Goal: Task Accomplishment & Management: Manage account settings

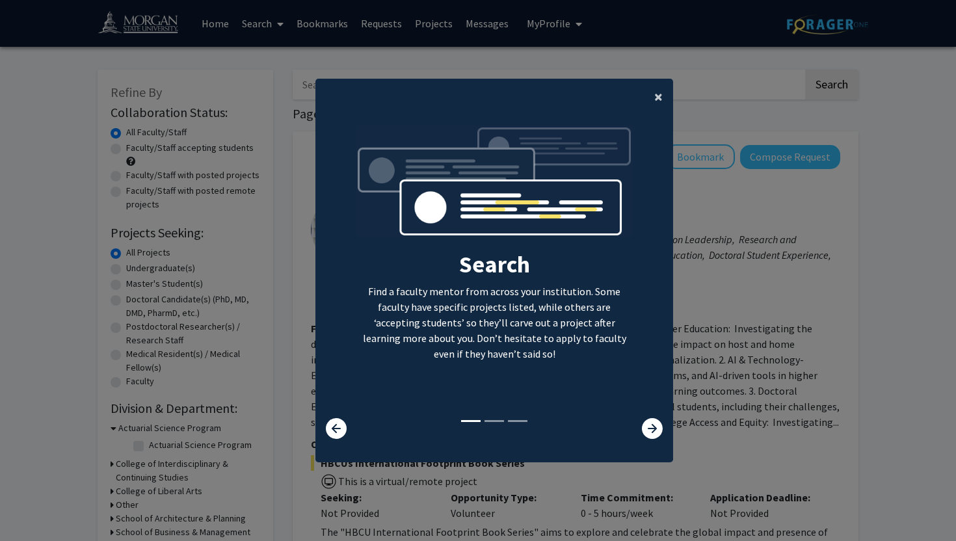
click at [656, 98] on span "×" at bounding box center [658, 96] width 8 height 20
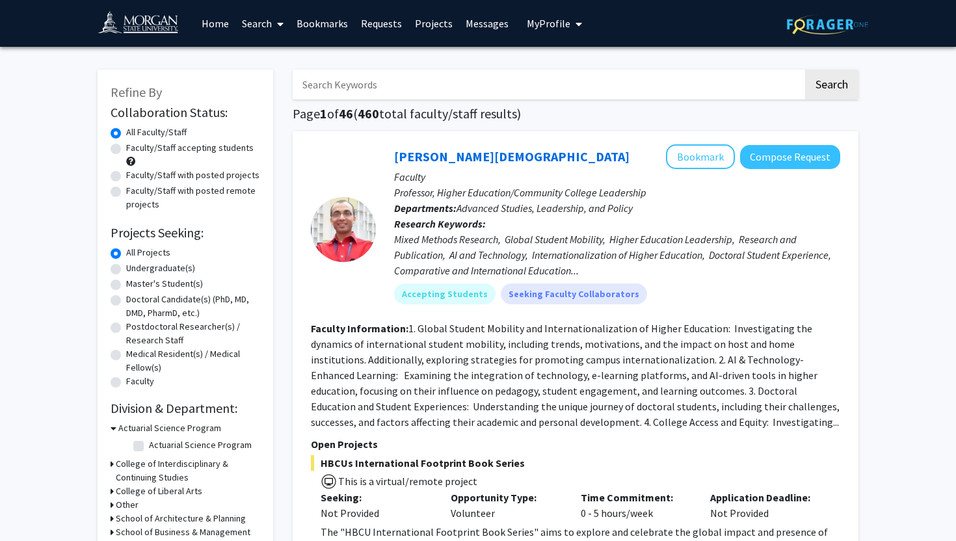
click at [542, 22] on span "My Profile" at bounding box center [549, 23] width 44 height 13
click at [559, 98] on link "Account Settings" at bounding box center [594, 101] width 117 height 16
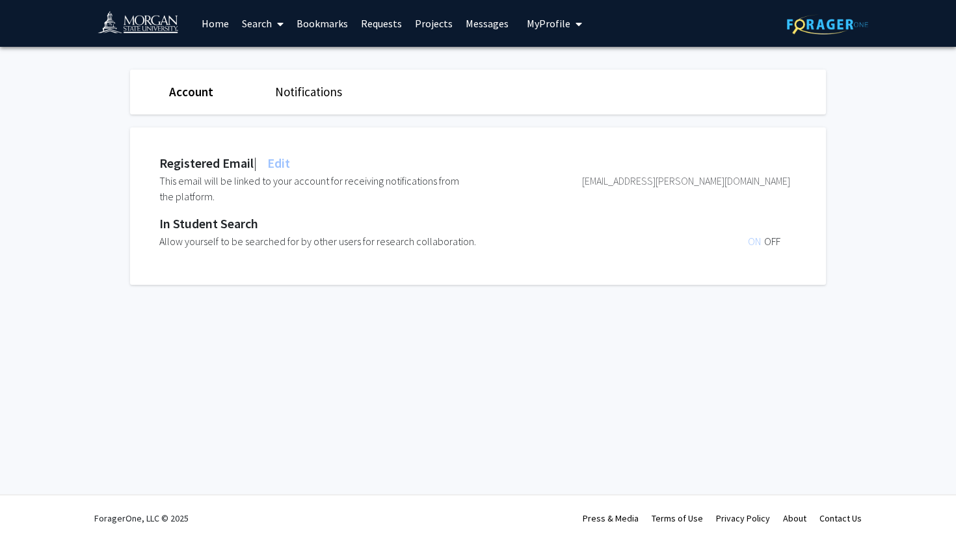
click at [544, 25] on span "My Profile" at bounding box center [549, 23] width 44 height 13
click at [561, 56] on div "[PERSON_NAME] View Profile" at bounding box center [591, 67] width 111 height 29
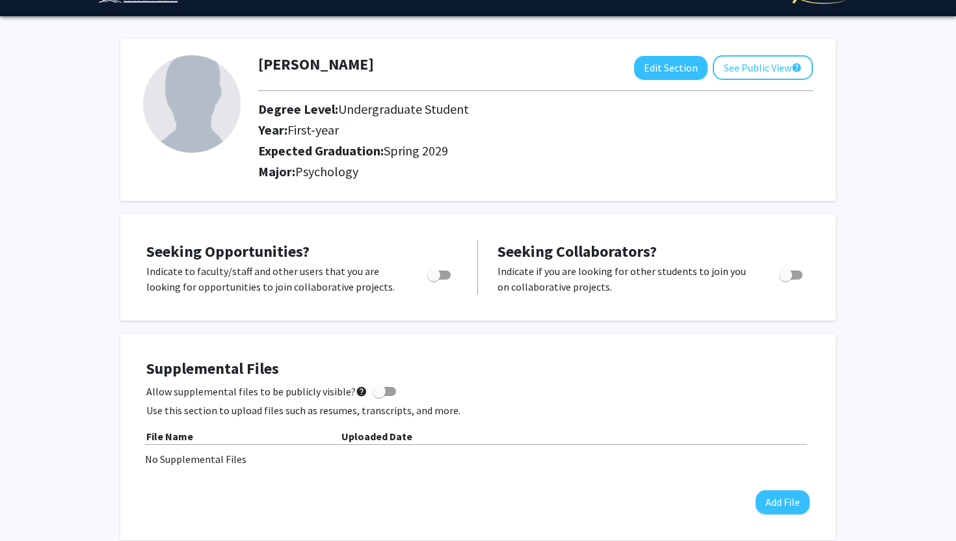
scroll to position [33, 0]
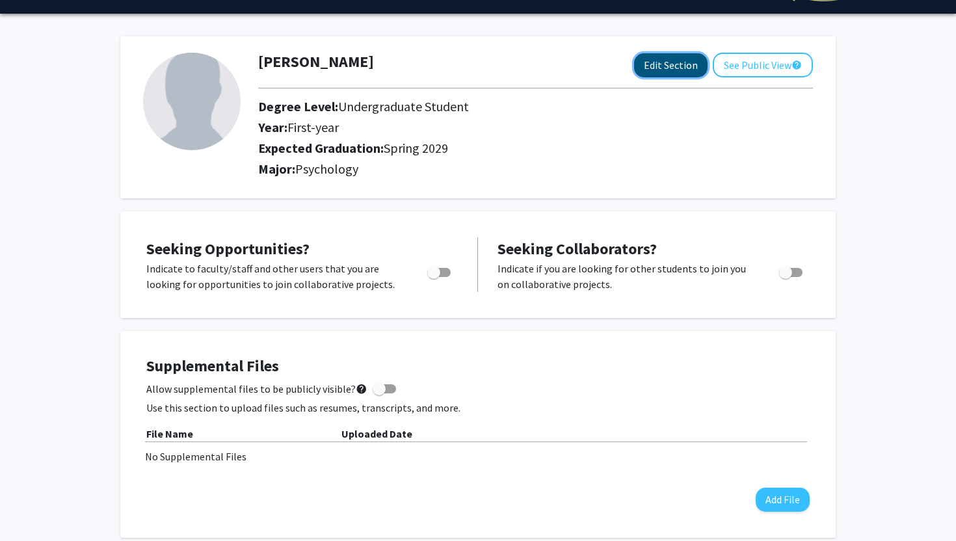
click at [646, 67] on button "Edit Section" at bounding box center [670, 65] width 73 height 24
select select "first-year"
select select "45: spring_2029"
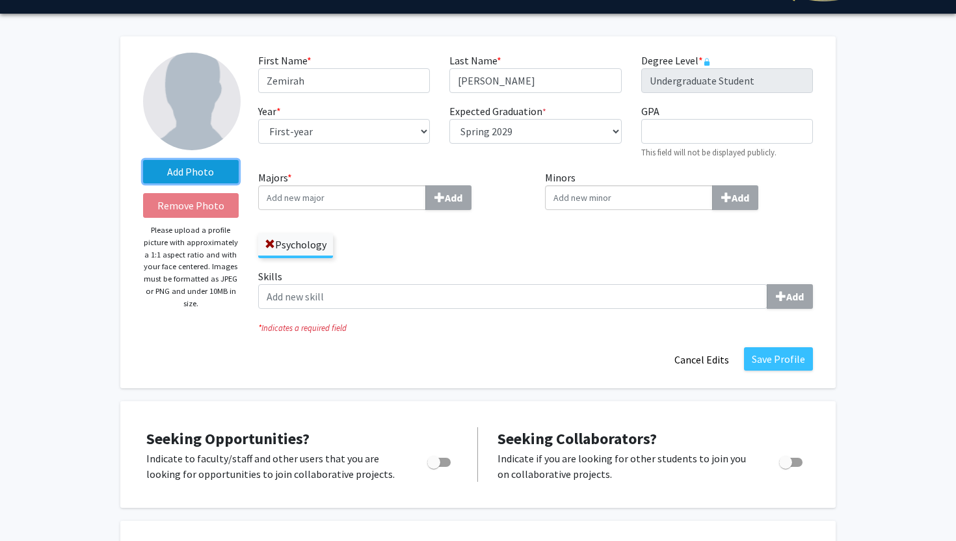
click at [190, 179] on label "Add Photo" at bounding box center [191, 171] width 96 height 23
click at [0, 0] on input "Add Photo" at bounding box center [0, 0] width 0 height 0
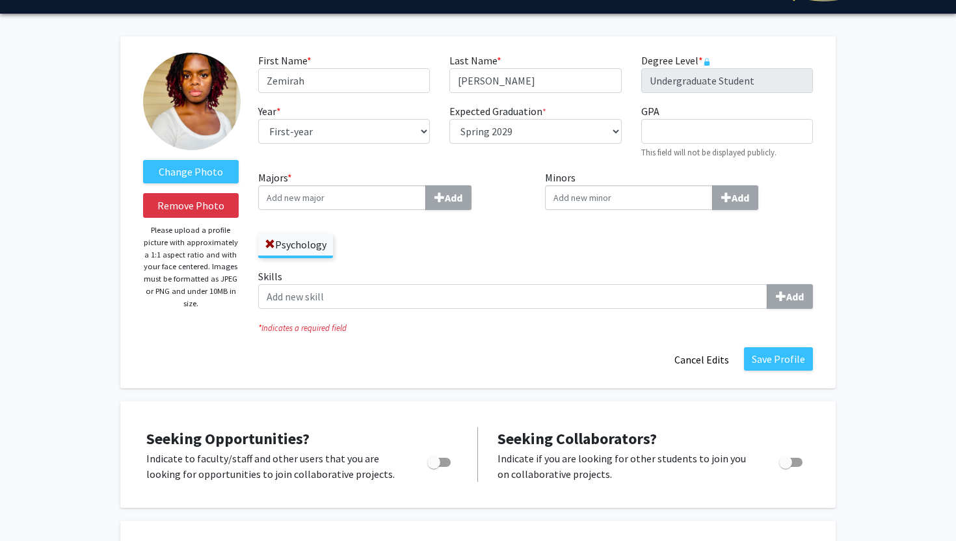
click at [403, 204] on input "Majors * Add" at bounding box center [342, 197] width 168 height 25
type input "MUS"
click at [375, 244] on div "[GEOGRAPHIC_DATA]" at bounding box center [341, 247] width 151 height 16
click at [375, 210] on input "MUS" at bounding box center [342, 197] width 168 height 25
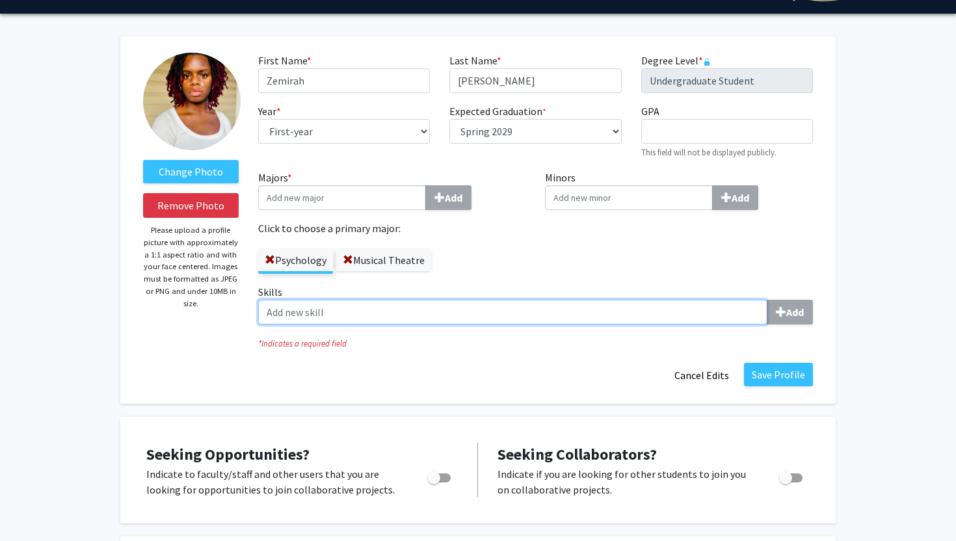
click at [489, 307] on input "Skills Add" at bounding box center [512, 312] width 509 height 25
type input "Leadership"
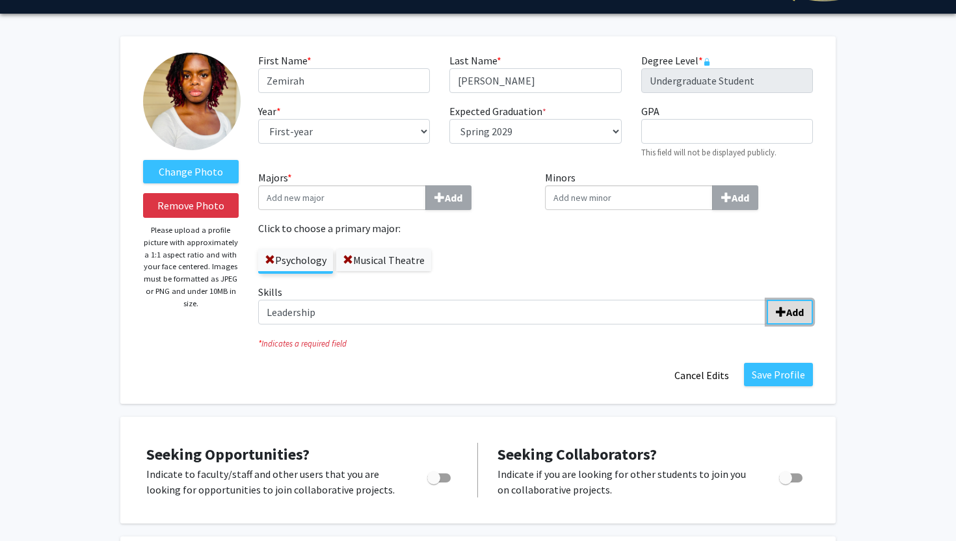
click at [781, 316] on span "submit" at bounding box center [781, 312] width 10 height 10
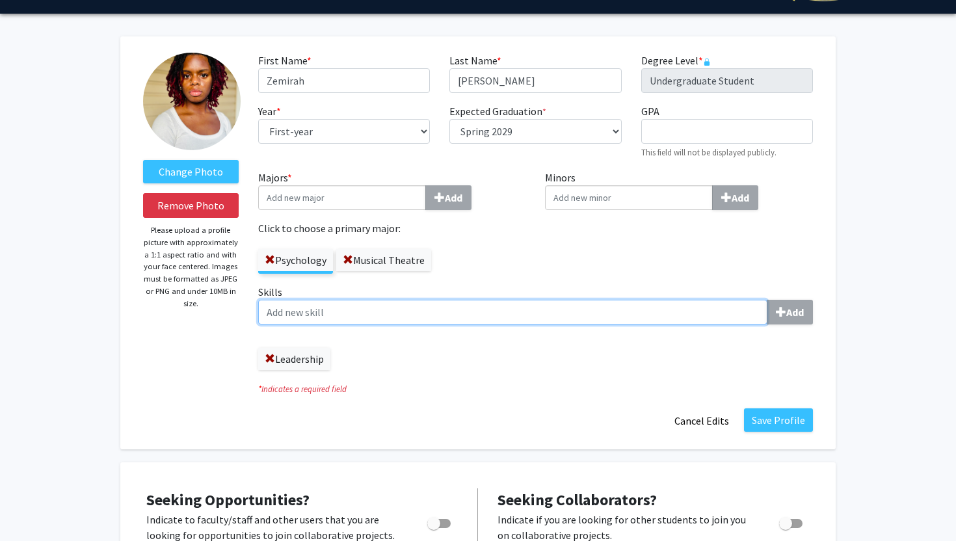
click at [661, 313] on input "Skills Add" at bounding box center [512, 312] width 509 height 25
type input "Public speaking & performance"
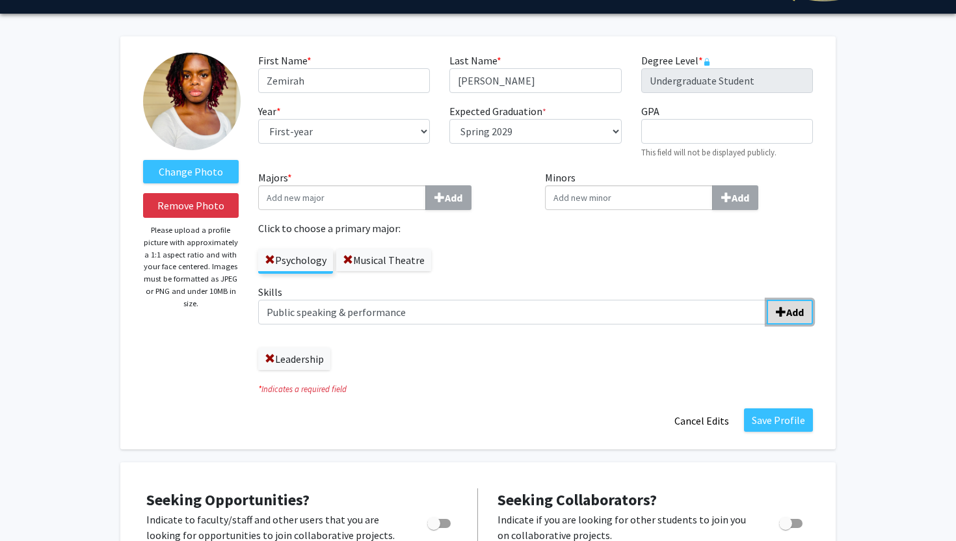
click at [799, 314] on b "Add" at bounding box center [795, 312] width 18 height 13
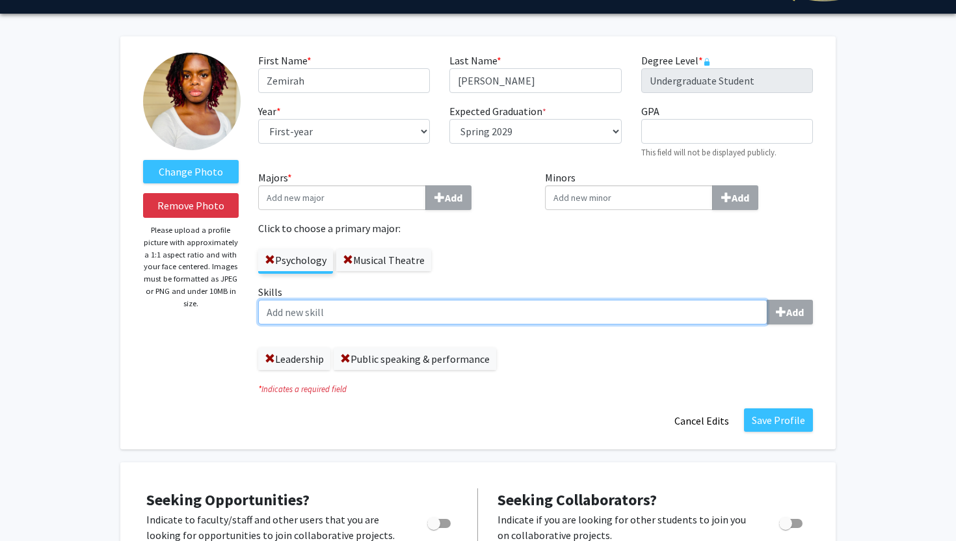
click at [737, 317] on input "Skills Add" at bounding box center [512, 312] width 509 height 25
type input "Creativity"
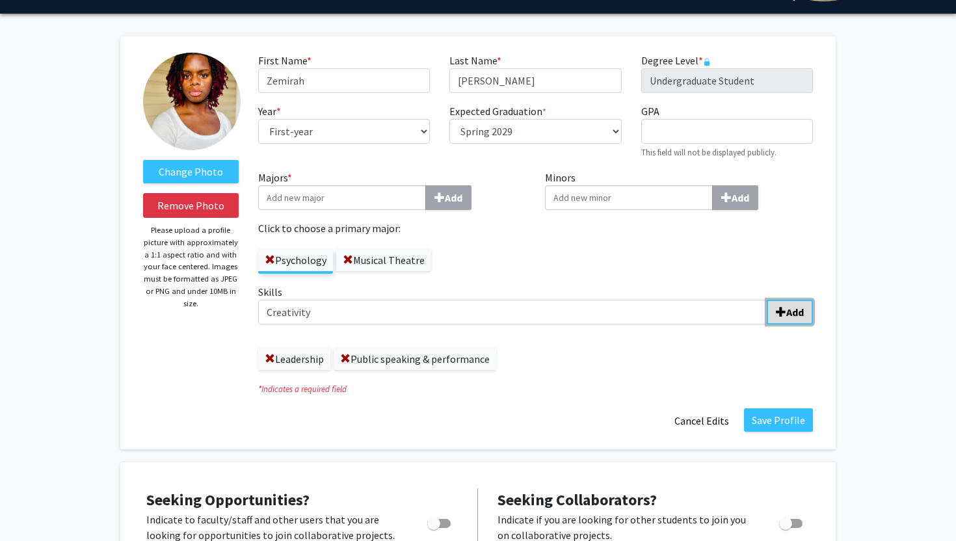
click at [804, 314] on button "Add" at bounding box center [790, 312] width 46 height 25
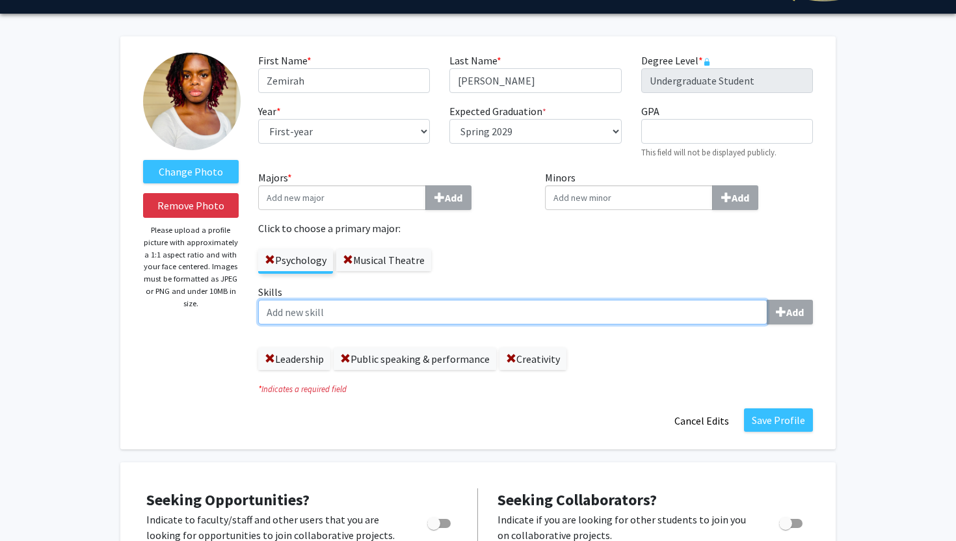
click at [694, 305] on input "Skills Add" at bounding box center [512, 312] width 509 height 25
type input "Coaching"
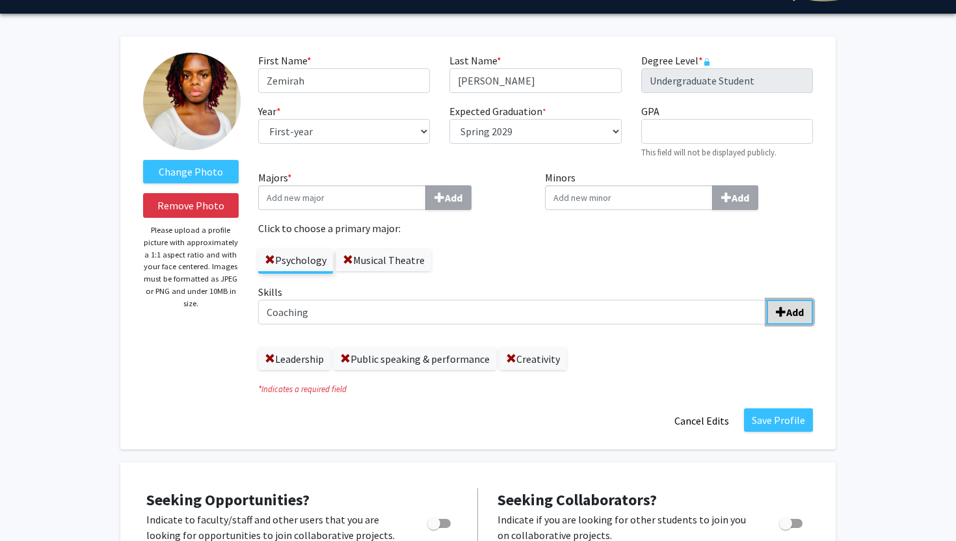
click at [804, 309] on button "Add" at bounding box center [790, 312] width 46 height 25
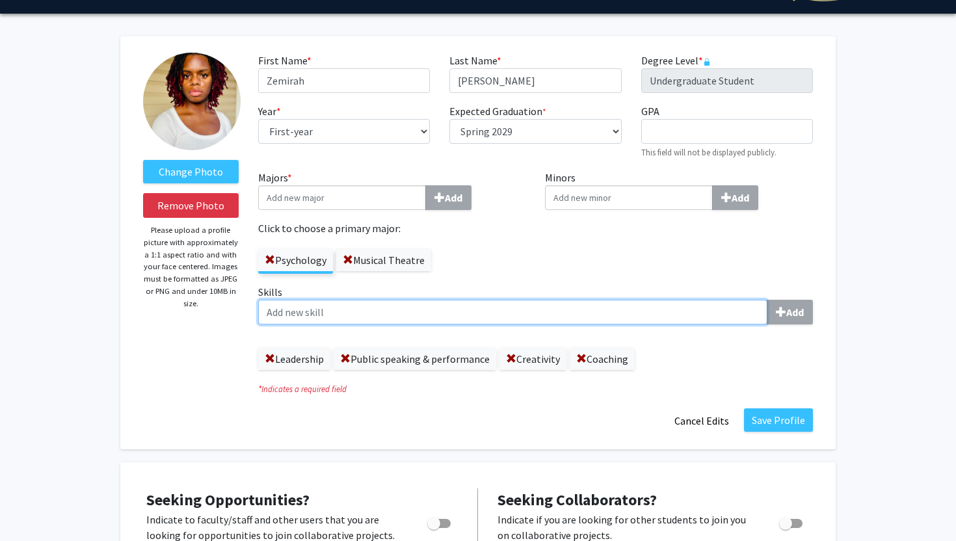
click at [611, 312] on input "Skills Add" at bounding box center [512, 312] width 509 height 25
type input "Critical thinking"
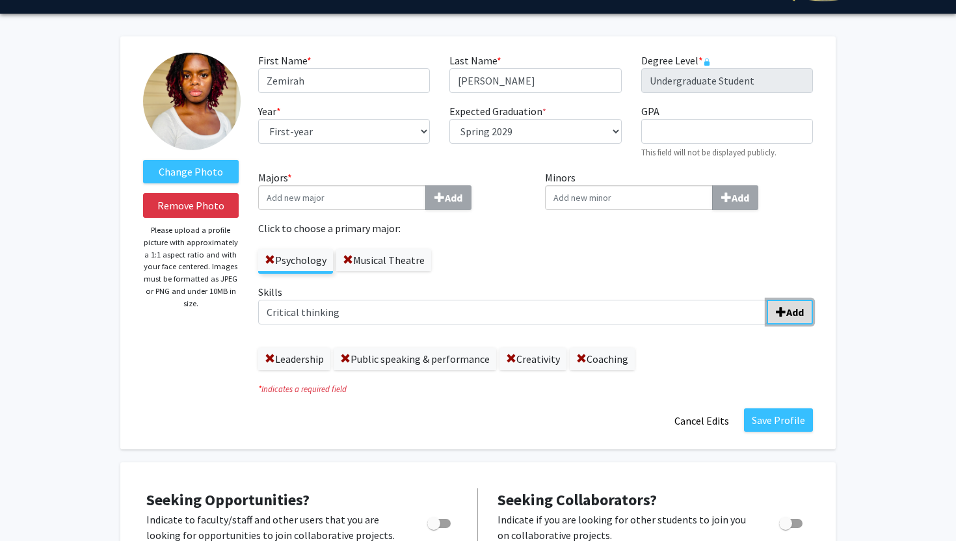
click at [783, 315] on span "submit" at bounding box center [781, 312] width 10 height 10
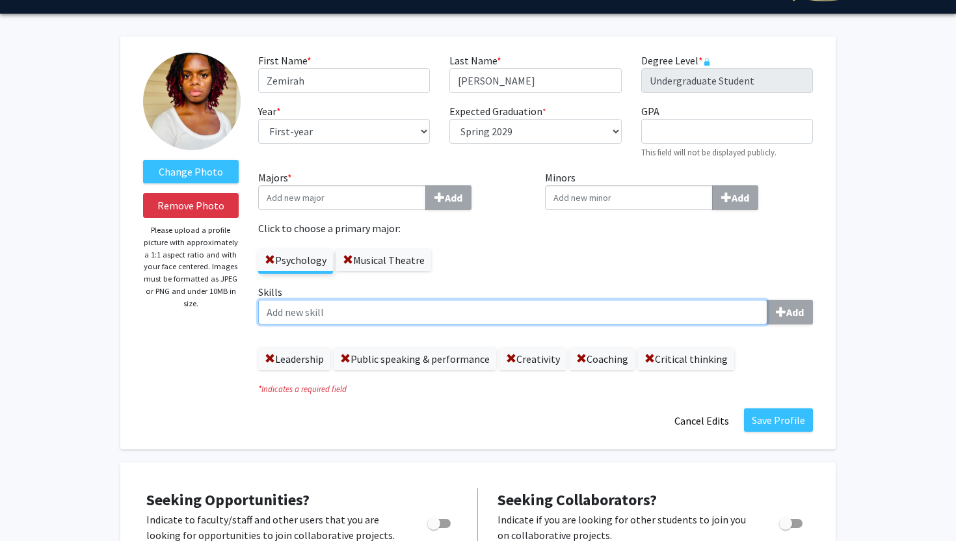
click at [639, 313] on input "Skills Add" at bounding box center [512, 312] width 509 height 25
type input "Written/verbal communication"
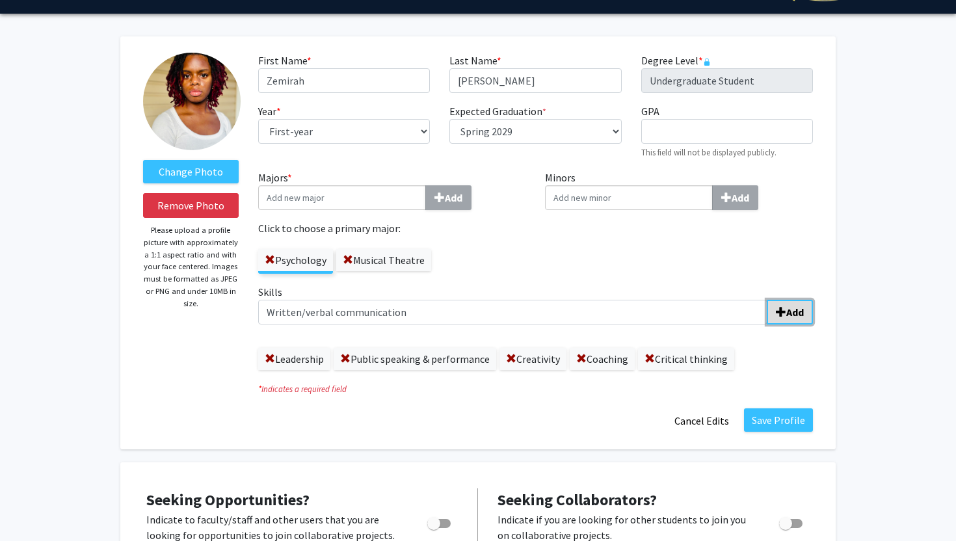
click at [784, 312] on span "submit" at bounding box center [781, 312] width 10 height 10
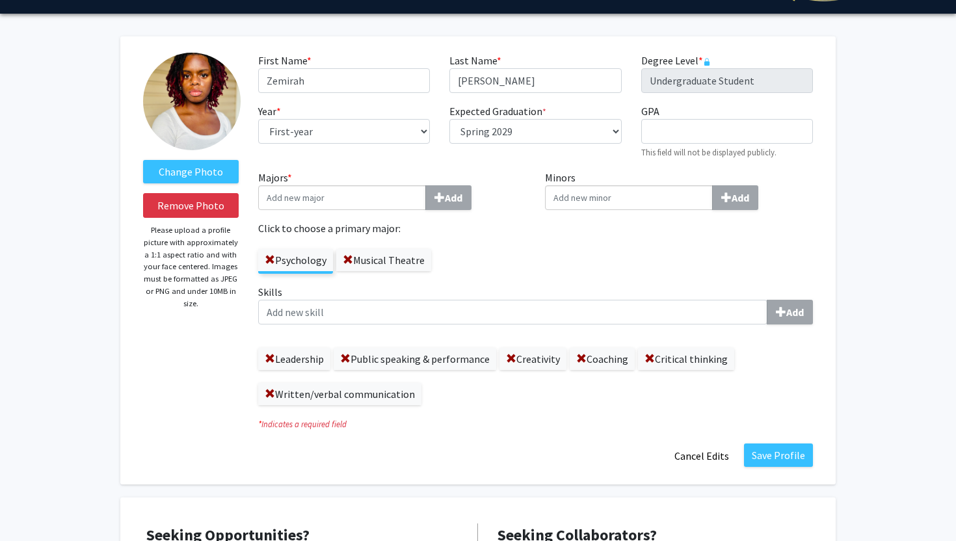
click at [539, 325] on div "Skills Add Leadership Public speaking & performance Creativity Coaching Critica…" at bounding box center [535, 344] width 555 height 121
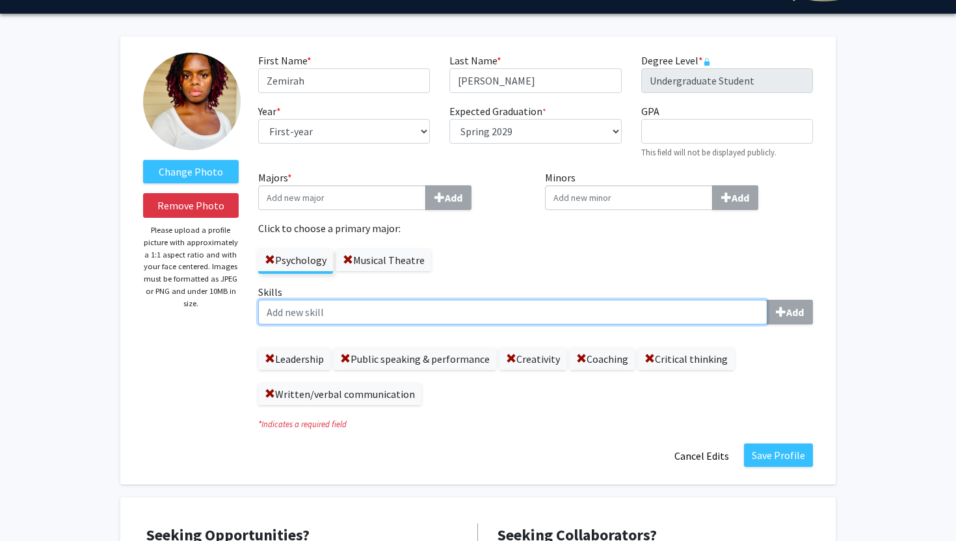
click at [539, 315] on input "Skills Add" at bounding box center [512, 312] width 509 height 25
type input "t"
type input "Time management"
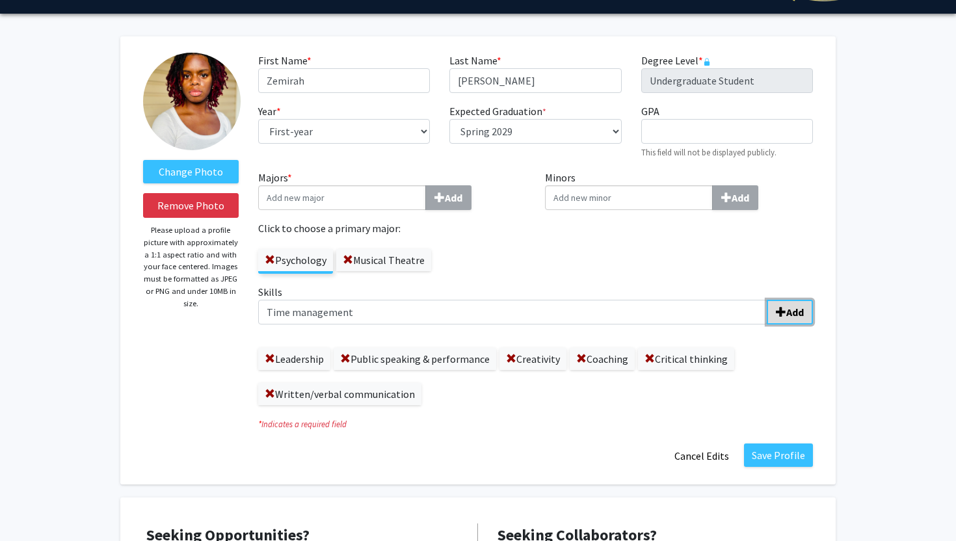
click at [787, 312] on b "Add" at bounding box center [795, 312] width 18 height 13
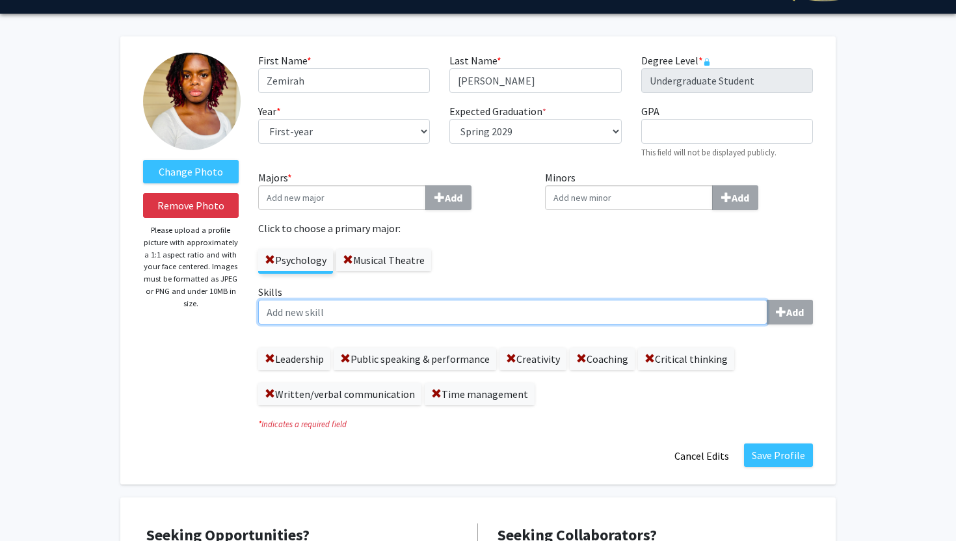
click at [523, 313] on input "Skills Add" at bounding box center [512, 312] width 509 height 25
type input "Collaboration"
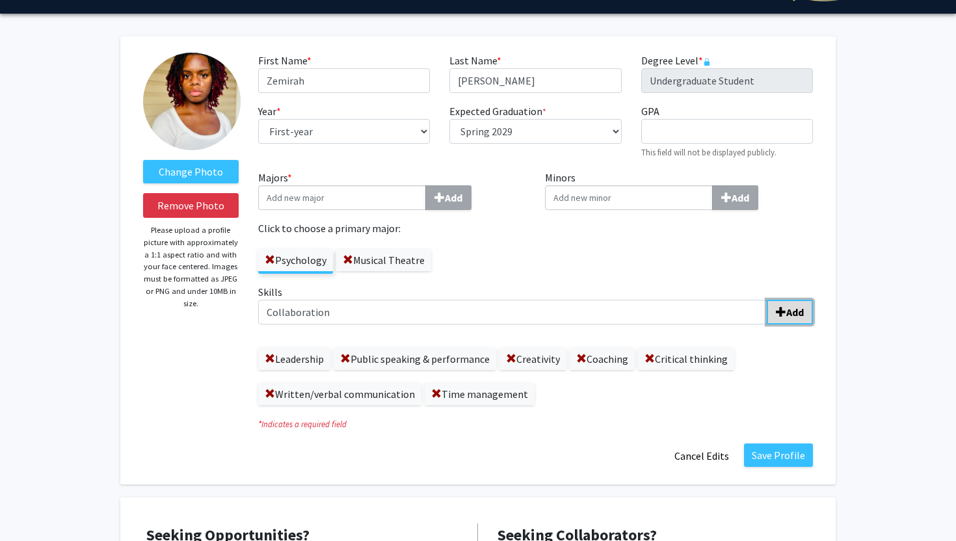
click at [781, 321] on button "Add" at bounding box center [790, 312] width 46 height 25
click at [406, 261] on label "Musical Theatre" at bounding box center [383, 260] width 95 height 22
click at [0, 0] on input "Musical Theatre" at bounding box center [0, 0] width 0 height 0
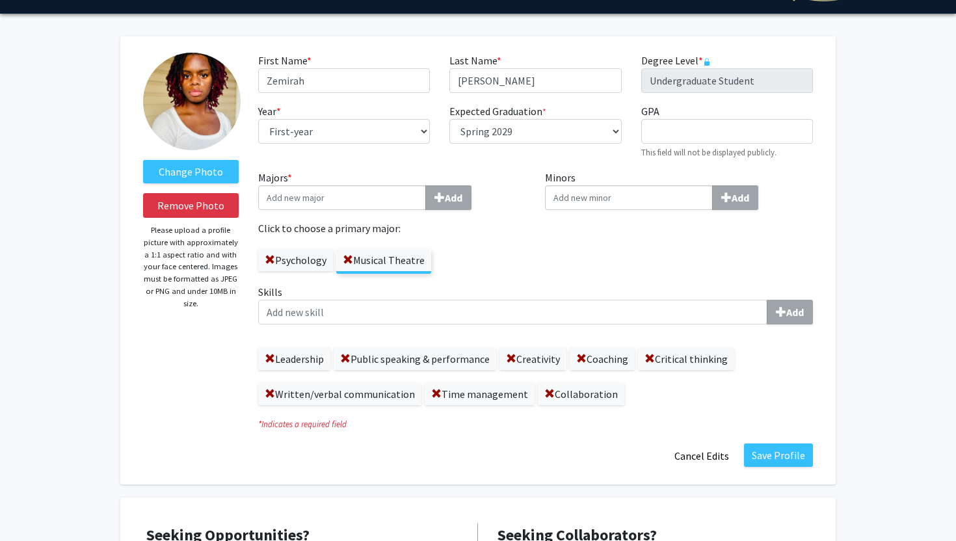
click at [319, 269] on label "Psychology" at bounding box center [295, 260] width 75 height 22
click at [0, 0] on input "Psychology" at bounding box center [0, 0] width 0 height 0
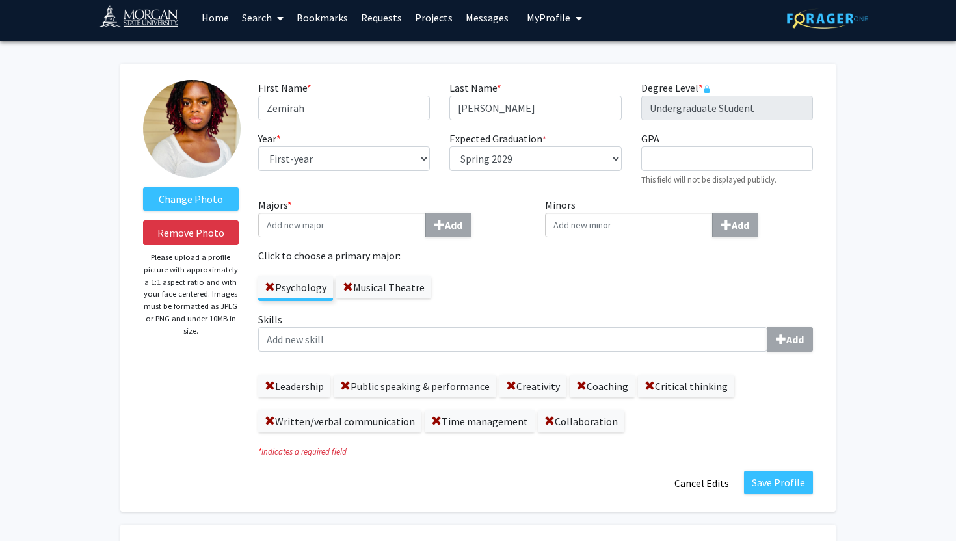
scroll to position [5, 0]
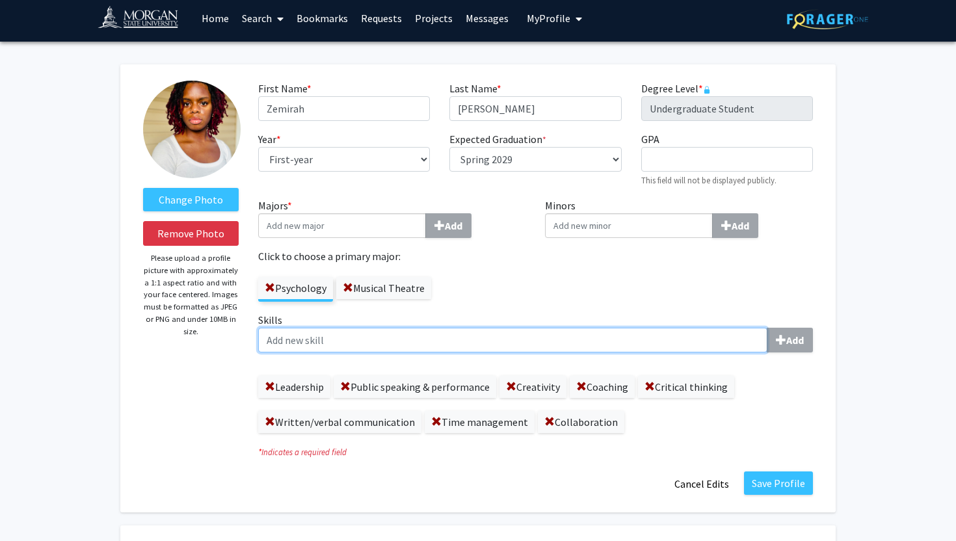
click at [491, 339] on input "Skills Add" at bounding box center [512, 340] width 509 height 25
type input "R"
type input "Professionalism"
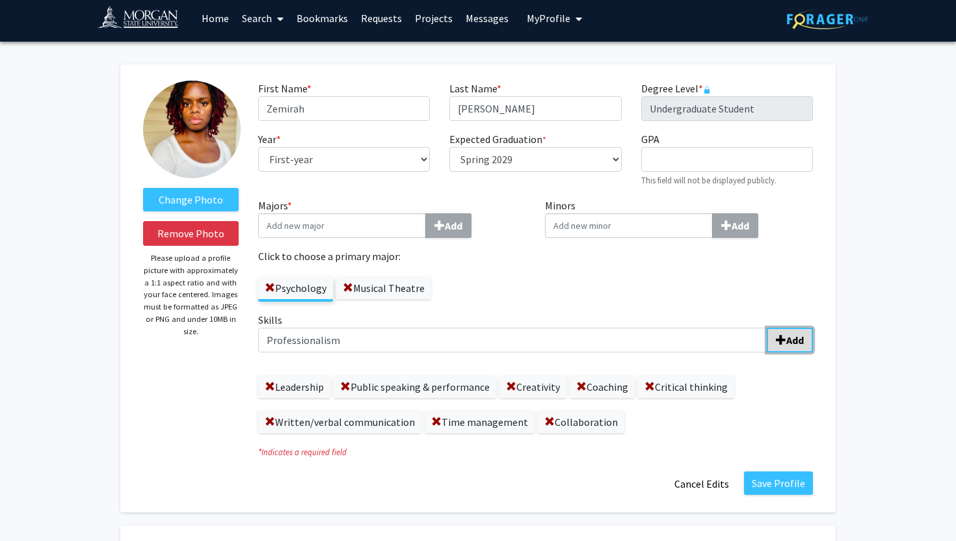
click at [780, 344] on span "submit" at bounding box center [781, 340] width 10 height 10
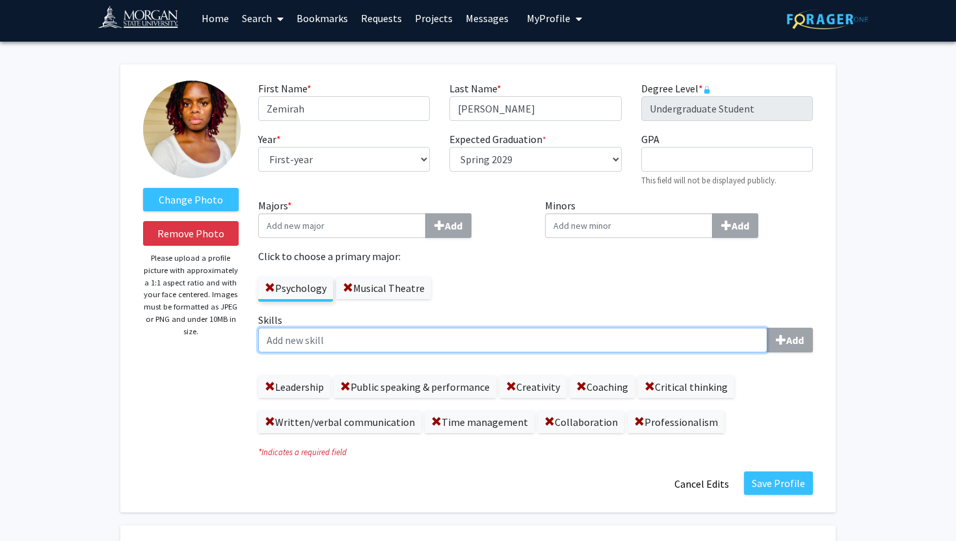
click at [544, 337] on input "Skills Add" at bounding box center [512, 340] width 509 height 25
type input "Attention to detail"
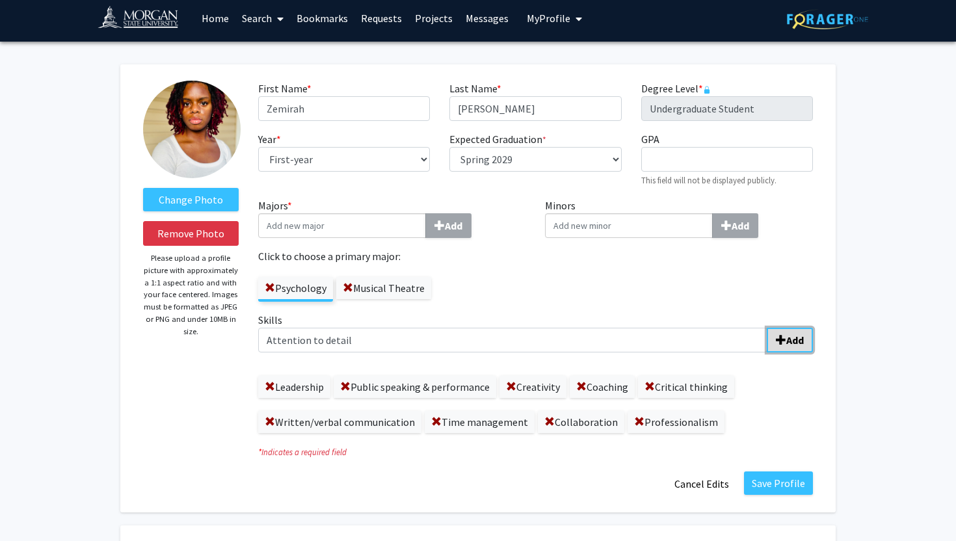
click at [795, 341] on b "Add" at bounding box center [795, 340] width 18 height 13
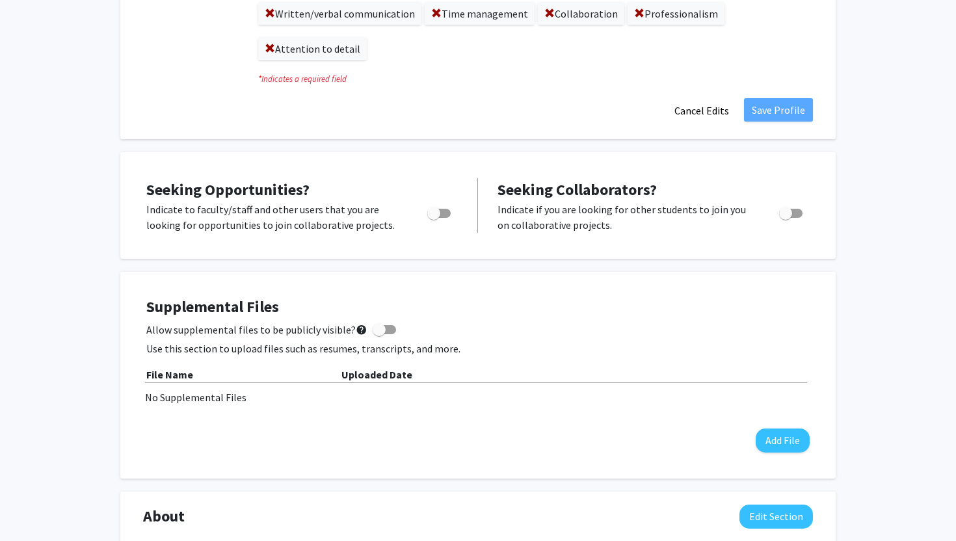
scroll to position [416, 0]
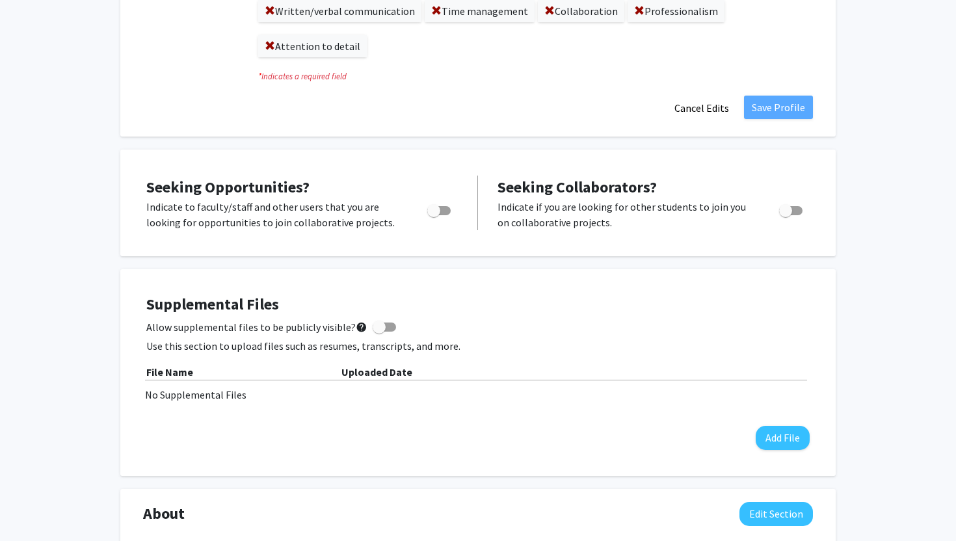
click at [213, 373] on div "File Name" at bounding box center [243, 372] width 195 height 16
click at [775, 443] on button "Add File" at bounding box center [782, 438] width 54 height 24
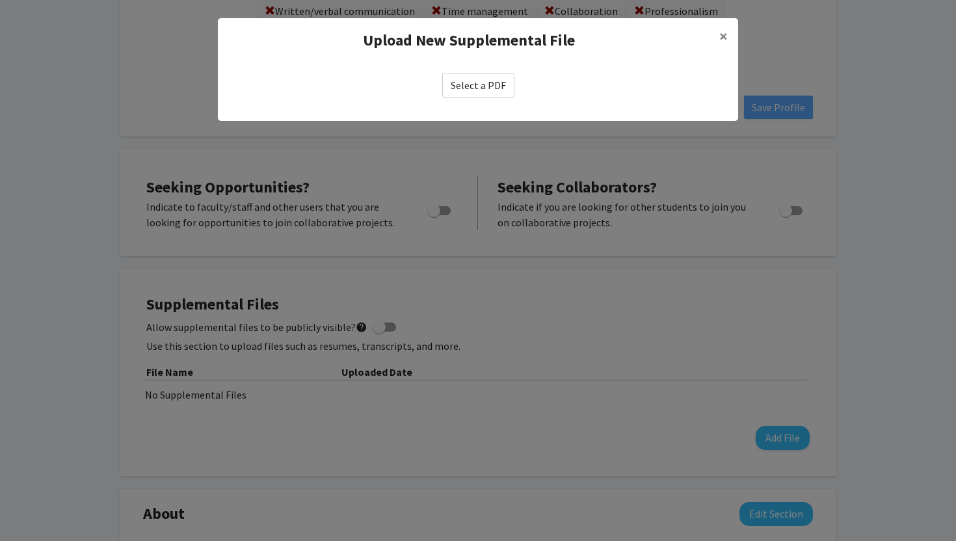
click at [484, 92] on label "Select a PDF" at bounding box center [478, 85] width 72 height 25
click at [0, 0] on input "Select a PDF" at bounding box center [0, 0] width 0 height 0
click at [491, 83] on label "Select a PDF" at bounding box center [478, 85] width 72 height 25
click at [0, 0] on input "Select a PDF" at bounding box center [0, 0] width 0 height 0
click at [484, 92] on label "Select a PDF" at bounding box center [478, 85] width 72 height 25
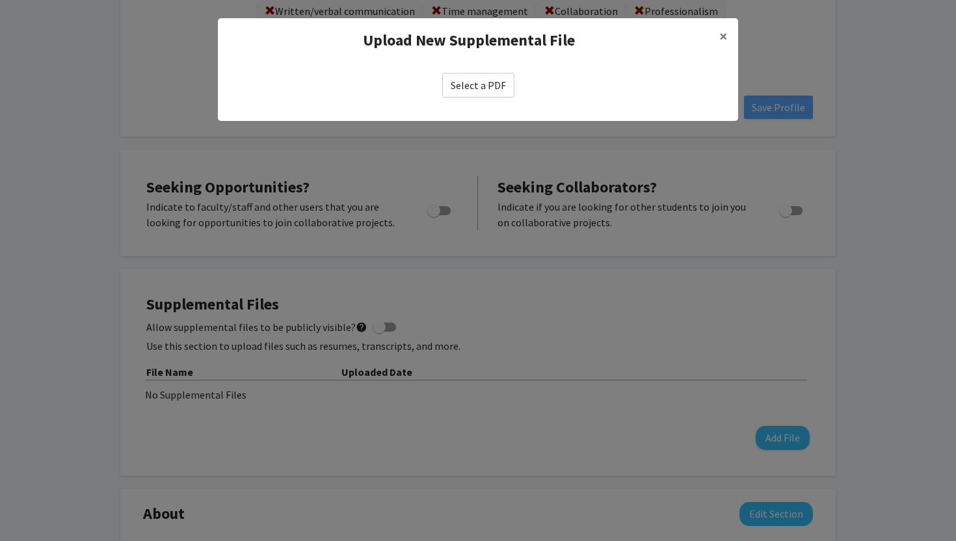
click at [0, 0] on input "Select a PDF" at bounding box center [0, 0] width 0 height 0
click at [464, 90] on label "Select a PDF" at bounding box center [478, 85] width 72 height 25
click at [0, 0] on input "Select a PDF" at bounding box center [0, 0] width 0 height 0
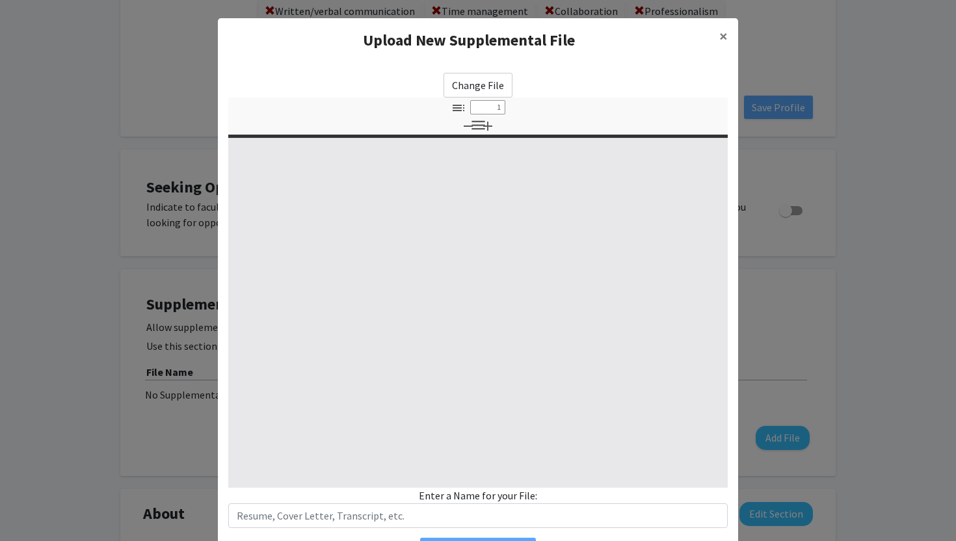
select select "custom"
type input "0"
select select "custom"
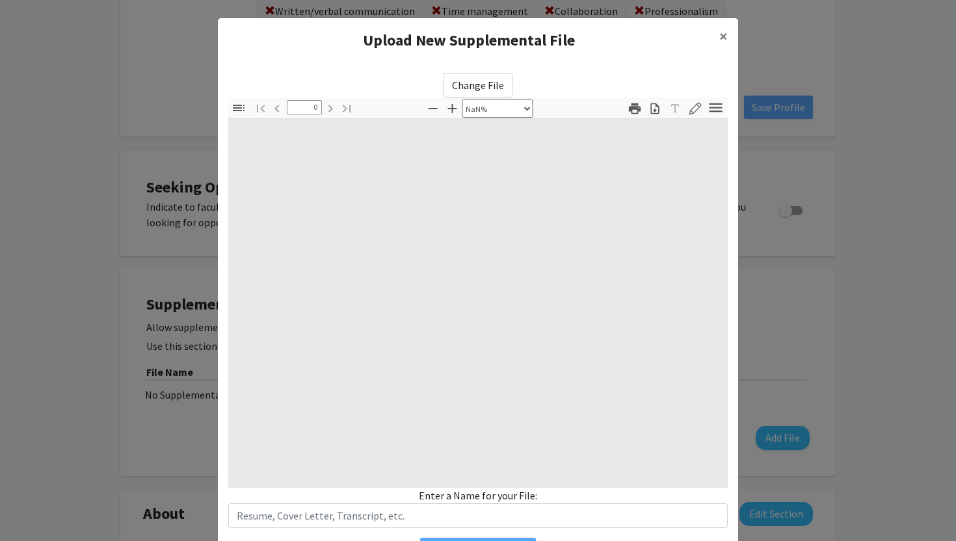
type input "1"
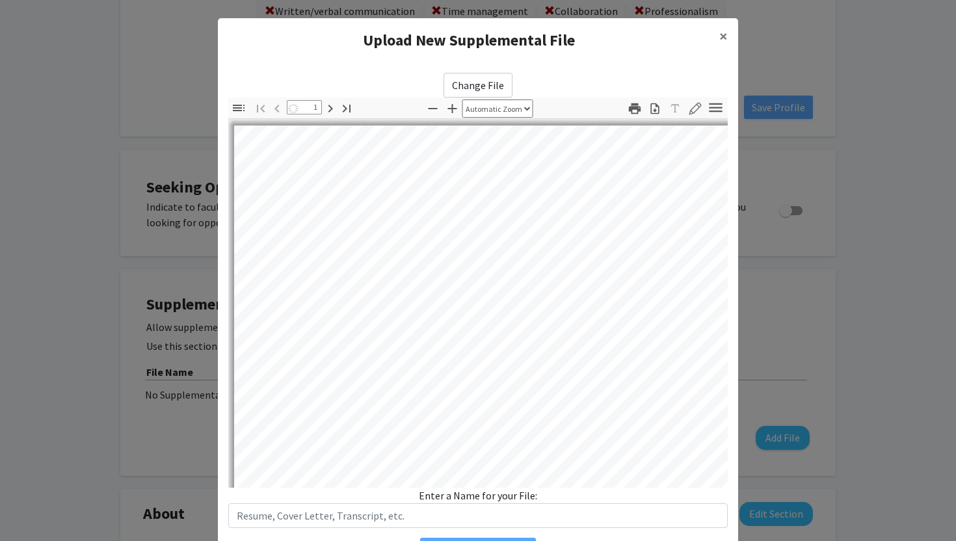
select select "auto"
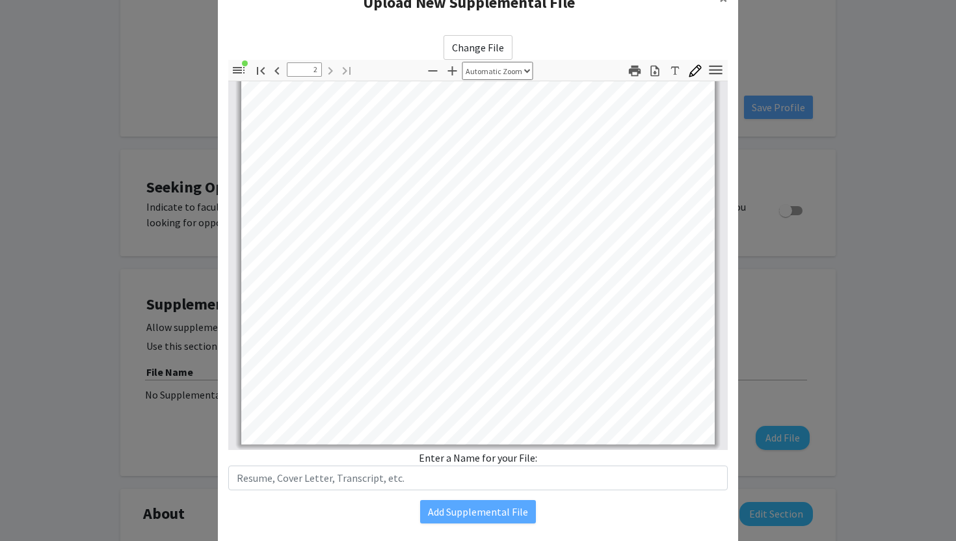
scroll to position [39, 0]
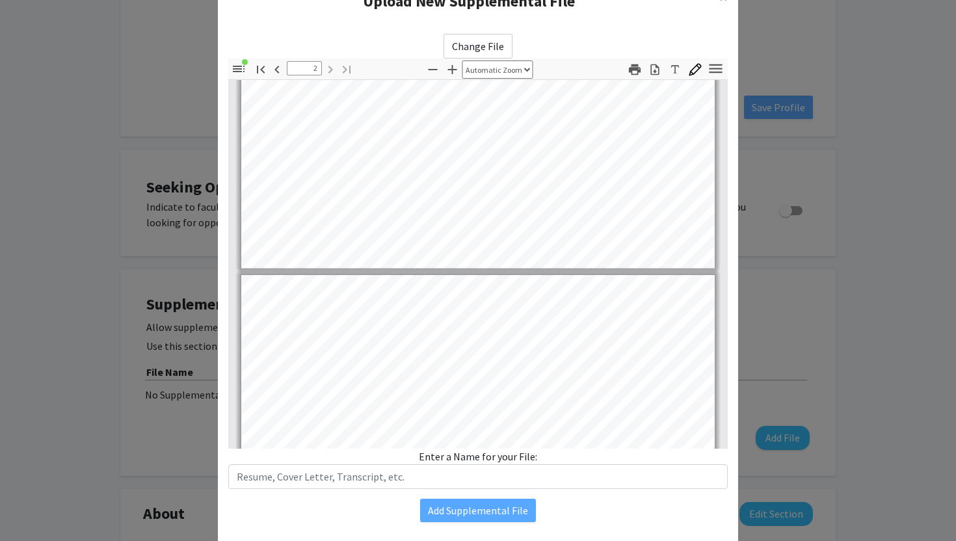
type input "1"
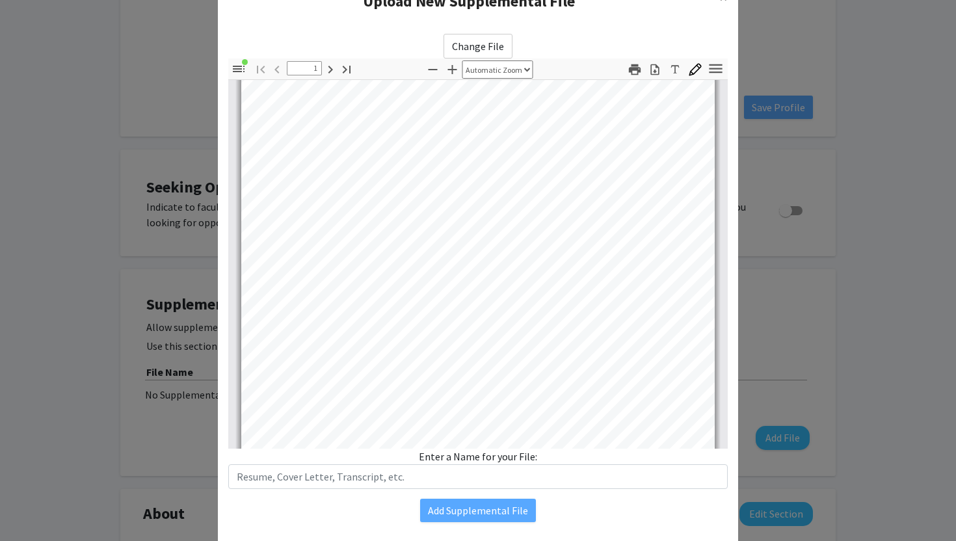
scroll to position [0, 0]
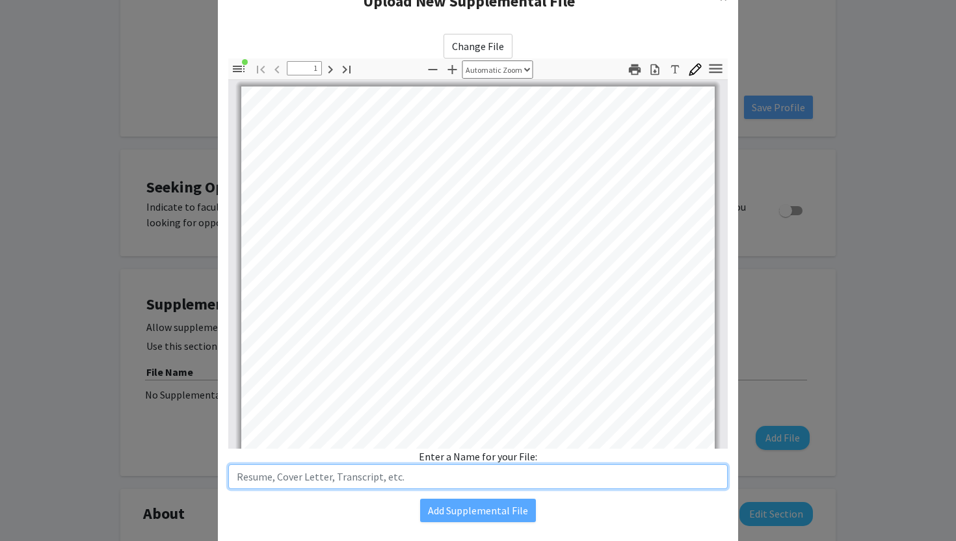
click at [388, 473] on input "text" at bounding box center [477, 476] width 499 height 25
type input "[PERSON_NAME] Resume"
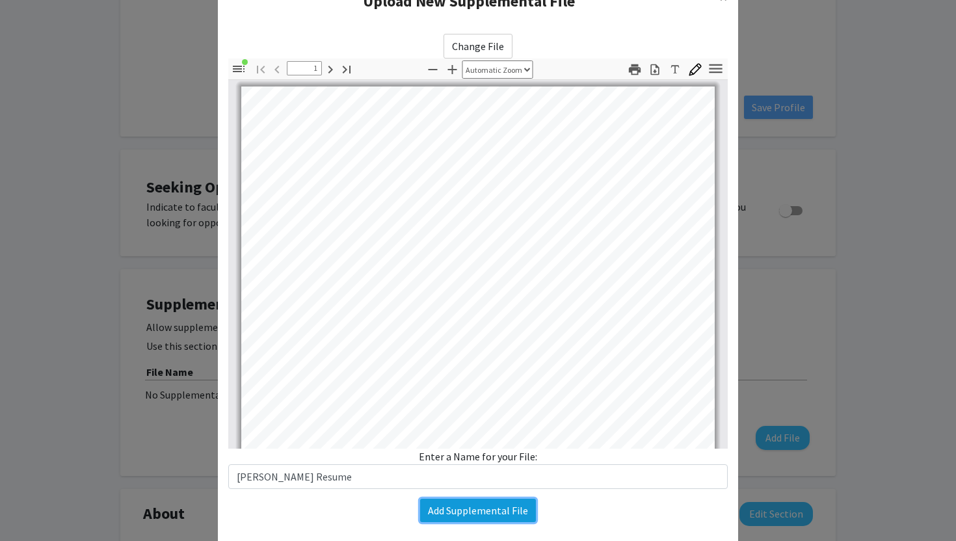
click at [468, 505] on button "Add Supplemental File" at bounding box center [478, 510] width 116 height 23
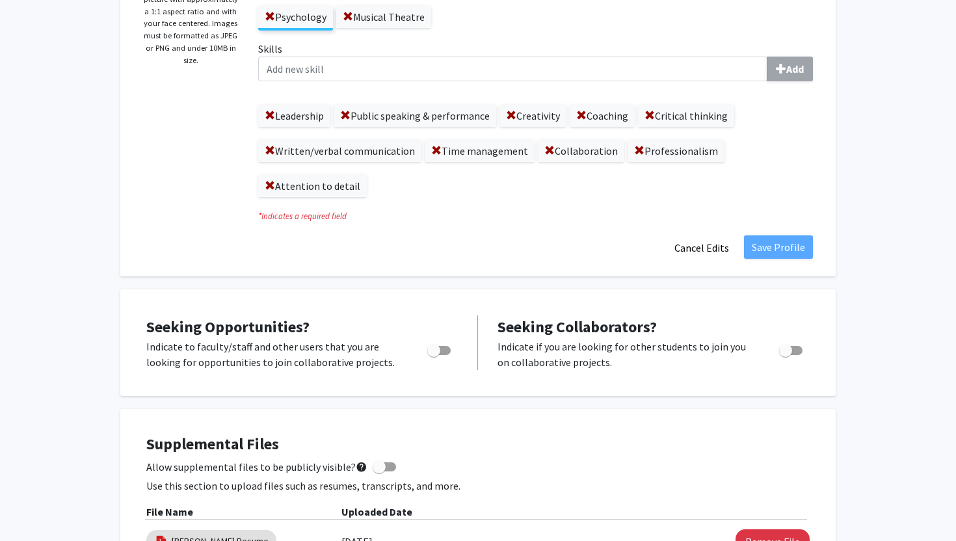
scroll to position [277, 0]
click at [445, 349] on span "Toggle" at bounding box center [438, 349] width 23 height 9
click at [434, 354] on input "Are you actively seeking opportunities?" at bounding box center [433, 354] width 1 height 1
checkbox input "true"
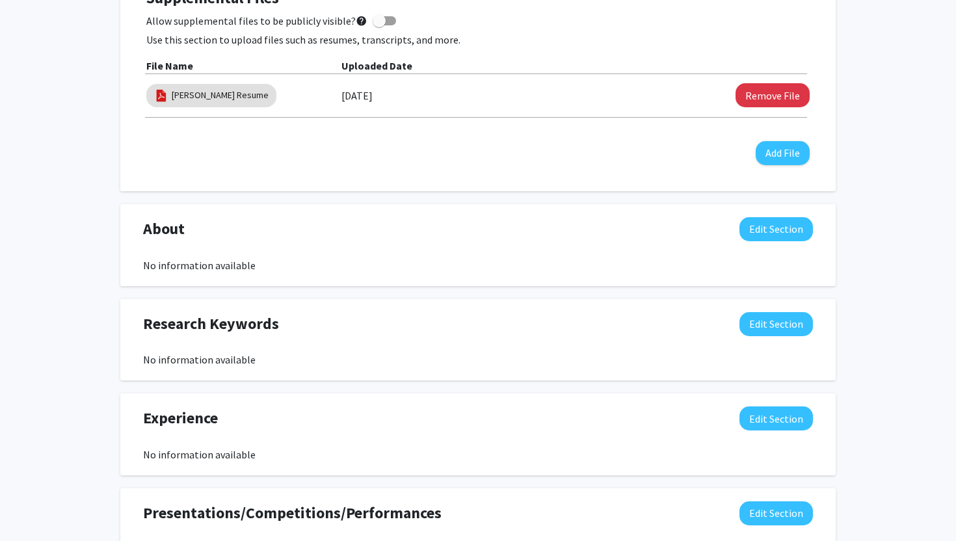
scroll to position [719, 0]
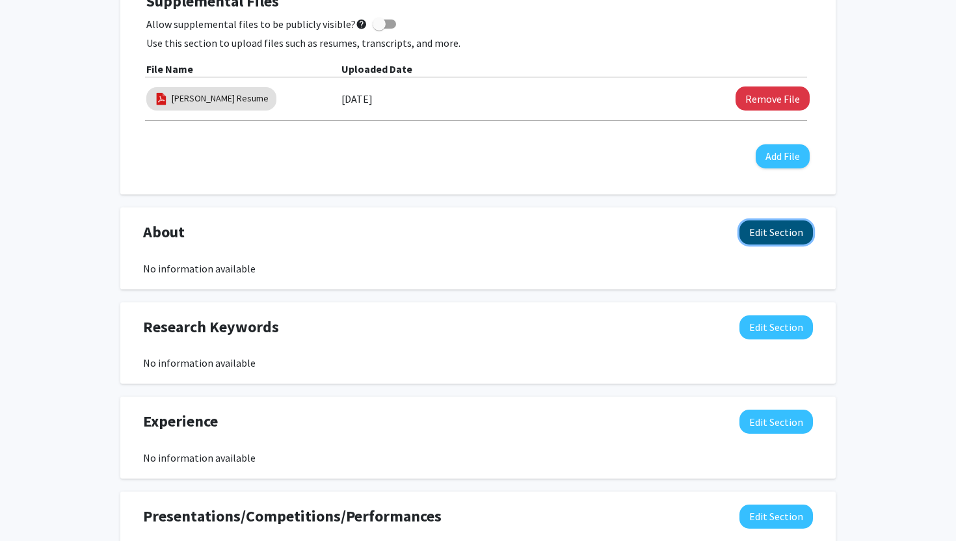
click at [751, 223] on button "Edit Section" at bounding box center [775, 232] width 73 height 24
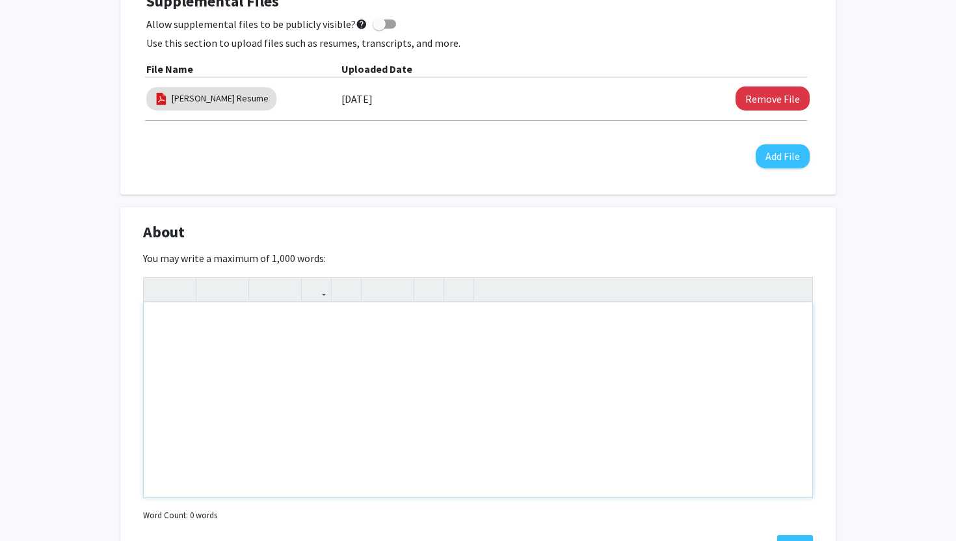
click at [551, 337] on div "Note to users with screen readers: Please deactivate our accessibility plugin f…" at bounding box center [478, 399] width 668 height 195
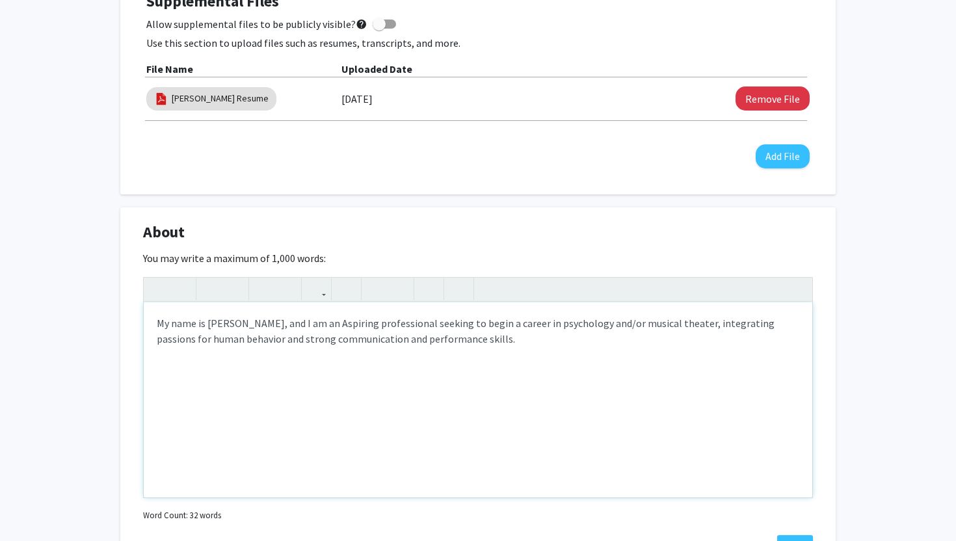
click at [337, 323] on p "My name is [PERSON_NAME], and I am an Aspiring professional seeking to begin a …" at bounding box center [478, 330] width 642 height 31
click at [332, 324] on p "My name is [PERSON_NAME], and I am an aspiring professional seeking to begin a …" at bounding box center [478, 330] width 642 height 31
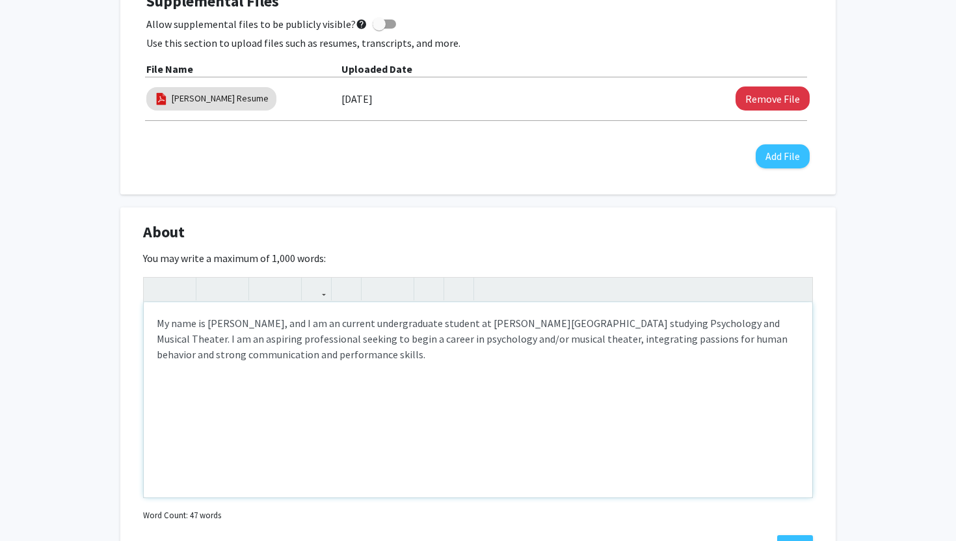
click at [347, 355] on p "My name is [PERSON_NAME], and I am an current undergraduate student at [PERSON_…" at bounding box center [478, 338] width 642 height 47
click at [501, 355] on p "My name is [PERSON_NAME], and I am an current undergraduate student at [PERSON_…" at bounding box center [478, 338] width 642 height 47
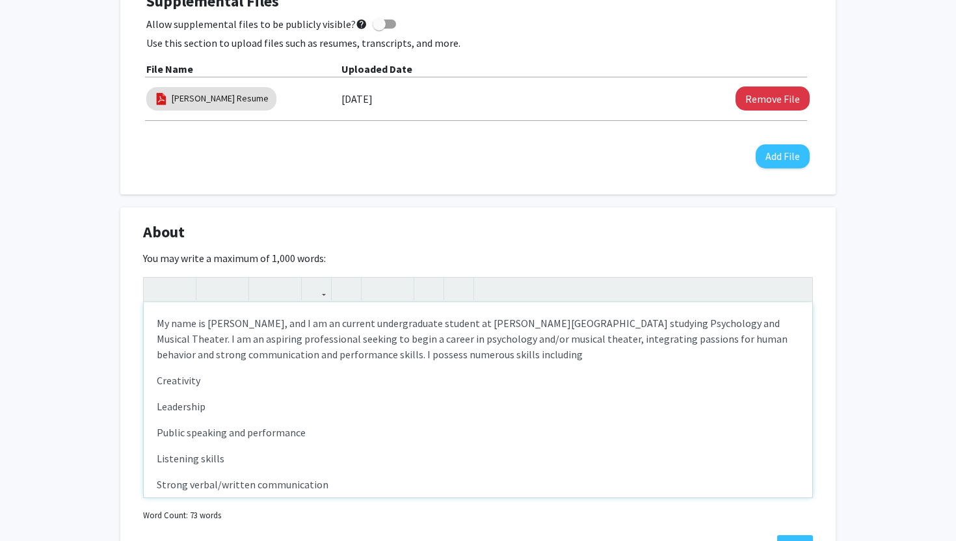
click at [154, 379] on div "My name is [PERSON_NAME], and I am an current undergraduate student at [PERSON_…" at bounding box center [478, 399] width 668 height 195
click at [153, 278] on use "button" at bounding box center [153, 278] width 0 height 0
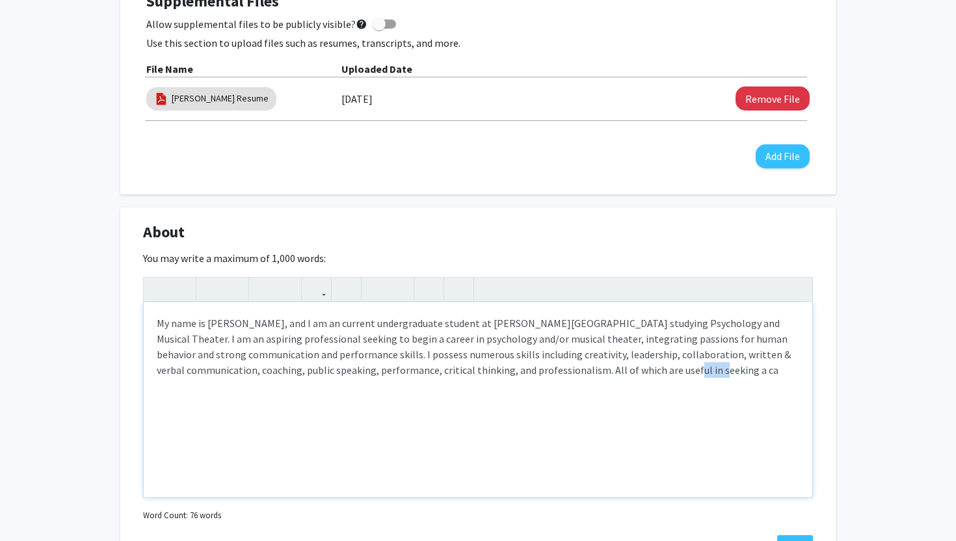
drag, startPoint x: 606, startPoint y: 372, endPoint x: 637, endPoint y: 372, distance: 31.2
click at [637, 372] on p "My name is [PERSON_NAME], and I am an current undergraduate student at [PERSON_…" at bounding box center [478, 346] width 642 height 62
click at [670, 373] on p "My name is [PERSON_NAME], and I am an current undergraduate student at [PERSON_…" at bounding box center [478, 346] width 642 height 62
click at [653, 371] on p "My name is [PERSON_NAME], and I am an current undergraduate student at [PERSON_…" at bounding box center [478, 354] width 642 height 78
drag, startPoint x: 607, startPoint y: 369, endPoint x: 743, endPoint y: 368, distance: 136.5
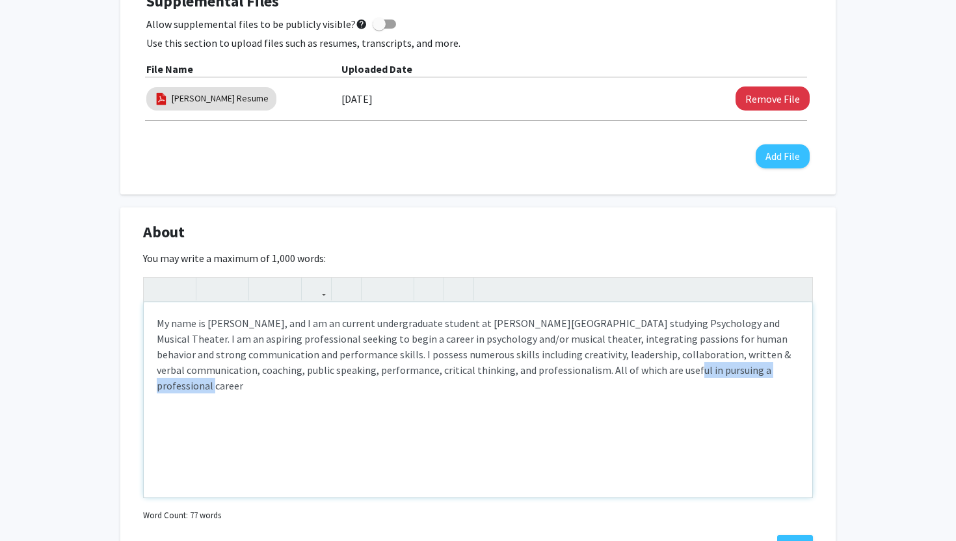
click at [743, 368] on p "My name is [PERSON_NAME], and I am an current undergraduate student at [PERSON_…" at bounding box center [478, 354] width 642 height 78
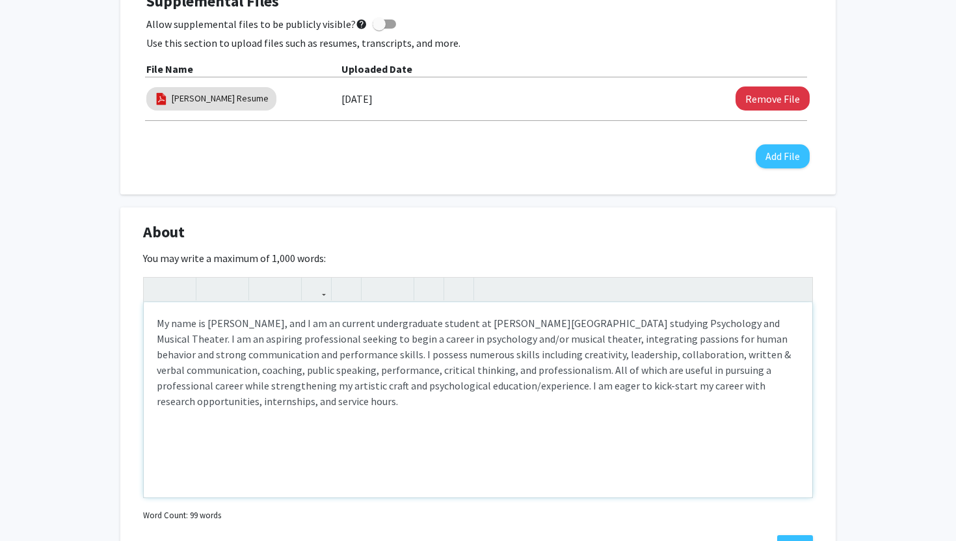
click at [175, 405] on p "My name is [PERSON_NAME], and I am an current undergraduate student at [PERSON_…" at bounding box center [478, 362] width 642 height 94
click at [265, 401] on p "My name is [PERSON_NAME], and I am an current undergraduate student at [PERSON_…" at bounding box center [478, 362] width 642 height 94
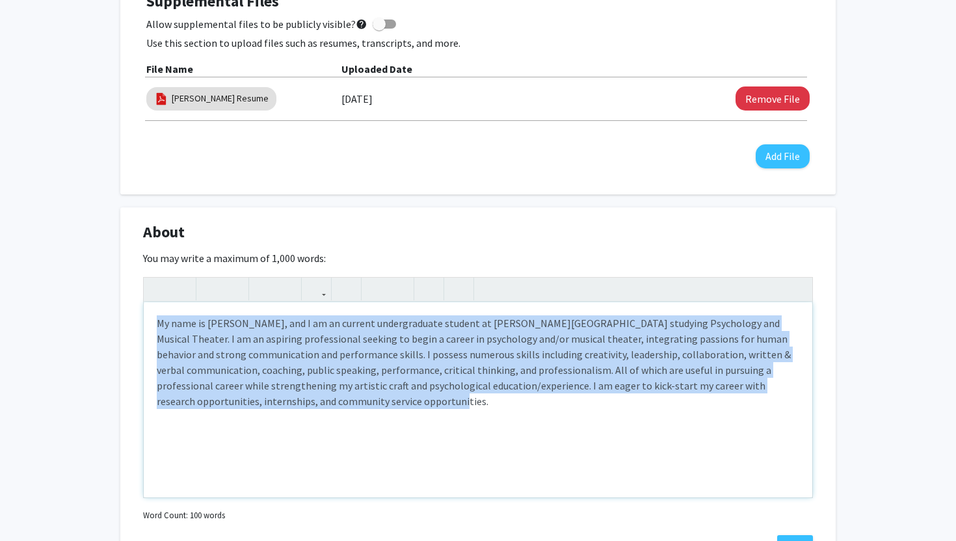
drag, startPoint x: 158, startPoint y: 322, endPoint x: 326, endPoint y: 404, distance: 187.3
click at [326, 404] on p "My name is [PERSON_NAME], and I am an current undergraduate student at [PERSON_…" at bounding box center [478, 362] width 642 height 94
copy p "My name is [PERSON_NAME], and I am an current undergraduate student at [PERSON_…"
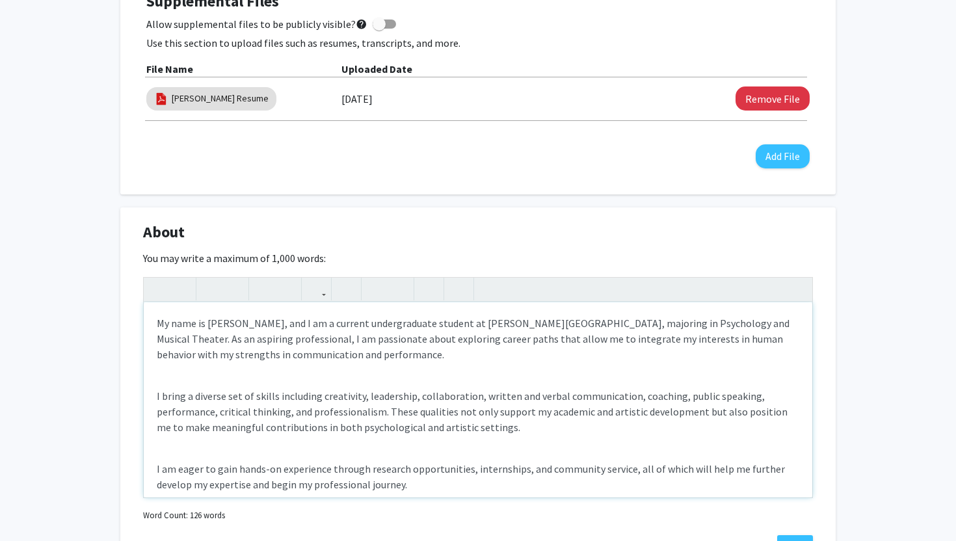
click at [212, 378] on div "My name is [PERSON_NAME], and I am a current undergraduate student at [PERSON_N…" at bounding box center [478, 399] width 668 height 195
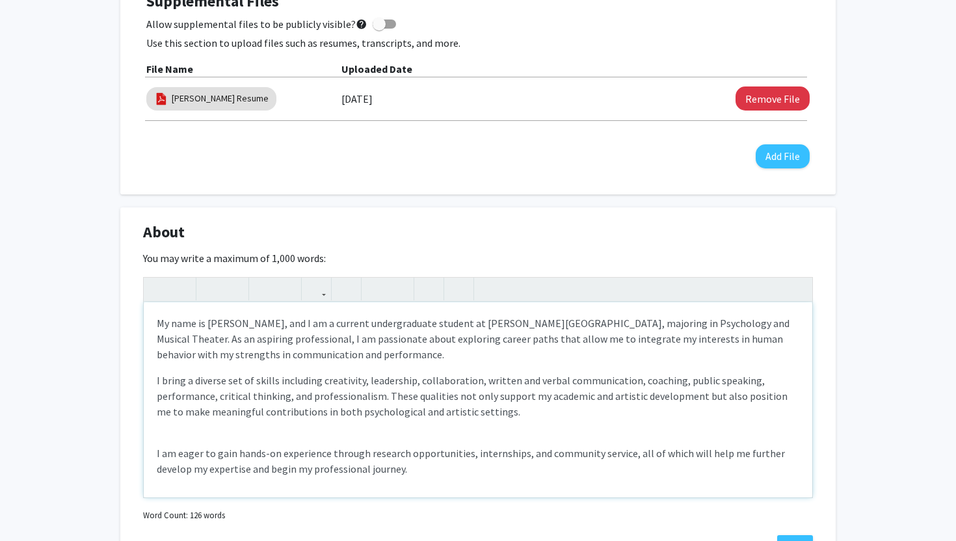
click at [166, 438] on div "My name is [PERSON_NAME], and I am a current undergraduate student at [PERSON_N…" at bounding box center [478, 399] width 668 height 195
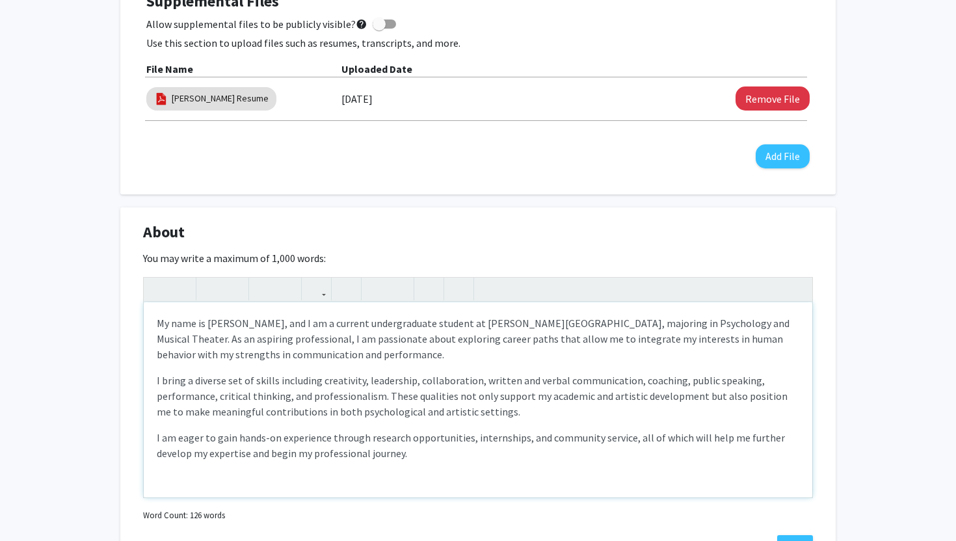
click at [151, 438] on div "My name is [PERSON_NAME], and I am a current undergraduate student at [PERSON_N…" at bounding box center [478, 399] width 668 height 195
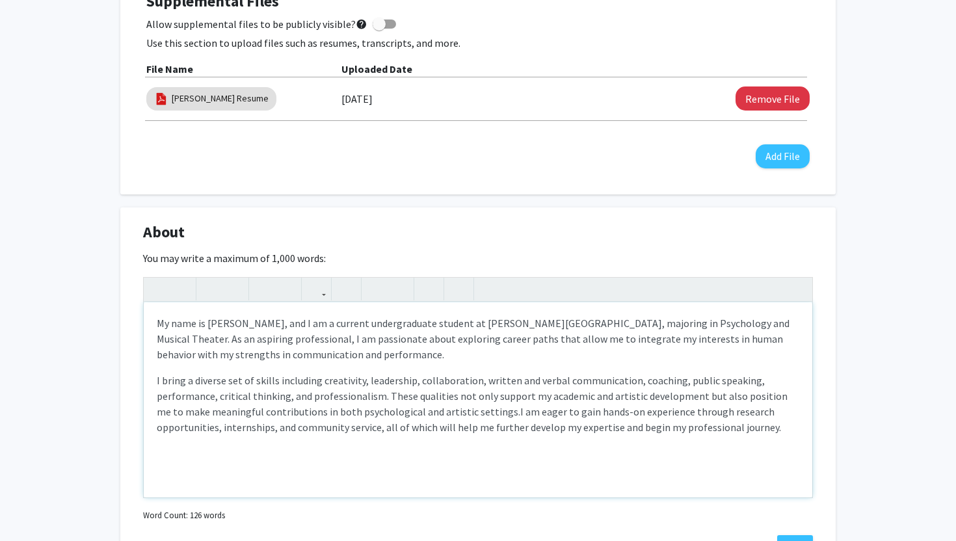
type textarea "<p>My name is [PERSON_NAME], and I am a current undergraduate student at [PERSO…"
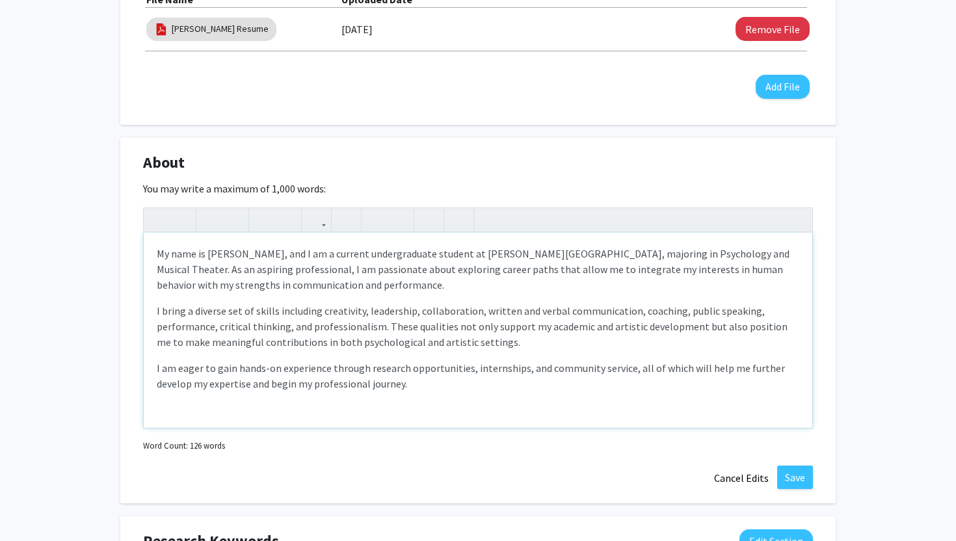
scroll to position [791, 0]
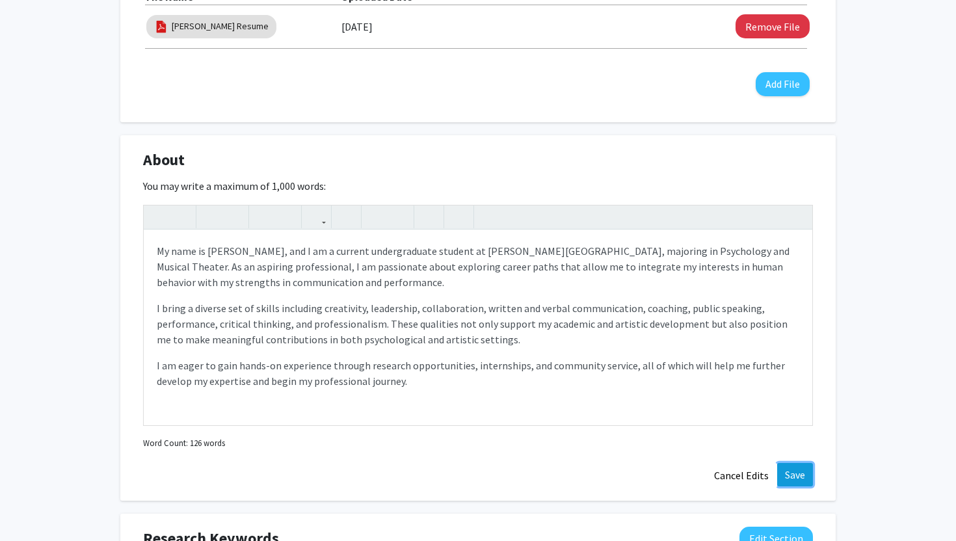
click at [793, 469] on button "Save" at bounding box center [795, 474] width 36 height 23
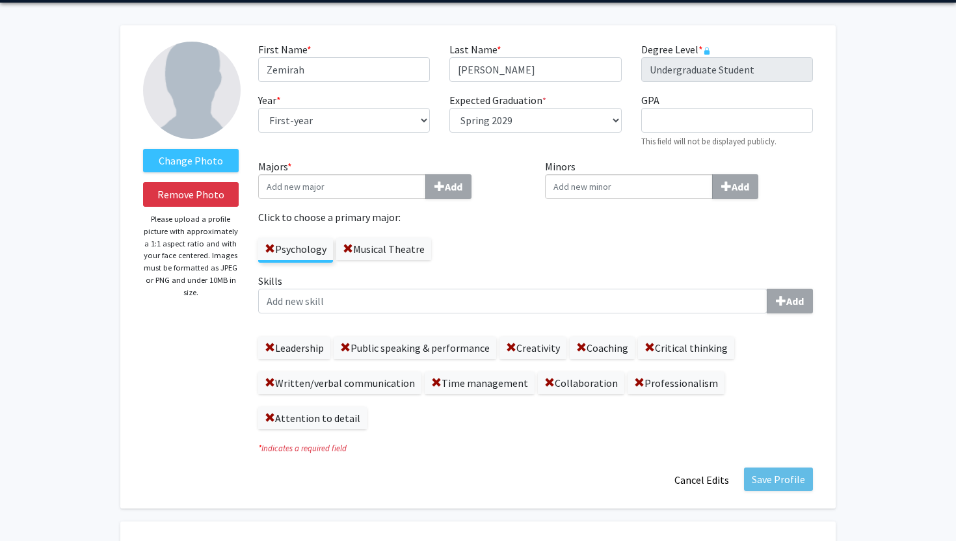
scroll to position [43, 0]
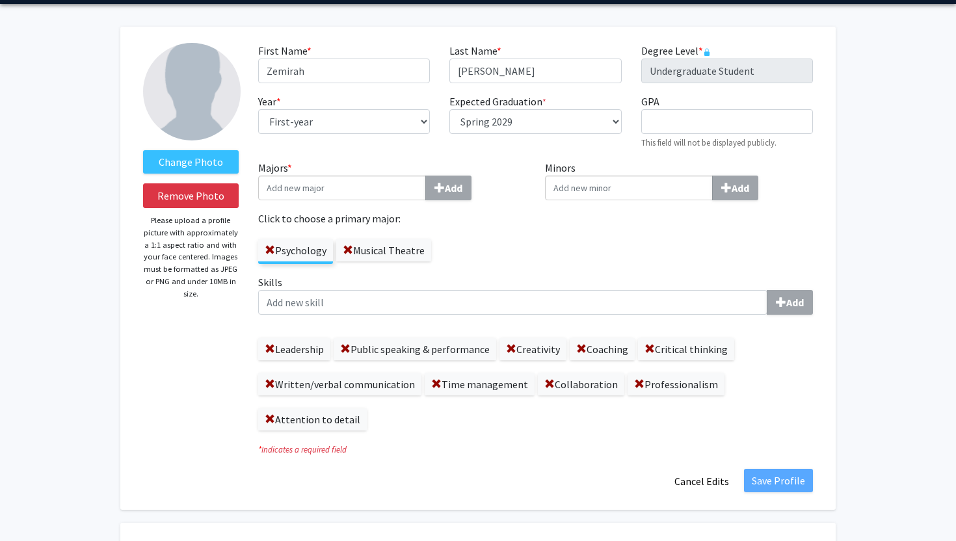
click at [392, 194] on input "Majors * Add" at bounding box center [342, 188] width 168 height 25
click at [462, 230] on div "Psychology Musical Theatre" at bounding box center [392, 245] width 268 height 38
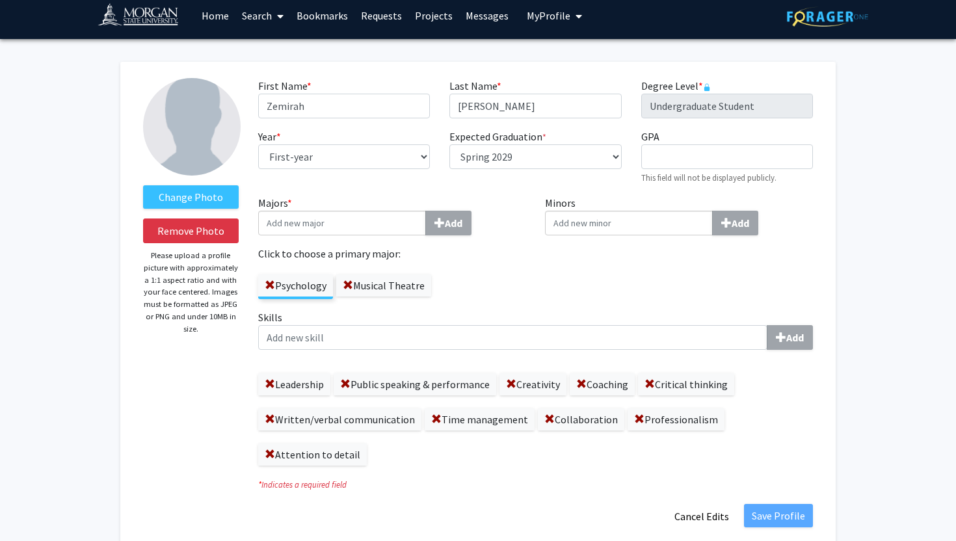
scroll to position [12, 0]
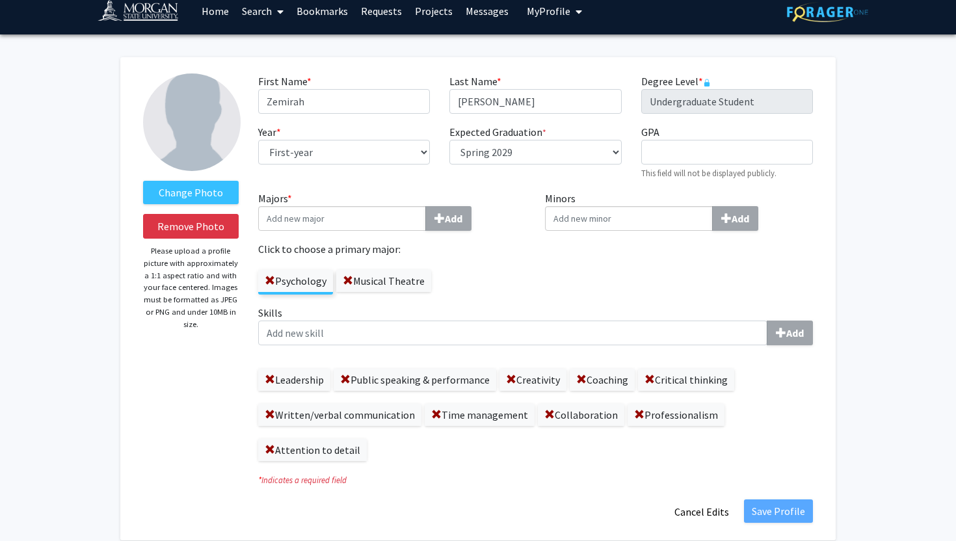
click at [207, 114] on img at bounding box center [192, 122] width 98 height 98
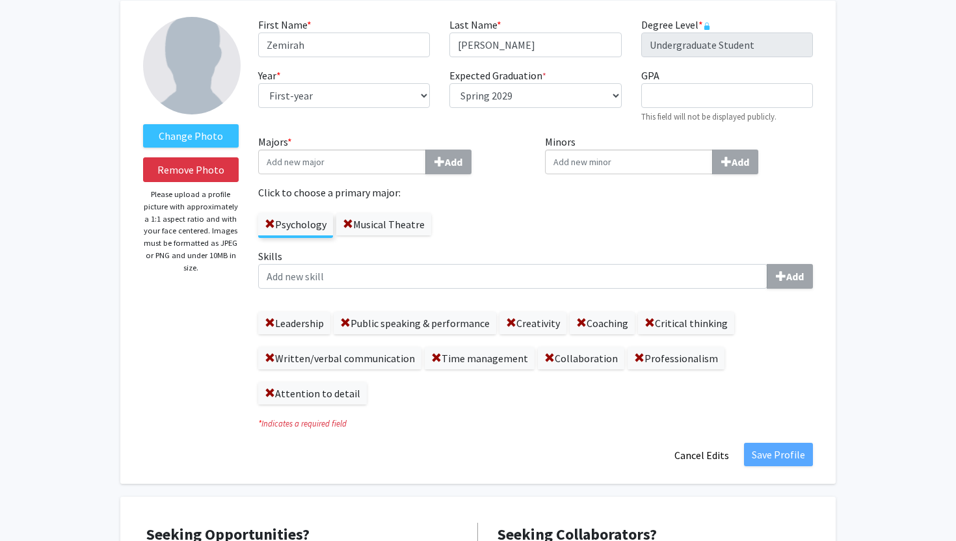
scroll to position [88, 0]
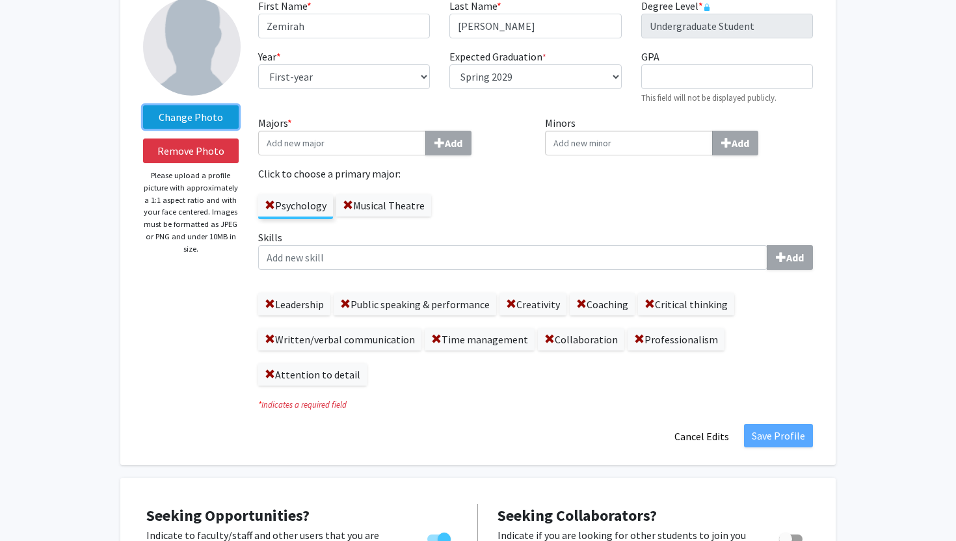
click at [222, 117] on label "Change Photo" at bounding box center [191, 116] width 96 height 23
click at [0, 0] on input "Change Photo" at bounding box center [0, 0] width 0 height 0
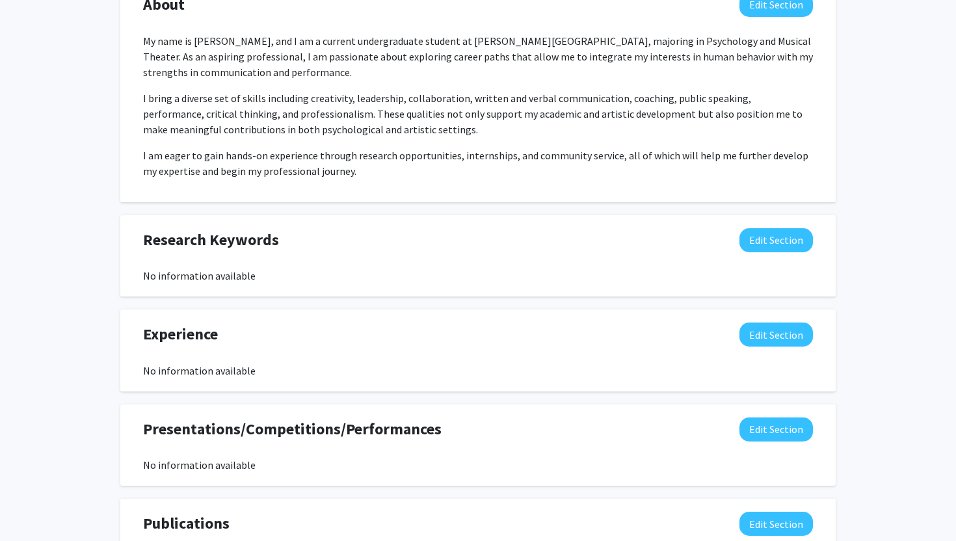
scroll to position [973, 0]
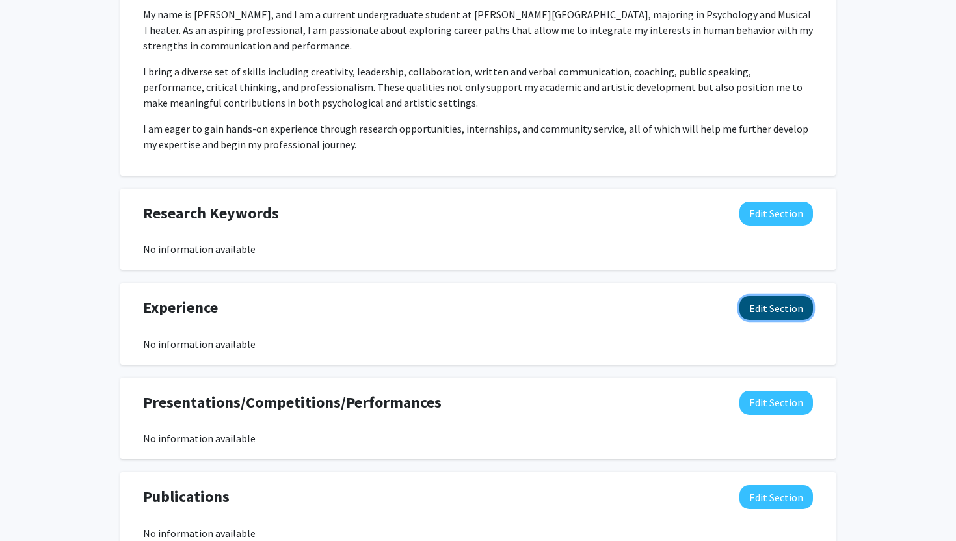
click at [777, 300] on button "Edit Section" at bounding box center [775, 308] width 73 height 24
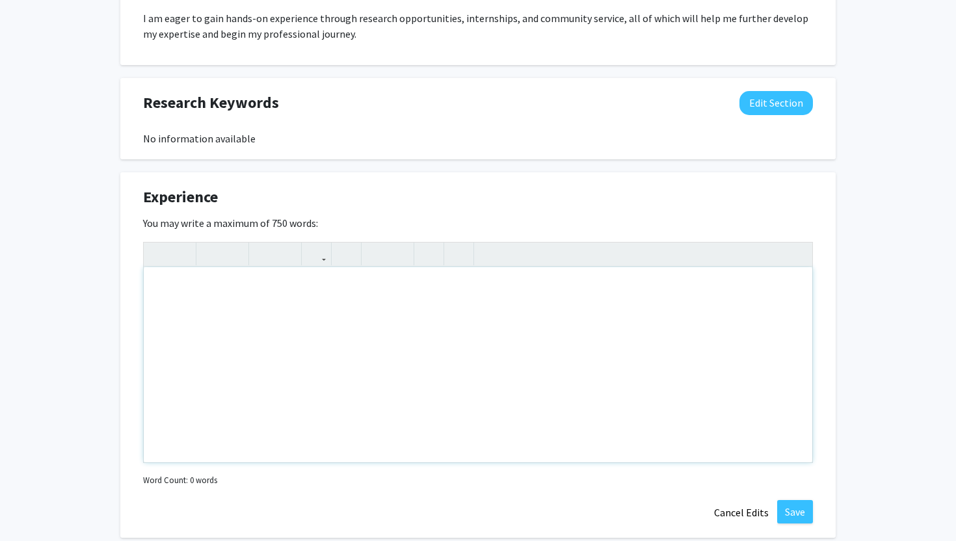
scroll to position [1087, 0]
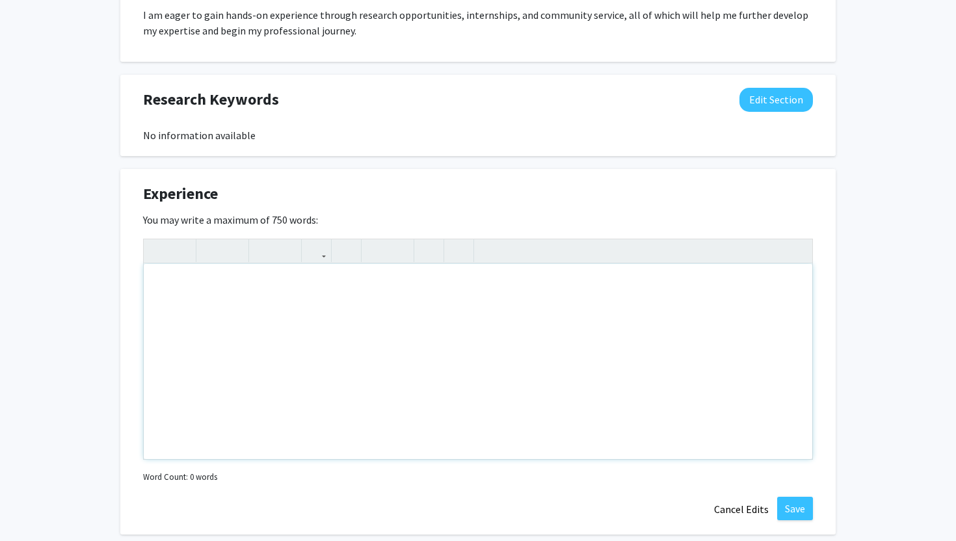
click at [582, 303] on div "Note to users with screen readers: Please deactivate our accessibility plugin f…" at bounding box center [478, 361] width 668 height 195
paste div "Note to users with screen readers: Please deactivate our accessibility plugin f…"
type textarea "<l>Ipsumdol Sitametco Adipis Elit, Seddoe, TE — Inci Utlaboree</d><m>ALI 7193 -…"
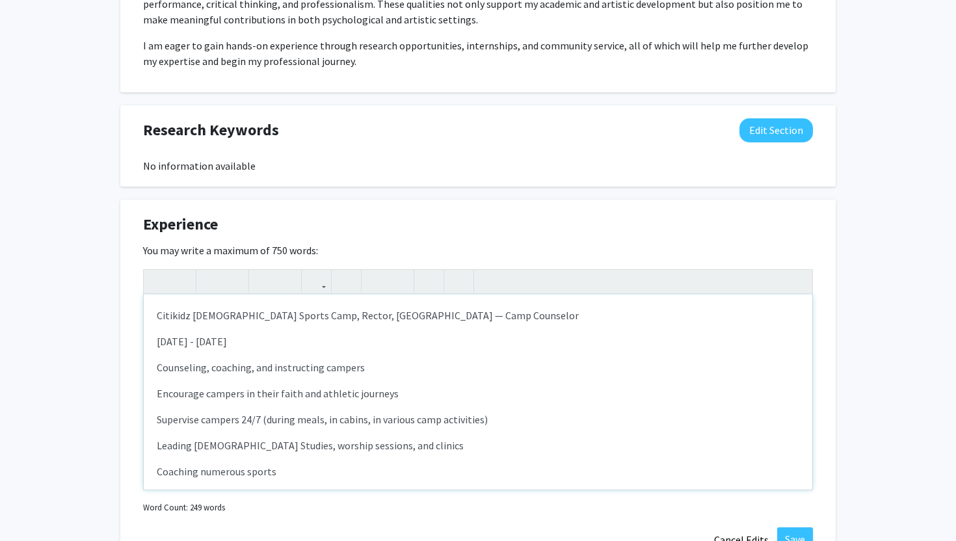
scroll to position [1093, 0]
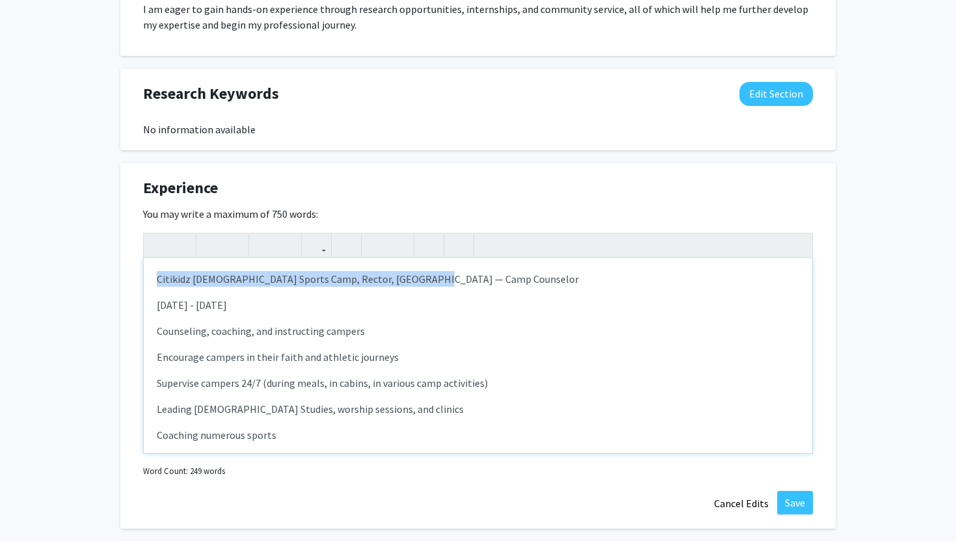
drag, startPoint x: 157, startPoint y: 278, endPoint x: 430, endPoint y: 279, distance: 273.1
click at [430, 279] on p "Citikidz [DEMOGRAPHIC_DATA] Sports Camp, Rector, [GEOGRAPHIC_DATA] — Camp Couns…" at bounding box center [478, 279] width 642 height 16
click at [215, 246] on icon "button" at bounding box center [210, 244] width 11 height 21
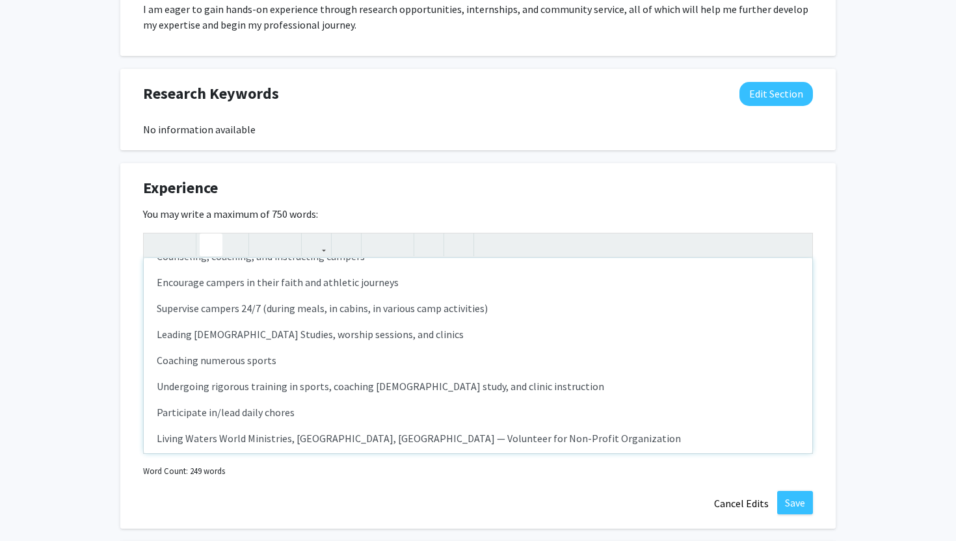
scroll to position [66, 0]
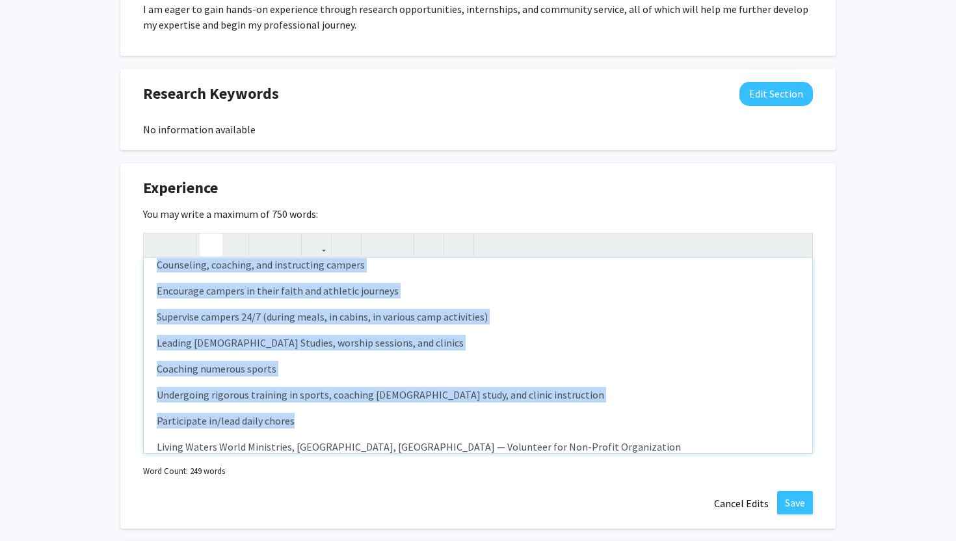
drag, startPoint x: 157, startPoint y: 267, endPoint x: 417, endPoint y: 423, distance: 303.3
click at [417, 423] on div "Citikidz [DEMOGRAPHIC_DATA] Sports Camp, Rector, [GEOGRAPHIC_DATA] — Camp Couns…" at bounding box center [478, 355] width 668 height 195
click at [378, 245] on icon "button" at bounding box center [376, 244] width 11 height 21
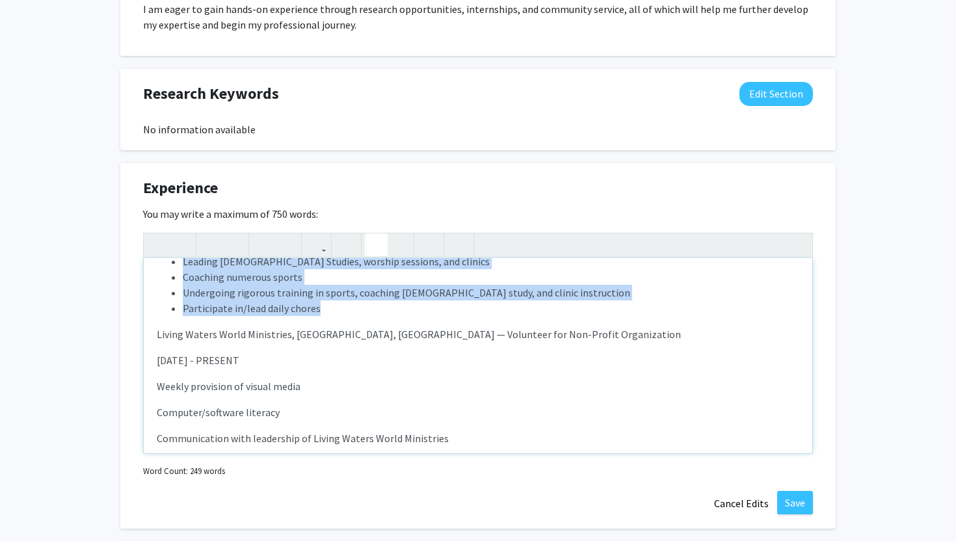
scroll to position [122, 0]
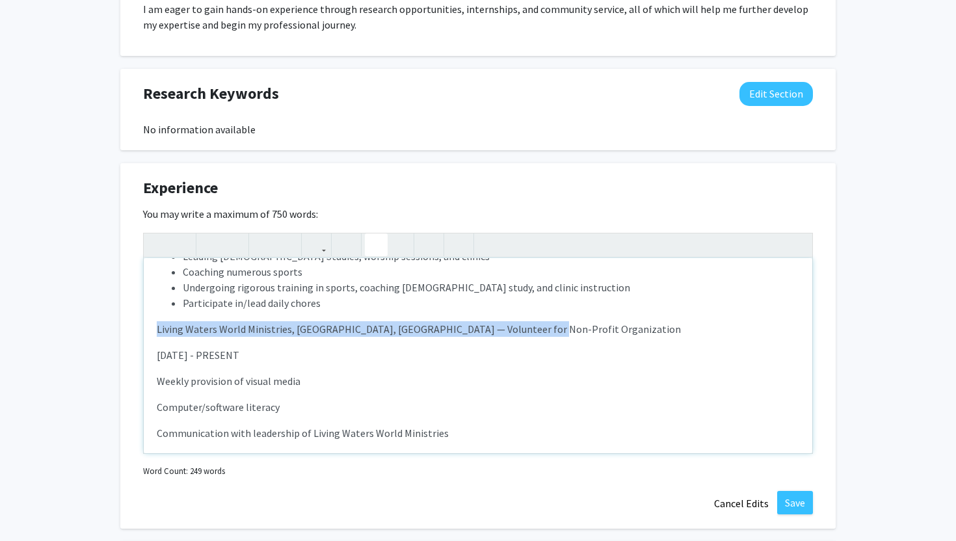
drag, startPoint x: 158, startPoint y: 327, endPoint x: 543, endPoint y: 323, distance: 384.9
click at [543, 323] on p "Living Waters World Ministries, [GEOGRAPHIC_DATA], [GEOGRAPHIC_DATA] — Voluntee…" at bounding box center [478, 329] width 642 height 16
click at [207, 247] on icon "button" at bounding box center [210, 244] width 11 height 21
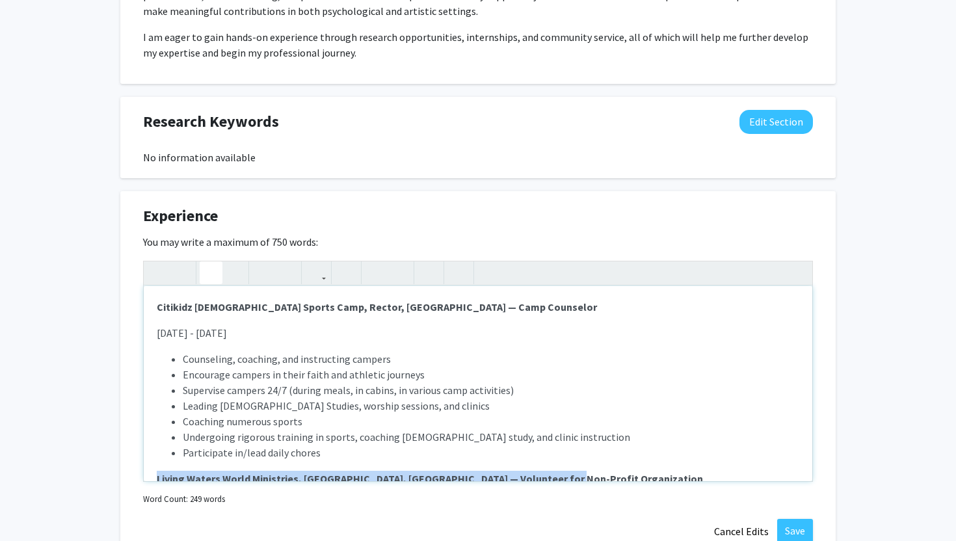
scroll to position [1060, 0]
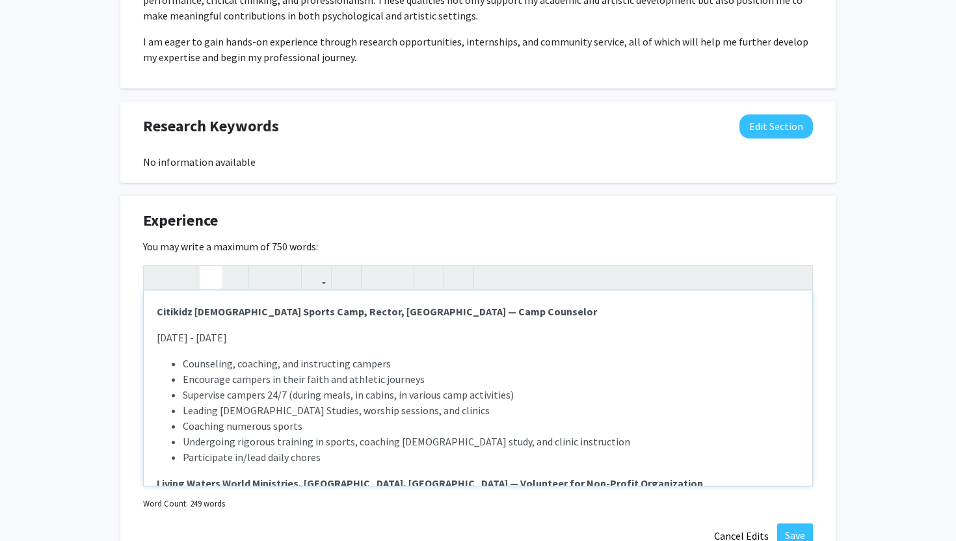
click at [364, 308] on strong "Citikidz [DEMOGRAPHIC_DATA] Sports Camp, Rector, [GEOGRAPHIC_DATA] — Camp Couns…" at bounding box center [377, 311] width 440 height 13
drag, startPoint x: 362, startPoint y: 309, endPoint x: 444, endPoint y: 310, distance: 81.9
click at [444, 310] on p "Citikidz [DEMOGRAPHIC_DATA] Sports Camp, Rector, [GEOGRAPHIC_DATA] — Camp Couns…" at bounding box center [478, 312] width 642 height 16
click at [228, 267] on use "button" at bounding box center [228, 267] width 0 height 0
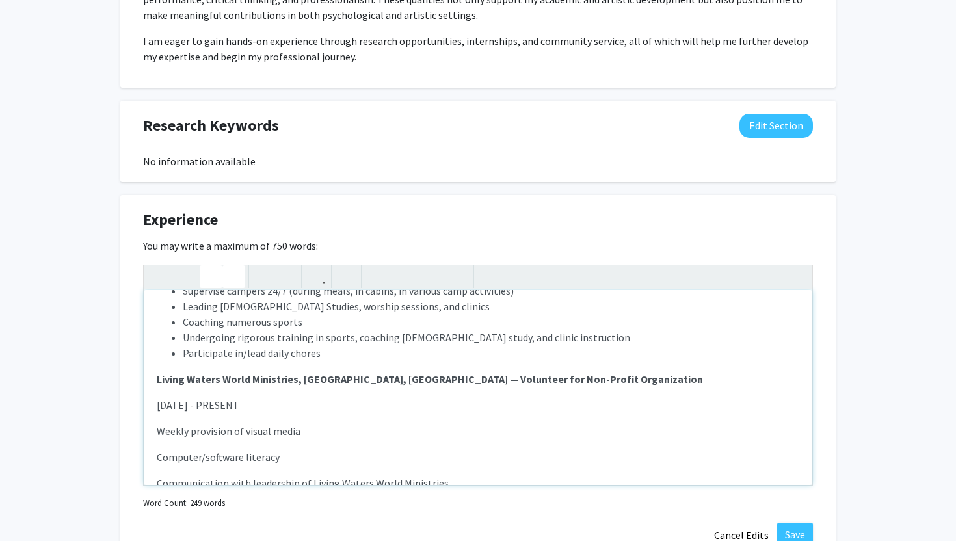
scroll to position [123, 0]
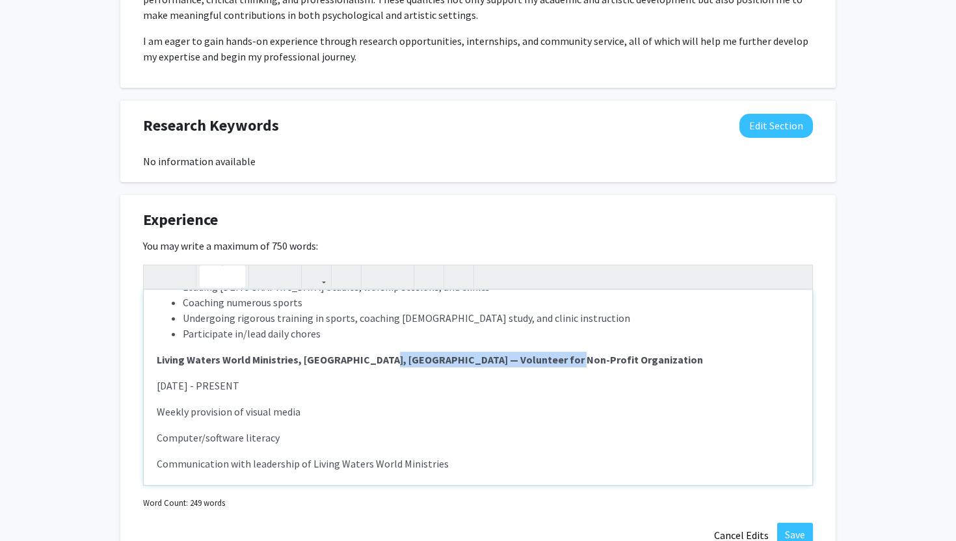
drag, startPoint x: 378, startPoint y: 358, endPoint x: 591, endPoint y: 361, distance: 212.6
click at [591, 361] on p "Living Waters World Ministries, [GEOGRAPHIC_DATA], [GEOGRAPHIC_DATA] — Voluntee…" at bounding box center [478, 360] width 642 height 16
click at [235, 279] on icon "button" at bounding box center [233, 276] width 11 height 21
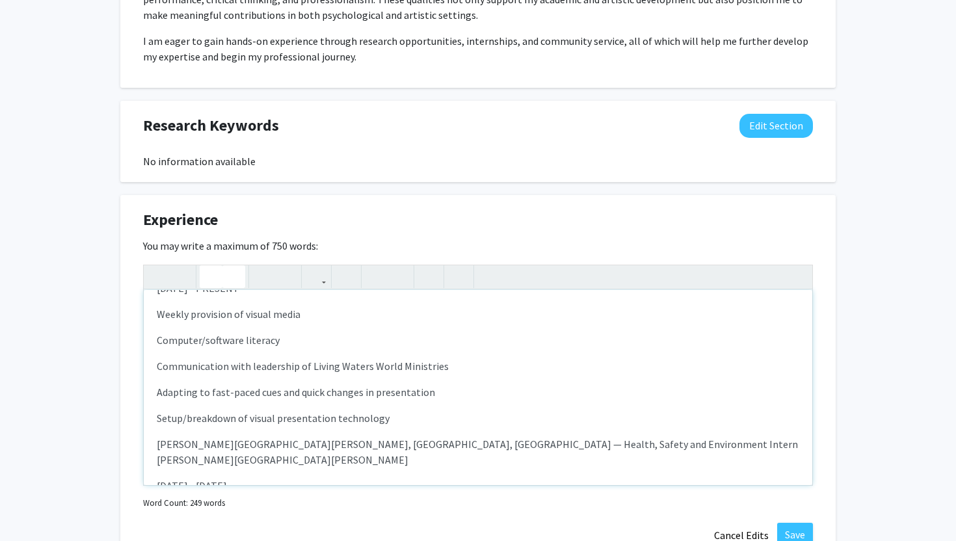
scroll to position [222, 0]
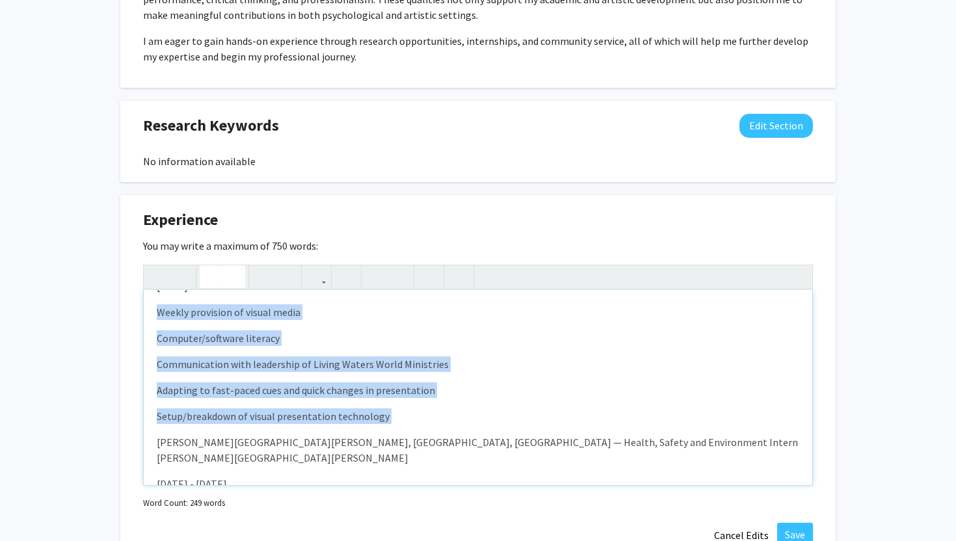
drag, startPoint x: 155, startPoint y: 311, endPoint x: 547, endPoint y: 430, distance: 409.1
click at [547, 430] on div "Citikidz [DEMOGRAPHIC_DATA] Sports Camp, Rector, [GEOGRAPHIC_DATA] — Camp Couns…" at bounding box center [478, 387] width 668 height 195
click at [374, 278] on icon "button" at bounding box center [376, 276] width 11 height 21
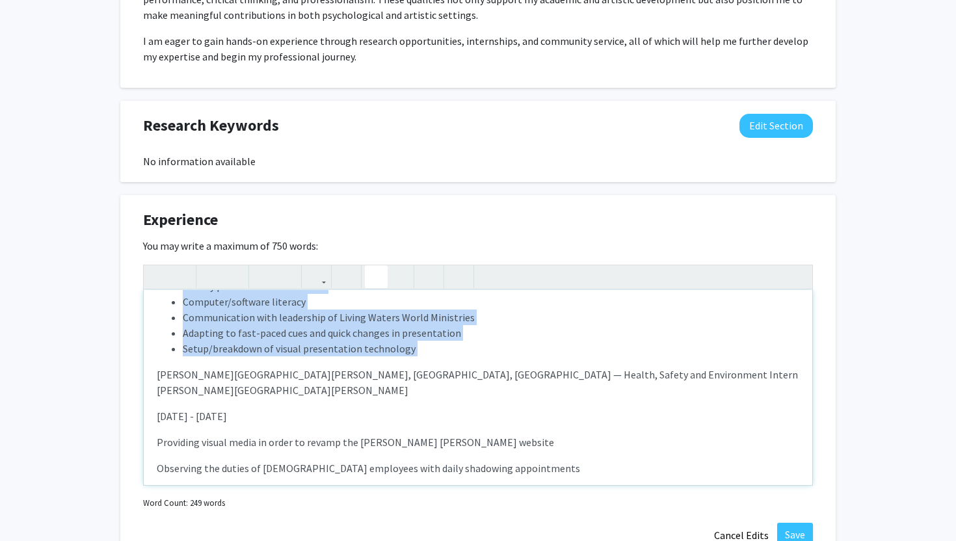
scroll to position [253, 0]
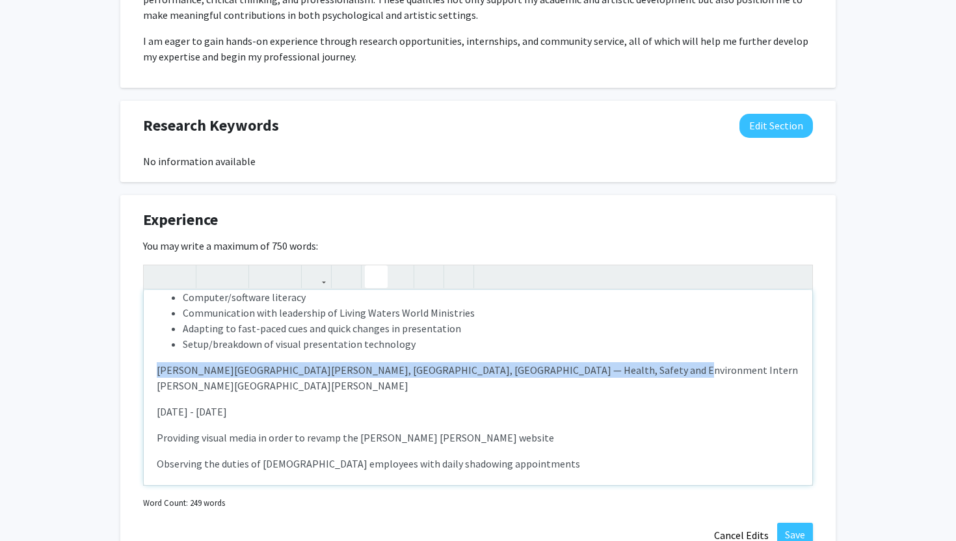
drag, startPoint x: 156, startPoint y: 367, endPoint x: 639, endPoint y: 366, distance: 483.1
click at [639, 366] on p "[PERSON_NAME][GEOGRAPHIC_DATA][PERSON_NAME], [GEOGRAPHIC_DATA], [GEOGRAPHIC_DAT…" at bounding box center [478, 377] width 642 height 31
click at [213, 279] on icon "button" at bounding box center [210, 276] width 11 height 21
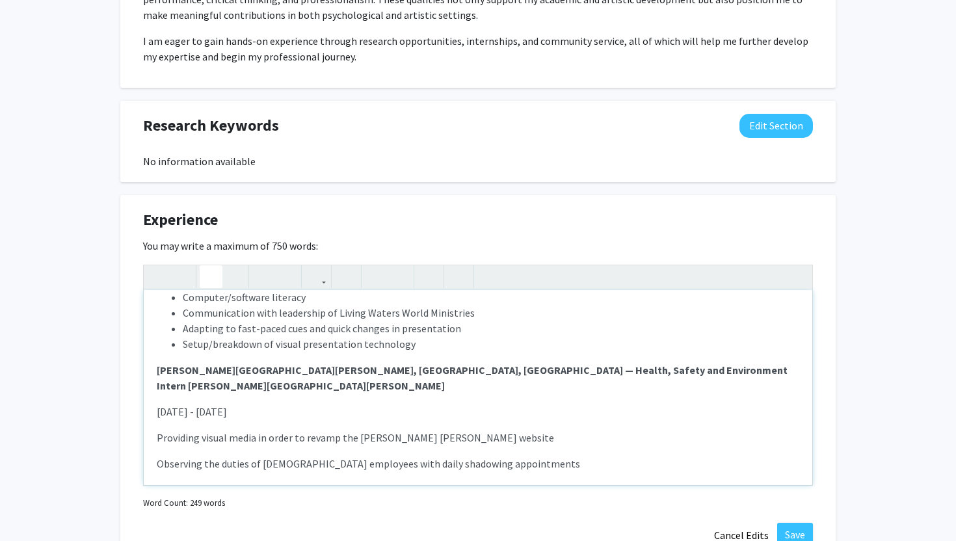
click at [387, 383] on div "Citikidz [DEMOGRAPHIC_DATA] Sports Camp, Rector, [GEOGRAPHIC_DATA] — Camp Couns…" at bounding box center [478, 387] width 668 height 195
drag, startPoint x: 357, startPoint y: 369, endPoint x: 672, endPoint y: 373, distance: 315.4
click at [672, 373] on p "[PERSON_NAME][GEOGRAPHIC_DATA][PERSON_NAME], [GEOGRAPHIC_DATA], [GEOGRAPHIC_DAT…" at bounding box center [478, 377] width 642 height 31
click at [228, 275] on icon "button" at bounding box center [233, 276] width 11 height 21
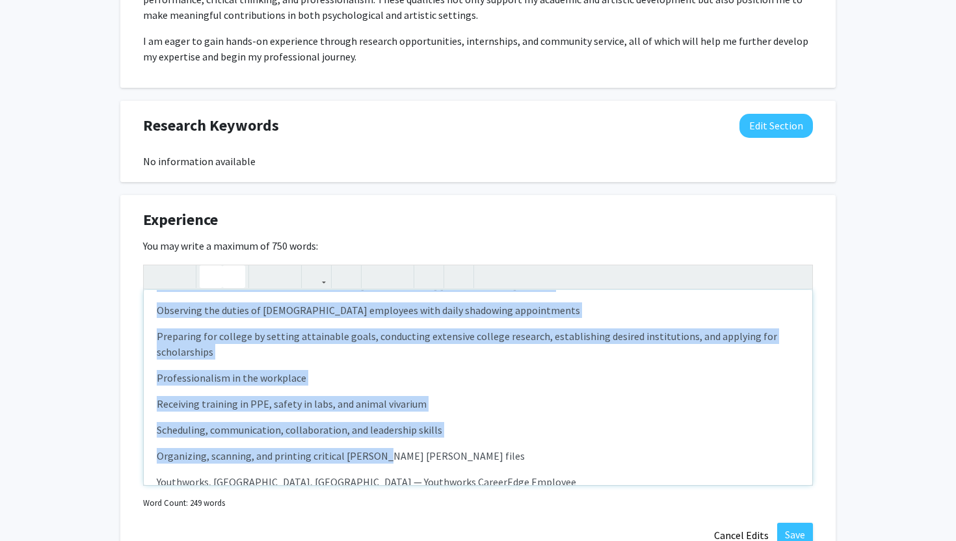
scroll to position [410, 0]
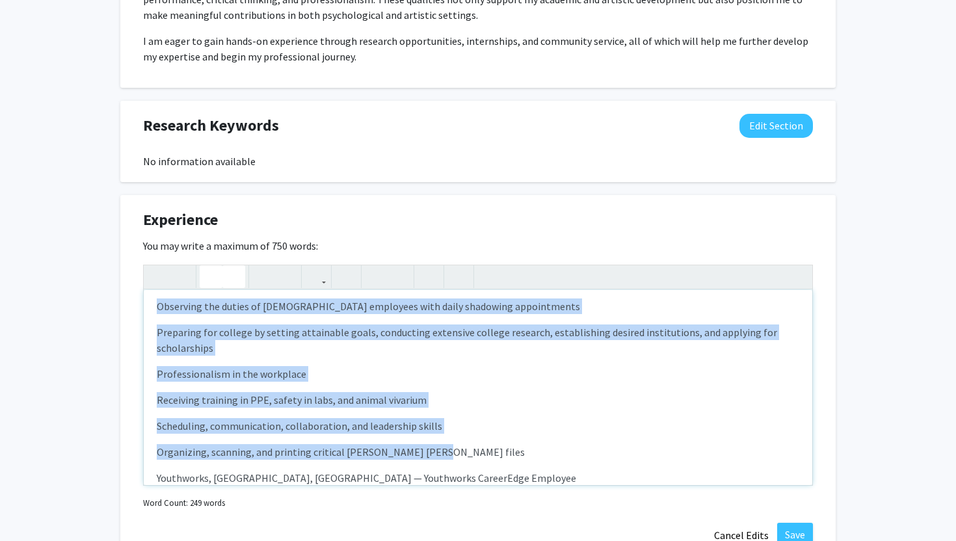
drag, startPoint x: 157, startPoint y: 323, endPoint x: 441, endPoint y: 438, distance: 306.3
click at [441, 438] on div "Citikidz [DEMOGRAPHIC_DATA] Sports Camp, Rector, [GEOGRAPHIC_DATA] — Camp Couns…" at bounding box center [478, 387] width 668 height 195
click at [371, 266] on use "button" at bounding box center [371, 266] width 0 height 0
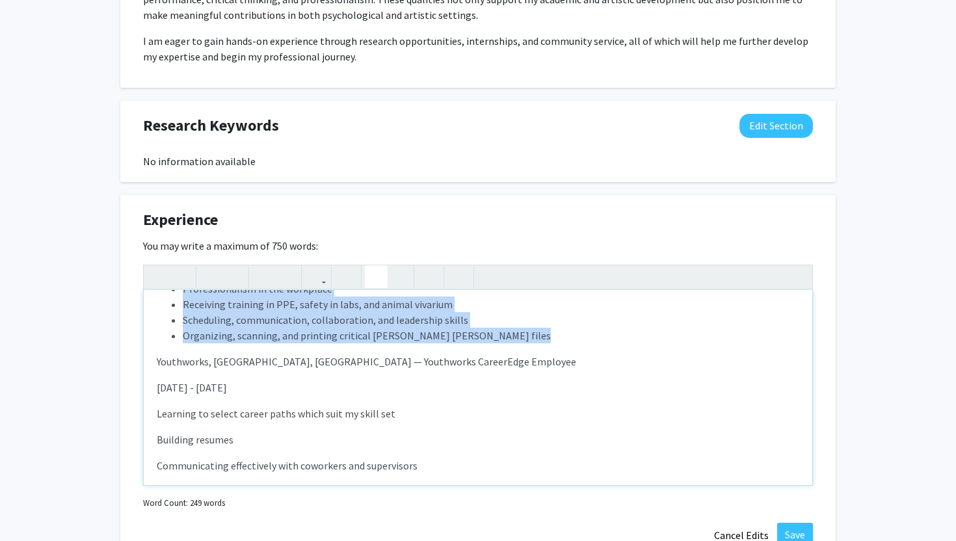
scroll to position [466, 0]
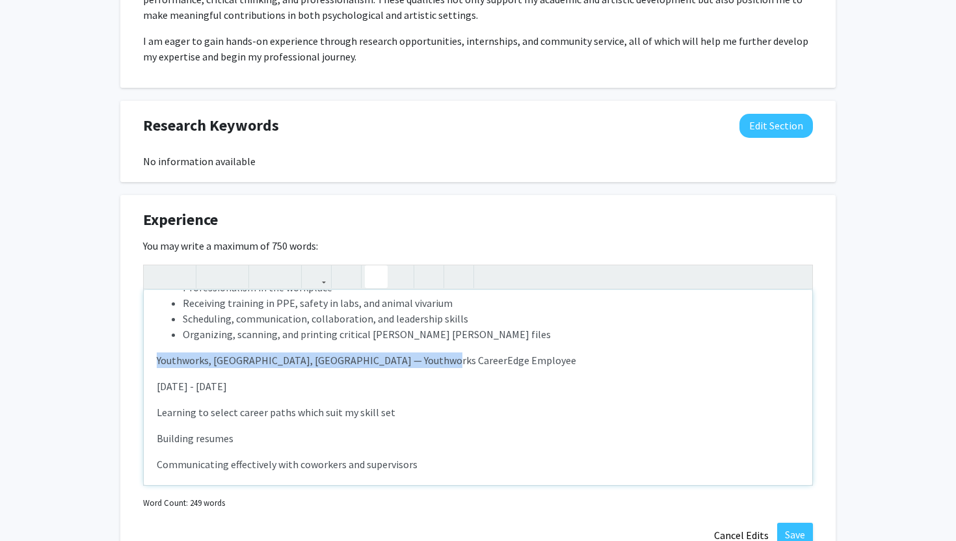
drag, startPoint x: 153, startPoint y: 342, endPoint x: 448, endPoint y: 341, distance: 295.2
click at [448, 341] on div "Citikidz [DEMOGRAPHIC_DATA] Sports Camp, Rector, [GEOGRAPHIC_DATA] — Camp Couns…" at bounding box center [478, 387] width 668 height 195
click at [205, 266] on use "button" at bounding box center [205, 266] width 0 height 0
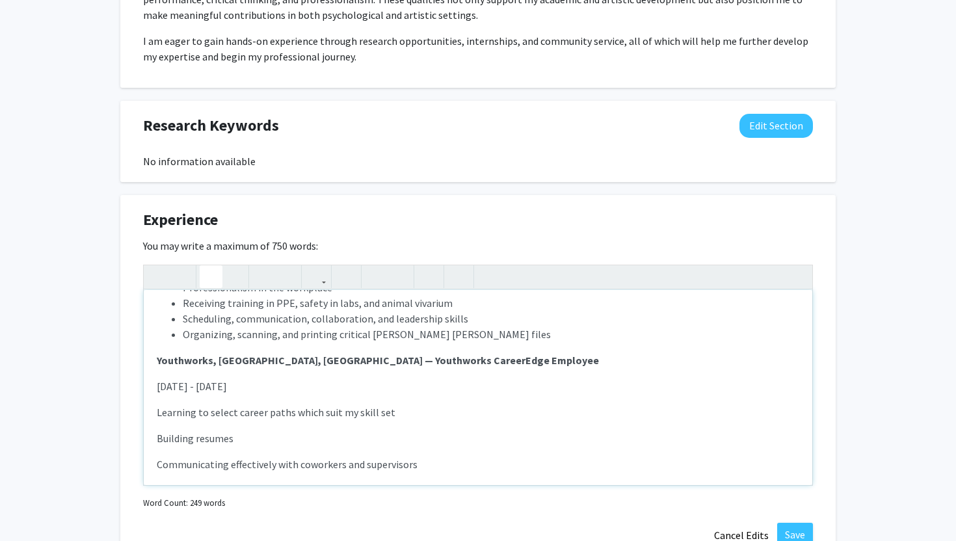
click at [311, 335] on div "Citikidz [DEMOGRAPHIC_DATA] Sports Camp, Rector, [GEOGRAPHIC_DATA] — Camp Couns…" at bounding box center [478, 387] width 668 height 195
drag, startPoint x: 295, startPoint y: 343, endPoint x: 475, endPoint y: 342, distance: 179.5
click at [475, 352] on p "Youthworks, [GEOGRAPHIC_DATA], [GEOGRAPHIC_DATA] — Youthworks CareerEdge Employ…" at bounding box center [478, 360] width 642 height 16
click at [235, 277] on icon "button" at bounding box center [233, 276] width 11 height 21
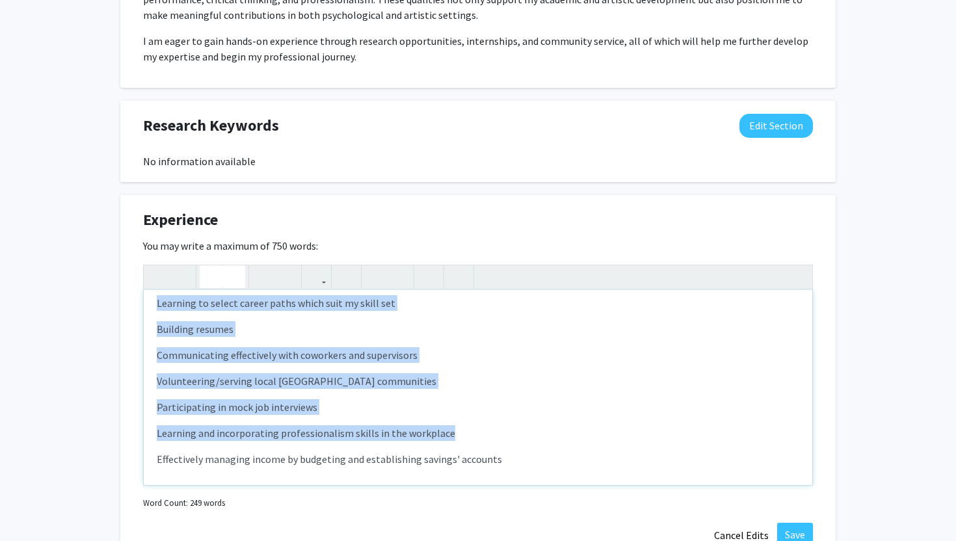
scroll to position [580, 0]
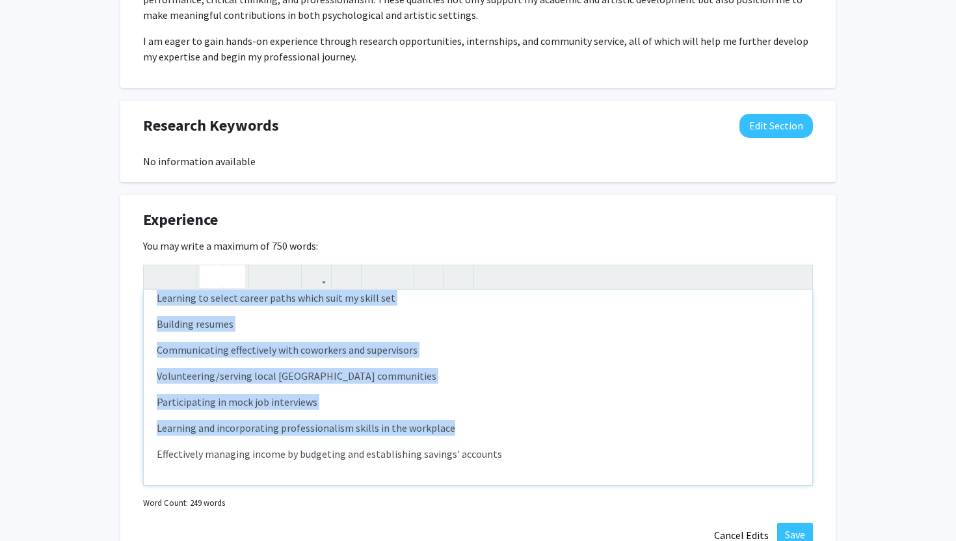
drag, startPoint x: 153, startPoint y: 334, endPoint x: 517, endPoint y: 450, distance: 381.6
click at [517, 450] on div "Citikidz [DEMOGRAPHIC_DATA] Sports Camp, Rector, [GEOGRAPHIC_DATA] — Camp Couns…" at bounding box center [478, 387] width 668 height 195
click at [371, 276] on icon "button" at bounding box center [376, 276] width 11 height 21
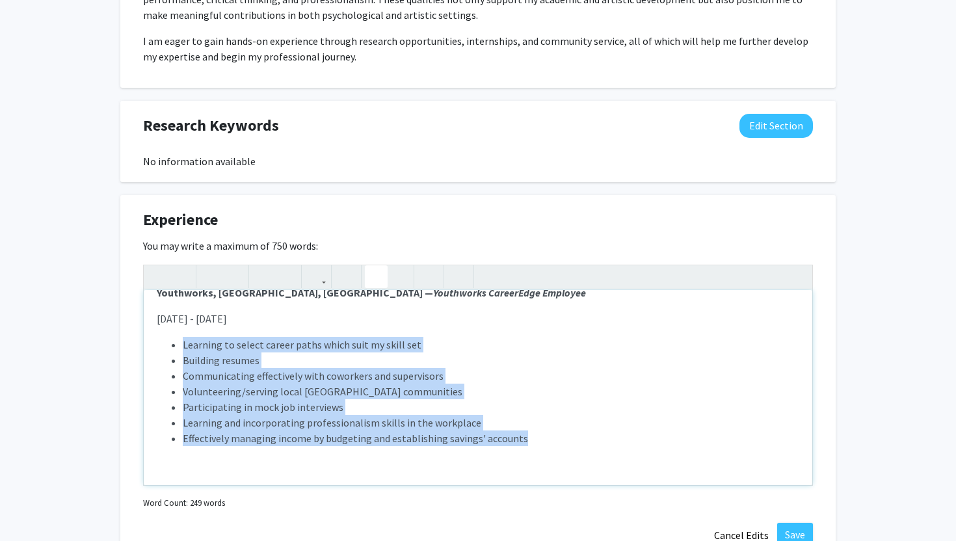
scroll to position [518, 0]
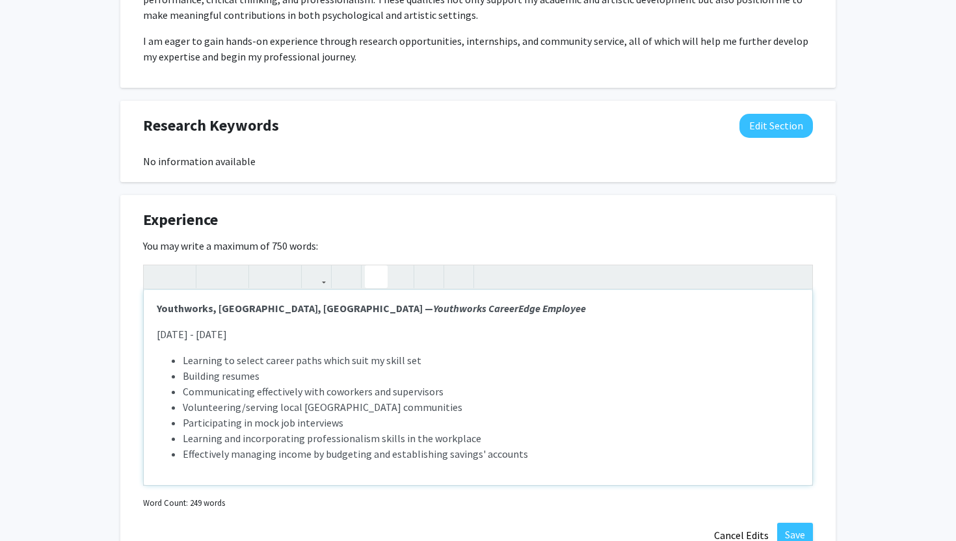
click at [376, 479] on div "Citikidz [DEMOGRAPHIC_DATA] Sports Camp, Rector, [GEOGRAPHIC_DATA] — Camp Couns…" at bounding box center [478, 387] width 668 height 195
type textarea "<l><ipsumd>Sitametc Adipiscin Elitse Doei, Tempor, IN — <ut>Labo Etdolorem</al>…"
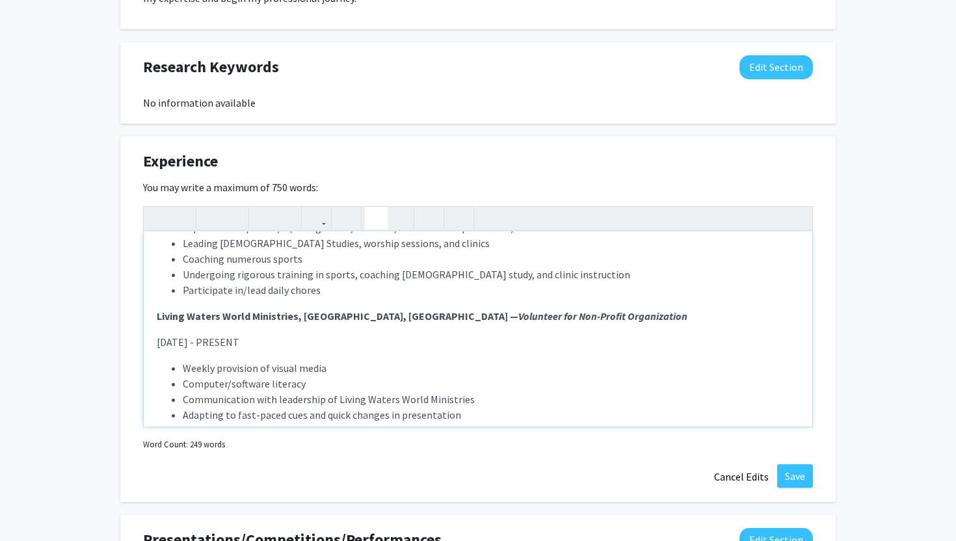
scroll to position [1135, 0]
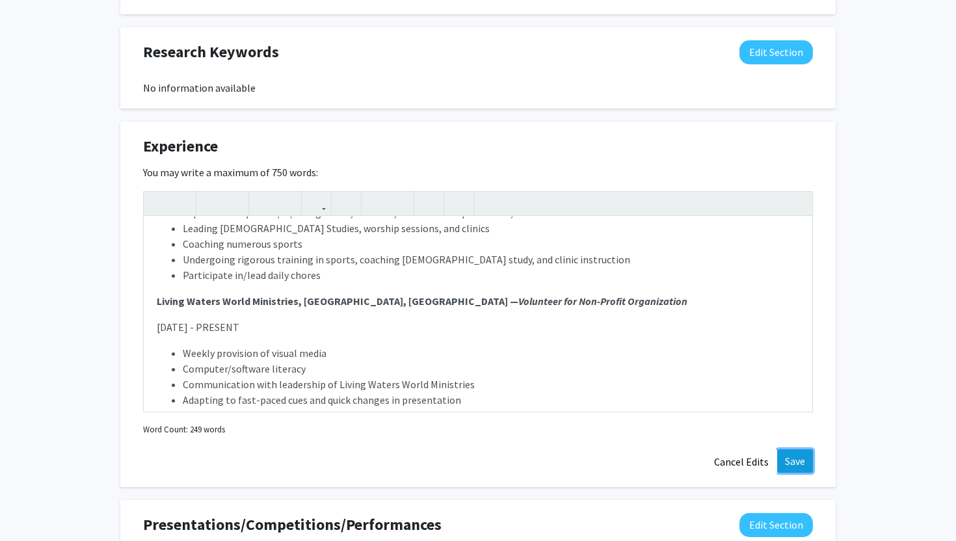
click at [799, 456] on button "Save" at bounding box center [795, 460] width 36 height 23
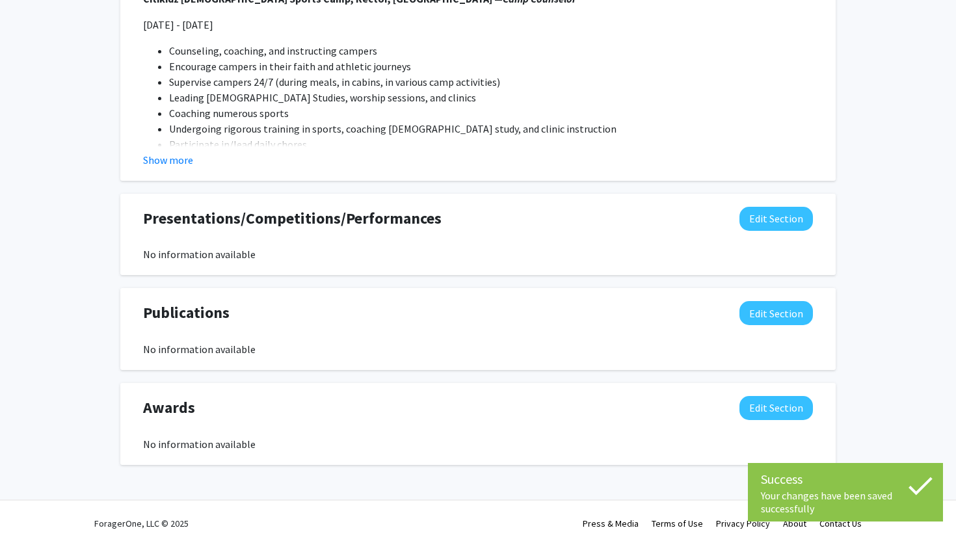
scroll to position [1323, 0]
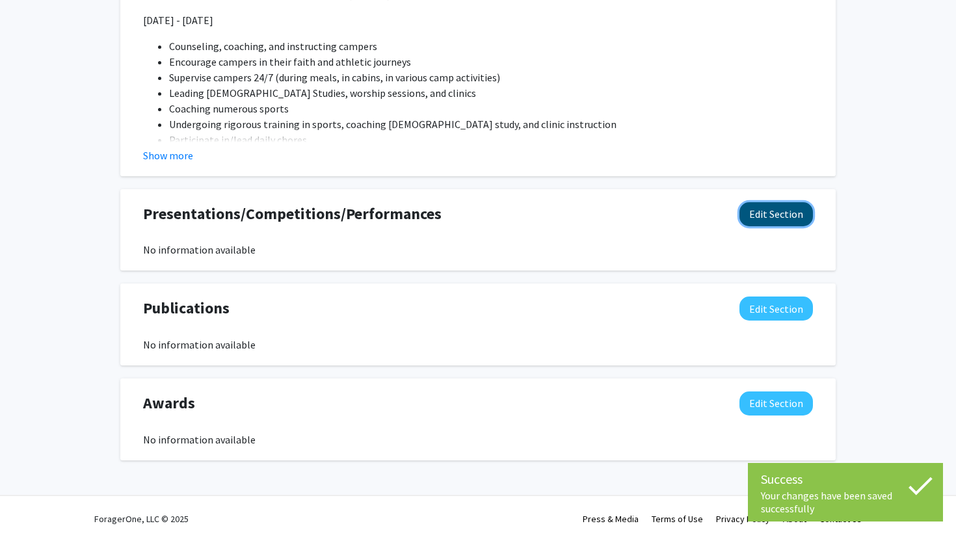
click at [789, 214] on button "Edit Section" at bounding box center [775, 214] width 73 height 24
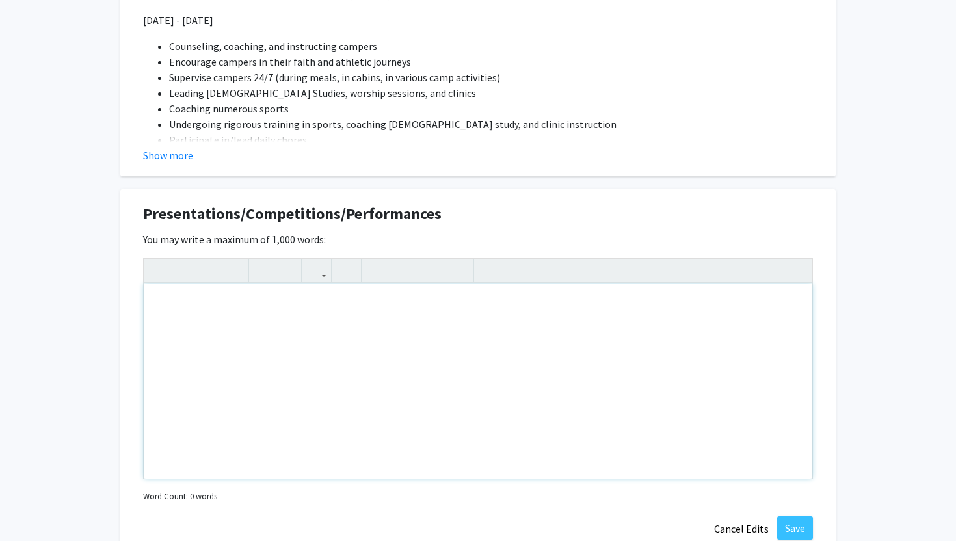
click at [600, 324] on div "Note to users with screen readers: Please deactivate our accessibility plugin f…" at bounding box center [478, 380] width 668 height 195
paste div "Note to users with screen readers: Please deactivate our accessibility plugin f…"
type textarea "<lo><i>Dolors - Amet Cons&adip;&elit;</s><do><e>Temporin - Utla Etdolor Magnaal…"
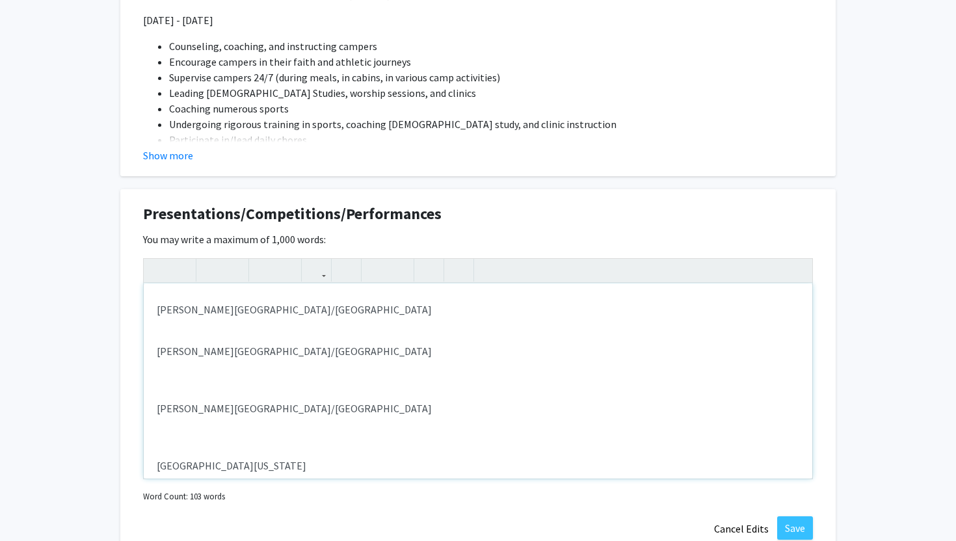
scroll to position [997, 0]
click at [157, 267] on icon "button" at bounding box center [158, 269] width 11 height 21
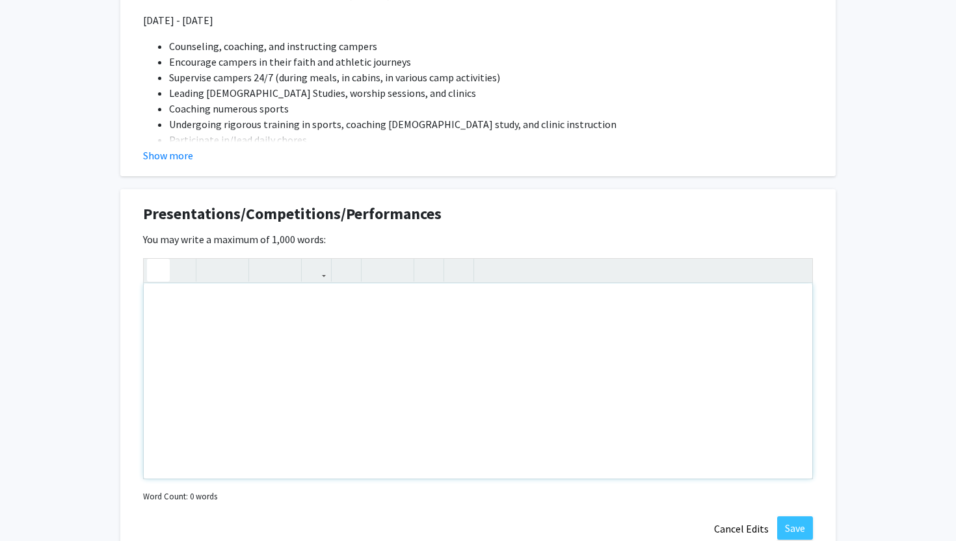
scroll to position [4, 0]
click at [157, 302] on div "Note to users with screen readers: Please deactivate our accessibility plugin f…" at bounding box center [478, 380] width 668 height 195
type textarea "<lo><i>Dolors - Amet Cons&adip;&elit;</s><do><e>Temporin - Utla Etdolor Magnaal…"
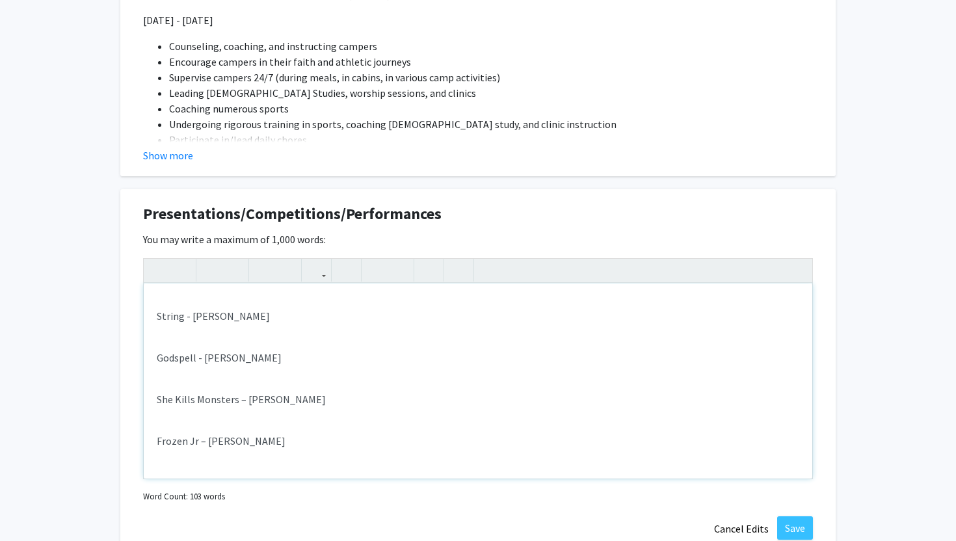
scroll to position [33, 0]
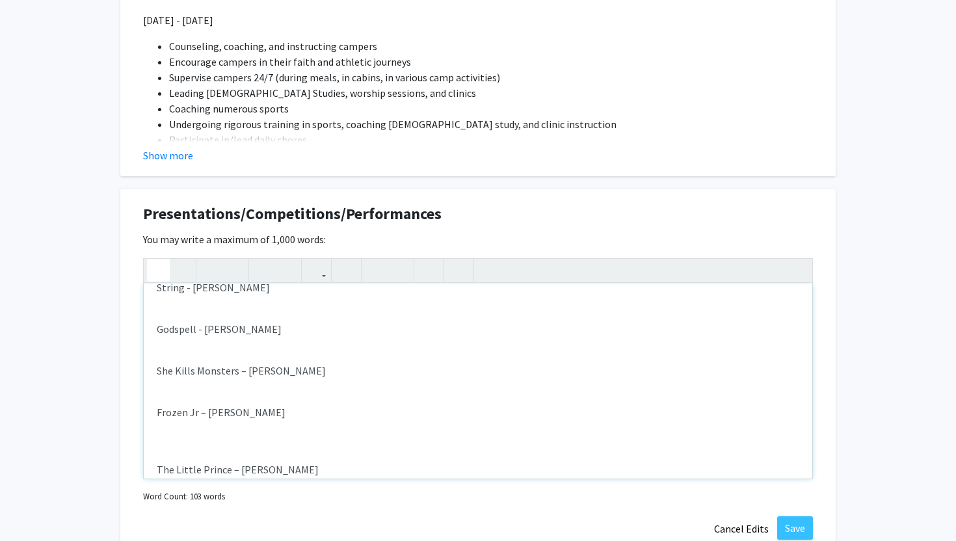
click at [159, 265] on icon "button" at bounding box center [158, 269] width 11 height 21
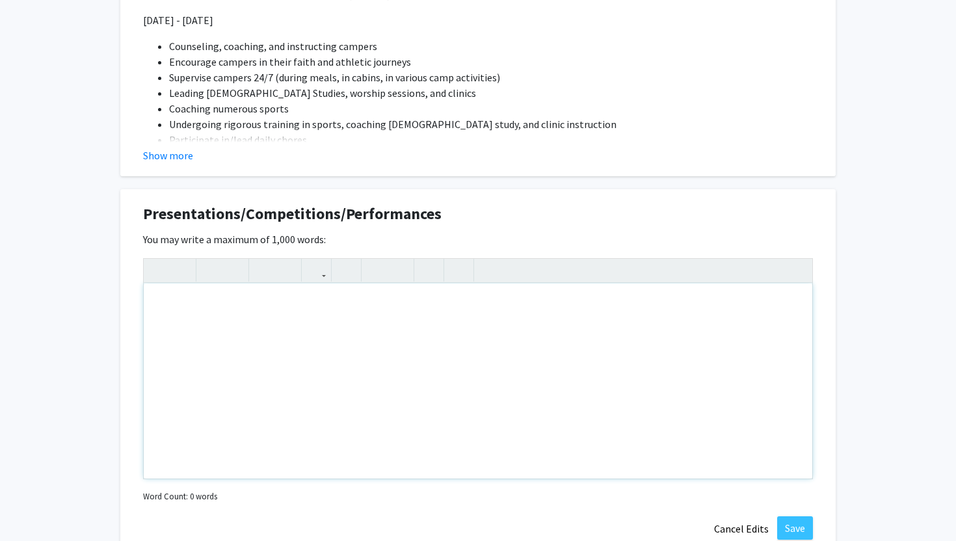
scroll to position [11, 0]
click at [172, 307] on div "Note to users with screen readers: Please deactivate our accessibility plugin f…" at bounding box center [478, 380] width 668 height 195
click at [159, 308] on div "Note to users with screen readers: Please deactivate our accessibility plugin f…" at bounding box center [478, 380] width 668 height 195
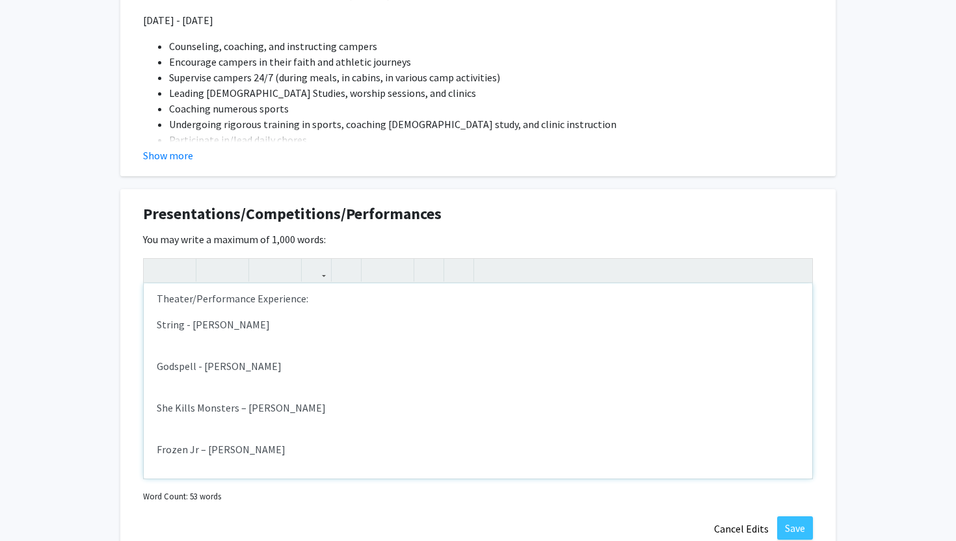
click at [187, 340] on div "Theater/Performance Experience: String - [PERSON_NAME] - [PERSON_NAME] She Kill…" at bounding box center [478, 380] width 668 height 195
click at [250, 322] on p "String - [PERSON_NAME]" at bounding box center [478, 325] width 642 height 16
click at [157, 324] on p "String - [PERSON_NAME]" at bounding box center [478, 325] width 642 height 16
click at [241, 326] on p "String - [PERSON_NAME]" at bounding box center [478, 325] width 642 height 16
click at [161, 322] on p "String - [PERSON_NAME]: Lachesis" at bounding box center [478, 325] width 642 height 16
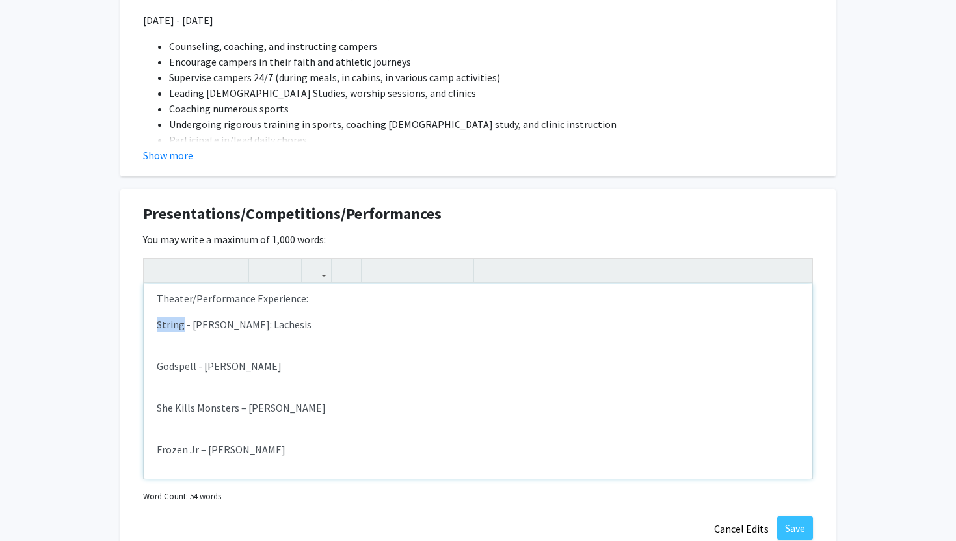
click at [161, 322] on p "String - [PERSON_NAME]: Lachesis" at bounding box center [478, 325] width 642 height 16
click at [178, 308] on div "Theater/Performance Experience: String - [PERSON_NAME]: [PERSON_NAME] - [PERSON…" at bounding box center [478, 380] width 668 height 195
drag, startPoint x: 157, startPoint y: 326, endPoint x: 301, endPoint y: 326, distance: 143.7
click at [301, 326] on p "String - [PERSON_NAME]: Lachesis" at bounding box center [478, 325] width 642 height 16
click at [205, 259] on use "button" at bounding box center [205, 259] width 0 height 0
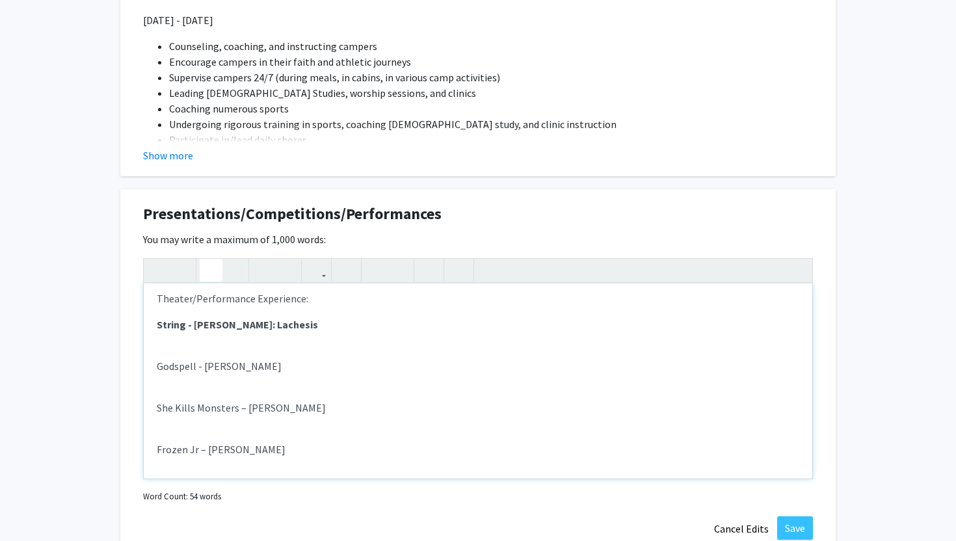
click at [219, 323] on strong "String - [PERSON_NAME]: Lachesis" at bounding box center [237, 324] width 161 height 13
drag, startPoint x: 192, startPoint y: 323, endPoint x: 236, endPoint y: 321, distance: 43.6
click at [236, 321] on strong "String - [PERSON_NAME]: Lachesis" at bounding box center [237, 324] width 161 height 13
click at [165, 322] on strong "String - [PERSON_NAME]: Lachesis" at bounding box center [237, 324] width 161 height 13
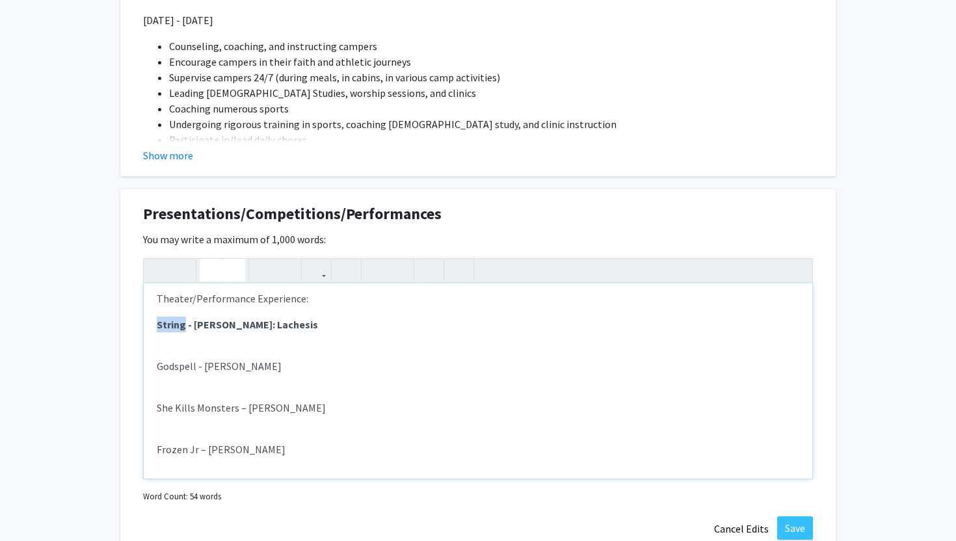
click at [233, 267] on icon "button" at bounding box center [233, 269] width 11 height 21
click at [300, 332] on div "Theater/Performance Experience: String - [PERSON_NAME]: [PERSON_NAME] - [PERSON…" at bounding box center [478, 380] width 668 height 195
click at [300, 322] on p "String - [PERSON_NAME]: Lachesis" at bounding box center [478, 325] width 642 height 16
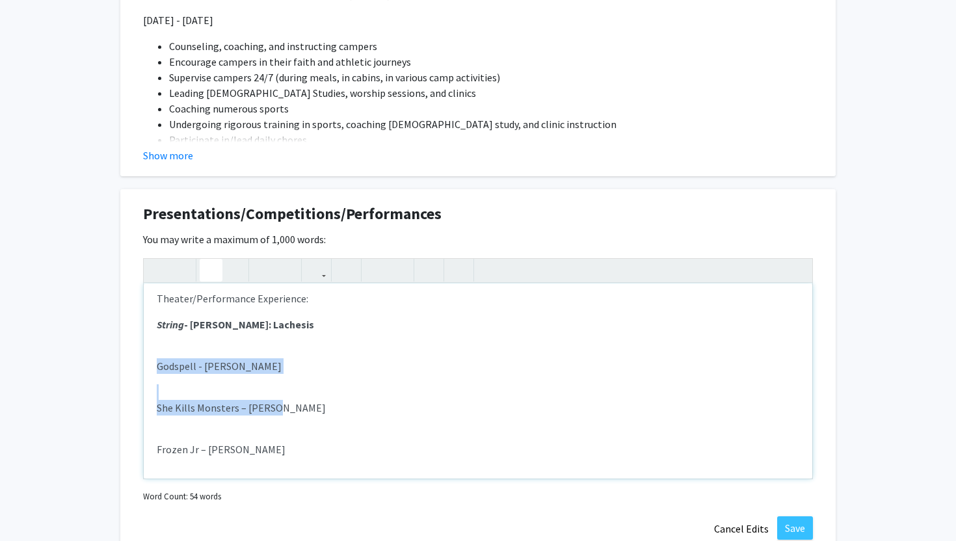
drag, startPoint x: 158, startPoint y: 364, endPoint x: 274, endPoint y: 405, distance: 122.8
click at [271, 410] on div "Theater/Performance Experience: String - [PERSON_NAME]: [PERSON_NAME] - [PERSON…" at bounding box center [478, 380] width 668 height 195
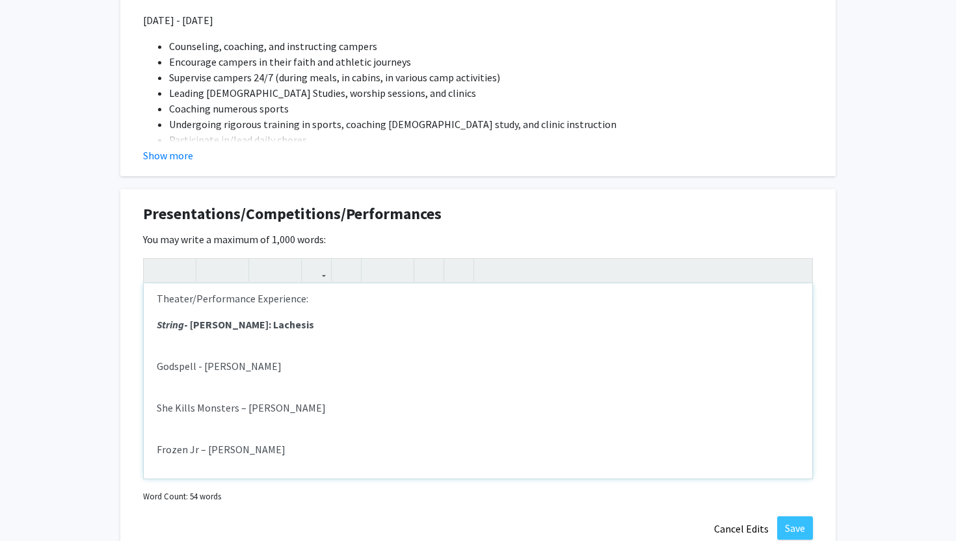
click at [228, 387] on div "Theater/Performance Experience: String - [PERSON_NAME]: [PERSON_NAME] - [PERSON…" at bounding box center [478, 380] width 668 height 195
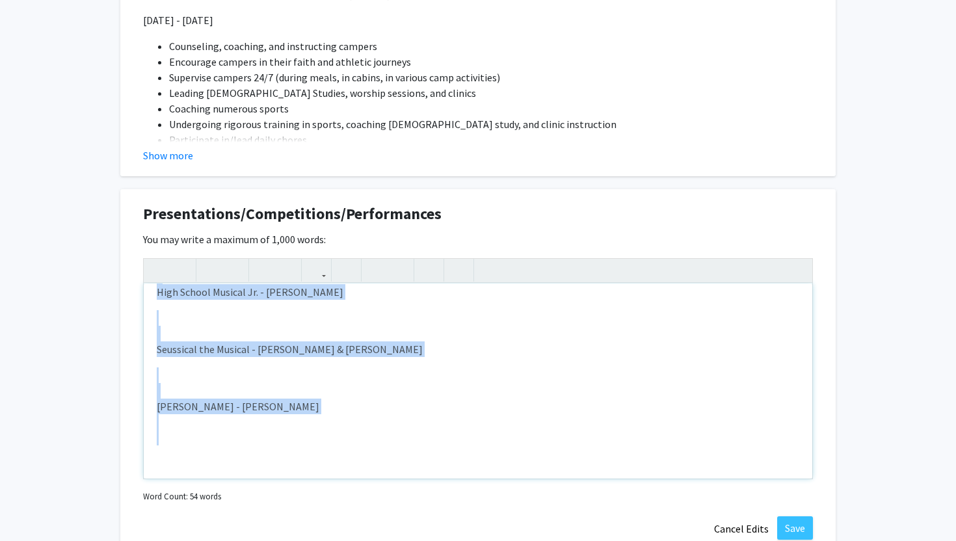
scroll to position [273, 0]
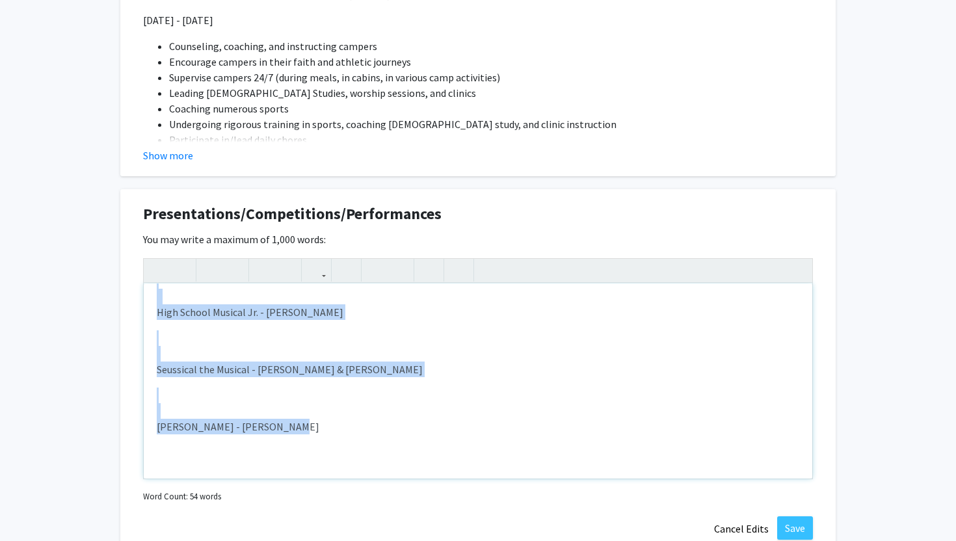
drag, startPoint x: 159, startPoint y: 366, endPoint x: 272, endPoint y: 423, distance: 127.4
click at [272, 423] on div "Theater/Performance Experience: String - [PERSON_NAME]: [PERSON_NAME] - [PERSON…" at bounding box center [478, 380] width 668 height 195
click at [214, 270] on icon "button" at bounding box center [210, 269] width 11 height 21
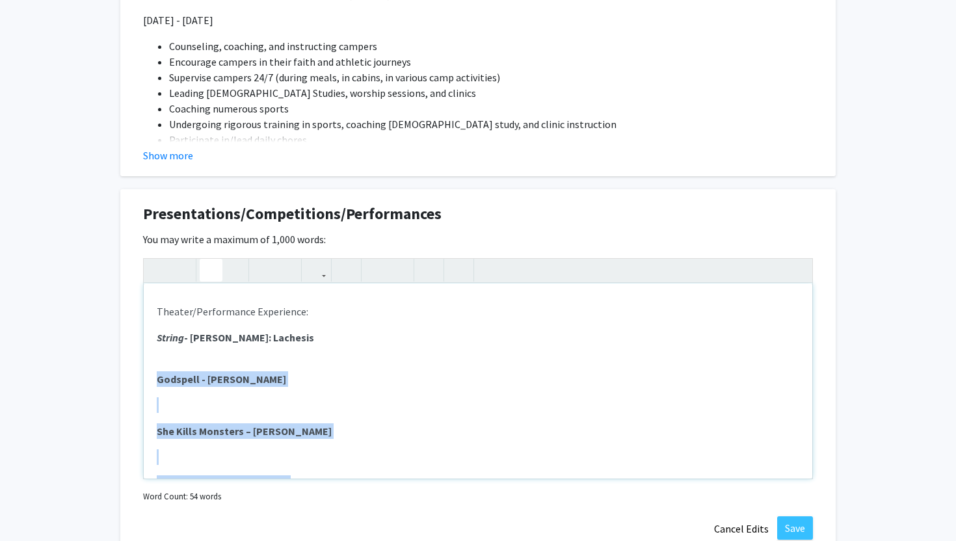
scroll to position [0, 0]
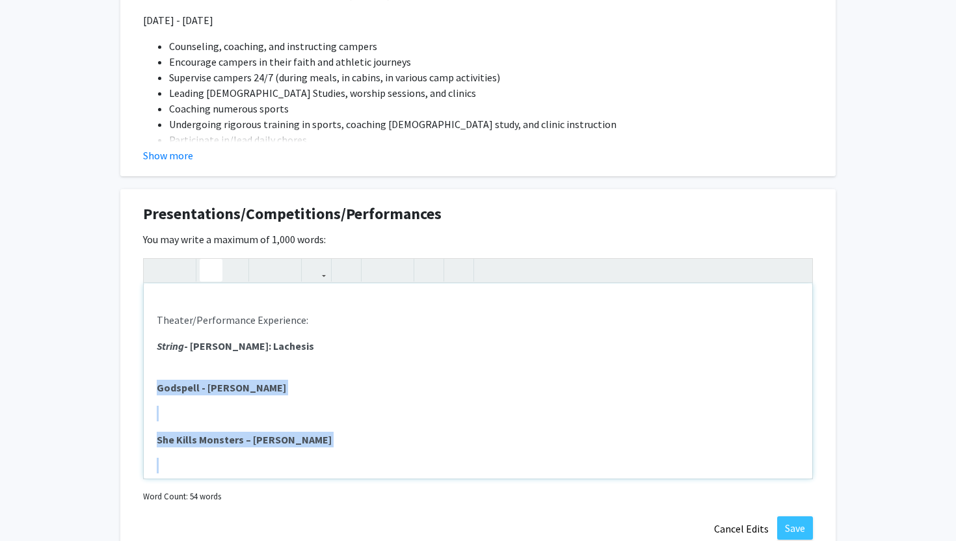
click at [268, 396] on div "Theater/Performance Experience: String - [PERSON_NAME]: [PERSON_NAME] - [PERSON…" at bounding box center [478, 380] width 668 height 195
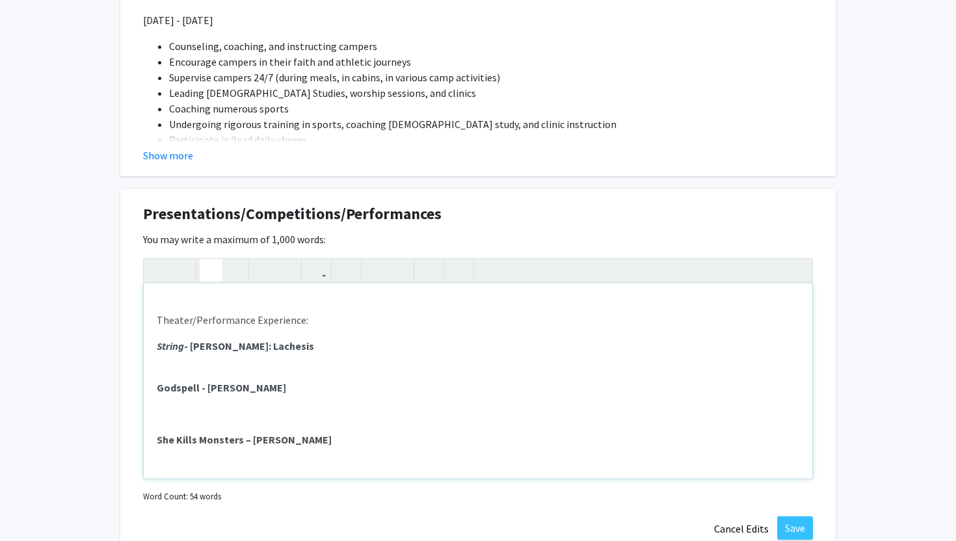
click at [184, 387] on strong "Godspell - [PERSON_NAME]" at bounding box center [221, 387] width 129 height 13
click at [234, 268] on icon "button" at bounding box center [233, 269] width 11 height 21
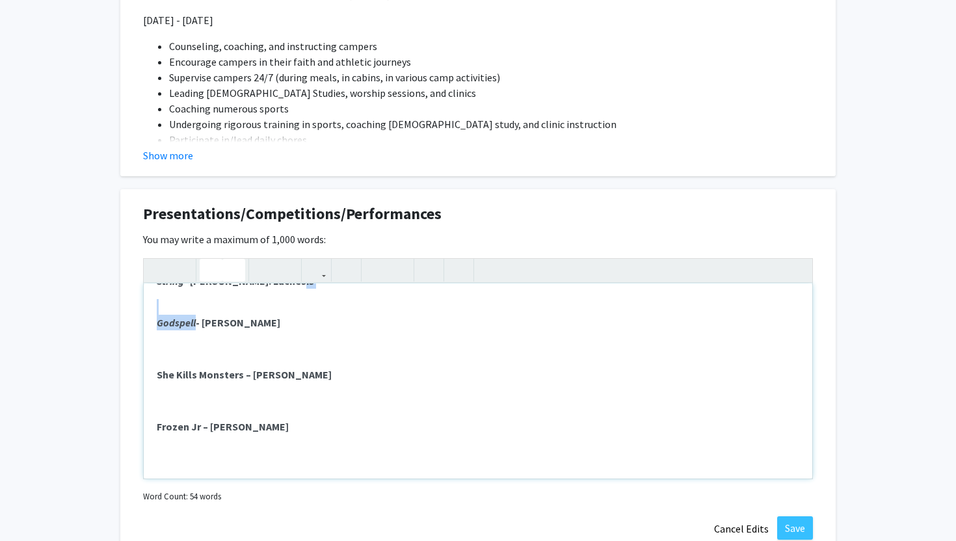
scroll to position [66, 0]
drag, startPoint x: 156, startPoint y: 375, endPoint x: 239, endPoint y: 373, distance: 83.2
click at [239, 373] on div "Theater/Performance Experience: String - [PERSON_NAME]: [PERSON_NAME] - [PERSON…" at bounding box center [478, 380] width 668 height 195
click at [228, 259] on use "button" at bounding box center [228, 259] width 0 height 0
drag, startPoint x: 157, startPoint y: 425, endPoint x: 198, endPoint y: 425, distance: 41.6
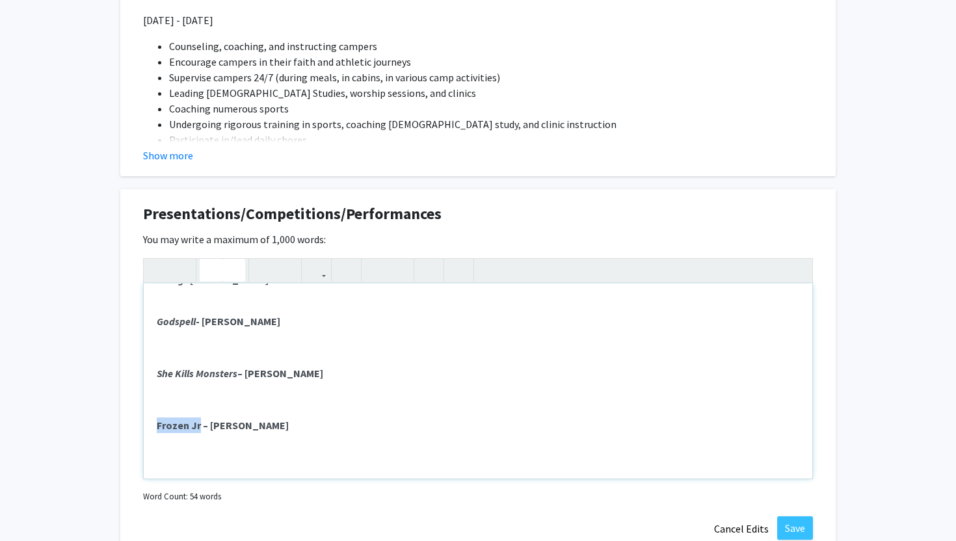
click at [198, 425] on strong "Frozen Jr – [PERSON_NAME]" at bounding box center [223, 425] width 132 height 13
click at [234, 272] on icon "button" at bounding box center [233, 269] width 11 height 21
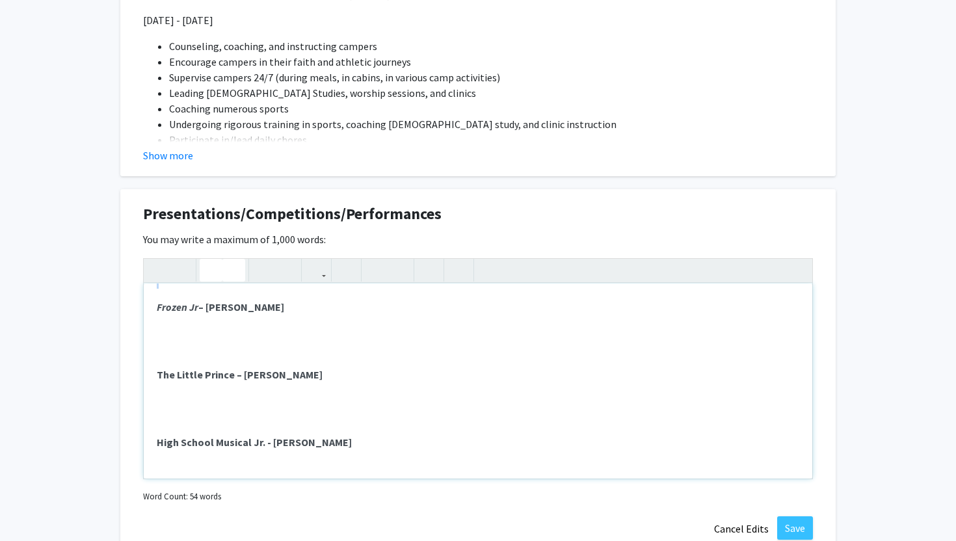
scroll to position [252, 0]
drag, startPoint x: 157, startPoint y: 305, endPoint x: 230, endPoint y: 304, distance: 73.5
click at [230, 304] on strong "The Little Prince – [PERSON_NAME]" at bounding box center [240, 306] width 166 height 13
click at [237, 265] on icon "button" at bounding box center [233, 269] width 11 height 21
drag, startPoint x: 158, startPoint y: 369, endPoint x: 262, endPoint y: 369, distance: 104.0
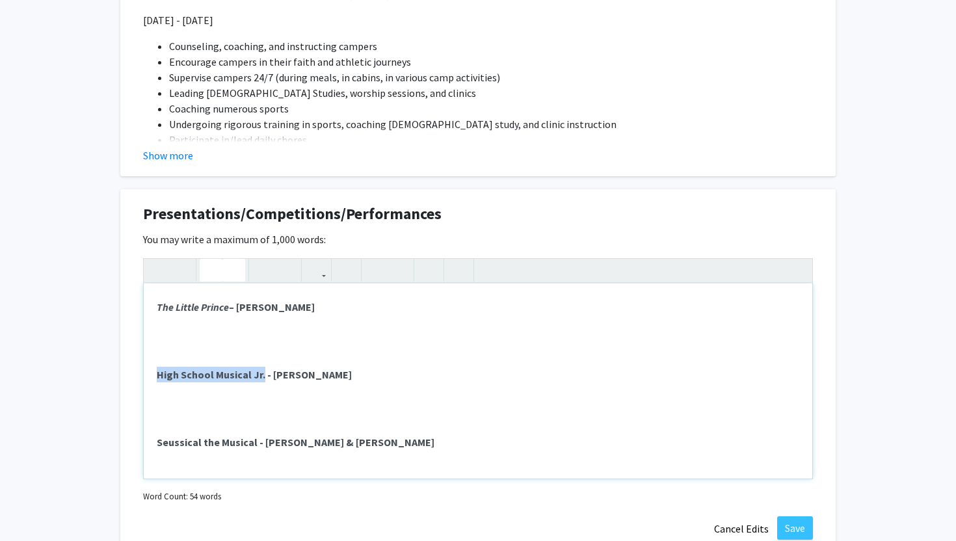
click at [262, 369] on strong "High School Musical Jr. - [PERSON_NAME]" at bounding box center [254, 374] width 195 height 13
click at [234, 278] on icon "button" at bounding box center [233, 269] width 11 height 21
drag, startPoint x: 157, startPoint y: 442, endPoint x: 252, endPoint y: 441, distance: 94.3
click at [252, 441] on strong "Seussical the Musical - [PERSON_NAME] & [PERSON_NAME]" at bounding box center [296, 442] width 278 height 13
click at [234, 263] on icon "button" at bounding box center [233, 269] width 11 height 21
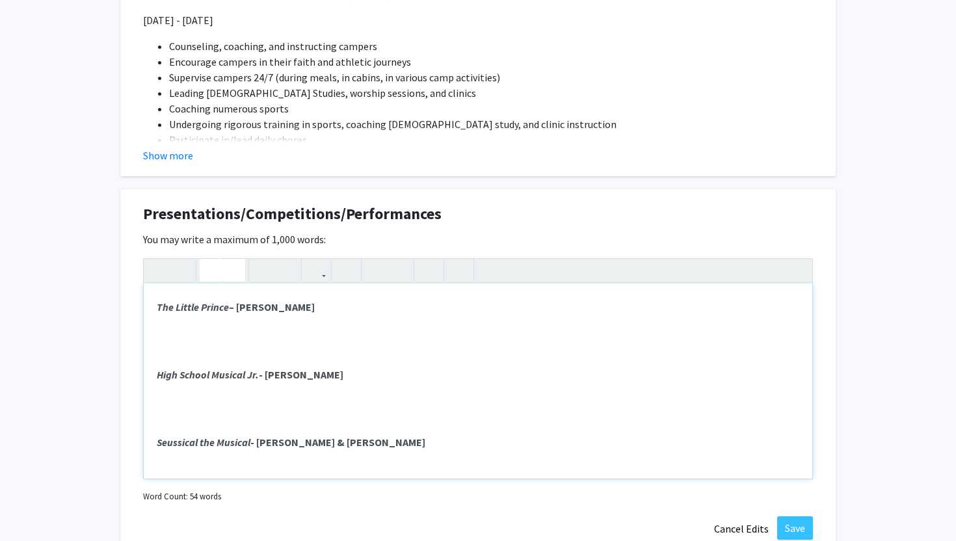
click at [161, 412] on p "Note to users with screen readers: Please deactivate our accessibility plugin f…" at bounding box center [478, 408] width 642 height 31
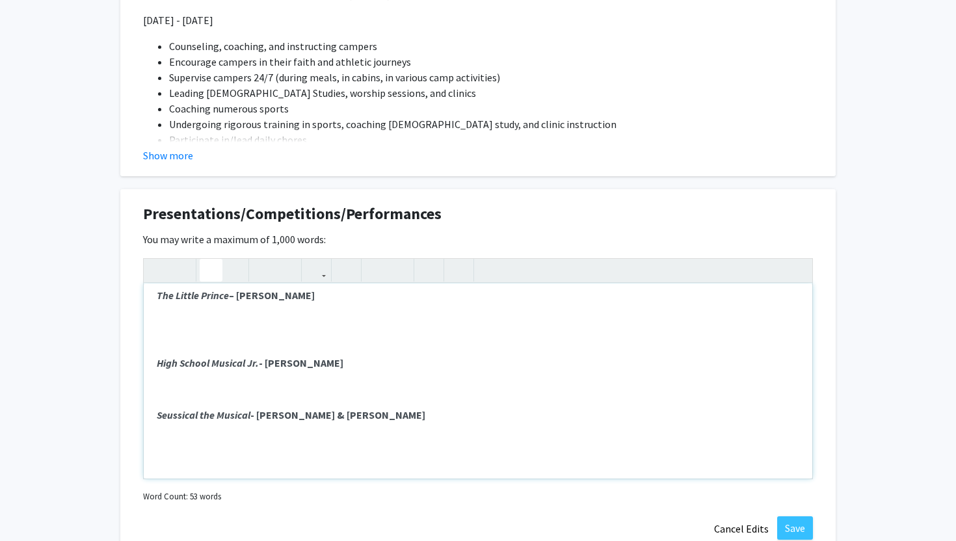
scroll to position [282, 0]
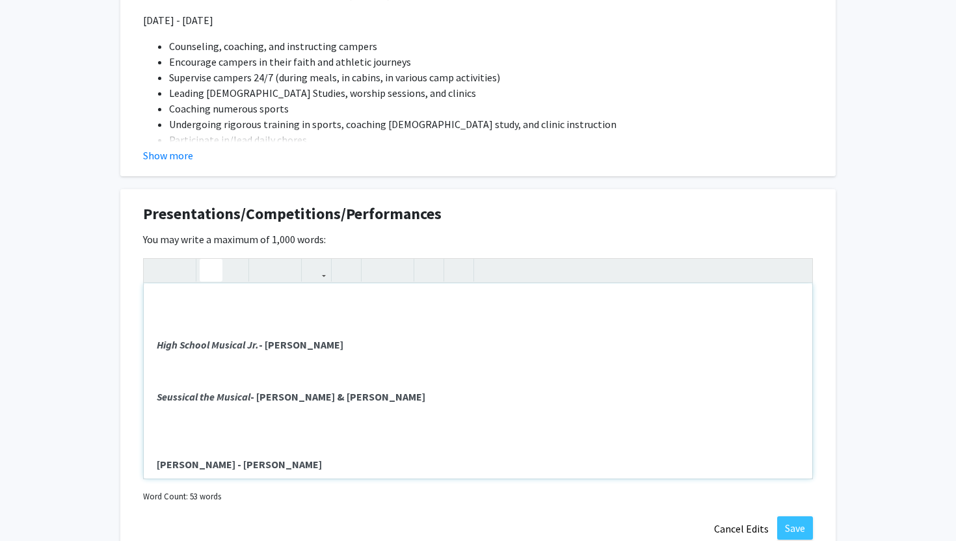
click at [185, 448] on div "Theater/Performance Experience: String - [PERSON_NAME]: [PERSON_NAME] - [PERSON…" at bounding box center [478, 380] width 668 height 195
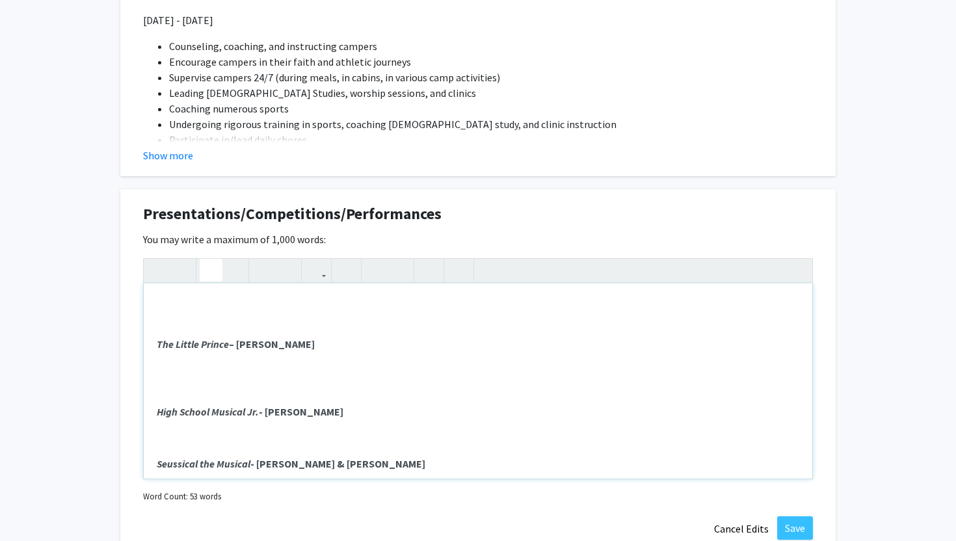
scroll to position [207, 0]
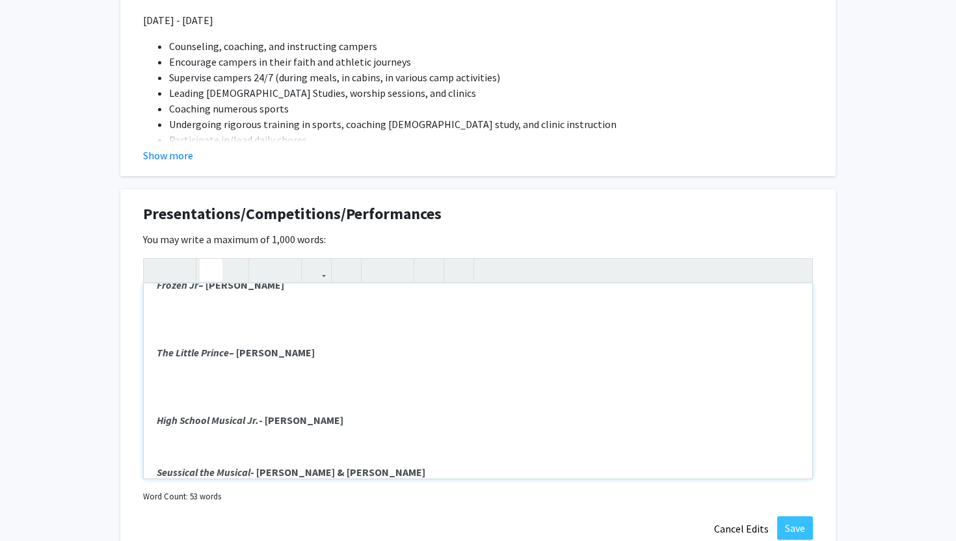
click at [157, 469] on em "Seussical the Musical" at bounding box center [204, 472] width 94 height 13
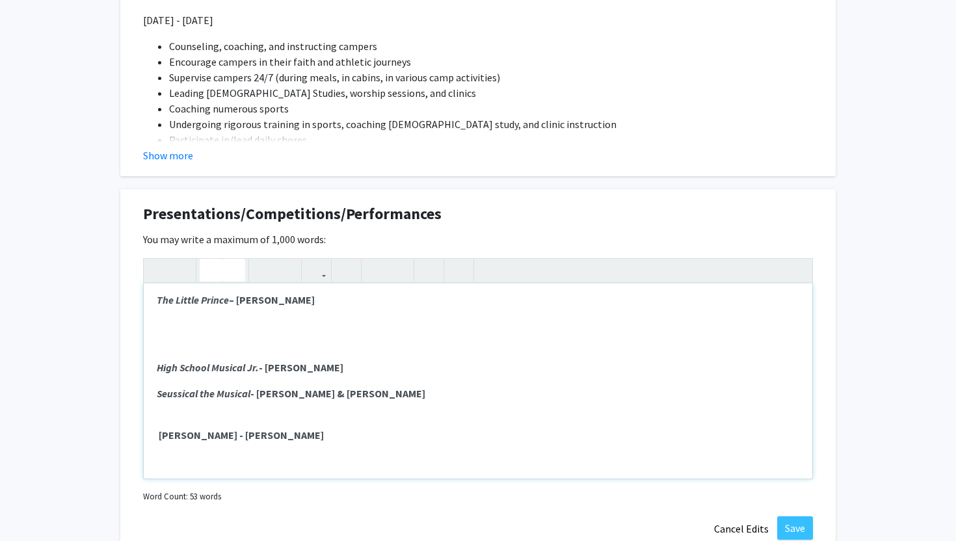
scroll to position [263, 0]
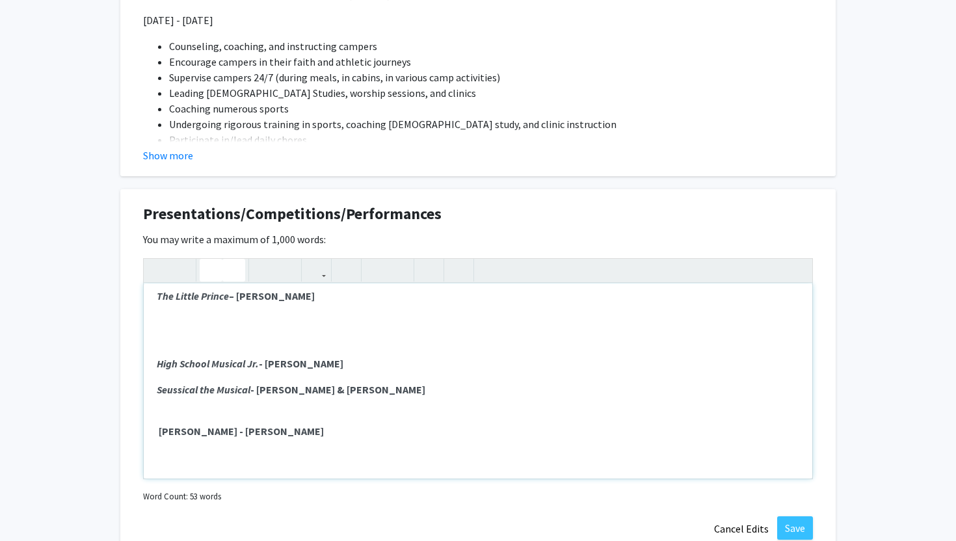
click at [163, 345] on div "Theater/Performance Experience: String - [PERSON_NAME]: [PERSON_NAME] - [PERSON…" at bounding box center [478, 380] width 668 height 195
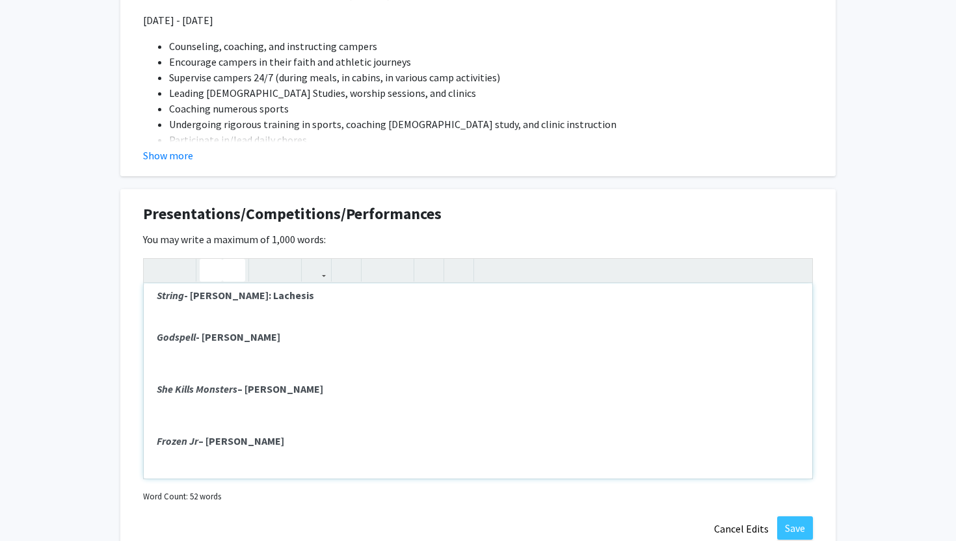
scroll to position [31, 0]
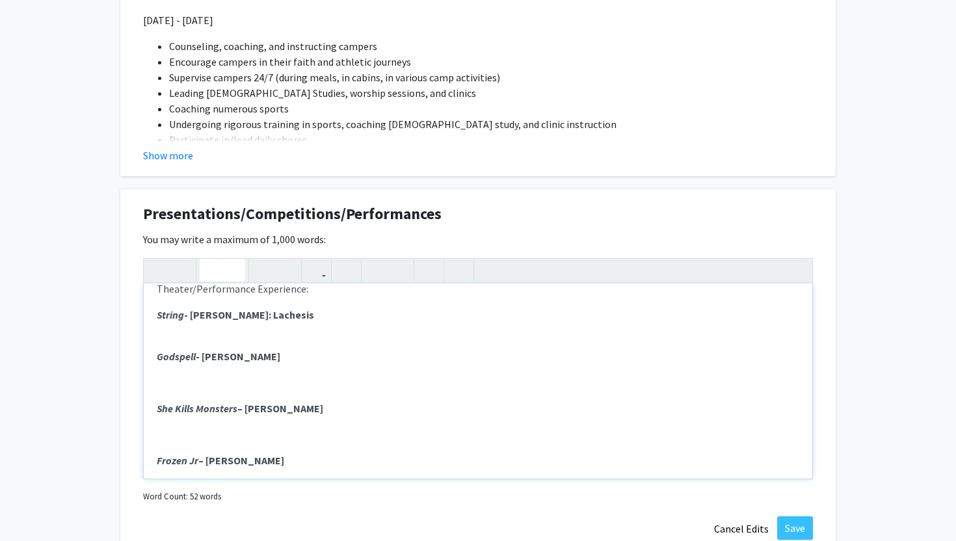
click at [175, 453] on p "Frozen Jr – [PERSON_NAME]" at bounding box center [478, 461] width 642 height 16
click at [163, 447] on div "Theater/Performance Experience: String - [PERSON_NAME]: [PERSON_NAME] - [PERSON…" at bounding box center [478, 380] width 668 height 195
click at [155, 410] on div "Theater/Performance Experience: String - [PERSON_NAME]: [PERSON_NAME] - [PERSON…" at bounding box center [478, 380] width 668 height 195
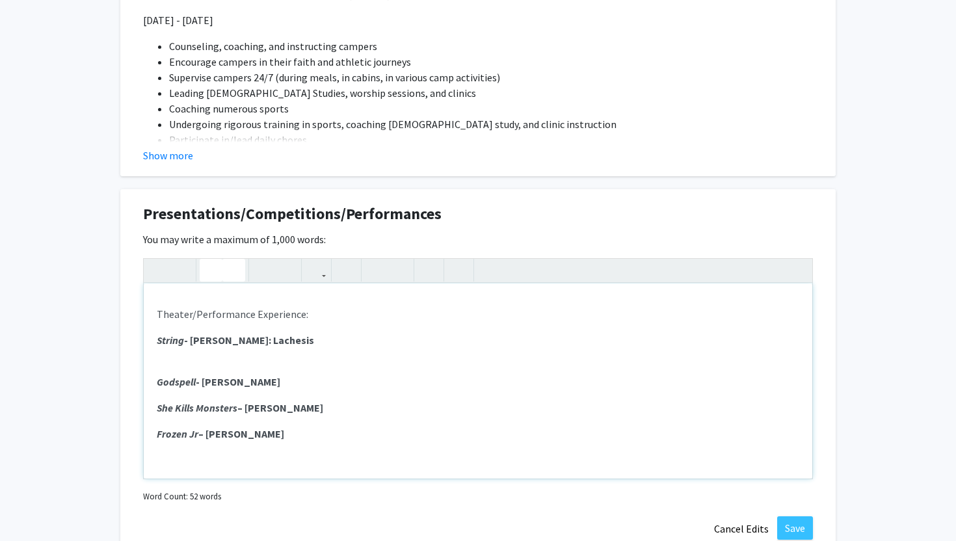
scroll to position [0, 0]
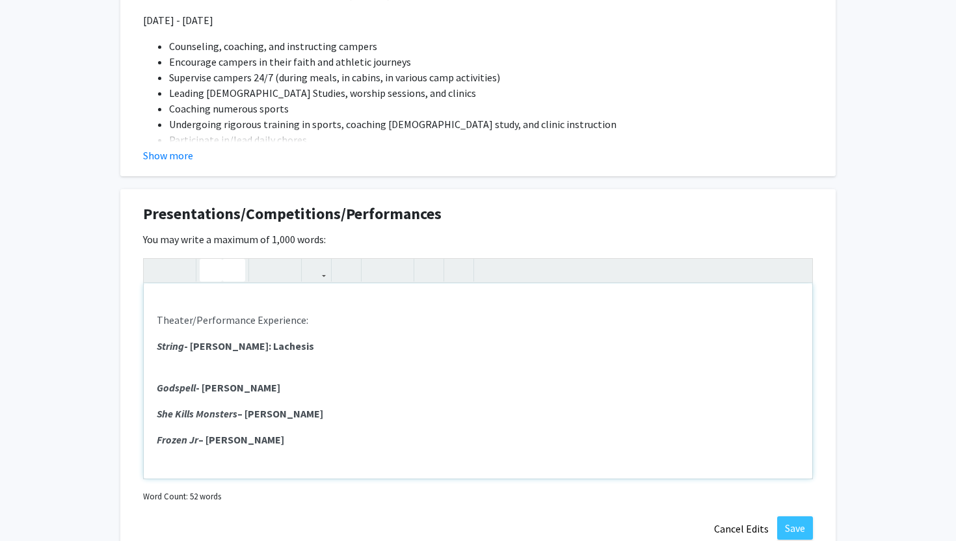
click at [280, 389] on strong "Godspell - [PERSON_NAME]" at bounding box center [219, 387] width 124 height 13
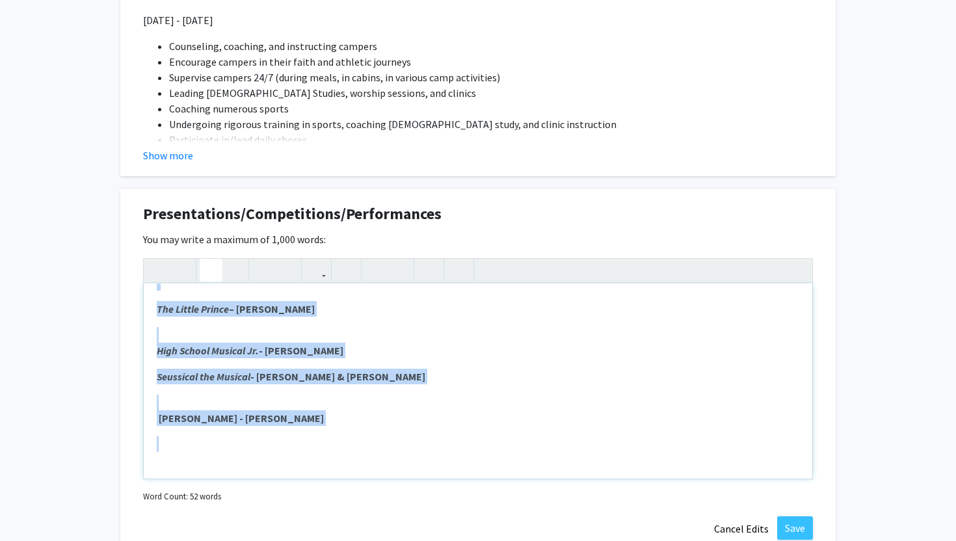
scroll to position [212, 0]
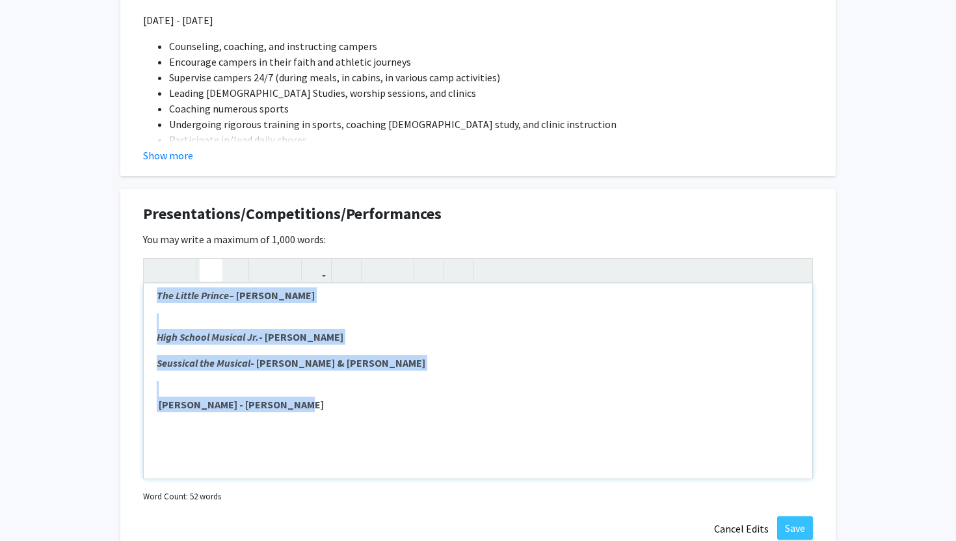
drag, startPoint x: 157, startPoint y: 350, endPoint x: 304, endPoint y: 387, distance: 152.2
click at [296, 407] on div "Theater/Performance Experience: String - [PERSON_NAME]: [PERSON_NAME] - [PERSON…" at bounding box center [478, 380] width 668 height 195
click at [374, 276] on icon "button" at bounding box center [376, 269] width 11 height 21
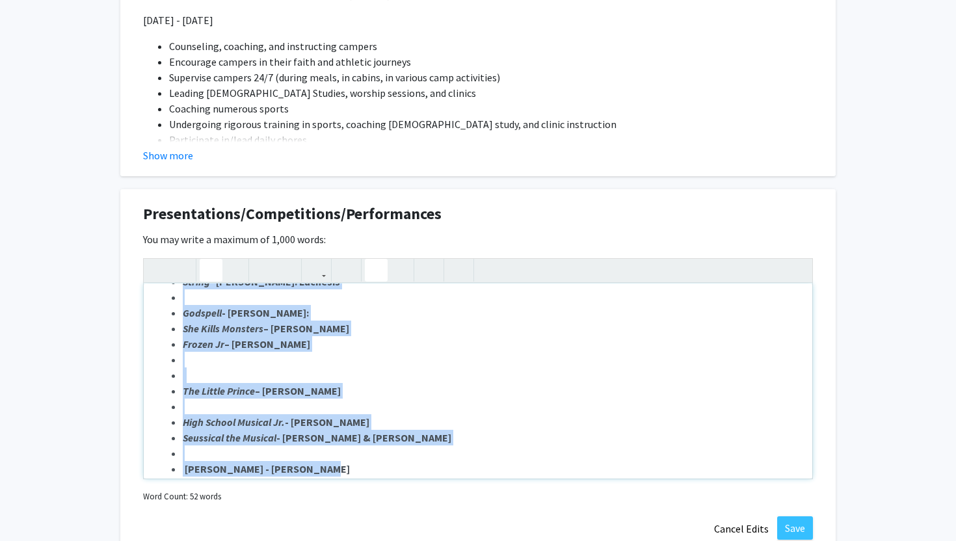
scroll to position [38, 0]
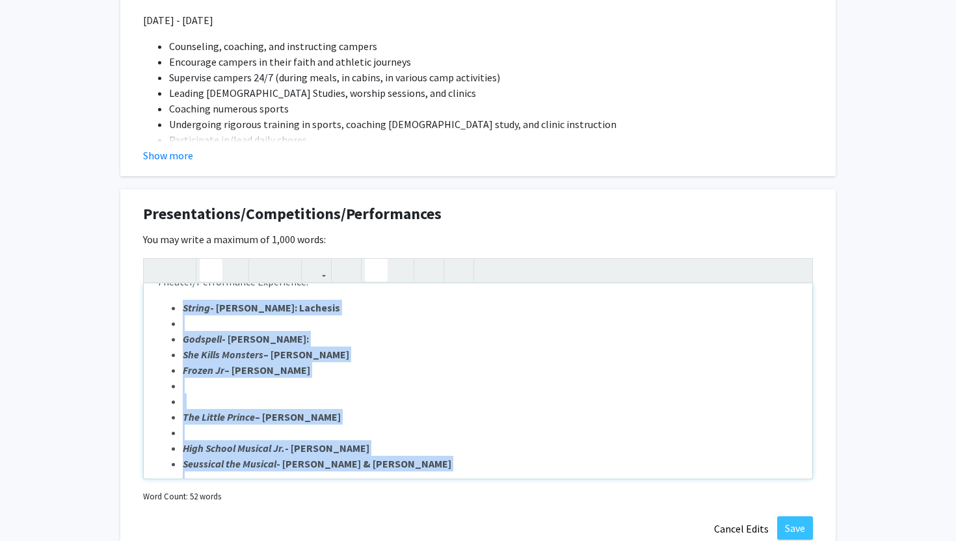
click at [261, 321] on li "Note to users with screen readers: Please deactivate our accessibility plugin f…" at bounding box center [491, 323] width 616 height 16
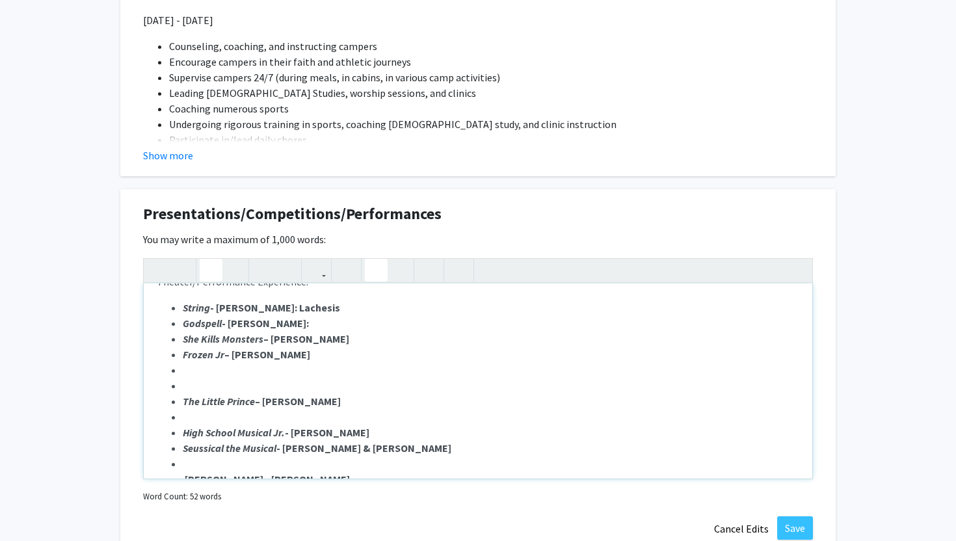
click at [250, 372] on li "Note to users with screen readers: Please deactivate our accessibility plugin f…" at bounding box center [491, 370] width 616 height 16
click at [225, 386] on li "Note to users with screen readers: Please deactivate our accessibility plugin f…" at bounding box center [491, 386] width 616 height 16
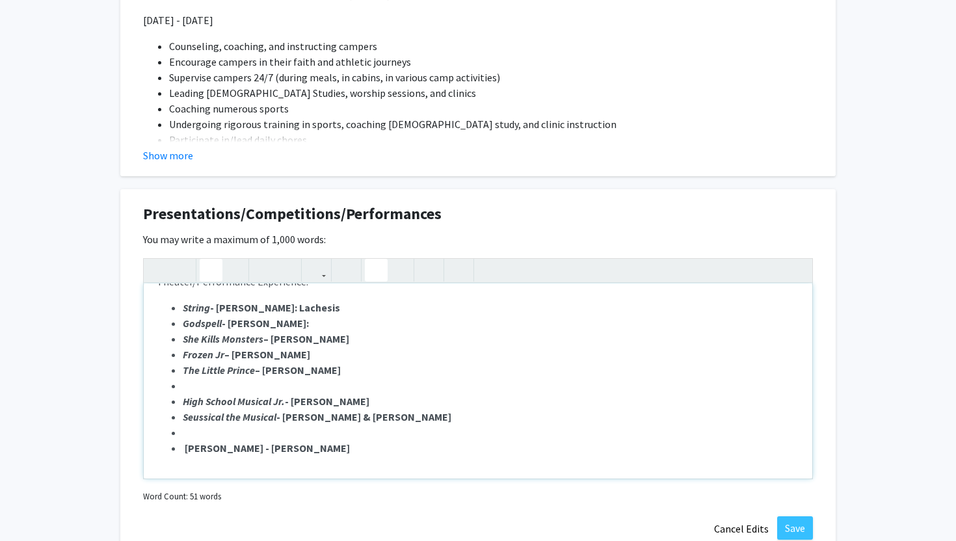
click at [196, 386] on li "Note to users with screen readers: Please deactivate our accessibility plugin f…" at bounding box center [491, 386] width 616 height 16
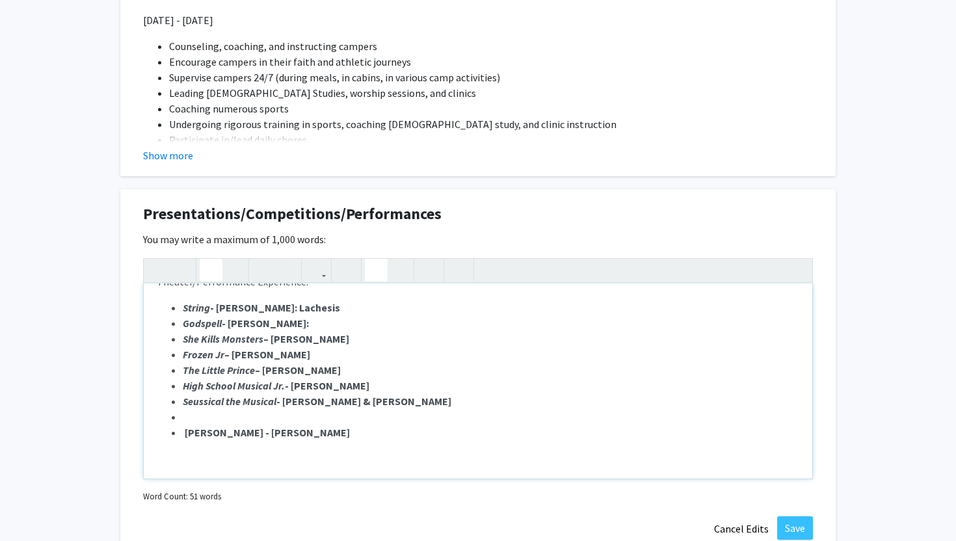
click at [188, 425] on li "[PERSON_NAME] - [PERSON_NAME]" at bounding box center [491, 433] width 616 height 16
click at [192, 414] on li "Note to users with screen readers: Please deactivate our accessibility plugin f…" at bounding box center [491, 417] width 616 height 16
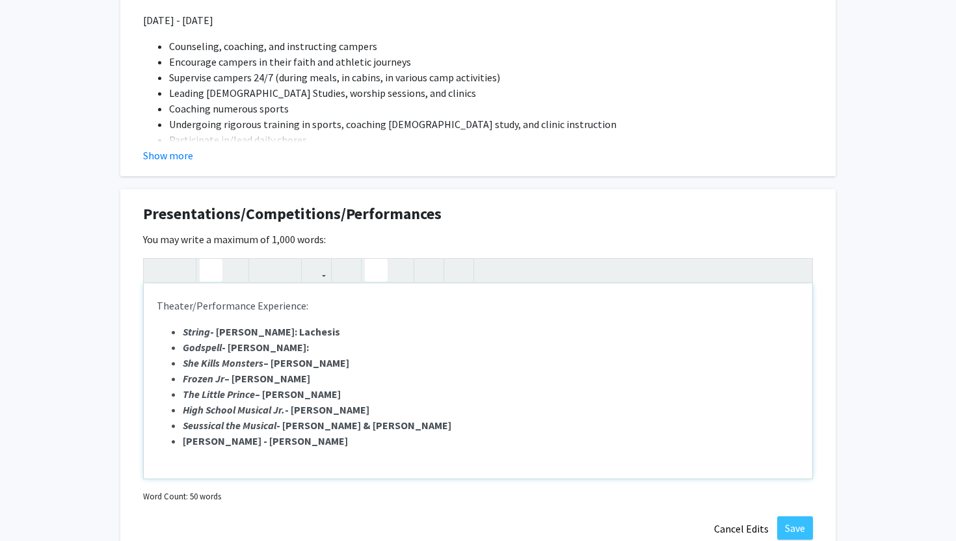
scroll to position [8, 0]
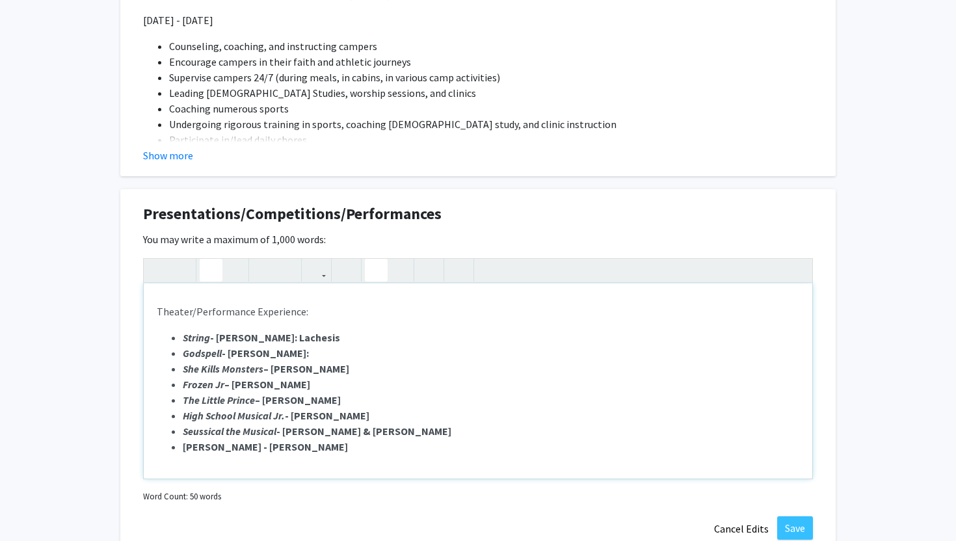
click at [184, 337] on em "String" at bounding box center [196, 337] width 27 height 13
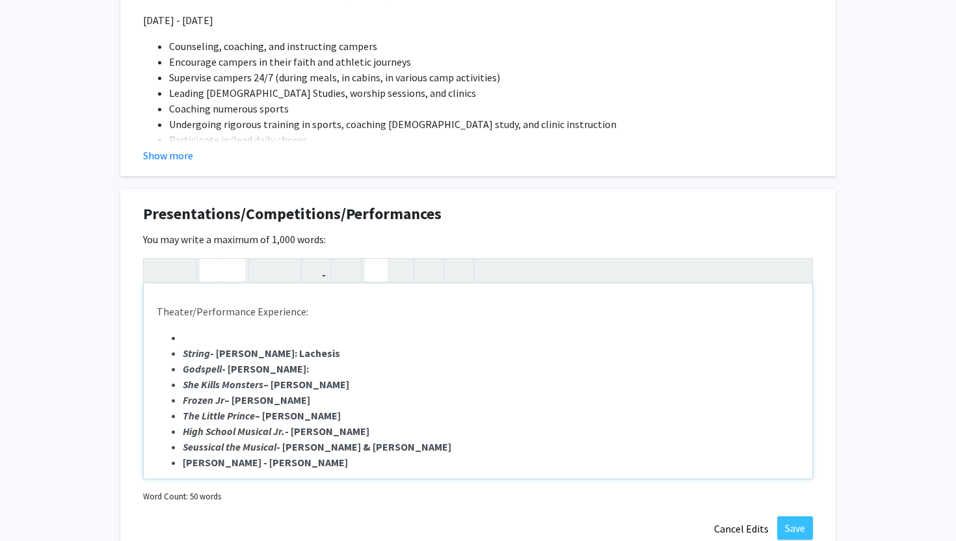
click at [181, 337] on ul "String - [PERSON_NAME]: Lachesis Godspell - [PERSON_NAME]: She Kills Monsters –…" at bounding box center [478, 400] width 642 height 140
drag, startPoint x: 184, startPoint y: 335, endPoint x: 236, endPoint y: 335, distance: 52.0
click at [236, 335] on li "Echoes" at bounding box center [491, 338] width 616 height 16
click at [215, 270] on icon "button" at bounding box center [210, 269] width 11 height 21
click at [230, 270] on icon "button" at bounding box center [233, 269] width 11 height 21
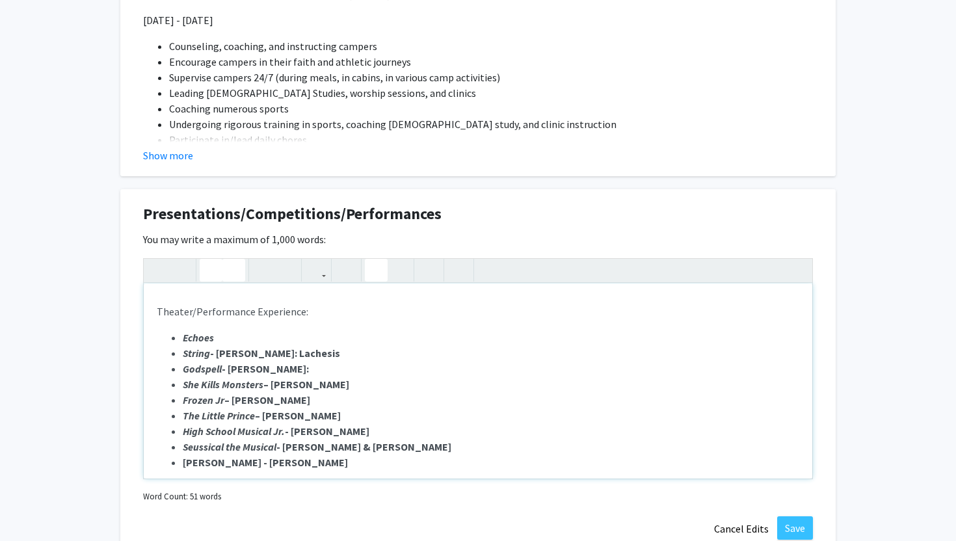
click at [217, 340] on li "Echoes" at bounding box center [491, 338] width 616 height 16
click at [235, 269] on icon "button" at bounding box center [233, 269] width 11 height 21
click at [235, 271] on icon "button" at bounding box center [233, 269] width 11 height 21
click at [235, 268] on icon "button" at bounding box center [233, 269] width 11 height 21
click at [236, 272] on icon "button" at bounding box center [233, 269] width 11 height 21
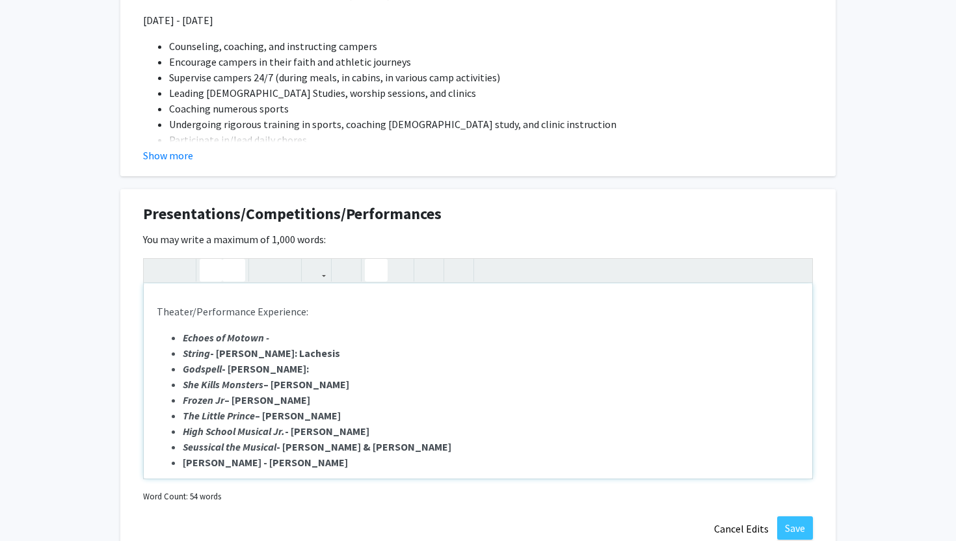
click at [235, 269] on icon "button" at bounding box center [233, 269] width 11 height 21
click at [254, 338] on em "Echoes of Motown -" at bounding box center [226, 337] width 86 height 13
click at [271, 338] on li "Echoes of Motown -" at bounding box center [491, 338] width 616 height 16
drag, startPoint x: 271, startPoint y: 338, endPoint x: 297, endPoint y: 338, distance: 26.0
click at [297, 338] on li "Echoes of Motown -" at bounding box center [491, 338] width 616 height 16
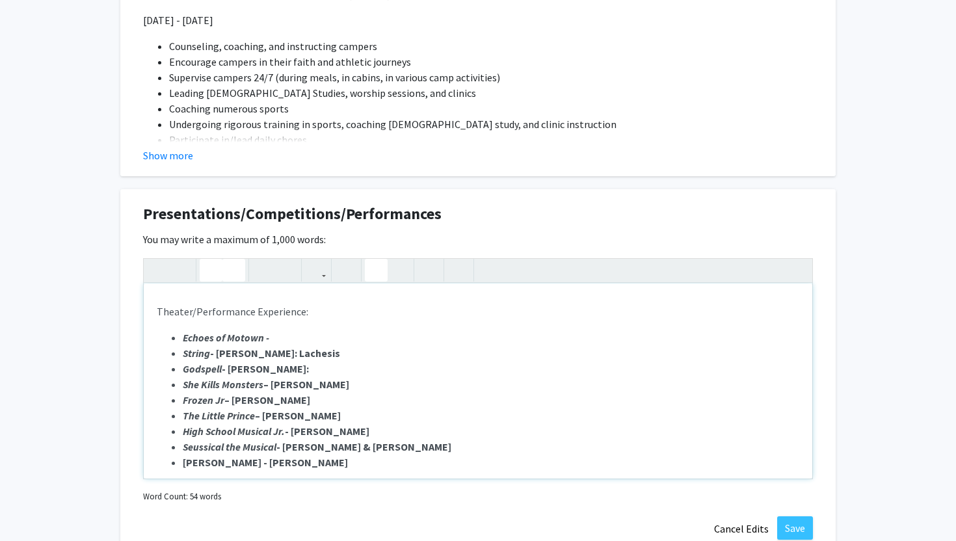
click at [228, 259] on use "button" at bounding box center [228, 259] width 0 height 0
click at [205, 259] on use "button" at bounding box center [205, 259] width 0 height 0
drag, startPoint x: 185, startPoint y: 335, endPoint x: 274, endPoint y: 337, distance: 89.7
click at [274, 337] on li "Echoes of Motown -" at bounding box center [491, 338] width 616 height 16
click at [234, 264] on icon "button" at bounding box center [233, 269] width 11 height 21
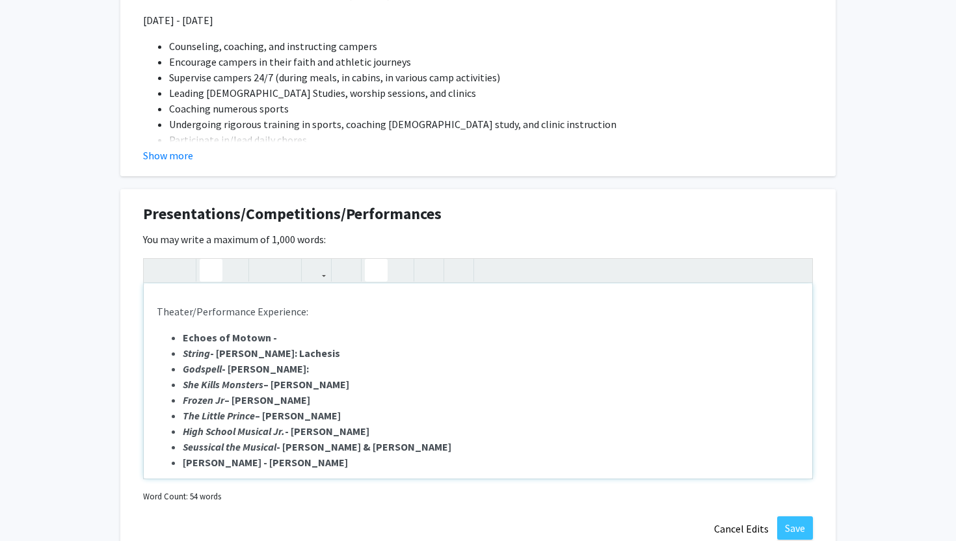
click at [283, 336] on li "Echoes of Motown -" at bounding box center [491, 338] width 616 height 16
drag, startPoint x: 263, startPoint y: 339, endPoint x: 184, endPoint y: 337, distance: 79.3
click at [184, 337] on strong "Echoes of Motown -" at bounding box center [230, 337] width 94 height 13
click at [236, 274] on icon "button" at bounding box center [233, 269] width 11 height 21
click at [272, 343] on li "Echoes of Motown -" at bounding box center [491, 338] width 616 height 16
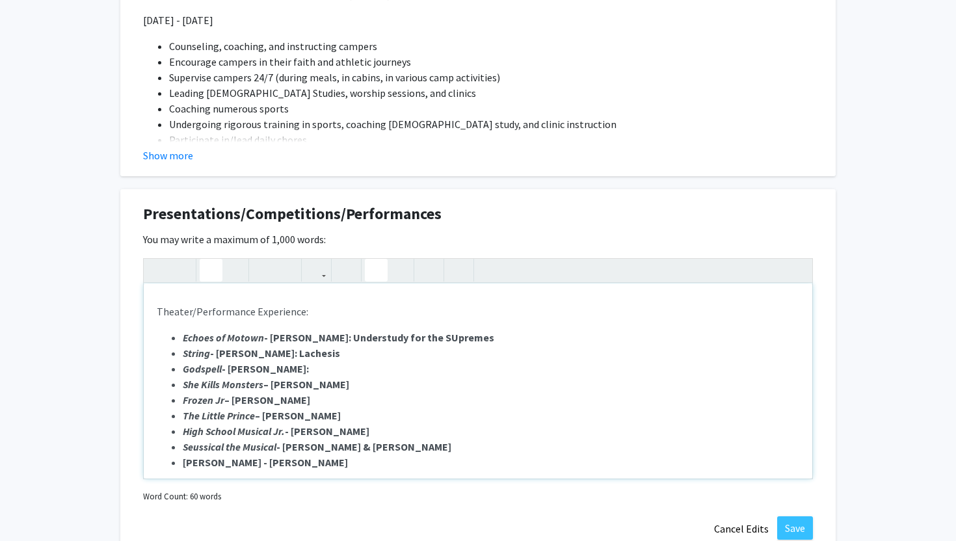
click at [444, 333] on strong "Echoes of Motown - [PERSON_NAME]: Understudy for the SUpremes" at bounding box center [338, 337] width 311 height 13
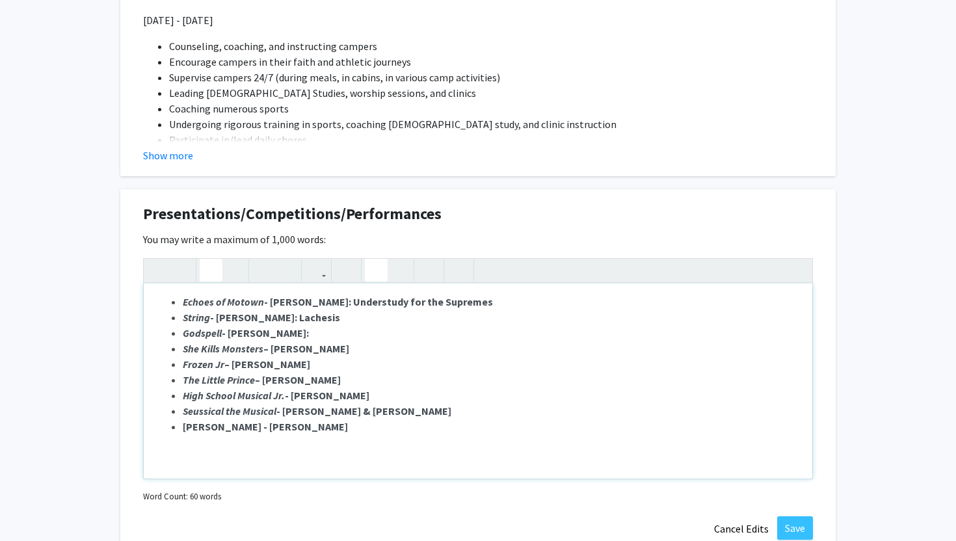
scroll to position [45, 0]
click at [336, 334] on li "Godspell - [PERSON_NAME]:" at bounding box center [491, 332] width 616 height 16
click at [324, 348] on strong "She Kills Monsters – [PERSON_NAME]" at bounding box center [266, 347] width 166 height 13
click at [300, 361] on li "Frozen Jr – [PERSON_NAME]" at bounding box center [491, 364] width 616 height 16
click at [331, 379] on li "The Little Prince – [PERSON_NAME]" at bounding box center [491, 379] width 616 height 16
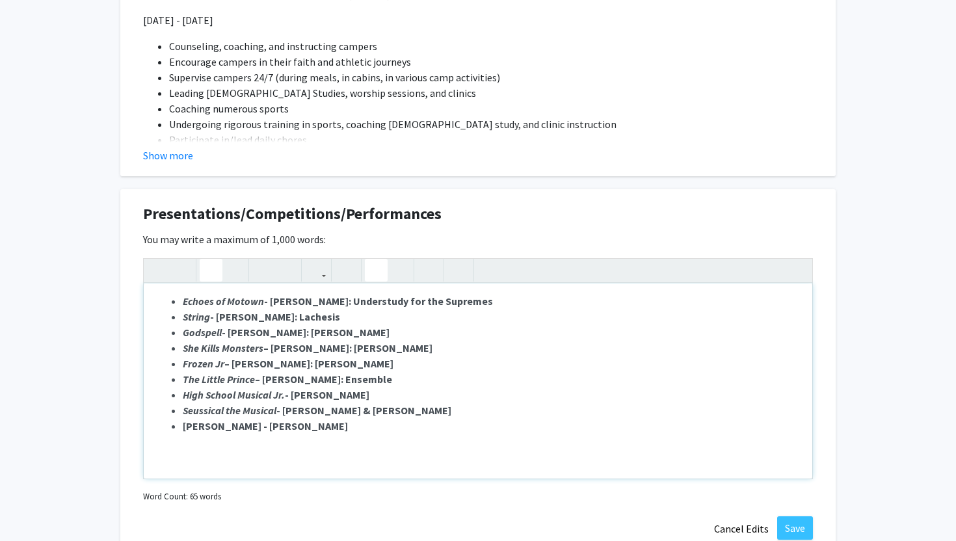
click at [480, 302] on li "Echoes of Motown - [PERSON_NAME]: Understudy for the Supremes" at bounding box center [491, 301] width 616 height 16
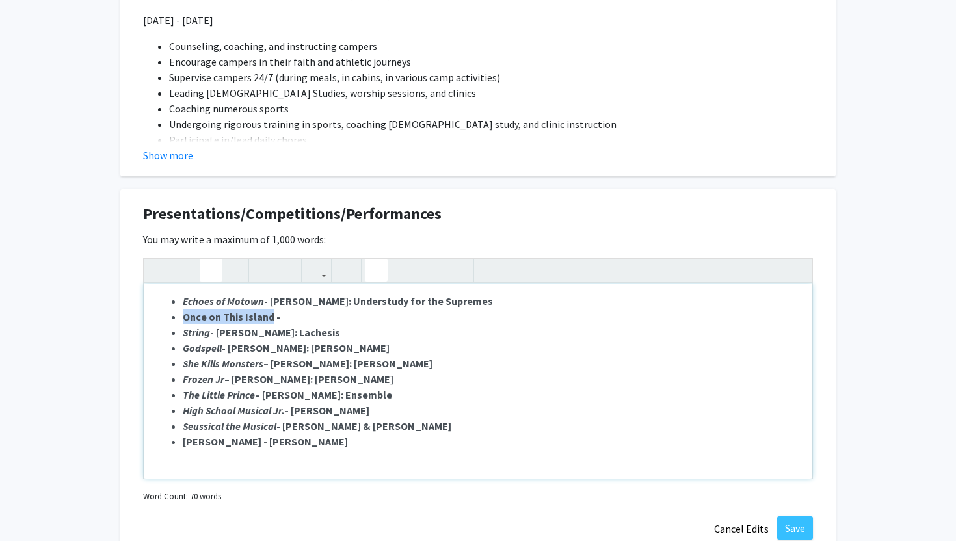
drag, startPoint x: 183, startPoint y: 316, endPoint x: 269, endPoint y: 315, distance: 85.8
click at [269, 315] on strong "Once on This Island -" at bounding box center [232, 316] width 98 height 13
click at [237, 271] on icon "button" at bounding box center [233, 269] width 11 height 21
click at [283, 319] on li "Once on This Island -" at bounding box center [491, 317] width 616 height 16
click at [409, 314] on strong "Once on This Island - [PERSON_NAME] & [PERSON_NAME]" at bounding box center [314, 316] width 262 height 13
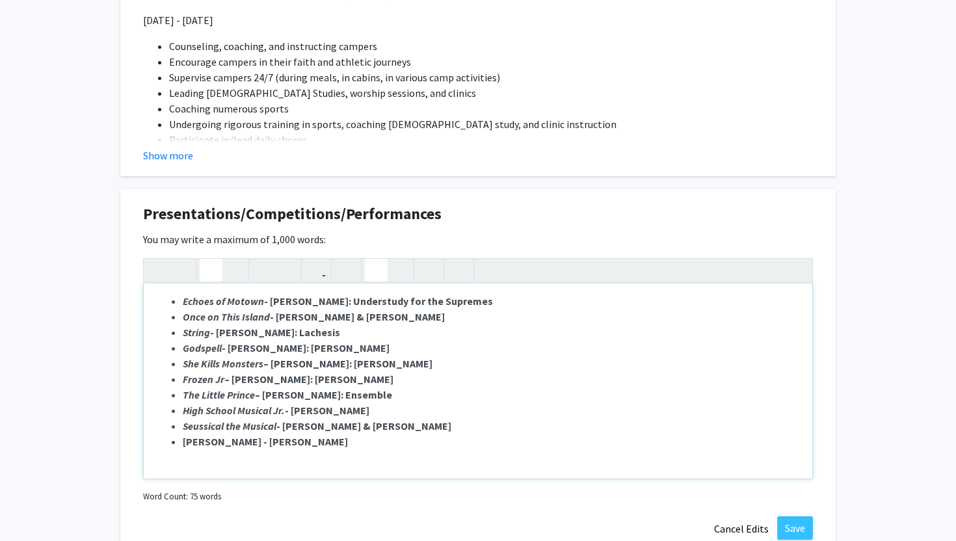
click at [409, 321] on strong "Once on This Island - [PERSON_NAME] & [PERSON_NAME]" at bounding box center [314, 316] width 262 height 13
click at [423, 318] on li "Once on This Island - [PERSON_NAME] & [PERSON_NAME]" at bounding box center [491, 317] width 616 height 16
click at [490, 296] on li "Echoes of Motown - [PERSON_NAME]: Understudy for the Supremes" at bounding box center [491, 301] width 616 height 16
click at [557, 312] on li "Once on This Island - [PERSON_NAME] & [PERSON_NAME]: Understudy for [PERSON_NAM…" at bounding box center [491, 317] width 616 height 16
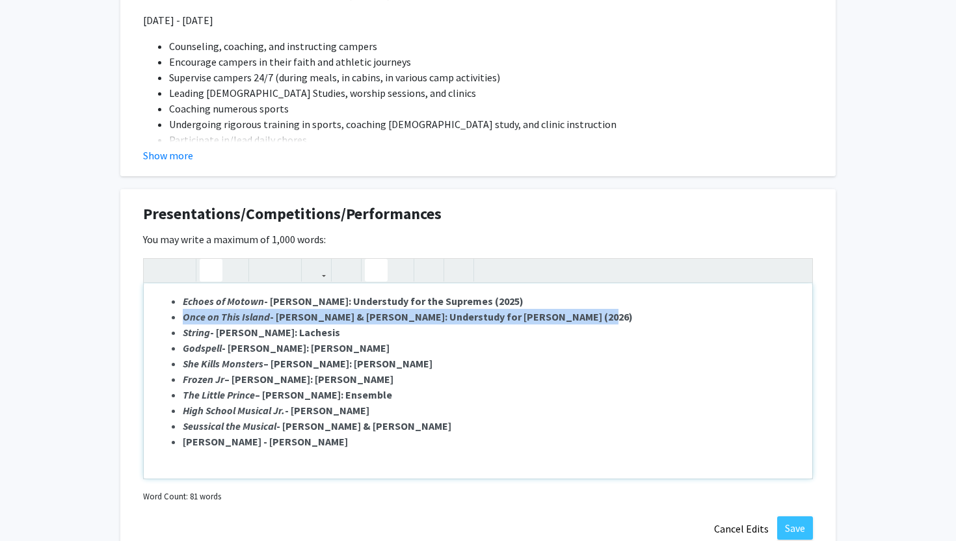
drag, startPoint x: 184, startPoint y: 318, endPoint x: 571, endPoint y: 315, distance: 386.9
click at [571, 315] on strong "Once on This Island - [PERSON_NAME] & [PERSON_NAME]: Understudy for [PERSON_NAM…" at bounding box center [408, 316] width 450 height 13
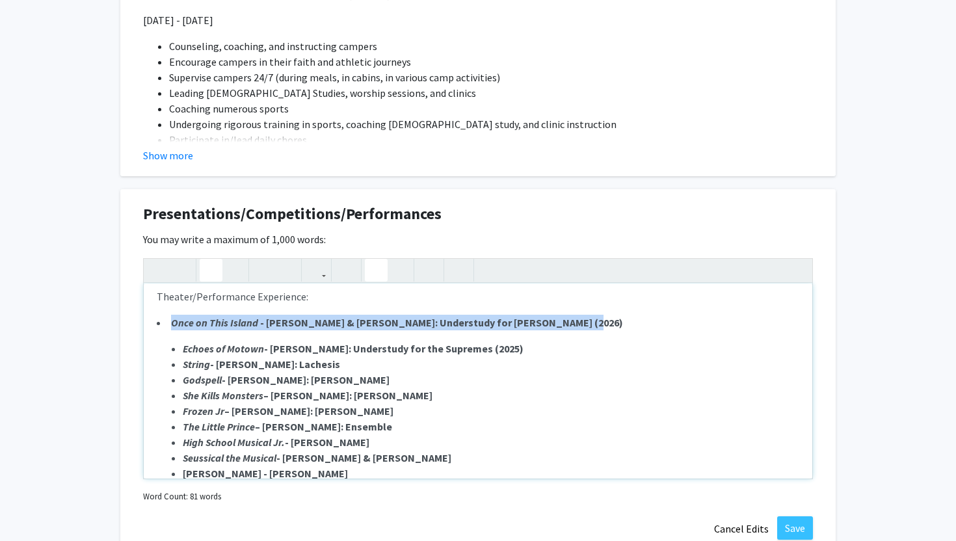
scroll to position [19, 0]
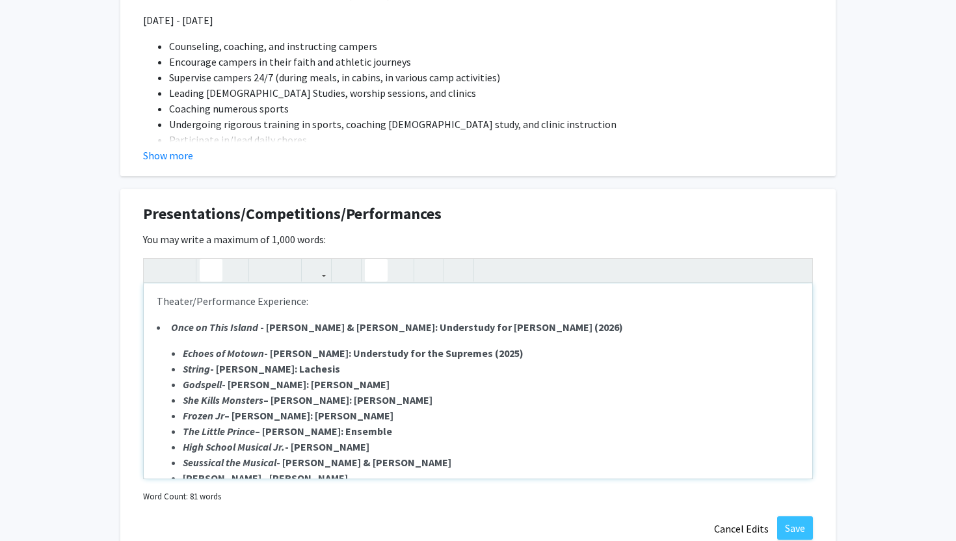
click at [177, 346] on ul "Echoes of Motown - [PERSON_NAME]: Understudy for the Supremes (2025) String - […" at bounding box center [478, 415] width 642 height 140
click at [168, 328] on li "Once on This Island - [PERSON_NAME] & [PERSON_NAME]: Understudy for [PERSON_NAM…" at bounding box center [478, 327] width 642 height 16
click at [180, 337] on div "Theater/Performance Experience: Once on This Island - [PERSON_NAME] & [PERSON_N…" at bounding box center [478, 380] width 668 height 195
click at [172, 324] on em "Once on This Island" at bounding box center [214, 327] width 87 height 13
click at [378, 269] on icon "button" at bounding box center [376, 269] width 11 height 21
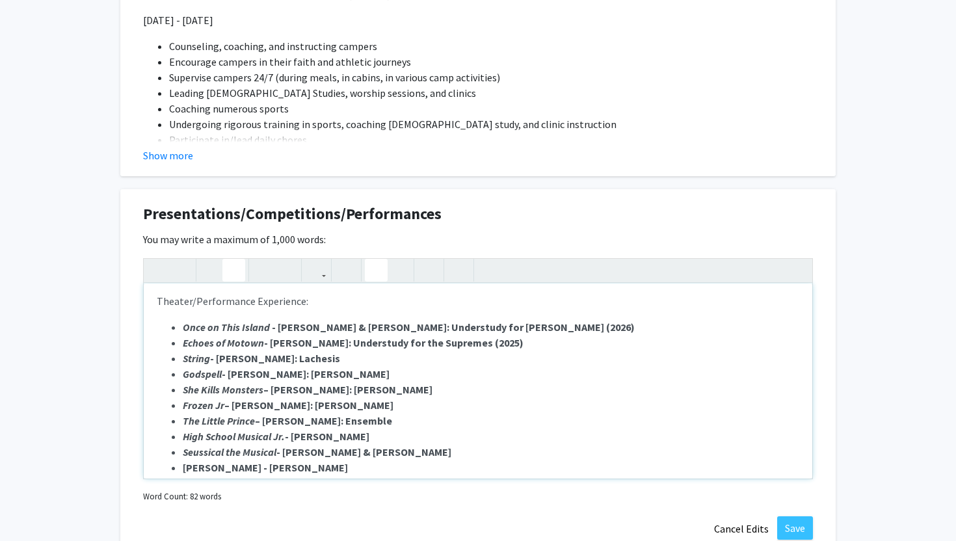
click at [319, 360] on strong "String - [PERSON_NAME]: Lachesis" at bounding box center [261, 358] width 157 height 13
click at [379, 374] on li "Godspell - [PERSON_NAME]: [PERSON_NAME]" at bounding box center [491, 374] width 616 height 16
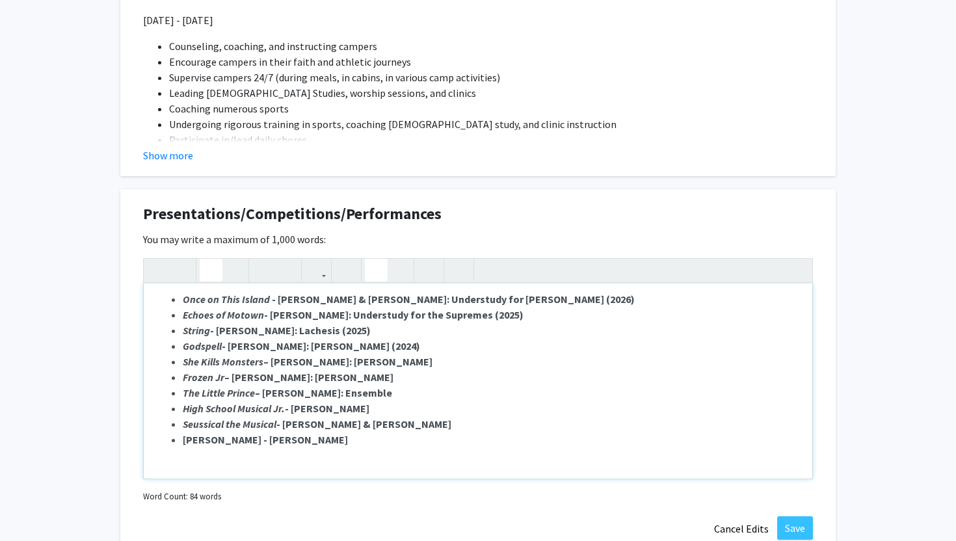
scroll to position [46, 0]
click at [431, 361] on li "She Kills Monsters – [PERSON_NAME]: [PERSON_NAME]" at bounding box center [491, 362] width 616 height 16
click at [396, 345] on strong "Godspell - [PERSON_NAME]: [PERSON_NAME] (2024)" at bounding box center [301, 346] width 237 height 13
click at [433, 364] on li "She Kills Monsters – [PERSON_NAME]: [PERSON_NAME]" at bounding box center [491, 362] width 616 height 16
click at [348, 374] on li "Frozen Jr – [PERSON_NAME]: [PERSON_NAME]" at bounding box center [491, 378] width 616 height 16
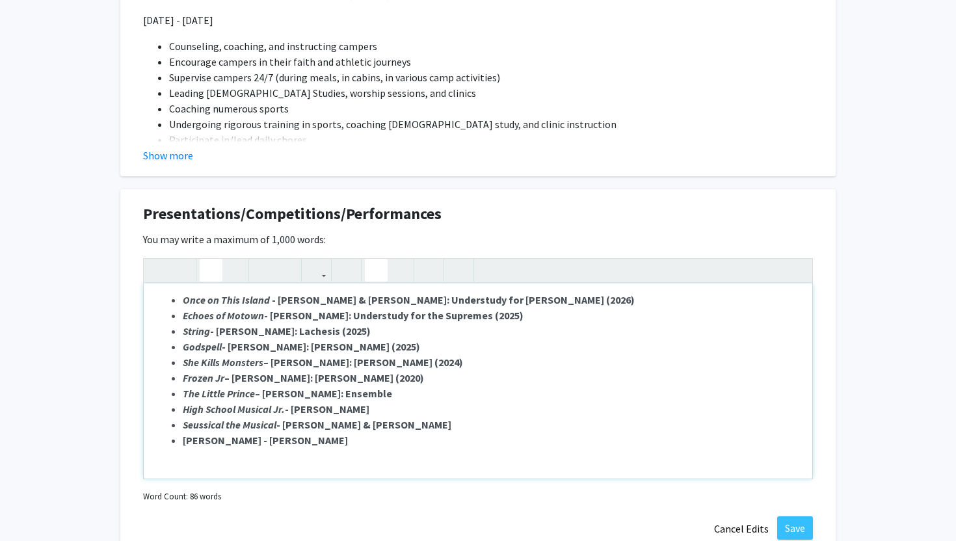
click at [386, 398] on li "The Little Prince – [PERSON_NAME]: Ensemble" at bounding box center [491, 394] width 616 height 16
click at [382, 414] on li "High School Musical Jr. - [PERSON_NAME]" at bounding box center [491, 409] width 616 height 16
click at [438, 428] on li "Seussical the Musical - [PERSON_NAME] & [PERSON_NAME]" at bounding box center [491, 425] width 616 height 16
click at [356, 444] on li "[PERSON_NAME] - [PERSON_NAME]" at bounding box center [491, 440] width 616 height 16
click at [579, 300] on li "Once on This Island - [PERSON_NAME] & [PERSON_NAME]: Understudy for [PERSON_NAM…" at bounding box center [491, 300] width 616 height 16
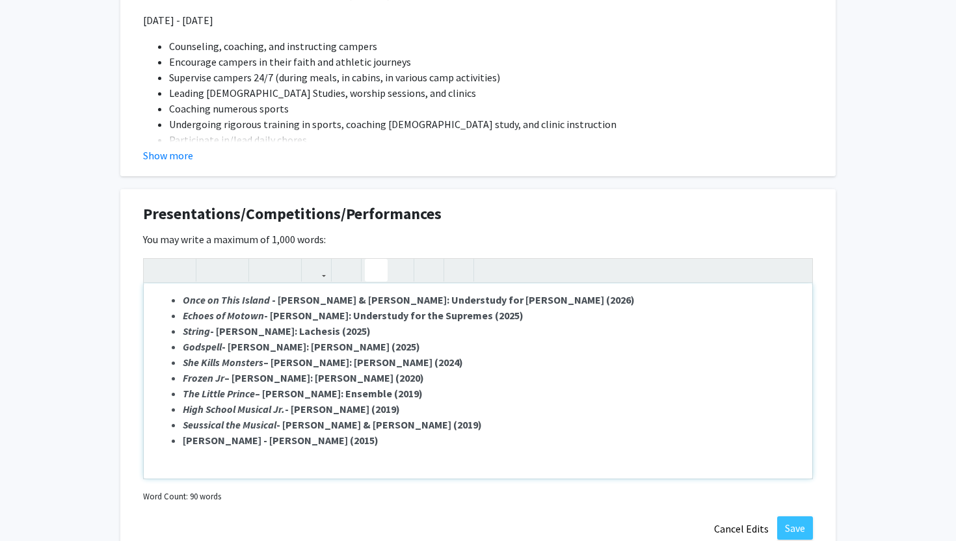
type textarea "<lo><i>Dolorsi/Ametconsect Adipiscing:</e><se><do><ei tempo="inci-utlabo: etdol…"
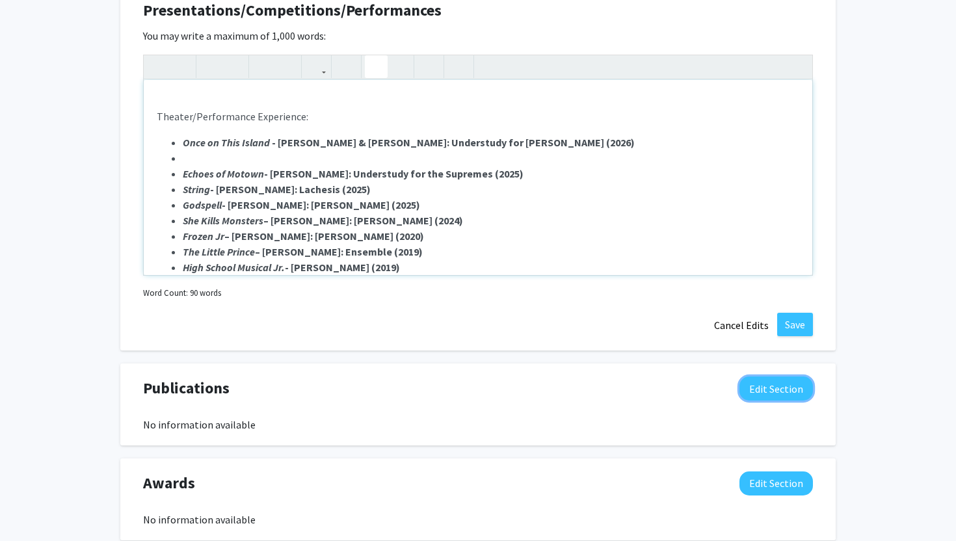
scroll to position [1479, 0]
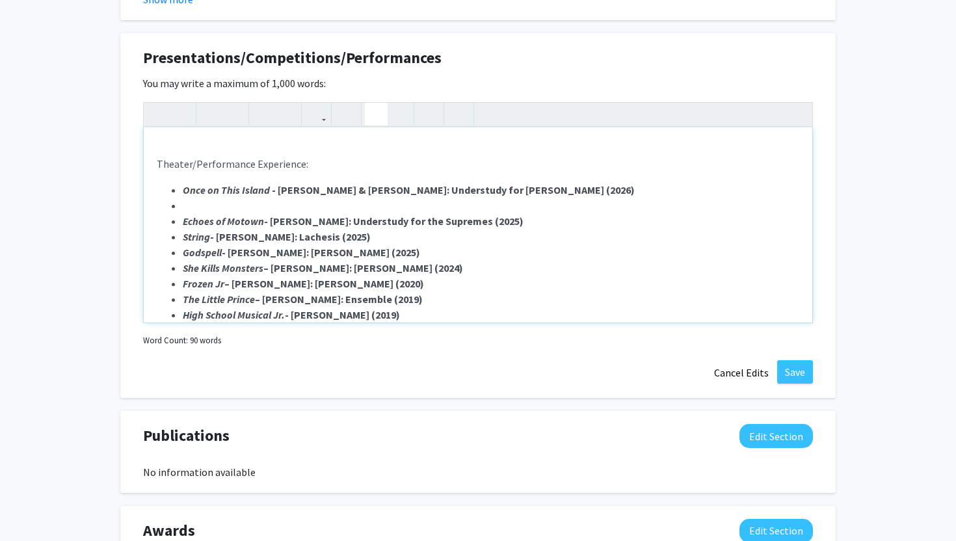
click at [263, 207] on li "Note to users with screen readers: Please deactivate our accessibility plugin f…" at bounding box center [491, 206] width 616 height 16
click at [453, 119] on icon "button" at bounding box center [458, 113] width 11 height 21
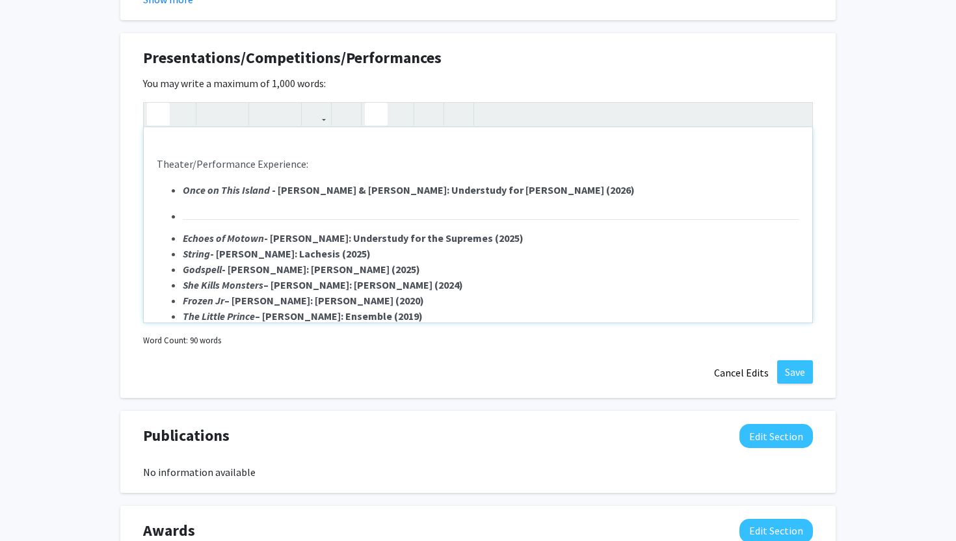
click at [157, 114] on icon "button" at bounding box center [158, 113] width 11 height 21
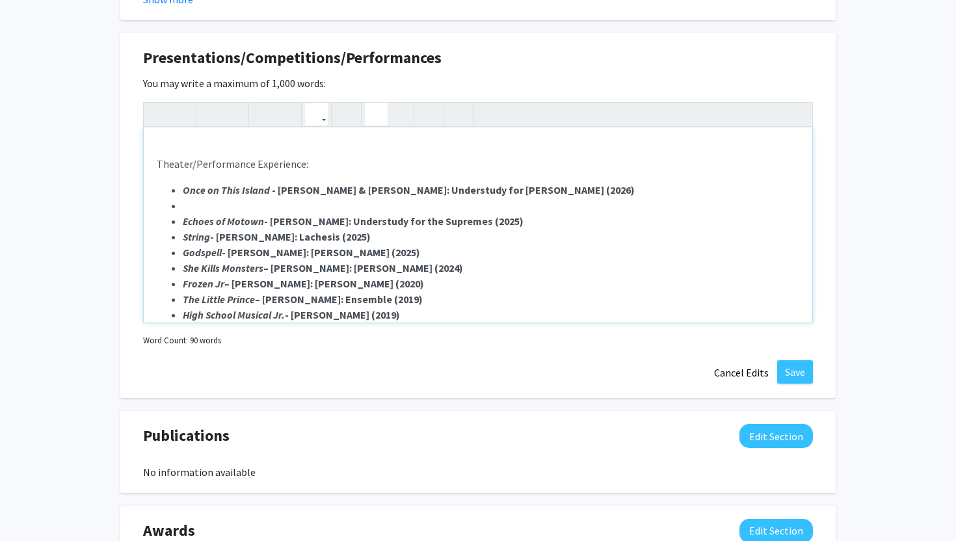
click at [324, 120] on button "button" at bounding box center [316, 114] width 23 height 23
click at [228, 195] on em "Once on This Island" at bounding box center [226, 189] width 87 height 13
click at [207, 202] on li "Note to users with screen readers: Please deactivate our accessibility plugin f…" at bounding box center [491, 206] width 616 height 16
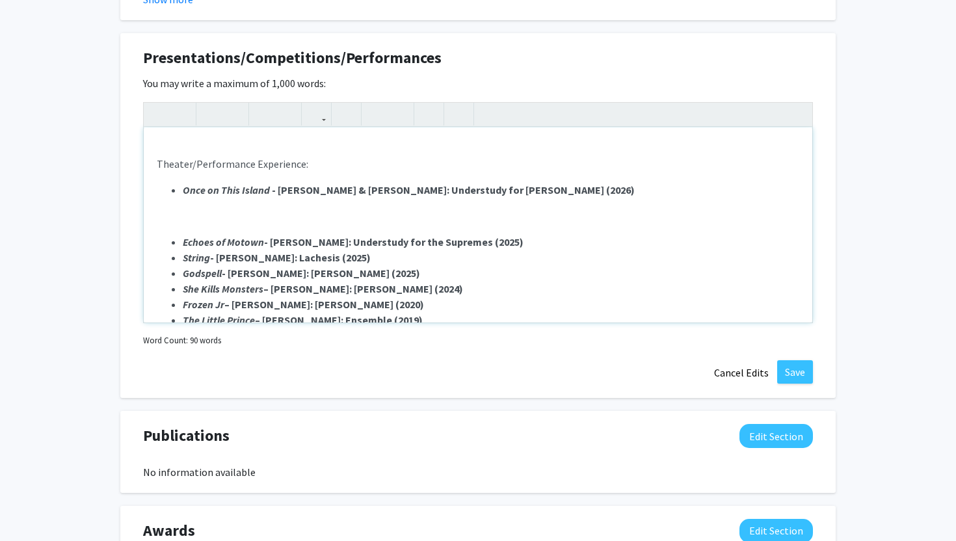
click at [172, 205] on div "Theater/Performance Experience: Once on This Island - [PERSON_NAME] & [PERSON_N…" at bounding box center [478, 224] width 668 height 195
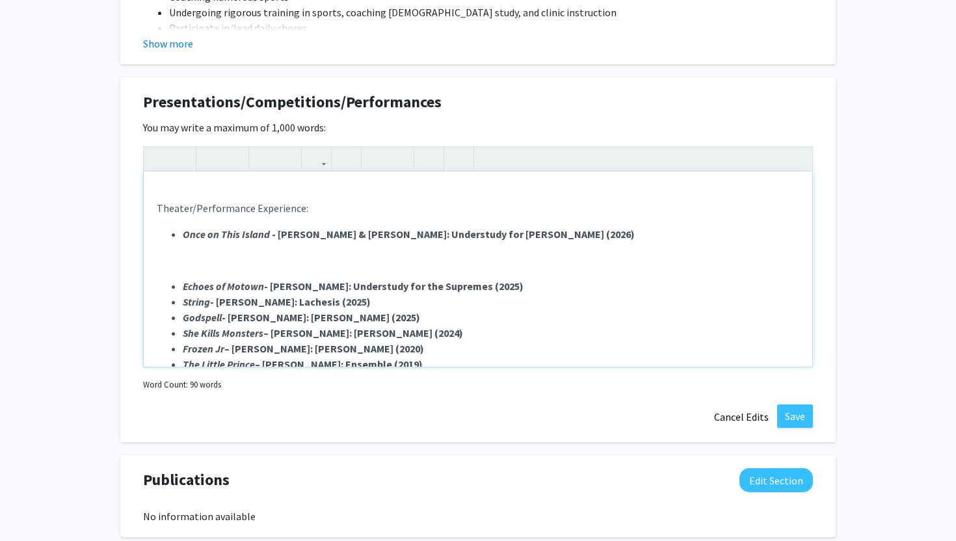
scroll to position [1433, 0]
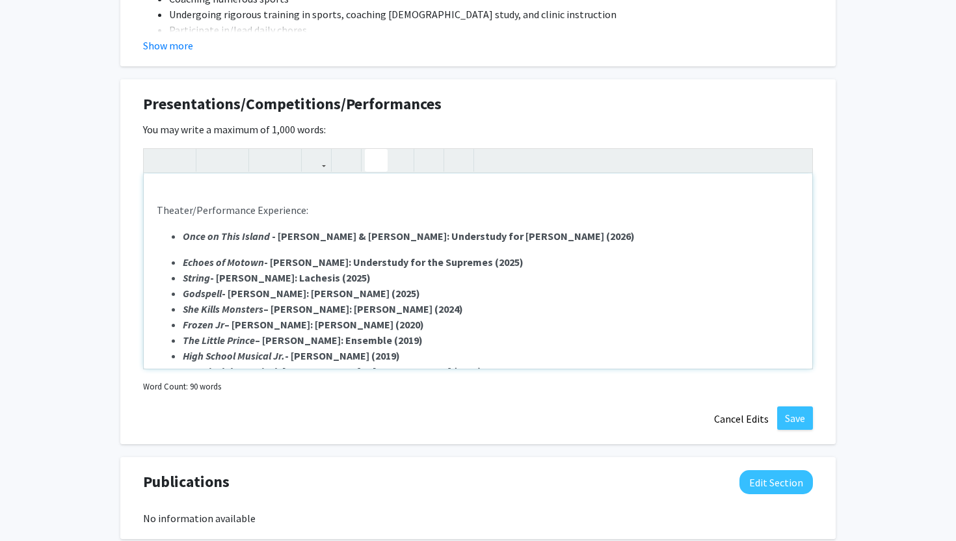
click at [211, 246] on div "Theater/Performance Experience: Once on This Island - [PERSON_NAME] & [PERSON_N…" at bounding box center [478, 271] width 668 height 195
click at [576, 237] on li "Once on This Island - [PERSON_NAME] & [PERSON_NAME]: Understudy for [PERSON_NAM…" at bounding box center [491, 236] width 616 height 16
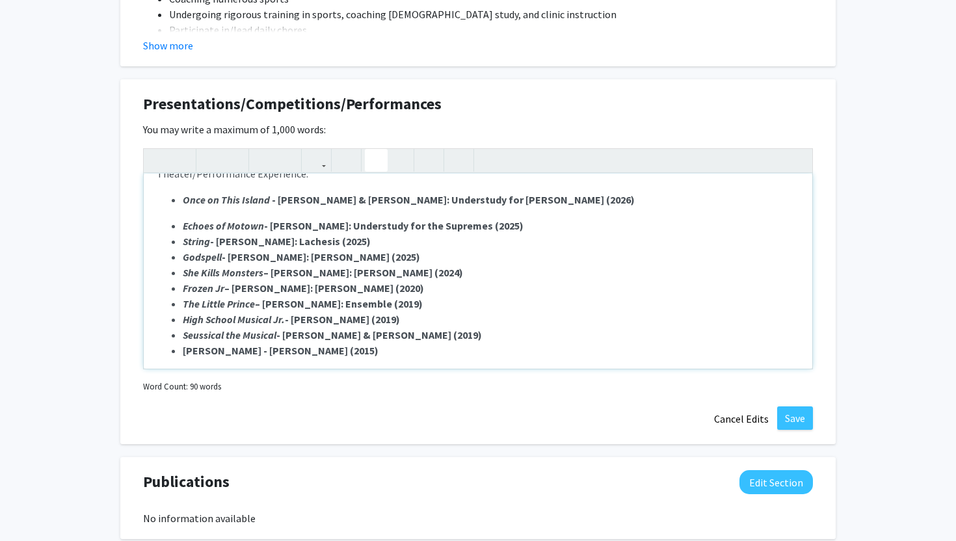
scroll to position [39, 0]
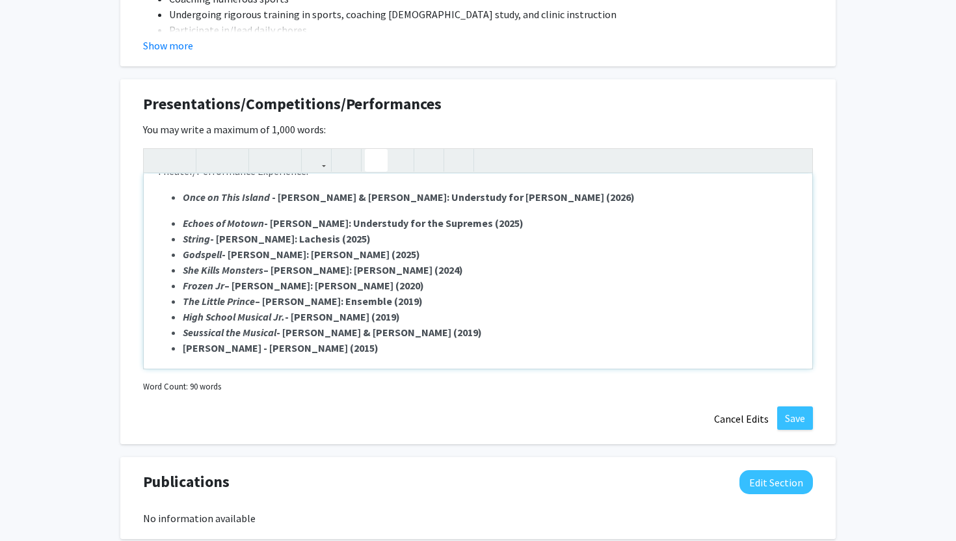
click at [480, 208] on div "Theater/Performance Experience: Once on This Island - [PERSON_NAME] & [PERSON_N…" at bounding box center [478, 271] width 668 height 195
click at [161, 157] on icon "button" at bounding box center [158, 160] width 11 height 21
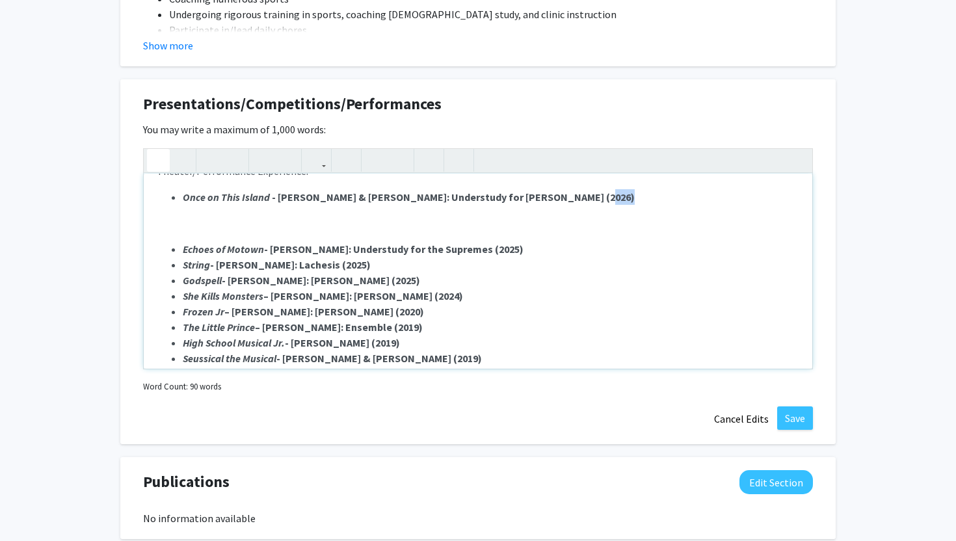
click at [161, 157] on icon "button" at bounding box center [158, 160] width 11 height 21
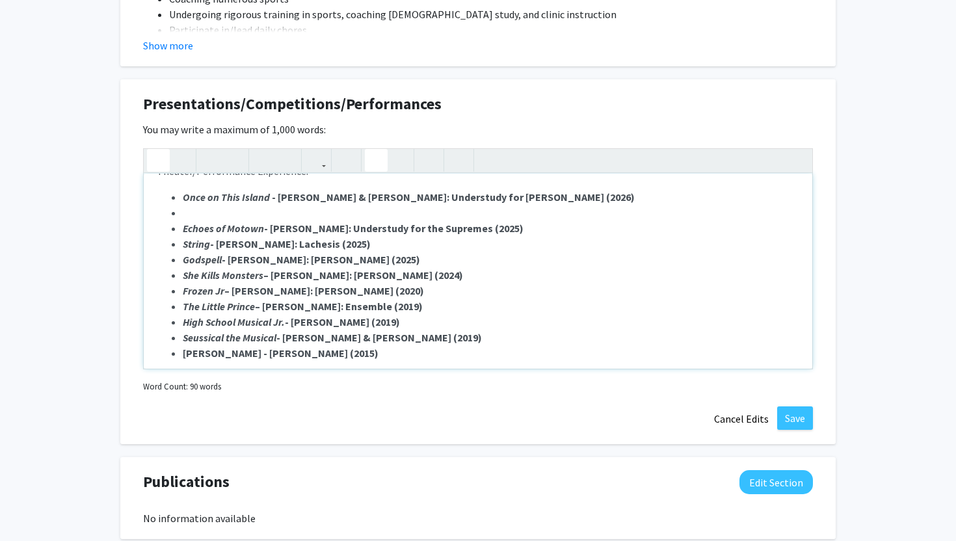
click at [161, 157] on icon "button" at bounding box center [158, 160] width 11 height 21
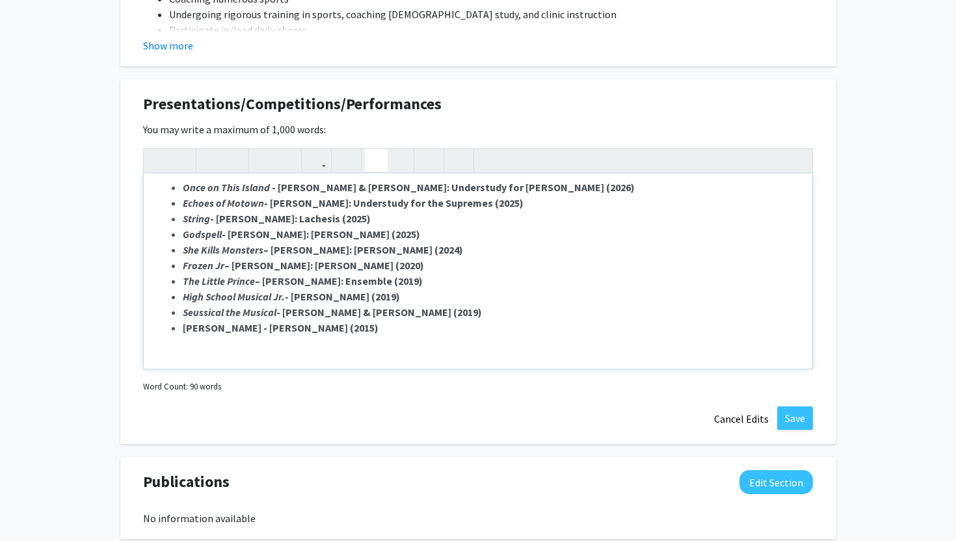
scroll to position [53, 0]
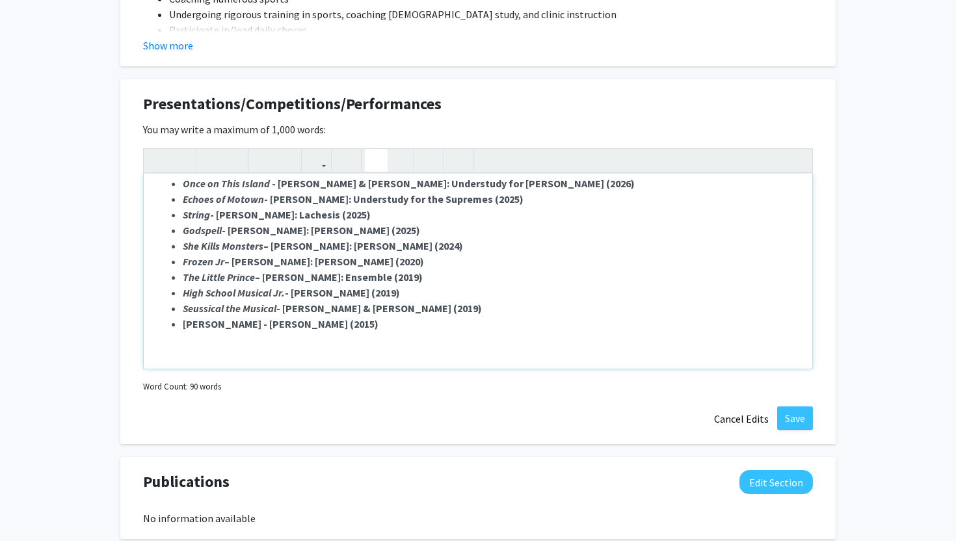
click at [371, 292] on strong "High School Musical Jr. - [PERSON_NAME] (2019)" at bounding box center [291, 292] width 217 height 13
click at [428, 309] on strong "Seussical the Musical - [PERSON_NAME] & [PERSON_NAME] (2019)" at bounding box center [332, 308] width 299 height 13
click at [304, 325] on strong "[PERSON_NAME] - [PERSON_NAME] (2015)" at bounding box center [281, 323] width 196 height 13
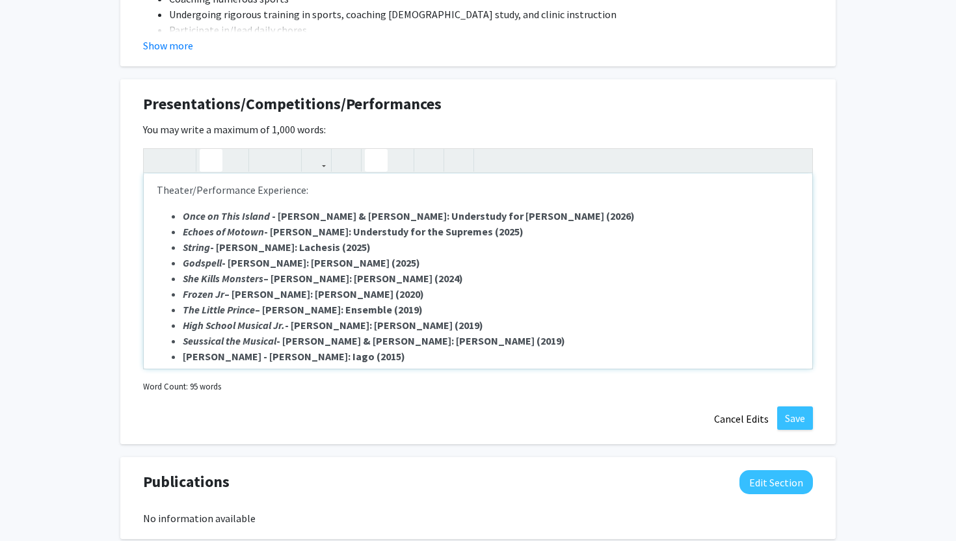
scroll to position [46, 0]
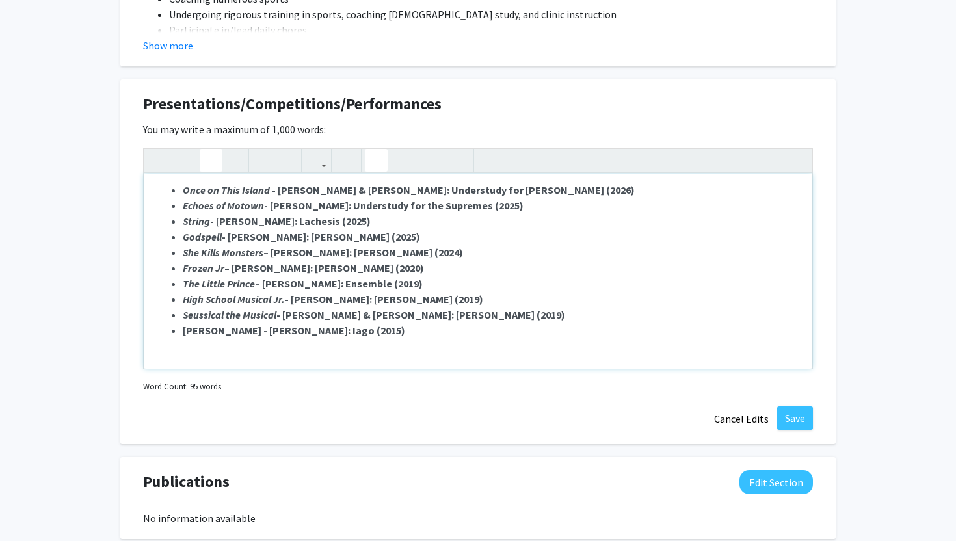
click at [180, 330] on ul "Once on This Island - [PERSON_NAME] & [PERSON_NAME]: Understudy for [PERSON_NAM…" at bounding box center [478, 260] width 642 height 156
drag, startPoint x: 183, startPoint y: 330, endPoint x: 230, endPoint y: 328, distance: 47.5
click at [230, 328] on strong "[PERSON_NAME] - [PERSON_NAME]: Iago (2015)" at bounding box center [294, 330] width 222 height 13
click at [231, 159] on icon "button" at bounding box center [233, 160] width 11 height 21
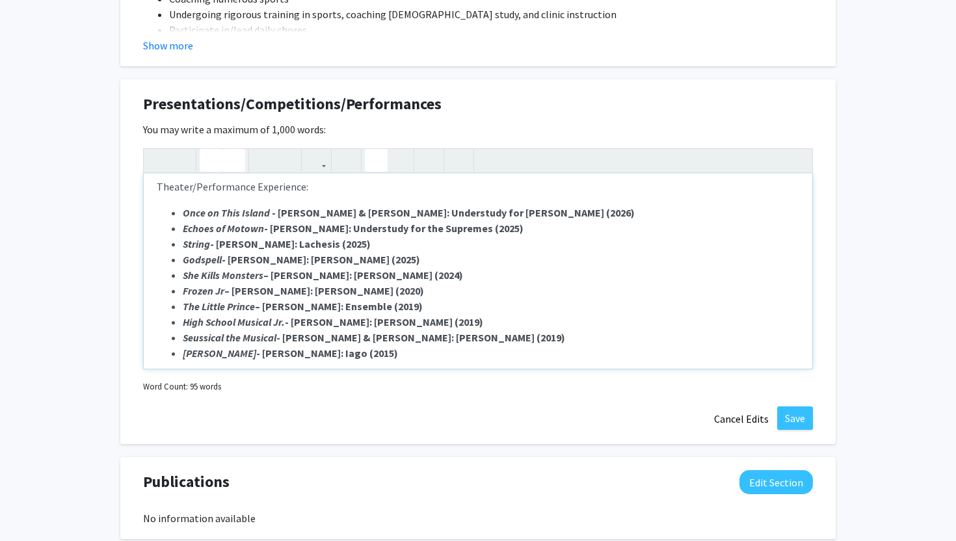
click at [366, 333] on strong "Seussical the Musical - [PERSON_NAME] & [PERSON_NAME]: [PERSON_NAME] (2019)" at bounding box center [374, 337] width 382 height 13
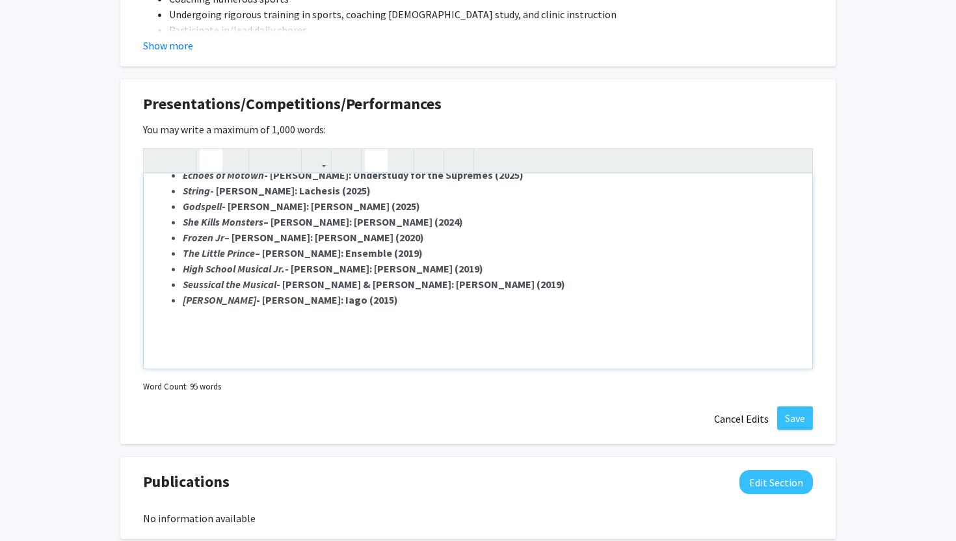
scroll to position [75, 0]
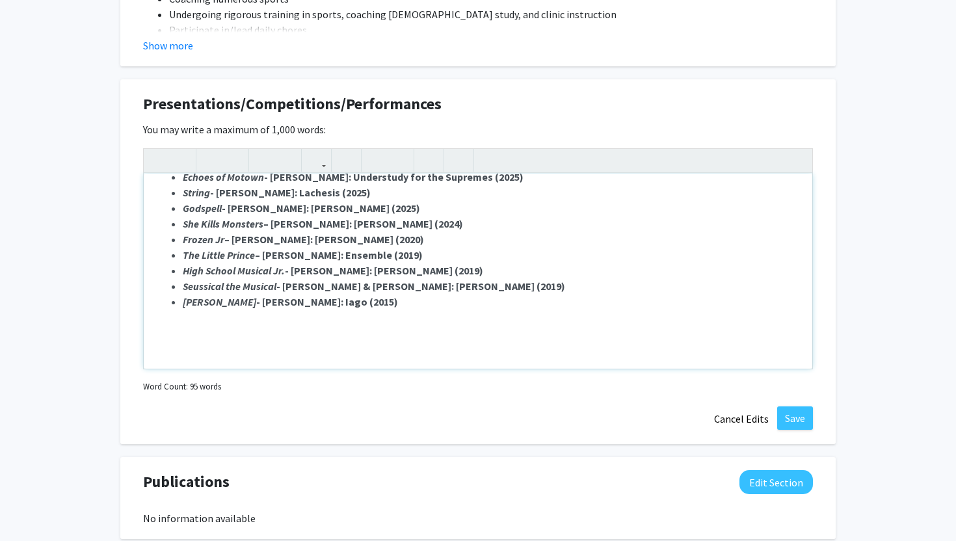
click at [164, 324] on div "Theater/Performance Experience: Once on This Island - [PERSON_NAME] & [PERSON_N…" at bounding box center [478, 271] width 668 height 195
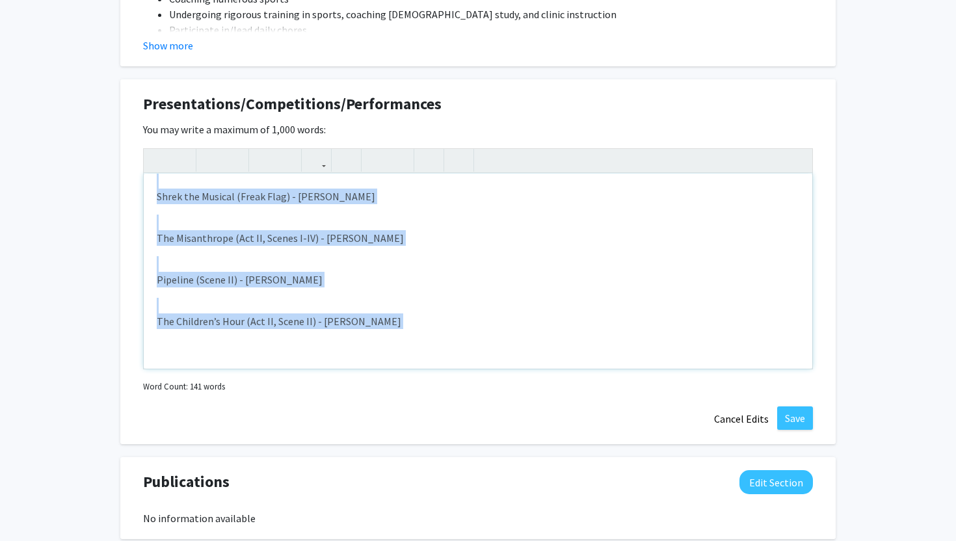
scroll to position [282, 0]
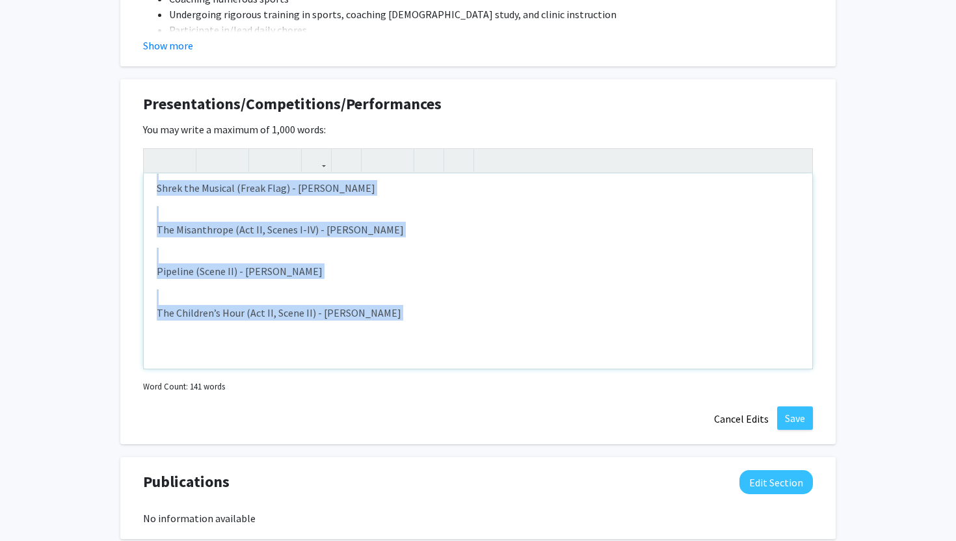
drag, startPoint x: 155, startPoint y: 233, endPoint x: 387, endPoint y: 315, distance: 245.3
click at [387, 315] on div "Theater/Performance Experience: Once on This Island - [PERSON_NAME] & [PERSON_N…" at bounding box center [478, 271] width 668 height 195
click at [371, 150] on use "button" at bounding box center [371, 150] width 0 height 0
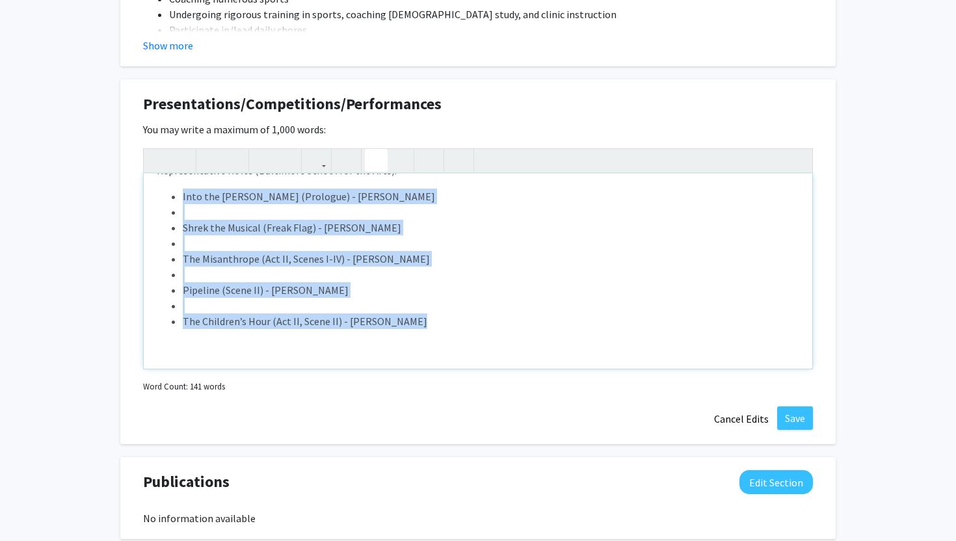
scroll to position [226, 0]
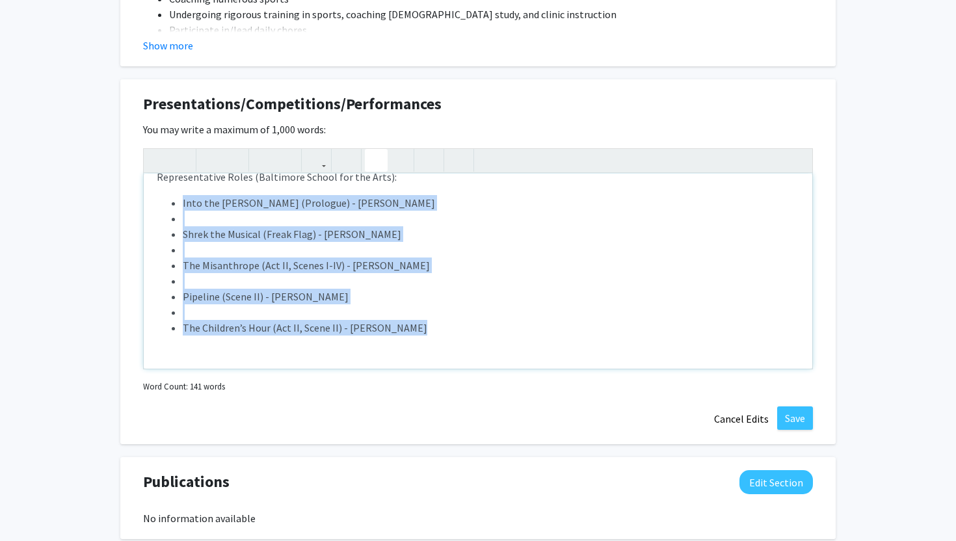
click at [336, 319] on li "Note to users with screen readers: Please deactivate our accessibility plugin f…" at bounding box center [491, 312] width 616 height 16
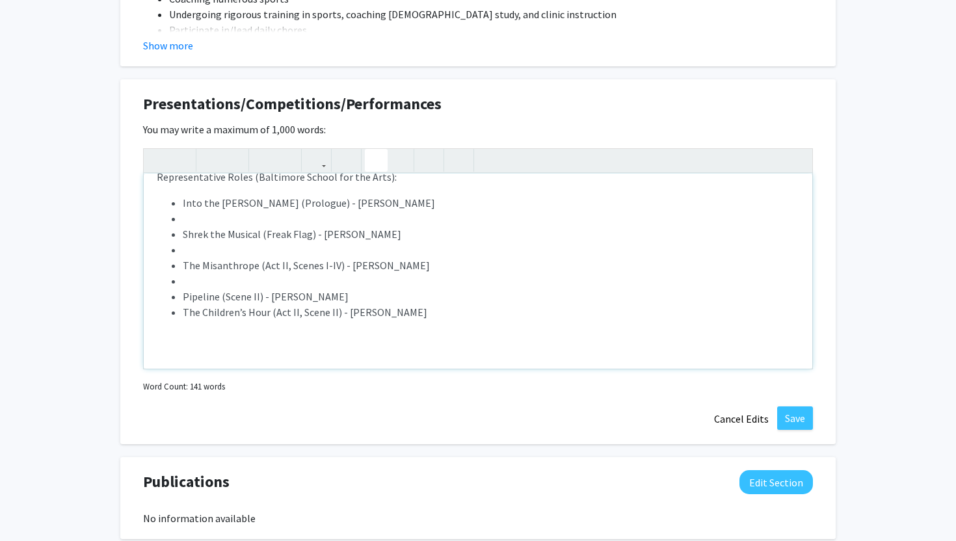
click at [294, 282] on li "Note to users with screen readers: Please deactivate our accessibility plugin f…" at bounding box center [491, 281] width 616 height 16
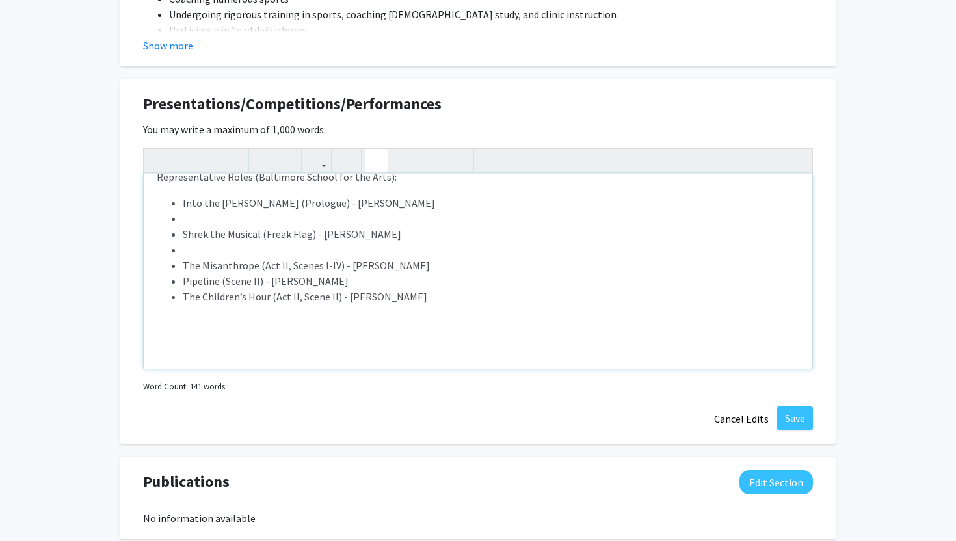
click at [264, 247] on li "Note to users with screen readers: Please deactivate our accessibility plugin f…" at bounding box center [491, 250] width 616 height 16
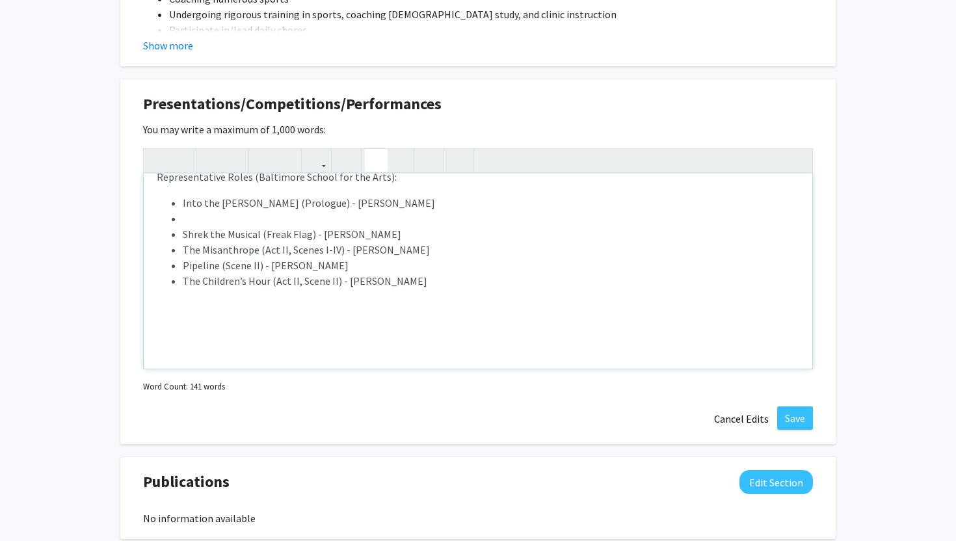
click at [218, 220] on li "Note to users with screen readers: Please deactivate our accessibility plugin f…" at bounding box center [491, 219] width 616 height 16
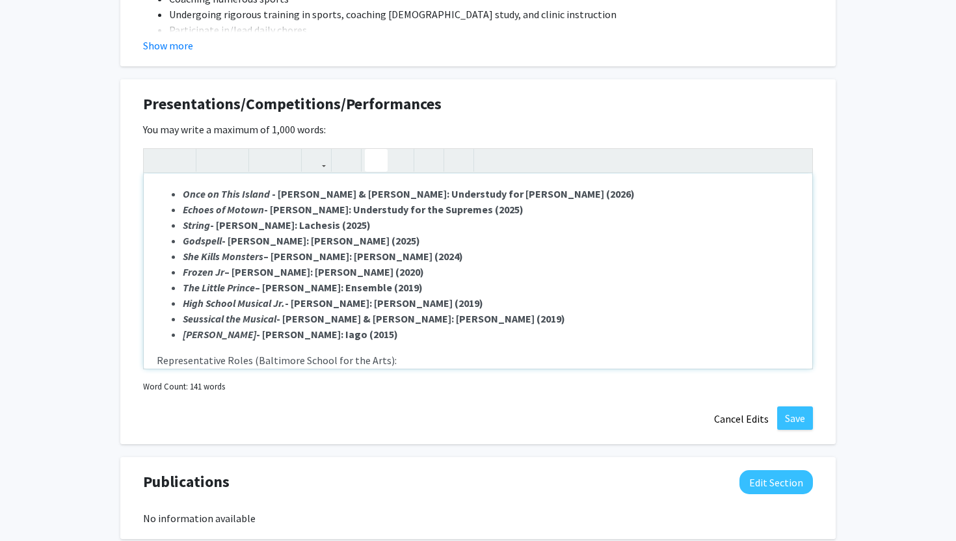
scroll to position [34, 0]
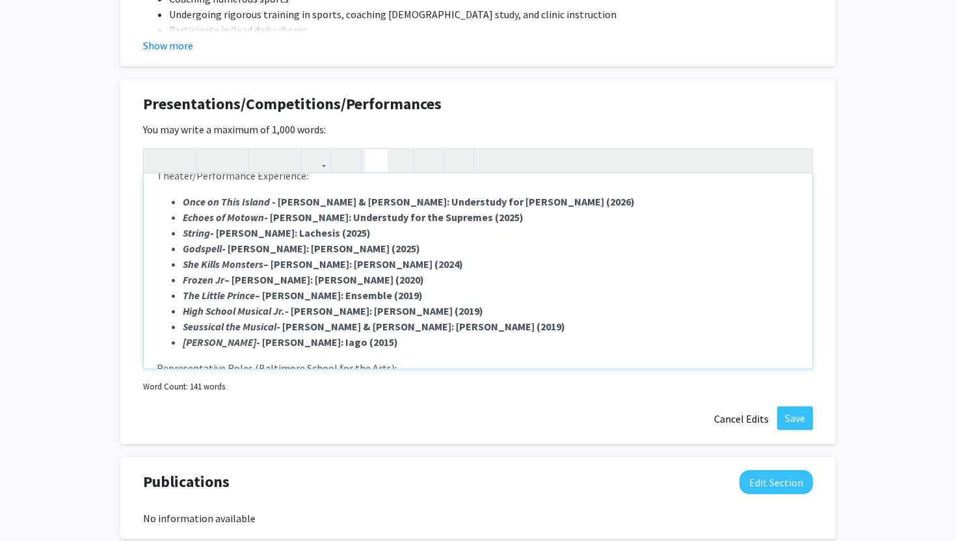
click at [275, 201] on span "- [PERSON_NAME] & [PERSON_NAME]: Understudy for [PERSON_NAME] (2026)" at bounding box center [453, 201] width 363 height 13
drag, startPoint x: 275, startPoint y: 200, endPoint x: 421, endPoint y: 202, distance: 145.7
click at [421, 202] on span "- [PERSON_NAME] & [PERSON_NAME]: Understudy for [PERSON_NAME] (2026)" at bounding box center [453, 201] width 363 height 13
click at [213, 163] on icon "button" at bounding box center [210, 160] width 11 height 21
click at [376, 204] on span "[PERSON_NAME] & [PERSON_NAME]" at bounding box center [358, 201] width 165 height 13
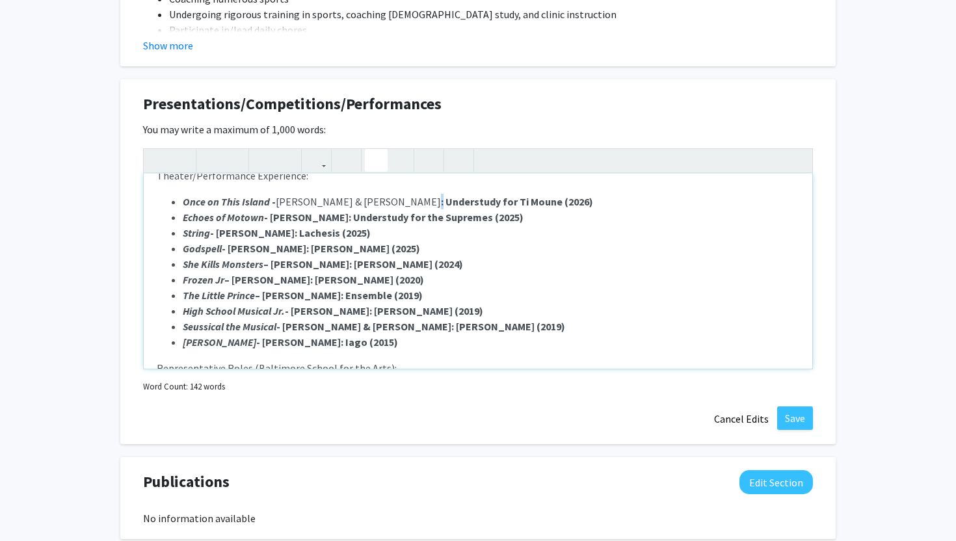
click at [411, 202] on li "Once on This Island - [PERSON_NAME] & [PERSON_NAME] : Understudy for [PERSON_NA…" at bounding box center [491, 202] width 616 height 16
click at [214, 159] on icon "button" at bounding box center [210, 160] width 11 height 21
drag, startPoint x: 270, startPoint y: 218, endPoint x: 342, endPoint y: 218, distance: 71.5
click at [342, 218] on strong "Echoes of Motown - [PERSON_NAME]: Understudy for the Supremes (2025)" at bounding box center [353, 217] width 341 height 13
click at [209, 156] on icon "button" at bounding box center [210, 160] width 11 height 21
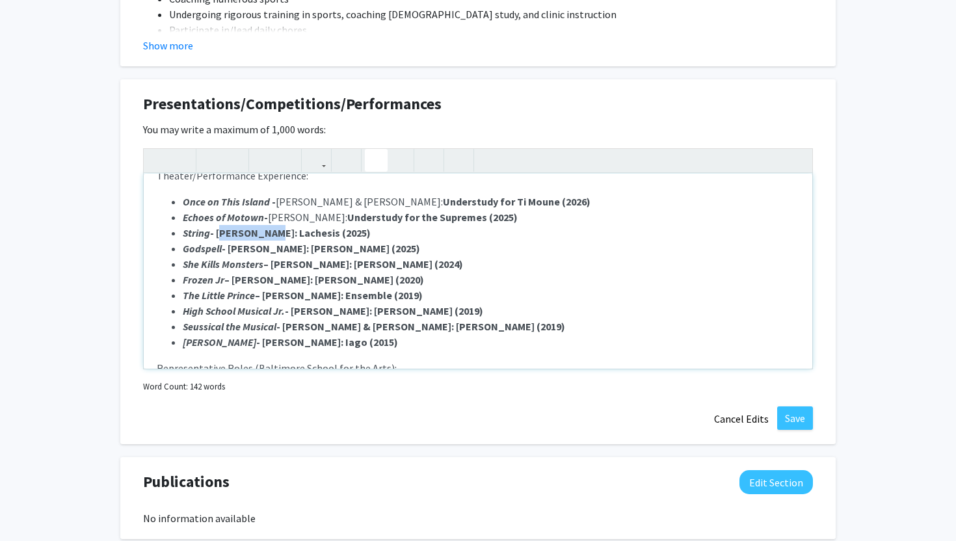
drag, startPoint x: 218, startPoint y: 233, endPoint x: 276, endPoint y: 233, distance: 57.9
click at [276, 233] on strong "String - [PERSON_NAME]: Lachesis (2025)" at bounding box center [277, 232] width 188 height 13
click at [214, 161] on icon "button" at bounding box center [210, 160] width 11 height 21
drag, startPoint x: 230, startPoint y: 250, endPoint x: 330, endPoint y: 249, distance: 100.8
click at [330, 249] on strong "Godspell - [PERSON_NAME]: [PERSON_NAME] (2025)" at bounding box center [301, 248] width 237 height 13
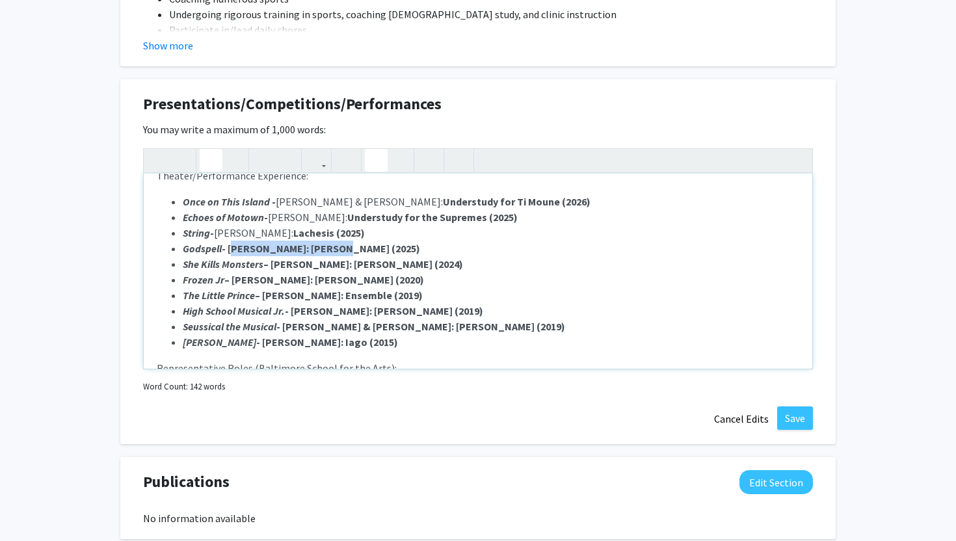
click at [205, 150] on use "button" at bounding box center [205, 150] width 0 height 0
drag, startPoint x: 272, startPoint y: 265, endPoint x: 329, endPoint y: 265, distance: 56.6
click at [329, 265] on strong "She Kills Monsters – [PERSON_NAME]: [PERSON_NAME] (2024)" at bounding box center [323, 263] width 280 height 13
click at [210, 161] on icon "button" at bounding box center [210, 160] width 11 height 21
drag, startPoint x: 233, startPoint y: 282, endPoint x: 291, endPoint y: 280, distance: 58.5
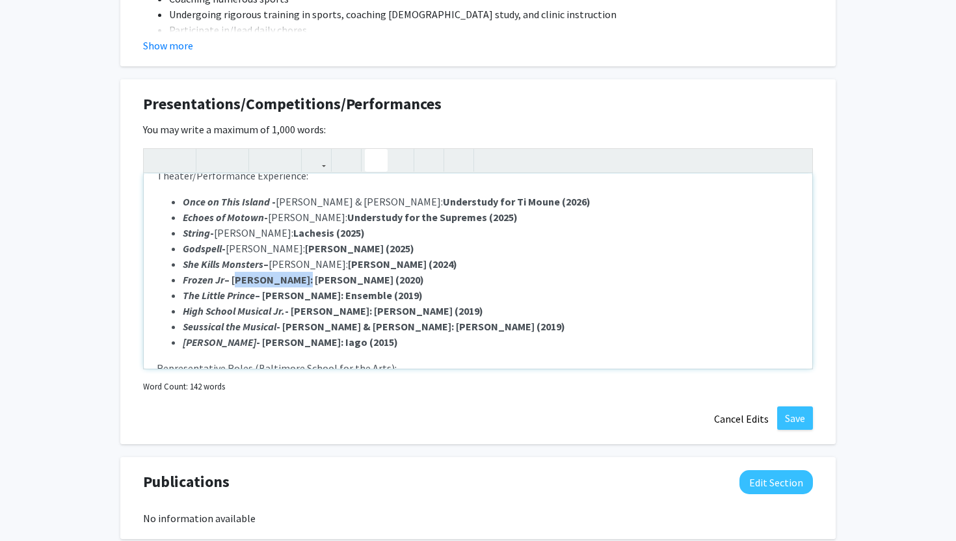
click at [291, 280] on strong "Frozen Jr – [PERSON_NAME]: [PERSON_NAME] (2020)" at bounding box center [303, 279] width 241 height 13
click at [205, 155] on button "button" at bounding box center [211, 160] width 23 height 23
drag, startPoint x: 265, startPoint y: 295, endPoint x: 330, endPoint y: 298, distance: 64.4
click at [330, 298] on strong "The Little Prince – [PERSON_NAME]: Ensemble (2019)" at bounding box center [303, 295] width 240 height 13
click at [213, 163] on icon "button" at bounding box center [210, 160] width 11 height 21
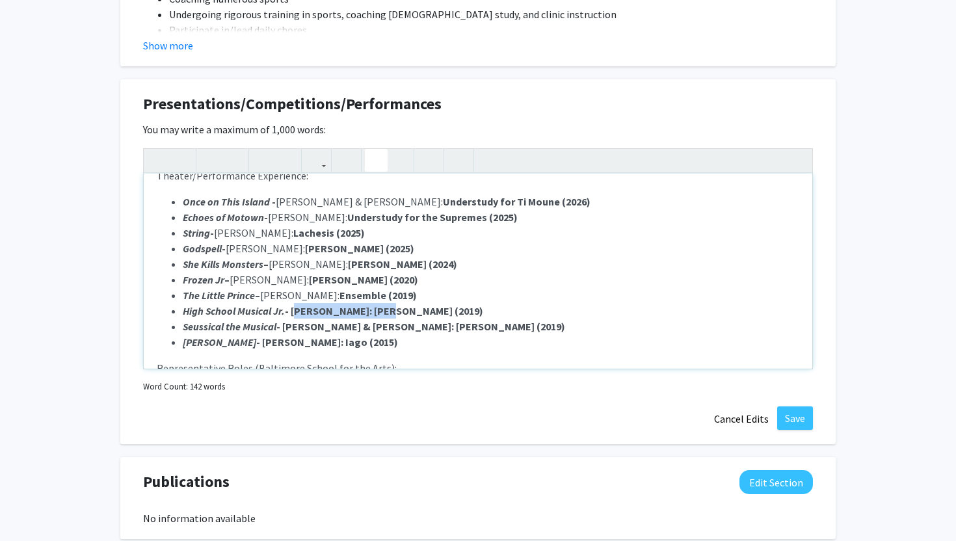
drag, startPoint x: 292, startPoint y: 311, endPoint x: 374, endPoint y: 308, distance: 82.6
click at [374, 308] on strong "High School Musical Jr. - [PERSON_NAME]: [PERSON_NAME] (2019)" at bounding box center [333, 310] width 300 height 13
click at [218, 165] on button "button" at bounding box center [211, 160] width 23 height 23
drag, startPoint x: 283, startPoint y: 329, endPoint x: 433, endPoint y: 328, distance: 150.2
click at [433, 328] on strong "Seussical the Musical - [PERSON_NAME] & [PERSON_NAME]: [PERSON_NAME] (2019)" at bounding box center [374, 326] width 382 height 13
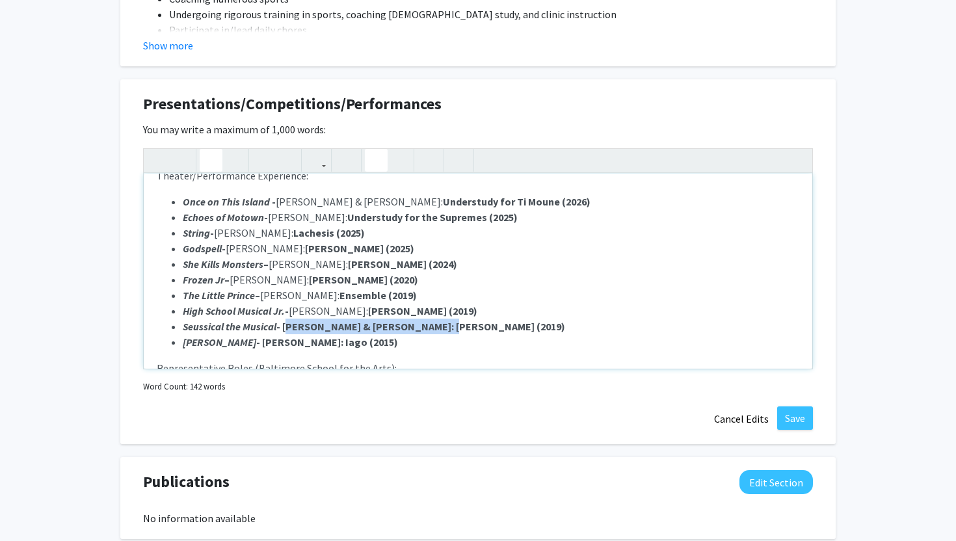
click at [205, 150] on use "button" at bounding box center [205, 150] width 0 height 0
drag, startPoint x: 238, startPoint y: 343, endPoint x: 308, endPoint y: 344, distance: 69.6
click at [308, 344] on strong "[PERSON_NAME] - [PERSON_NAME]: Iago (2015)" at bounding box center [290, 341] width 215 height 13
click at [205, 150] on use "button" at bounding box center [205, 150] width 0 height 0
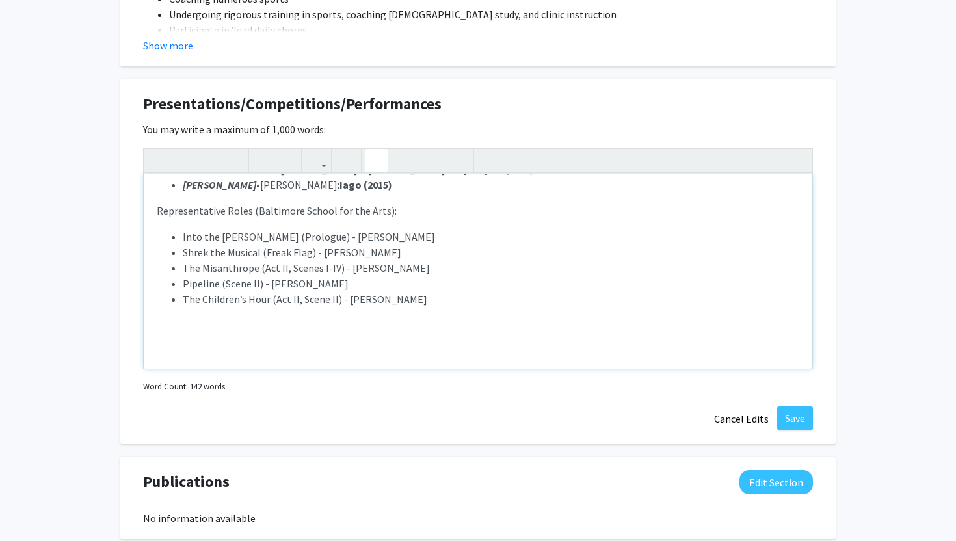
scroll to position [191, 0]
drag, startPoint x: 183, startPoint y: 237, endPoint x: 296, endPoint y: 235, distance: 113.1
click at [296, 235] on li "Into the [PERSON_NAME] (Prologue) - [PERSON_NAME]" at bounding box center [491, 238] width 616 height 16
click at [214, 161] on icon "button" at bounding box center [210, 160] width 11 height 21
click at [238, 161] on icon "button" at bounding box center [233, 160] width 11 height 21
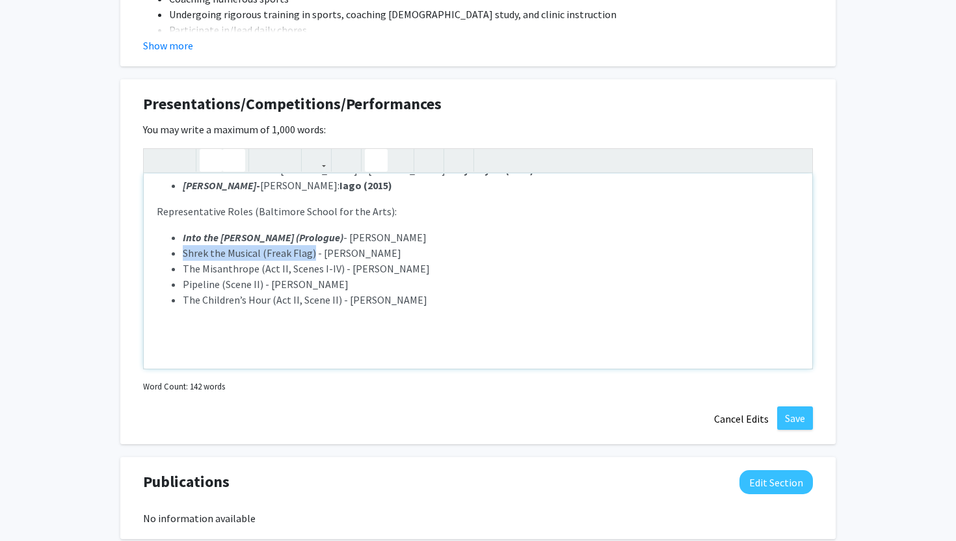
drag, startPoint x: 184, startPoint y: 252, endPoint x: 311, endPoint y: 249, distance: 126.8
click at [311, 249] on li "Shrek the Musical (Freak Flag) - [PERSON_NAME]" at bounding box center [491, 253] width 616 height 16
click at [213, 156] on icon "button" at bounding box center [210, 160] width 11 height 21
click at [240, 161] on button "button" at bounding box center [233, 160] width 23 height 23
drag, startPoint x: 183, startPoint y: 267, endPoint x: 337, endPoint y: 267, distance: 153.4
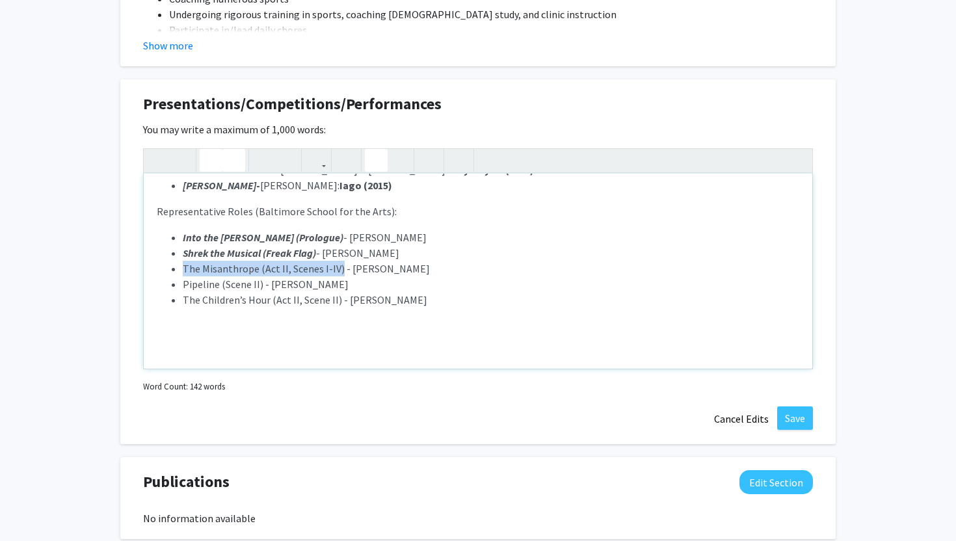
click at [337, 267] on li "The Misanthrope (Act II, Scenes I-IV) - [PERSON_NAME]" at bounding box center [491, 269] width 616 height 16
click at [228, 163] on icon "button" at bounding box center [233, 160] width 11 height 21
click at [205, 159] on button "button" at bounding box center [211, 160] width 23 height 23
drag, startPoint x: 183, startPoint y: 284, endPoint x: 259, endPoint y: 284, distance: 75.4
click at [259, 284] on li "Pipeline (Scene II) - [PERSON_NAME]" at bounding box center [491, 284] width 616 height 16
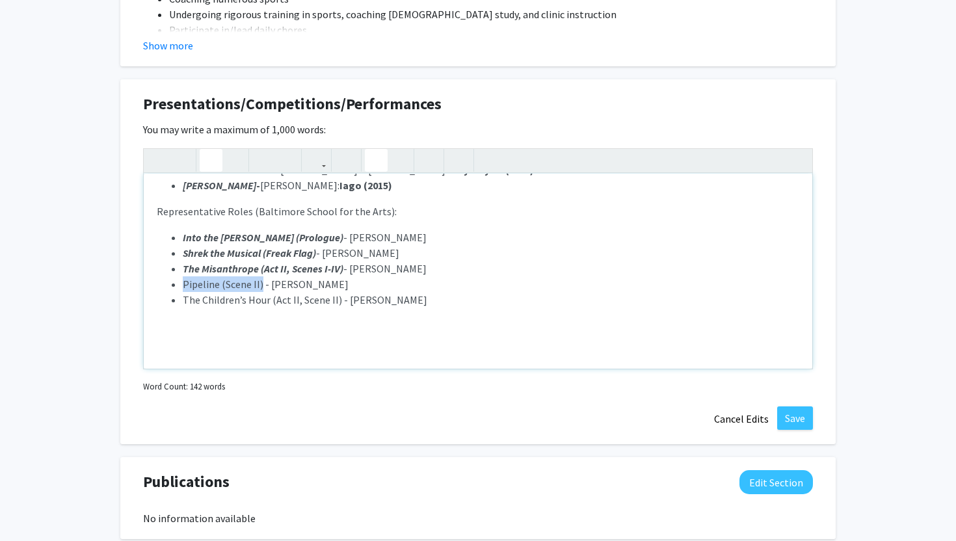
click at [235, 161] on icon "button" at bounding box center [233, 160] width 11 height 21
click at [210, 156] on icon "button" at bounding box center [210, 160] width 11 height 21
drag, startPoint x: 183, startPoint y: 300, endPoint x: 335, endPoint y: 300, distance: 152.8
click at [335, 300] on li "The Children’s Hour (Act II, Scene II) - [PERSON_NAME]" at bounding box center [491, 300] width 616 height 16
click at [214, 158] on icon "button" at bounding box center [210, 160] width 11 height 21
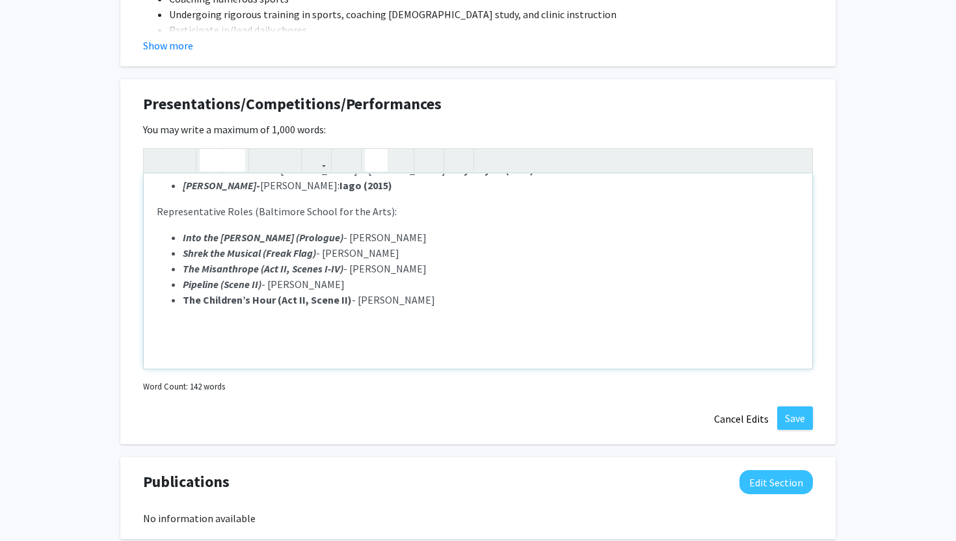
click at [237, 159] on icon "button" at bounding box center [233, 160] width 11 height 21
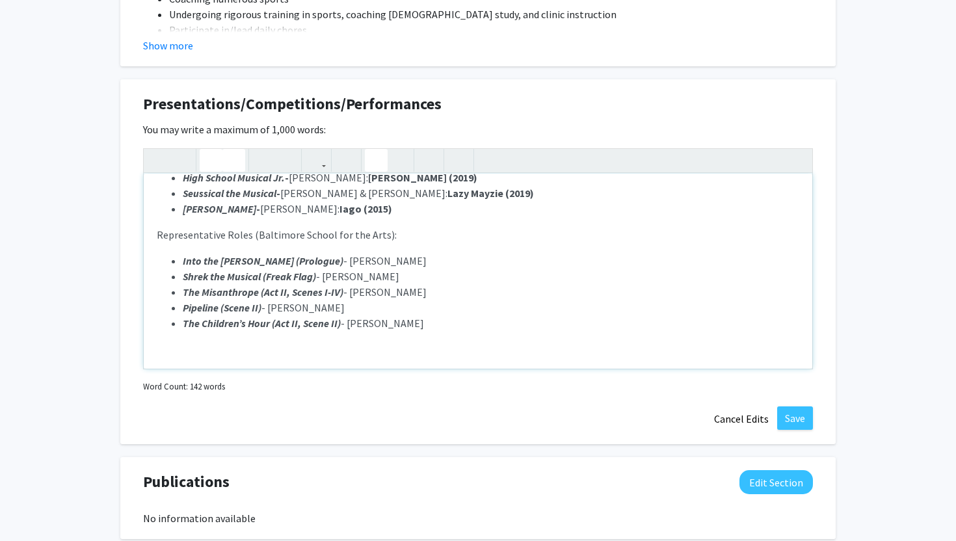
scroll to position [163, 0]
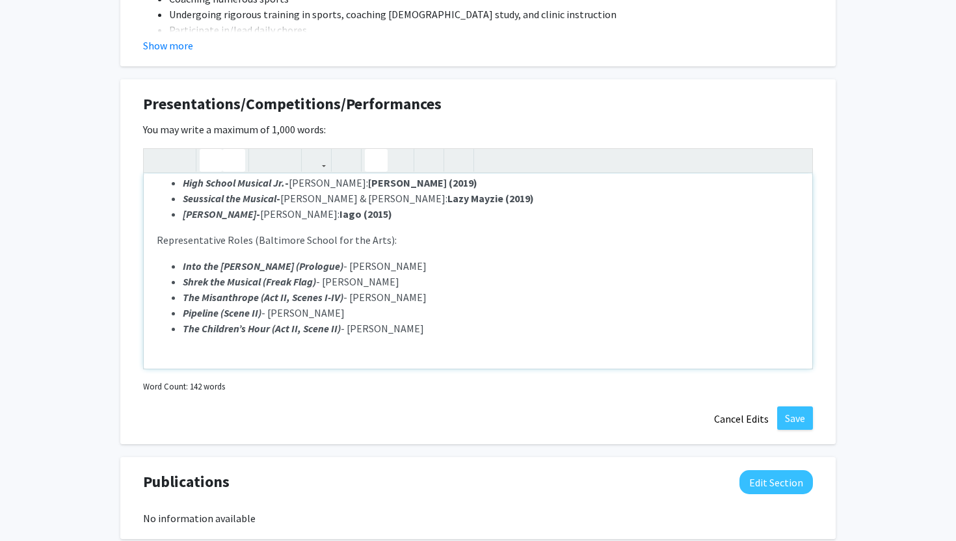
click at [384, 268] on li "Into the [PERSON_NAME] (Prologue) - [PERSON_NAME]" at bounding box center [491, 266] width 616 height 16
click at [214, 163] on icon "button" at bounding box center [210, 160] width 11 height 21
drag, startPoint x: 307, startPoint y: 265, endPoint x: 358, endPoint y: 263, distance: 51.4
click at [358, 263] on li "Into the [PERSON_NAME] (Prologue) - [PERSON_NAME]:" at bounding box center [491, 266] width 616 height 16
click at [395, 266] on li "Into the [PERSON_NAME] (Prologue) - [PERSON_NAME]:" at bounding box center [491, 266] width 616 height 16
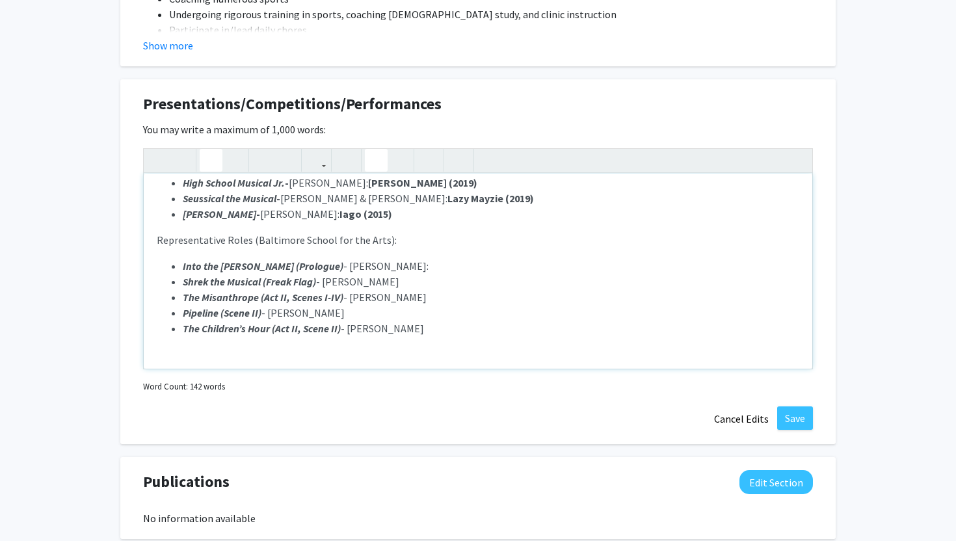
click at [215, 163] on icon "button" at bounding box center [210, 160] width 11 height 21
click at [205, 150] on use "button" at bounding box center [205, 150] width 0 height 0
click at [209, 165] on icon "button" at bounding box center [210, 160] width 11 height 21
drag, startPoint x: 392, startPoint y: 265, endPoint x: 447, endPoint y: 263, distance: 54.6
click at [447, 263] on li "Into the [PERSON_NAME] (Prologue) - [PERSON_NAME]: The Witch" at bounding box center [491, 266] width 616 height 16
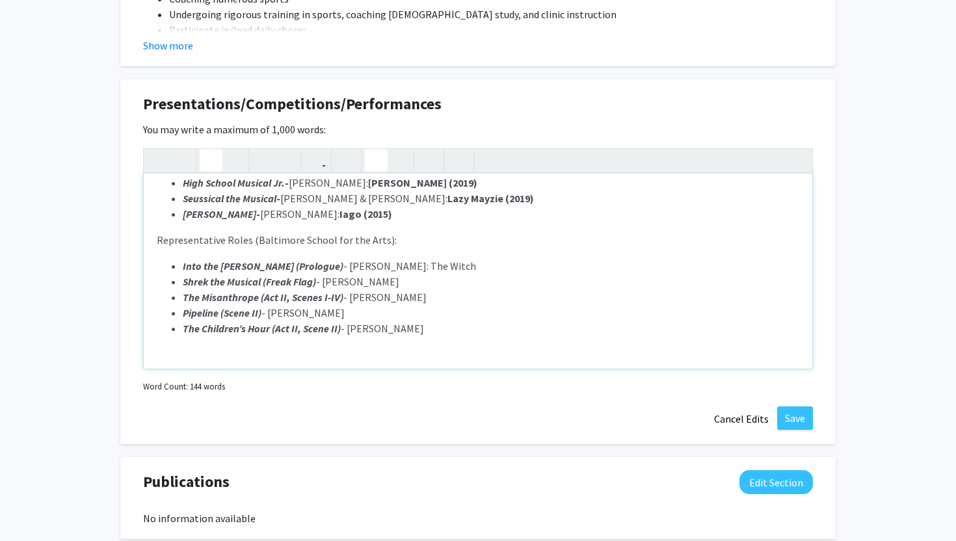
click at [205, 160] on icon "button" at bounding box center [210, 160] width 11 height 21
click at [419, 288] on li "Shrek the Musical (Freak Flag) - [PERSON_NAME]" at bounding box center [491, 282] width 616 height 16
drag, startPoint x: 420, startPoint y: 282, endPoint x: 462, endPoint y: 282, distance: 42.3
click at [462, 282] on li "Shrek the Musical (Freak Flag) - [PERSON_NAME]: Pinnochio" at bounding box center [491, 282] width 616 height 16
drag, startPoint x: 213, startPoint y: 160, endPoint x: 550, endPoint y: 95, distance: 343.6
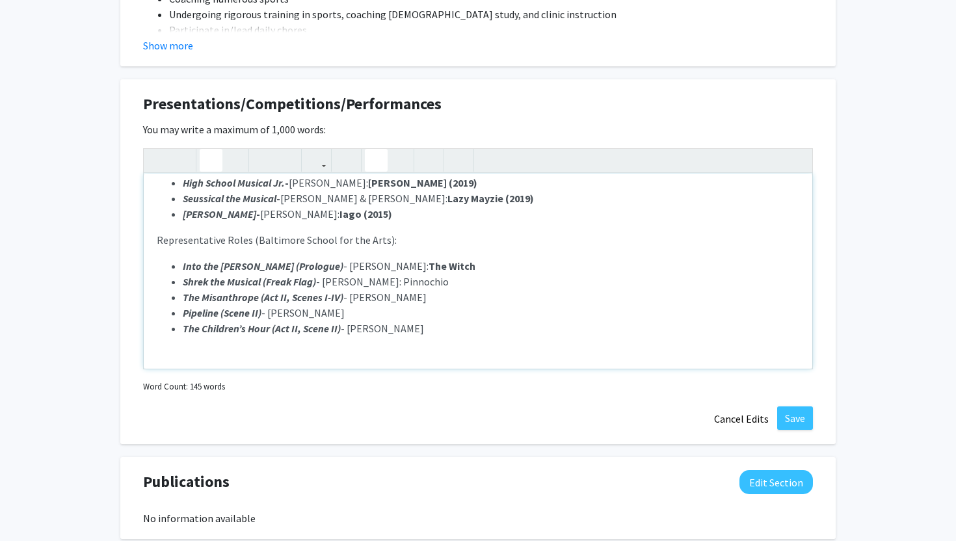
click at [205, 150] on use "button" at bounding box center [205, 150] width 0 height 0
click at [449, 278] on strong "Pinnochio" at bounding box center [424, 281] width 47 height 13
click at [439, 284] on strong "Pinnochio" at bounding box center [424, 281] width 47 height 13
click at [443, 282] on strong "Pinochio" at bounding box center [422, 281] width 42 height 13
click at [419, 296] on li "The Misanthrope (Act II, Scenes I-IV) - [PERSON_NAME]" at bounding box center [491, 297] width 616 height 16
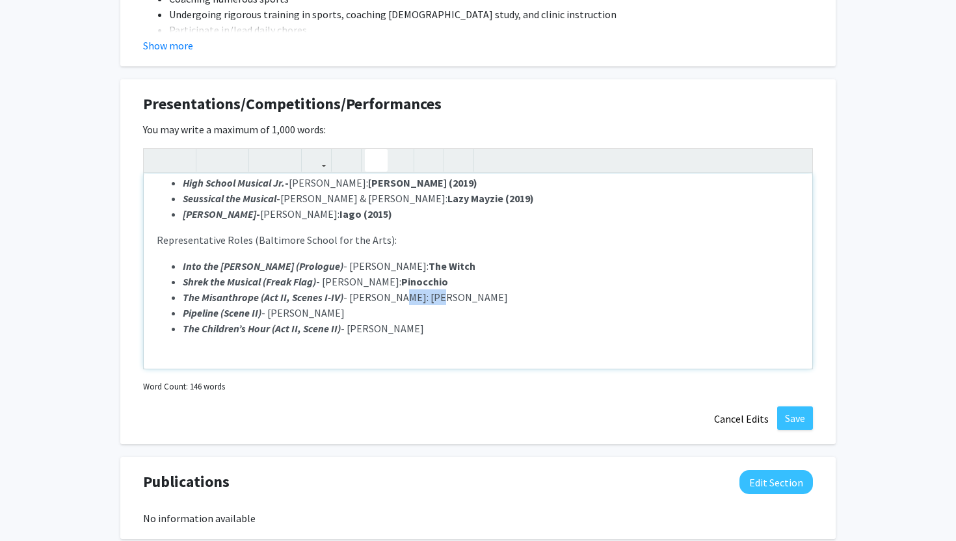
drag, startPoint x: 387, startPoint y: 298, endPoint x: 426, endPoint y: 298, distance: 38.4
click at [426, 298] on li "The Misanthrope (Act II, Scenes I-IV) - [PERSON_NAME]: [PERSON_NAME]" at bounding box center [491, 297] width 616 height 16
drag, startPoint x: 211, startPoint y: 163, endPoint x: 441, endPoint y: 6, distance: 279.0
click at [205, 150] on use "button" at bounding box center [205, 150] width 0 height 0
click at [374, 315] on li "Pipeline (Scene II) - [PERSON_NAME]" at bounding box center [491, 313] width 616 height 16
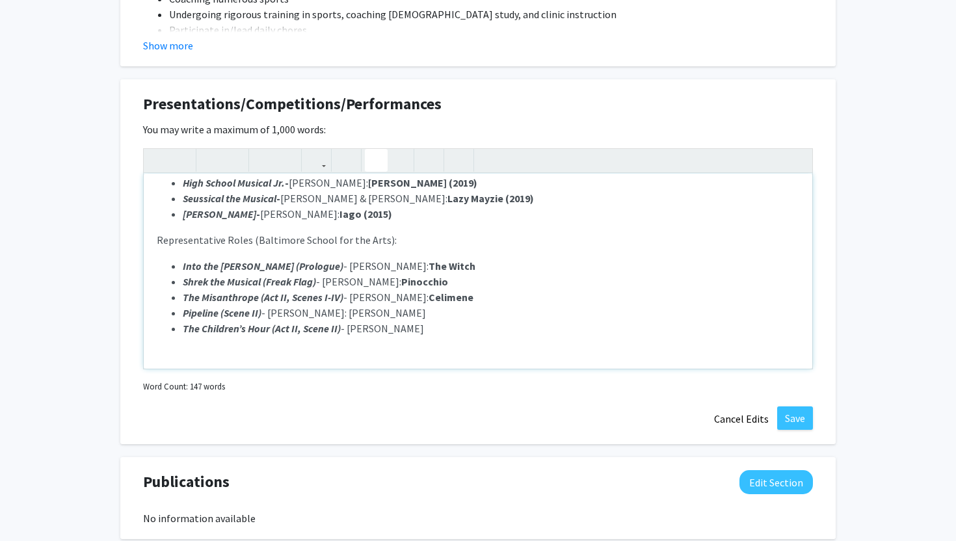
drag, startPoint x: 369, startPoint y: 313, endPoint x: 414, endPoint y: 311, distance: 44.9
click at [414, 311] on li "Pipeline (Scene II) - [PERSON_NAME]: [PERSON_NAME]" at bounding box center [491, 313] width 616 height 16
click at [205, 150] on use "button" at bounding box center [205, 150] width 0 height 0
click at [412, 330] on li "The Children’s Hour (Act II, Scene II) - [PERSON_NAME]" at bounding box center [491, 329] width 616 height 16
click at [207, 164] on icon "button" at bounding box center [210, 160] width 11 height 21
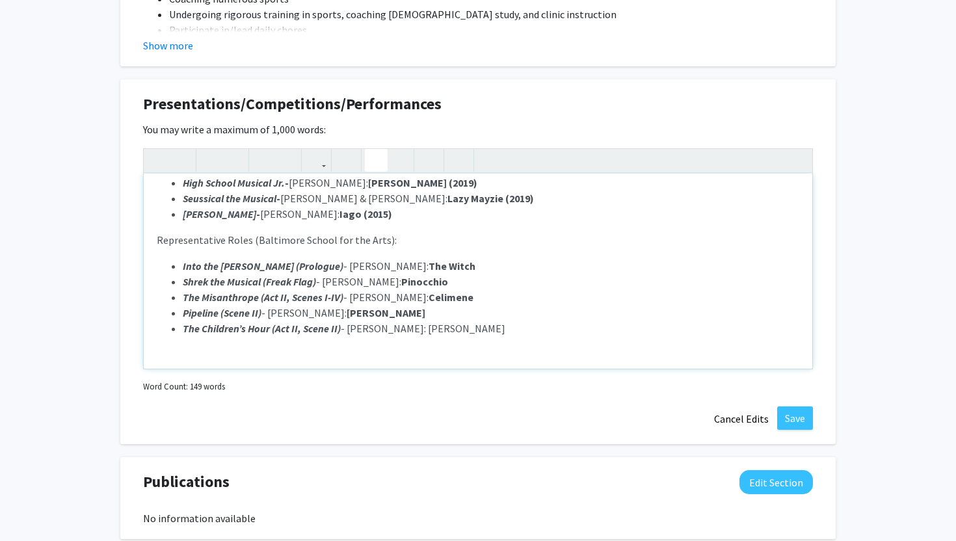
drag, startPoint x: 417, startPoint y: 328, endPoint x: 477, endPoint y: 327, distance: 59.8
click at [477, 328] on li "The Children’s Hour (Act II, Scene II) - [PERSON_NAME]: [PERSON_NAME]" at bounding box center [491, 329] width 616 height 16
click at [217, 161] on button "button" at bounding box center [211, 160] width 23 height 23
type textarea "<lo><i>Dolorsi/Ametconsect Adipiscing:</e><se><do><ei tempo="inci-utlabo: etdol…"
click at [483, 282] on li "Shrek the Musical (Freak Flag) - [PERSON_NAME]: Pinocchio" at bounding box center [491, 282] width 616 height 16
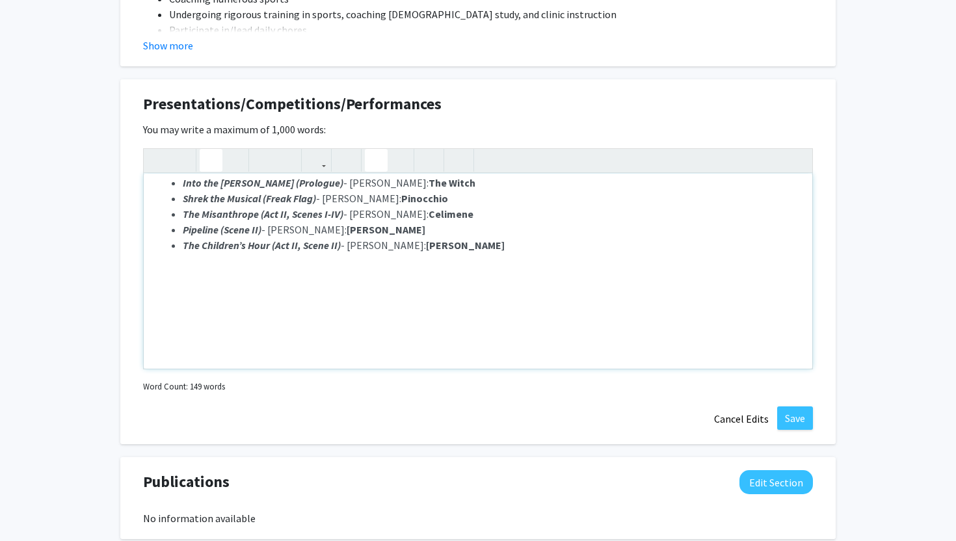
scroll to position [252, 0]
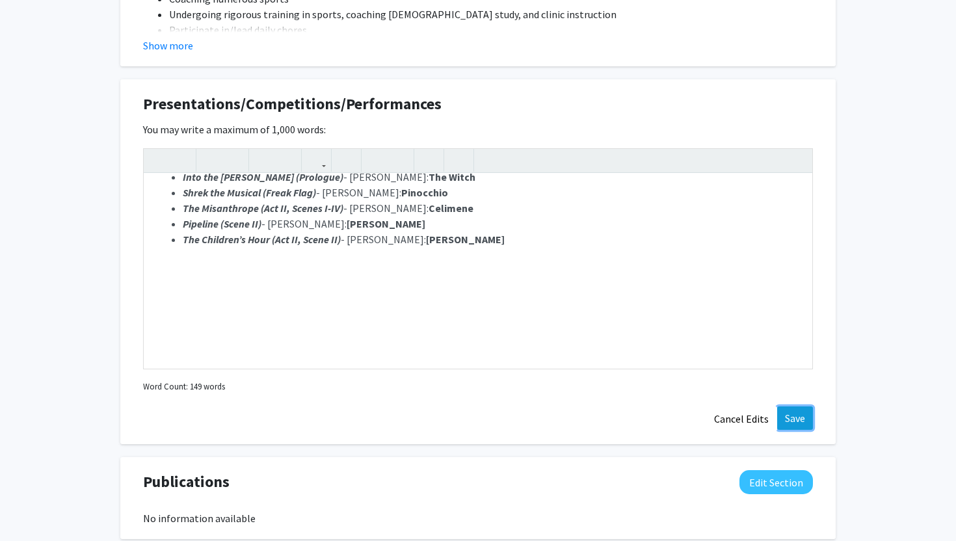
click at [796, 412] on button "Save" at bounding box center [795, 417] width 36 height 23
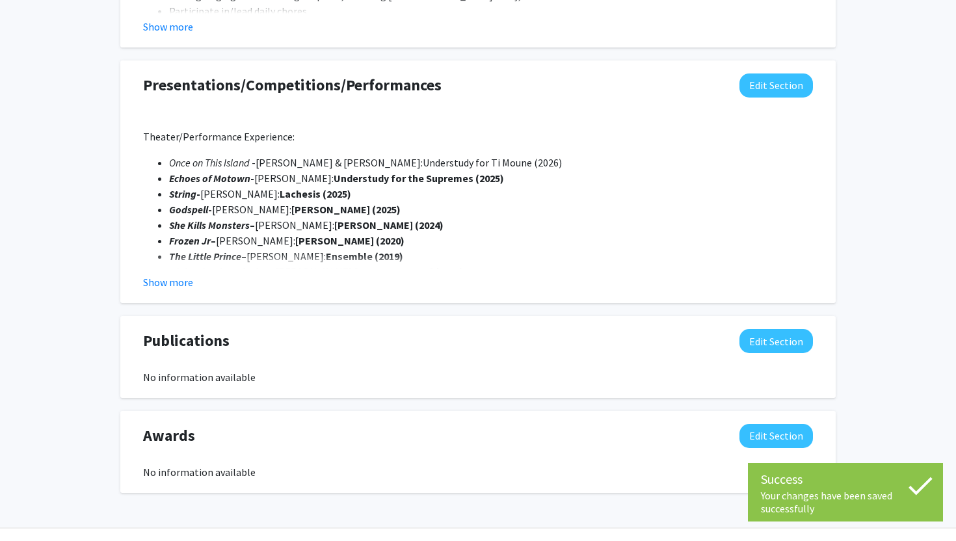
scroll to position [1484, 0]
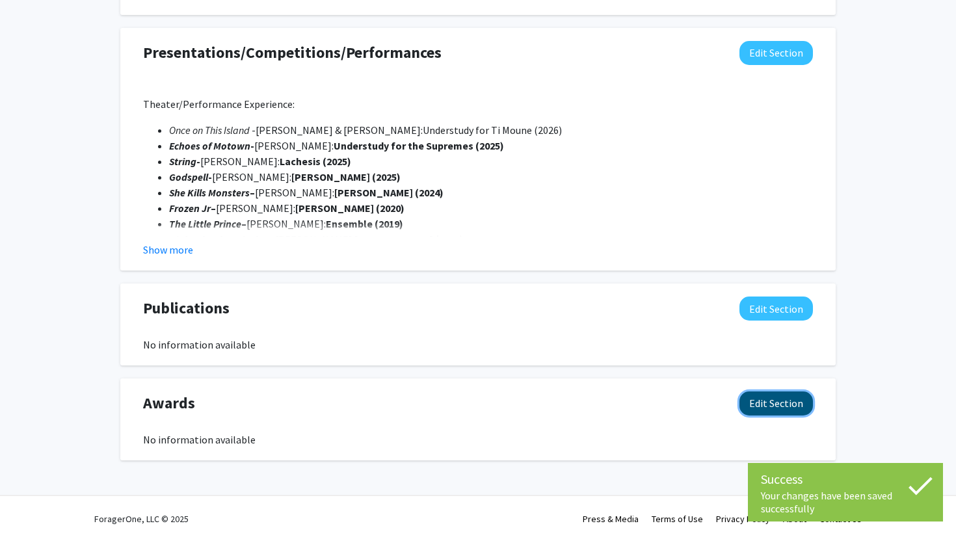
click at [762, 404] on button "Edit Section" at bounding box center [775, 403] width 73 height 24
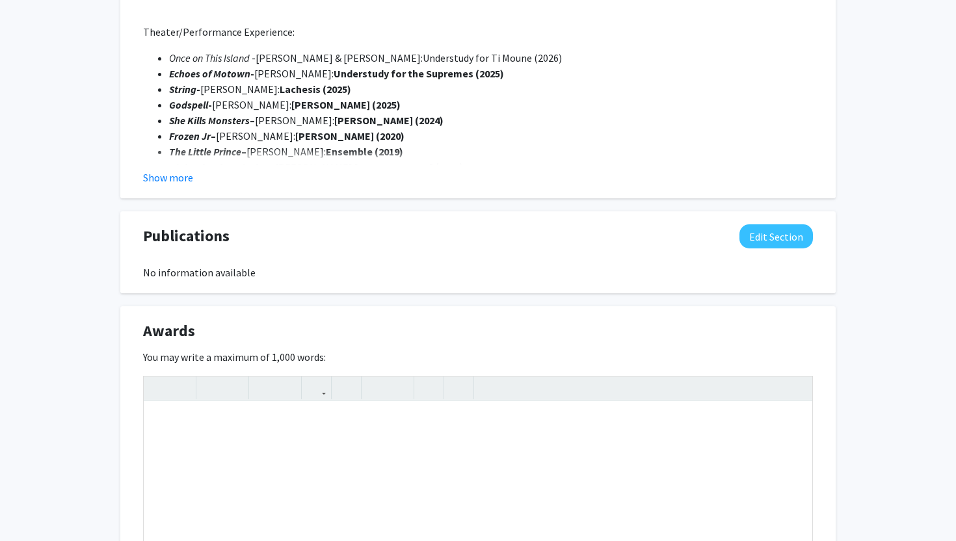
scroll to position [1571, 0]
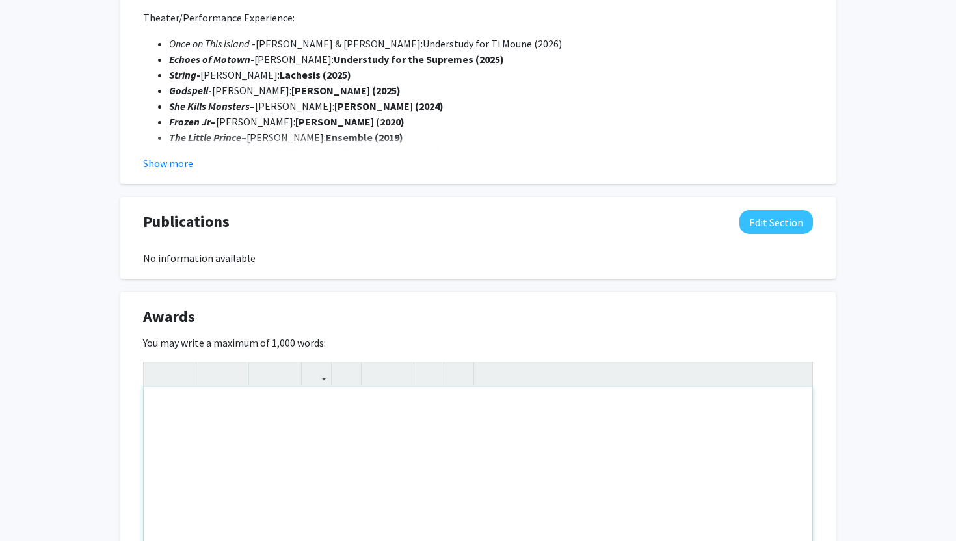
click at [568, 421] on div "Note to users with screen readers: Please deactivate our accessibility plugin f…" at bounding box center [478, 484] width 668 height 195
paste div "Note to users with screen readers: Please deactivate our accessibility plugin f…"
type textarea "<p>Principal’s List ([DATE]-[DATE])</p><p>National Honors Society (2024)</p><p>…"
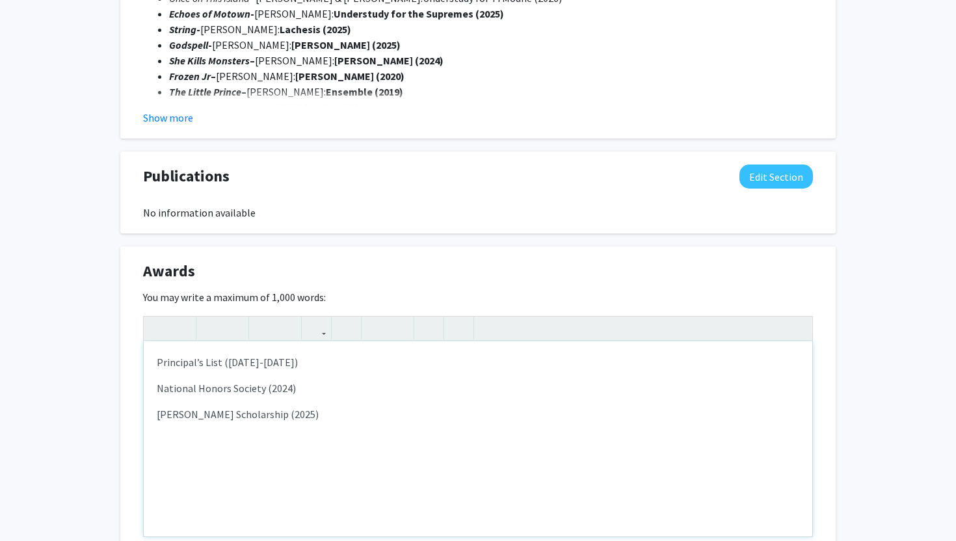
type textarea "<p>Principal’s List ([DATE]-[DATE])</p><p>National Honors Society (2024)</p><p>…"
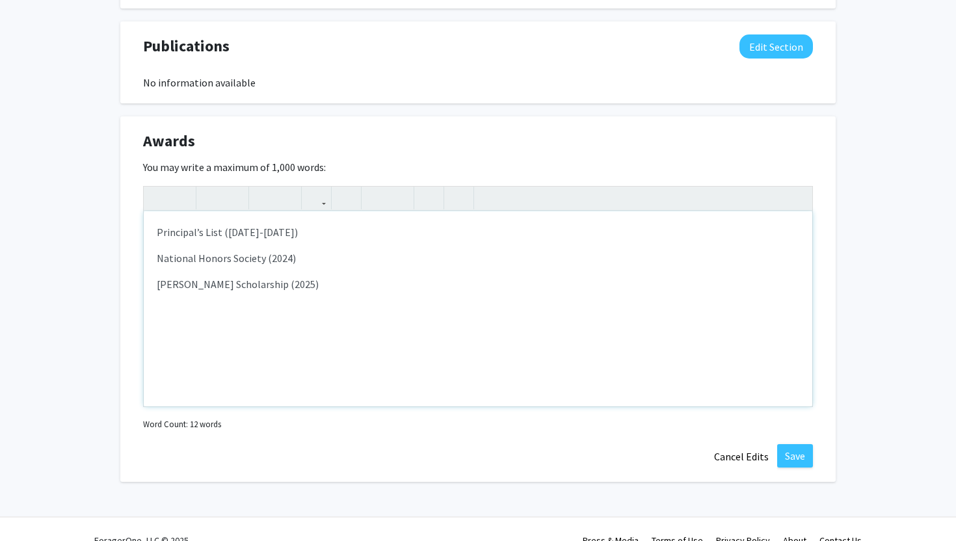
scroll to position [1768, 0]
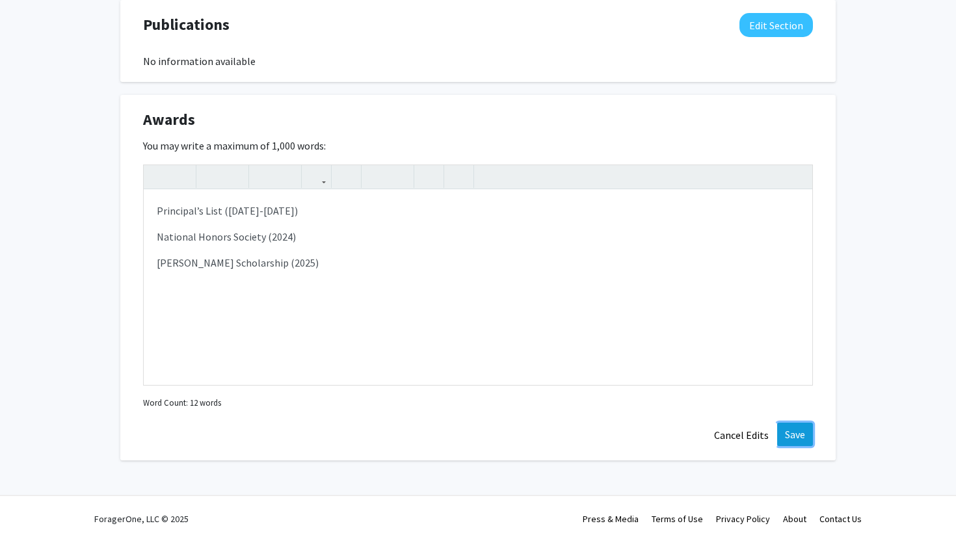
click at [796, 434] on button "Save" at bounding box center [795, 434] width 36 height 23
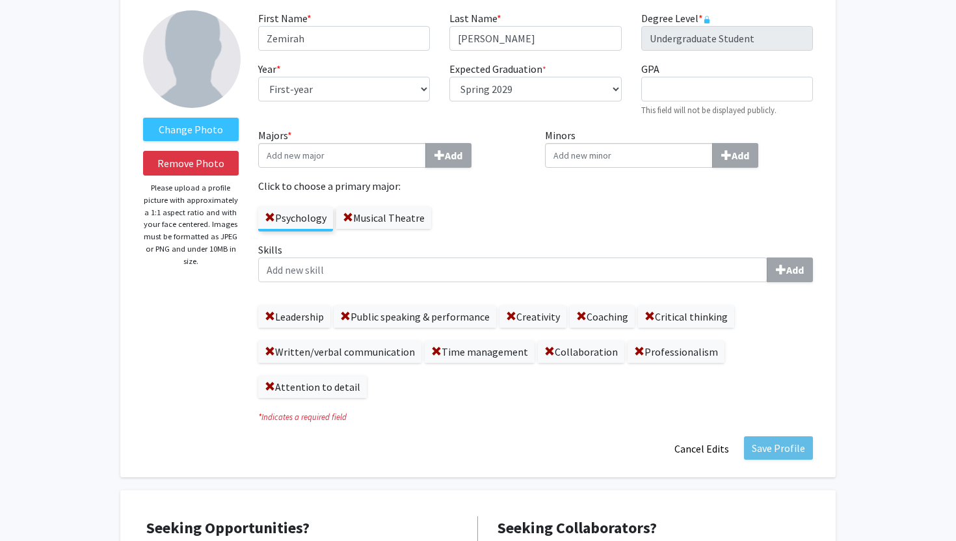
scroll to position [0, 0]
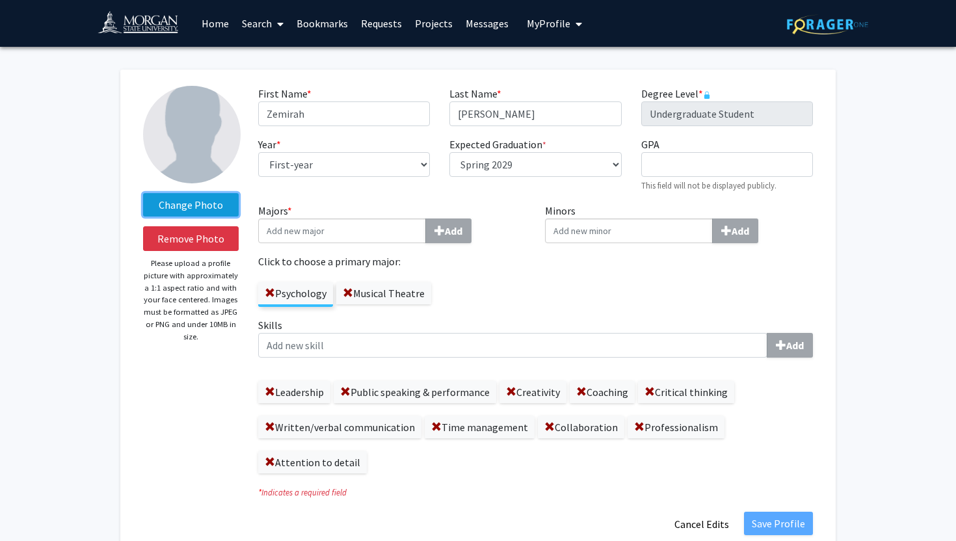
click at [215, 207] on label "Change Photo" at bounding box center [191, 204] width 96 height 23
click at [0, 0] on input "Change Photo" at bounding box center [0, 0] width 0 height 0
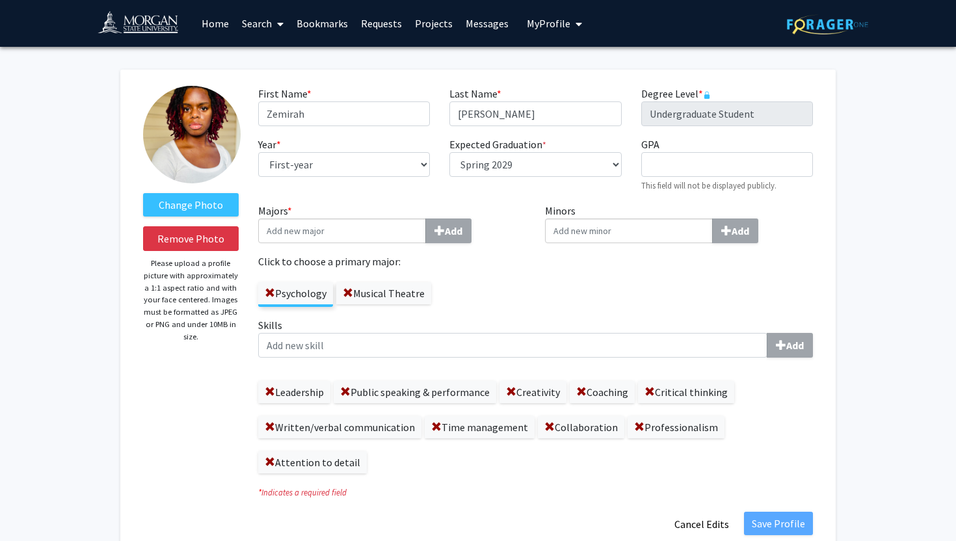
click at [570, 27] on span "My profile dropdown to access profile and logout" at bounding box center [576, 24] width 12 height 46
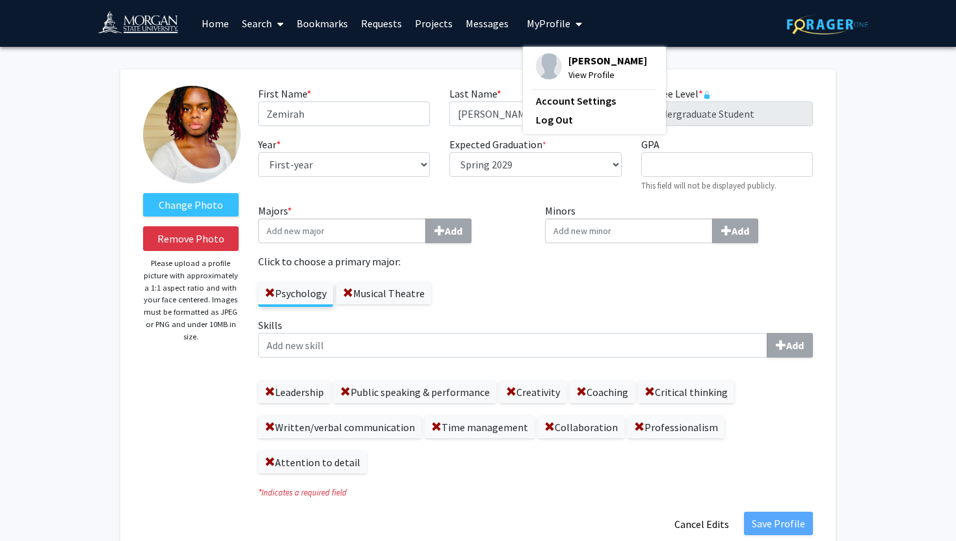
click at [219, 23] on link "Home" at bounding box center [215, 24] width 40 height 46
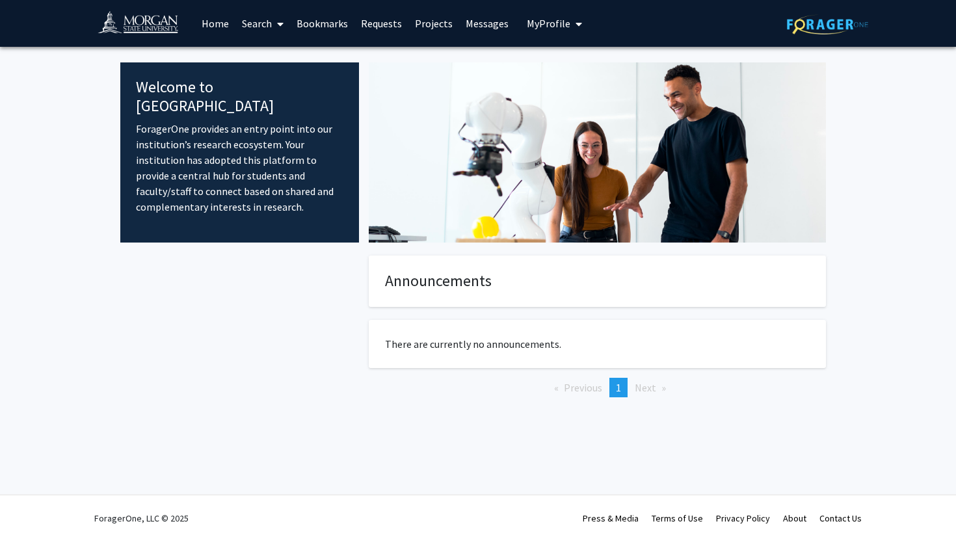
click at [570, 18] on span "My profile dropdown to access profile and logout" at bounding box center [576, 24] width 12 height 46
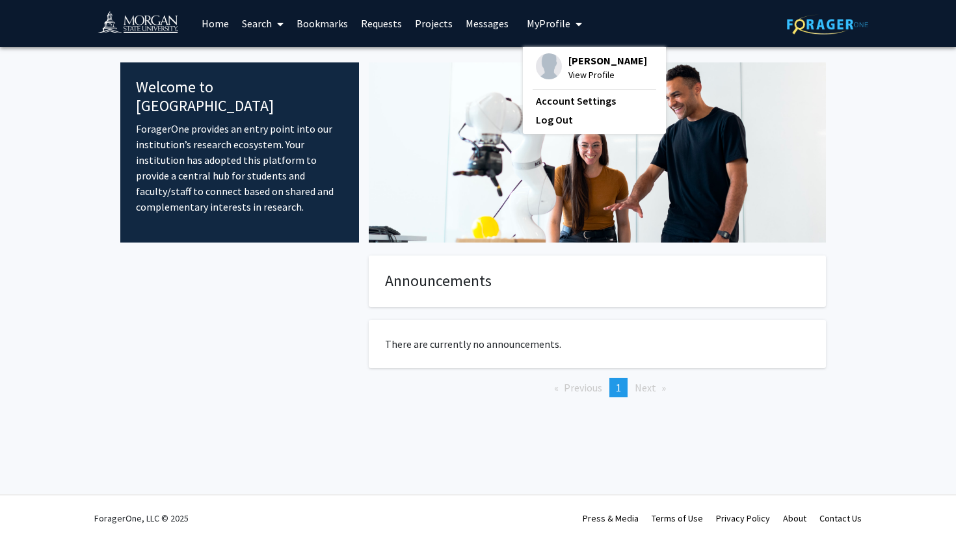
click at [579, 77] on span "View Profile" at bounding box center [607, 75] width 79 height 14
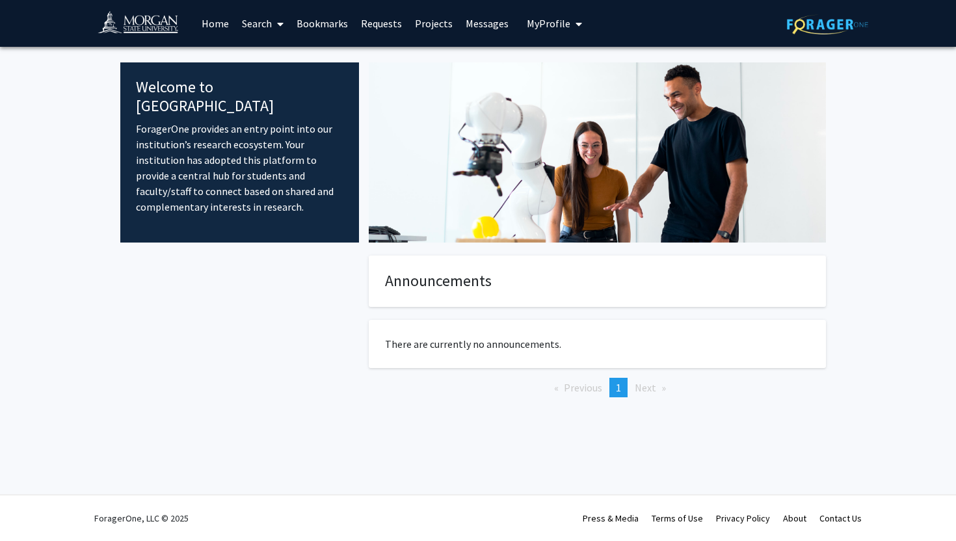
click at [544, 20] on span "My Profile" at bounding box center [549, 23] width 44 height 13
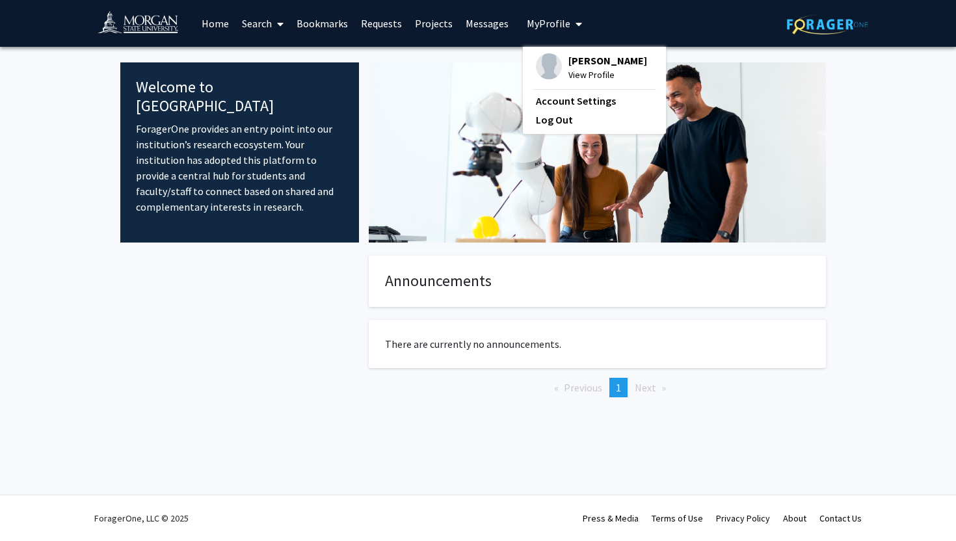
click at [568, 56] on span "[PERSON_NAME]" at bounding box center [607, 60] width 79 height 14
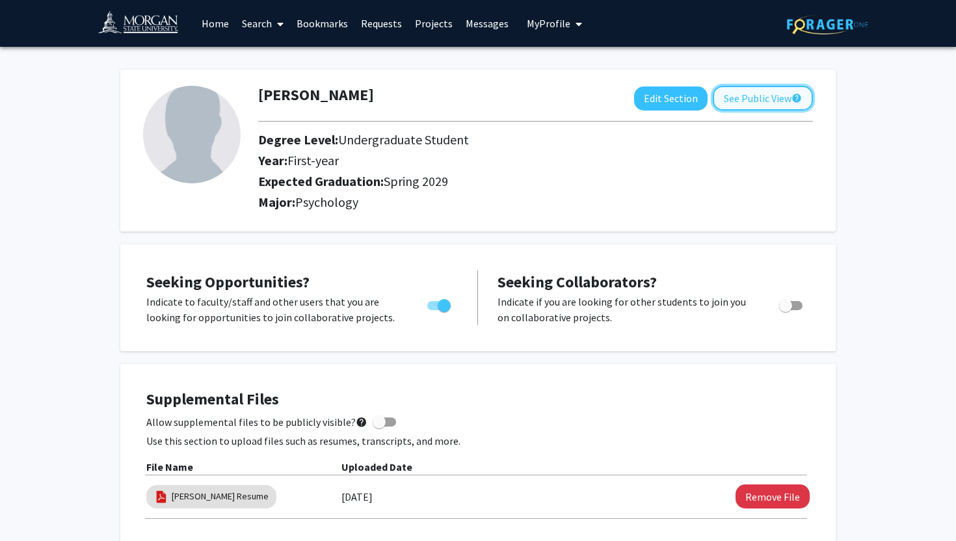
click at [726, 98] on button "See Public View help" at bounding box center [763, 98] width 100 height 25
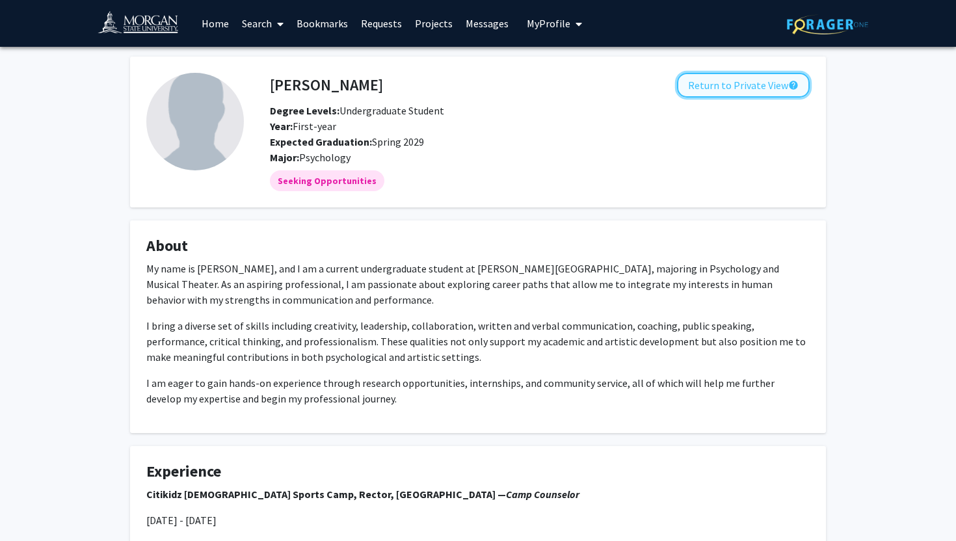
click at [703, 90] on button "Return to Private View help" at bounding box center [743, 85] width 133 height 25
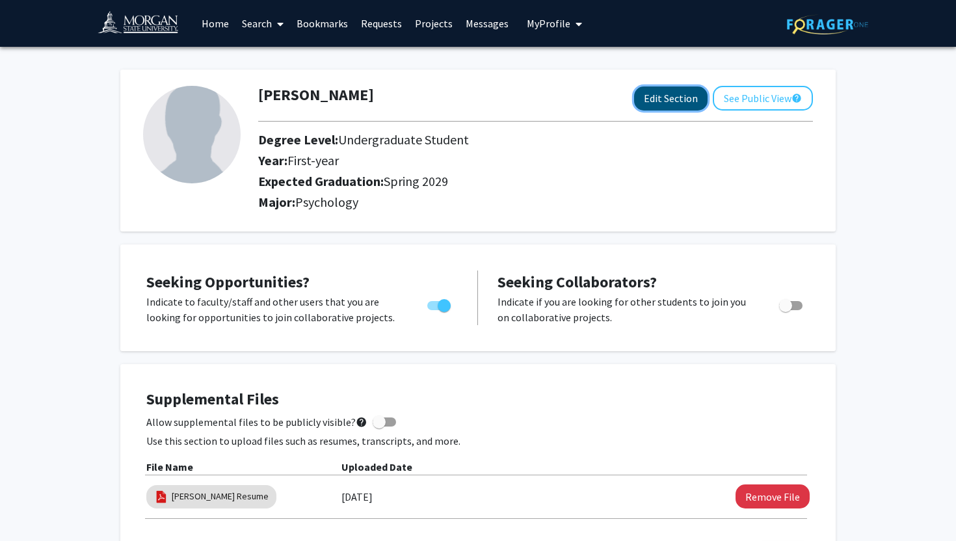
click at [692, 101] on button "Edit Section" at bounding box center [670, 98] width 73 height 24
select select "first-year"
select select "45: spring_2029"
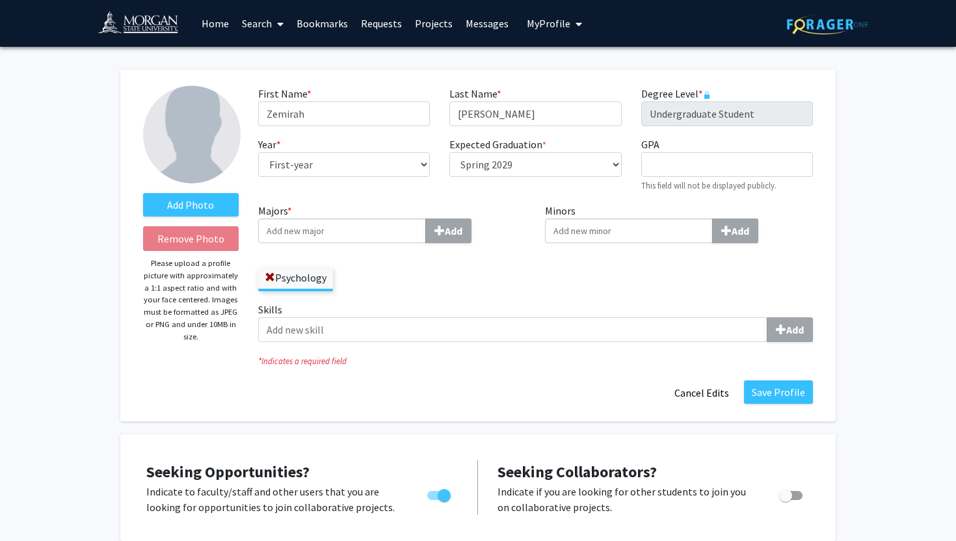
click at [402, 227] on input "Majors * Add" at bounding box center [342, 230] width 168 height 25
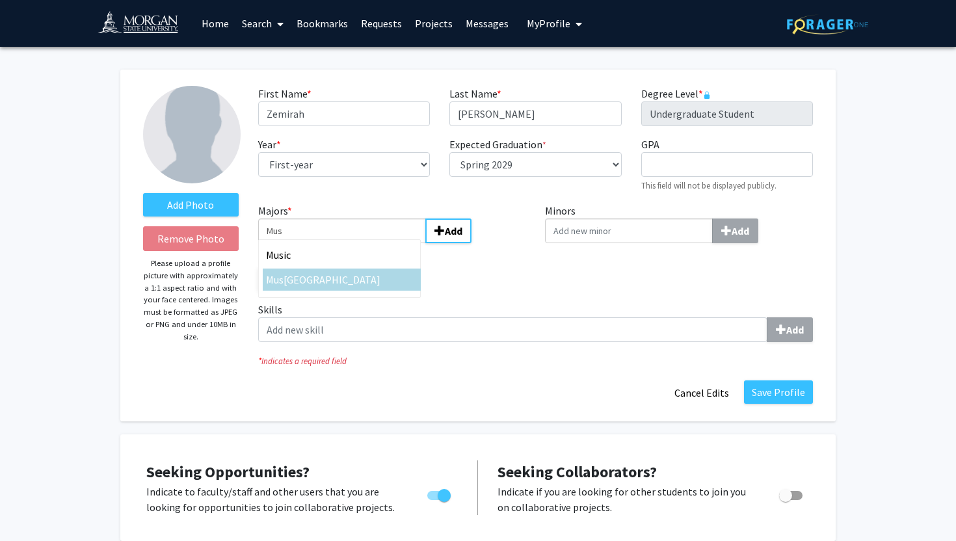
type input "Mus"
click at [356, 279] on div "[GEOGRAPHIC_DATA]" at bounding box center [341, 280] width 151 height 16
click at [356, 243] on input "Mus" at bounding box center [342, 230] width 168 height 25
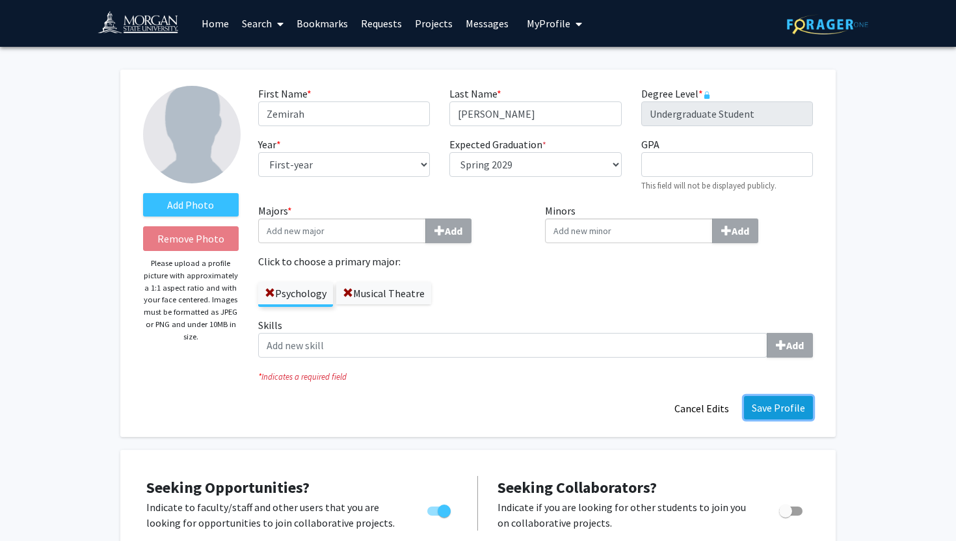
click at [759, 406] on button "Save Profile" at bounding box center [778, 407] width 69 height 23
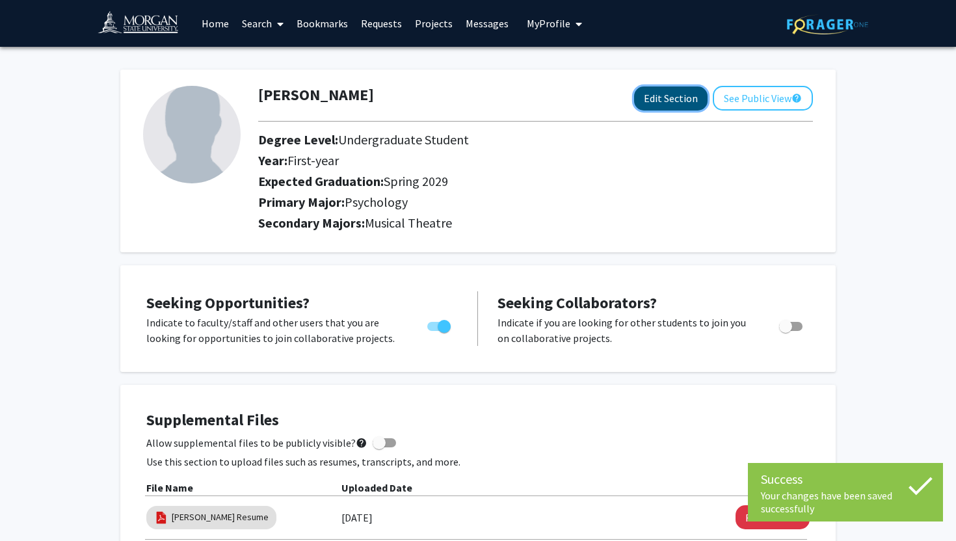
click at [688, 100] on button "Edit Section" at bounding box center [670, 98] width 73 height 24
select select "first-year"
select select "45: spring_2029"
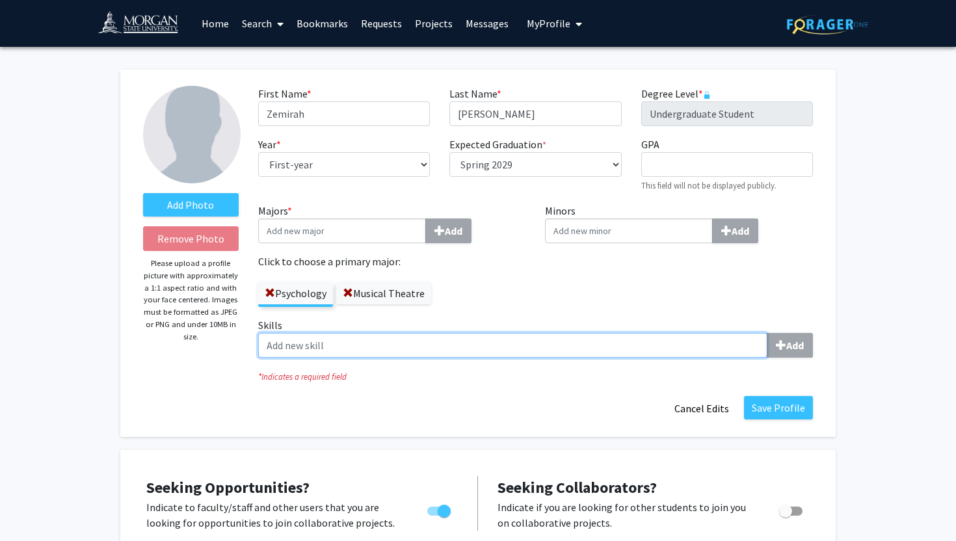
click at [443, 347] on input "Skills Add" at bounding box center [512, 345] width 509 height 25
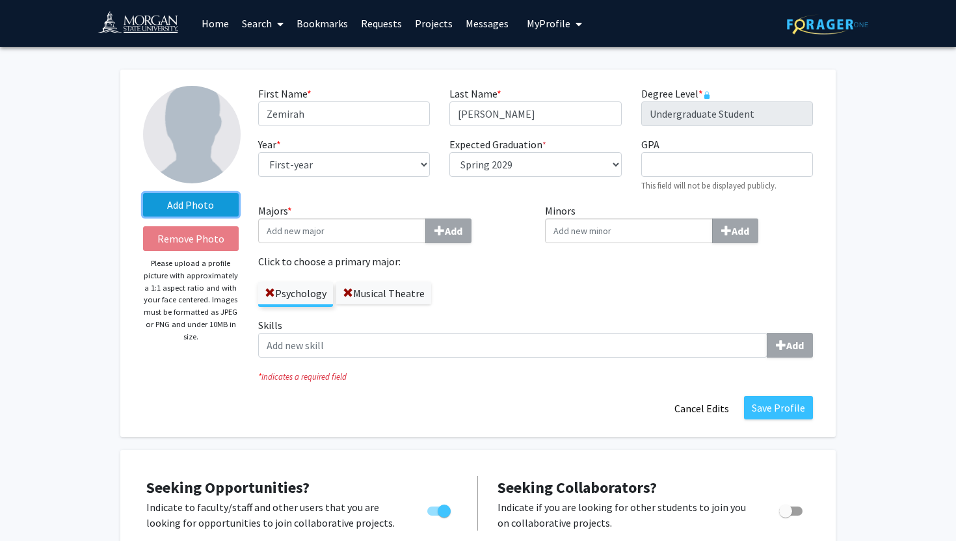
click at [196, 203] on label "Add Photo" at bounding box center [191, 204] width 96 height 23
click at [0, 0] on input "Add Photo" at bounding box center [0, 0] width 0 height 0
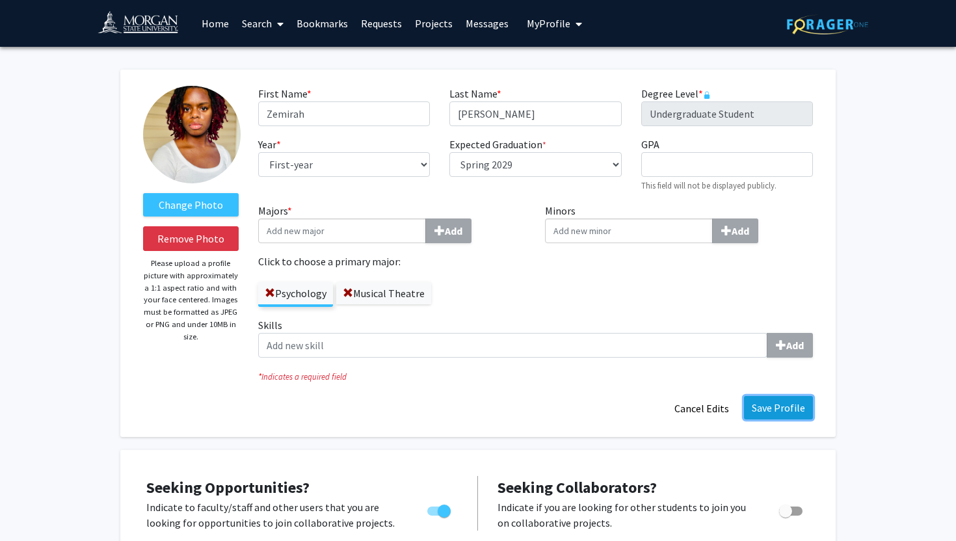
click at [765, 406] on button "Save Profile" at bounding box center [778, 407] width 69 height 23
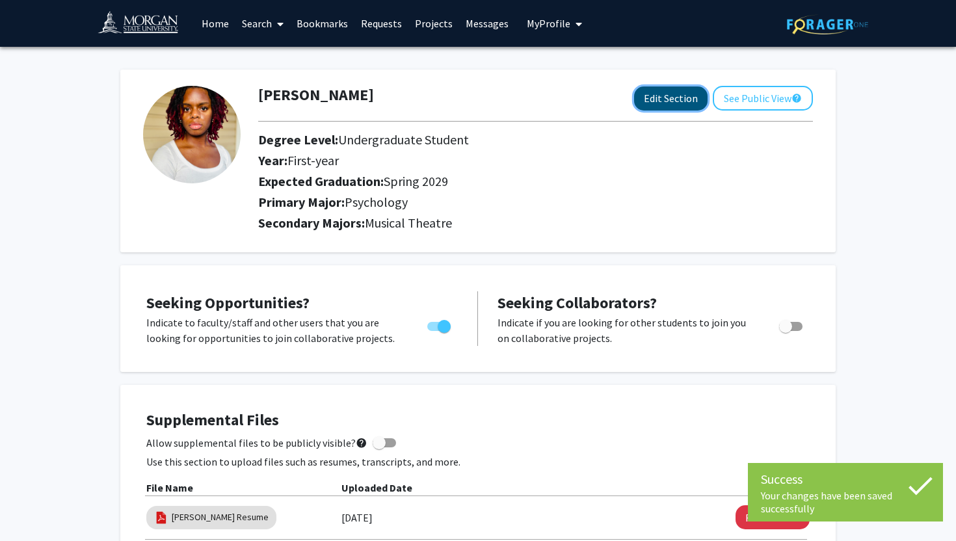
click at [692, 98] on button "Edit Section" at bounding box center [670, 98] width 73 height 24
select select "first-year"
select select "45: spring_2029"
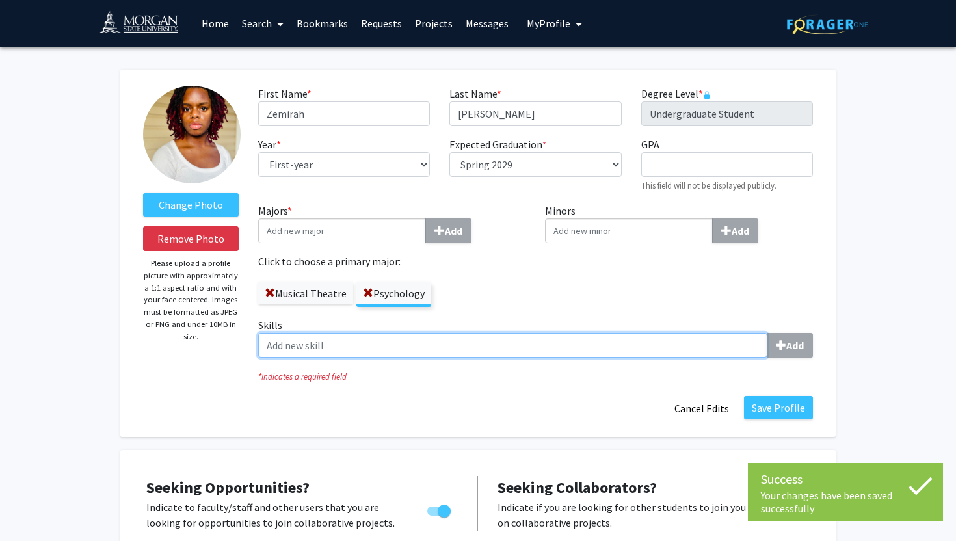
click at [514, 348] on input "Skills Add" at bounding box center [512, 345] width 509 height 25
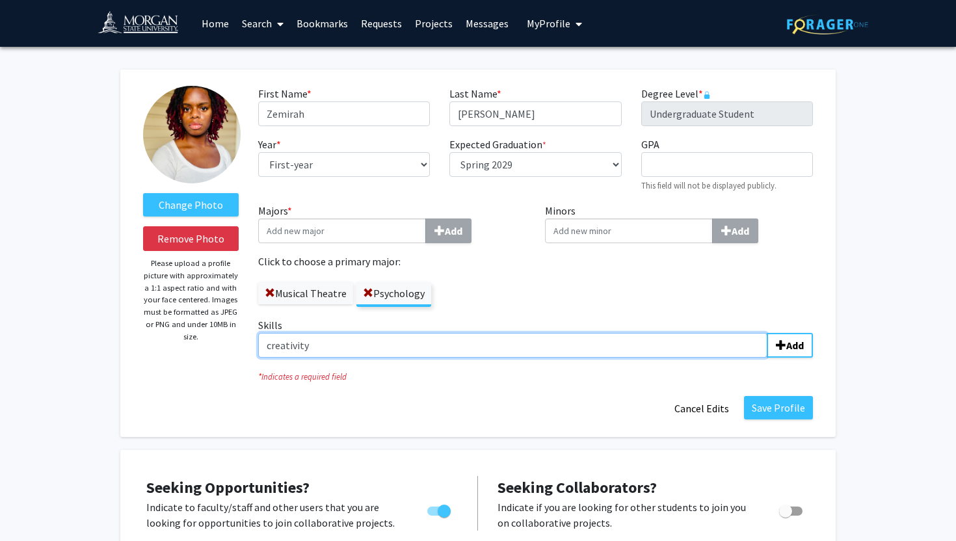
click at [271, 350] on input "creativity" at bounding box center [512, 345] width 509 height 25
type input "Creativity"
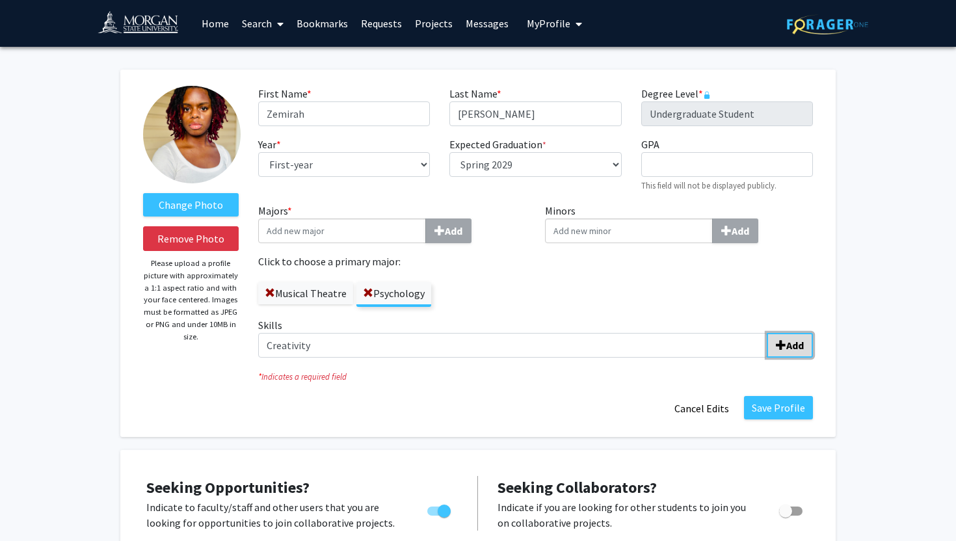
click at [781, 344] on span "submit" at bounding box center [781, 345] width 10 height 10
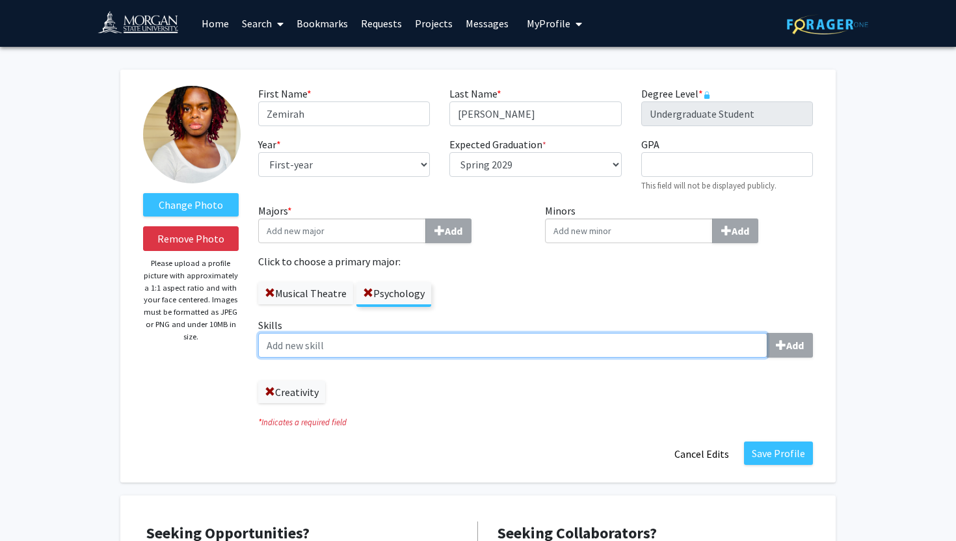
click at [700, 347] on input "Skills Add" at bounding box center [512, 345] width 509 height 25
click at [277, 345] on input "LEadership" at bounding box center [512, 345] width 509 height 25
type input "Leadership"
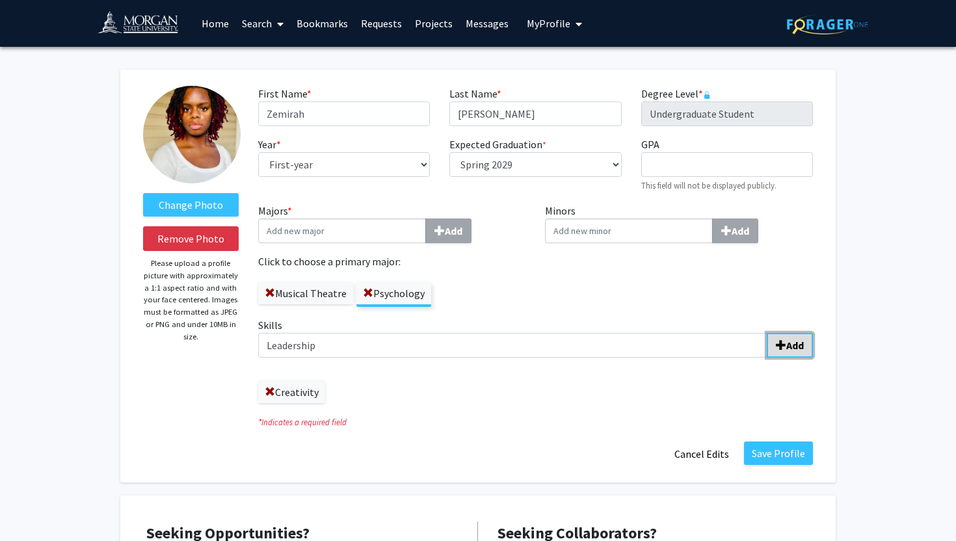
click at [783, 348] on span "submit" at bounding box center [781, 345] width 10 height 10
click at [771, 451] on button "Save Profile" at bounding box center [778, 452] width 69 height 23
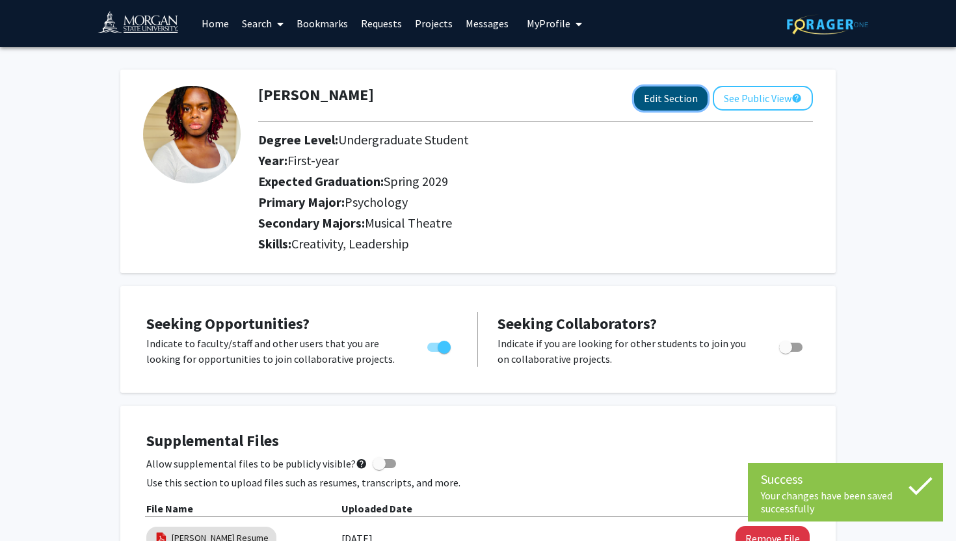
click at [674, 101] on button "Edit Section" at bounding box center [670, 98] width 73 height 24
select select "first-year"
select select "45: spring_2029"
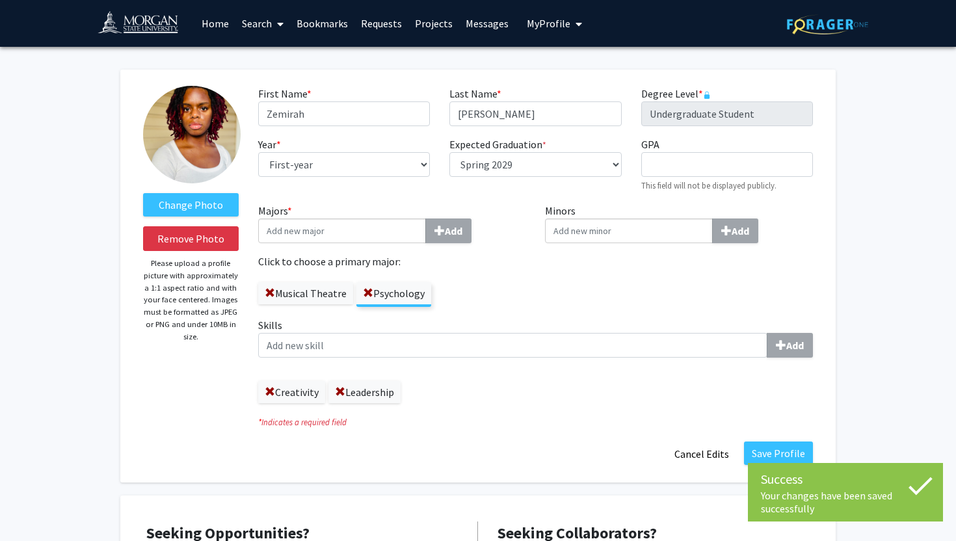
click at [467, 328] on label "Skills Add" at bounding box center [535, 337] width 555 height 40
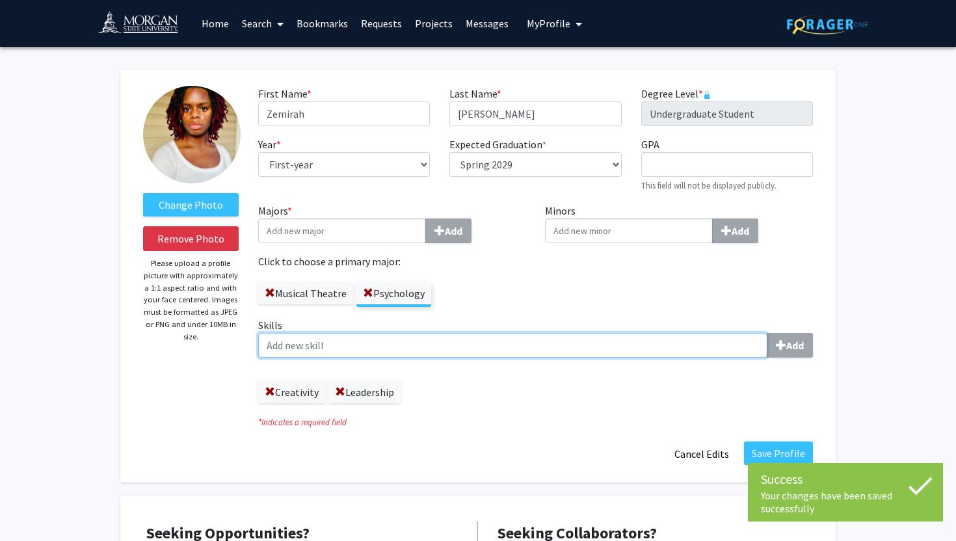
click at [467, 333] on input "Skills Add" at bounding box center [512, 345] width 509 height 25
click at [467, 341] on input "Skills Add" at bounding box center [512, 345] width 509 height 25
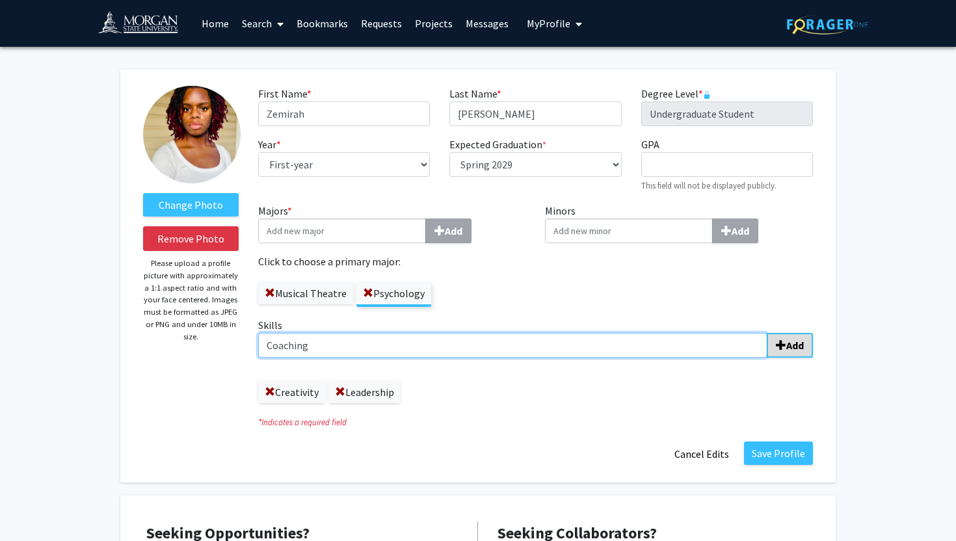
type input "Coaching"
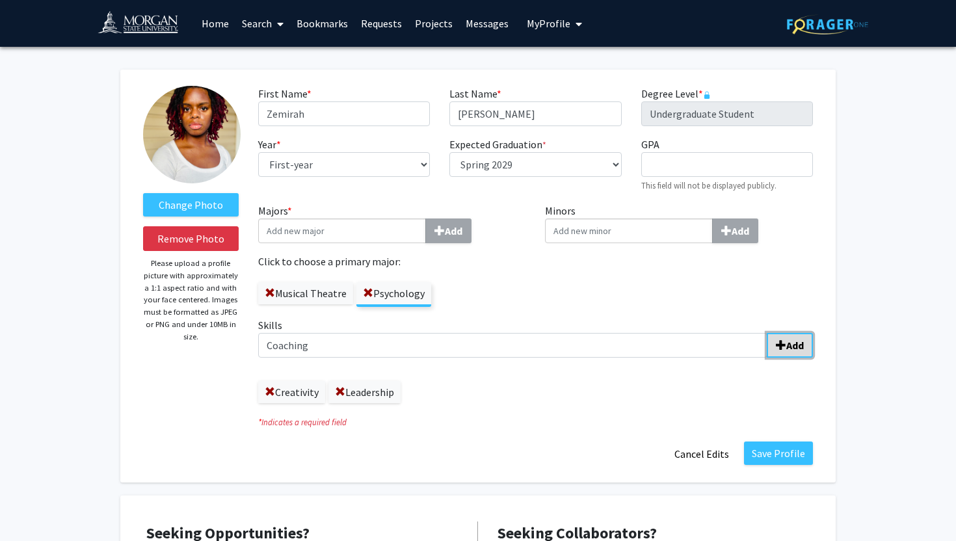
click at [790, 342] on b "Add" at bounding box center [795, 345] width 18 height 13
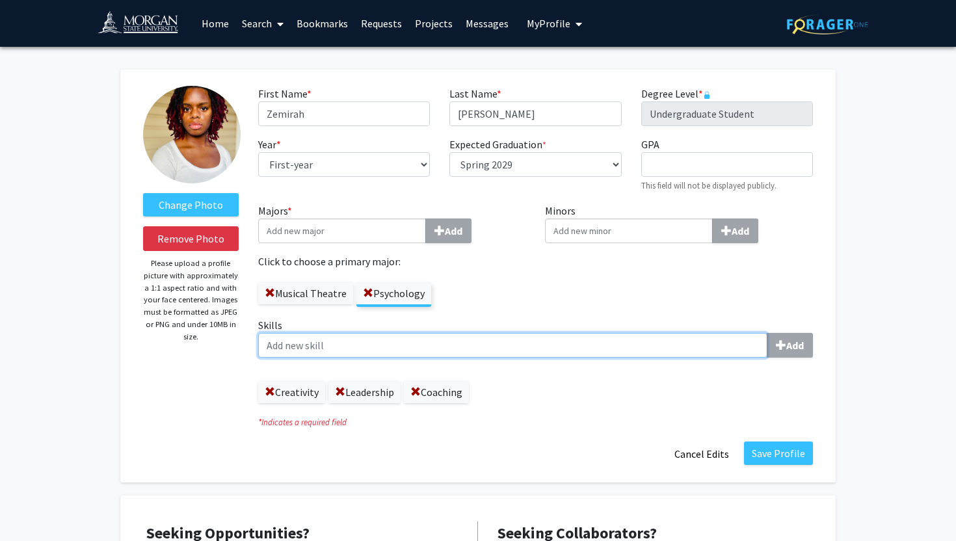
click at [671, 343] on input "Skills Add" at bounding box center [512, 345] width 509 height 25
type input "Public Speaking & Performance"
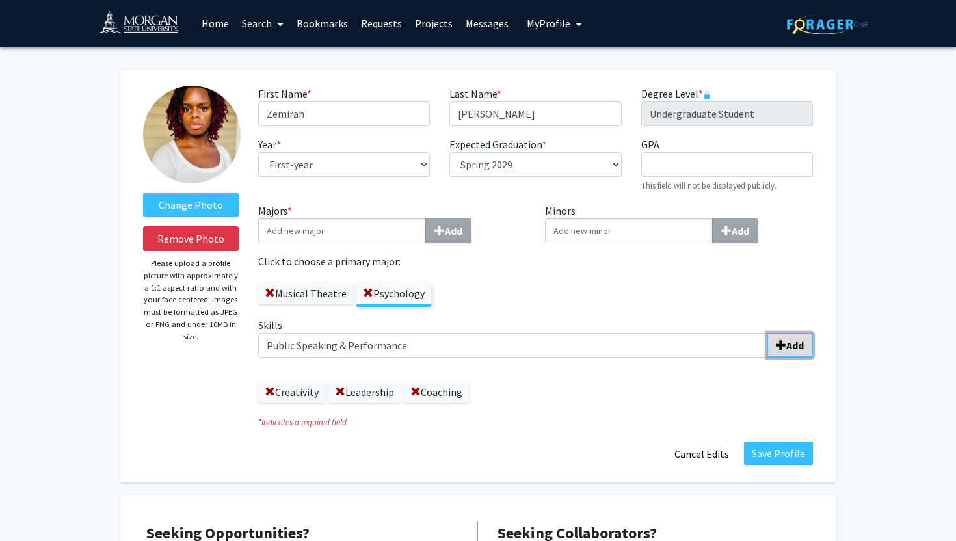
click at [796, 339] on b "Add" at bounding box center [795, 345] width 18 height 13
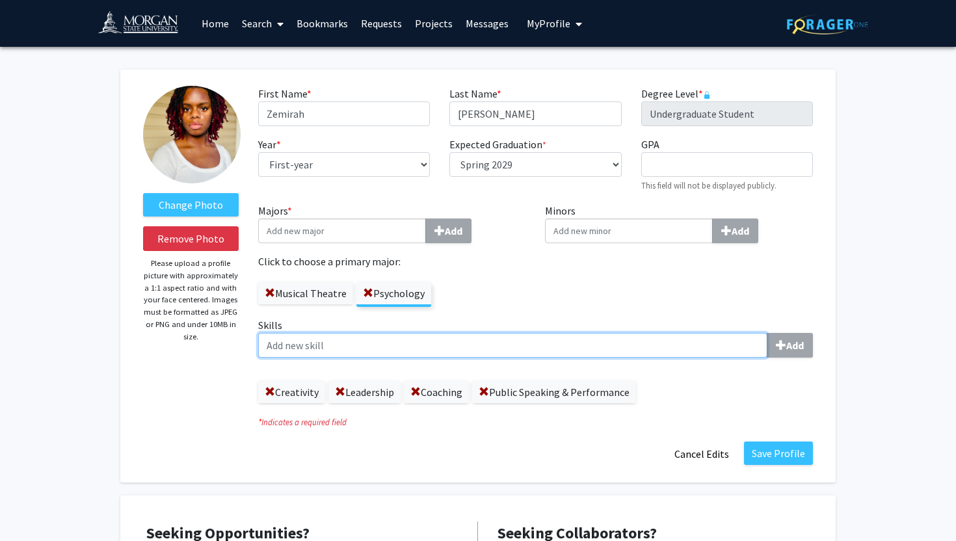
click at [514, 339] on input "Skills Add" at bounding box center [512, 345] width 509 height 25
type input "Critical Thinking"
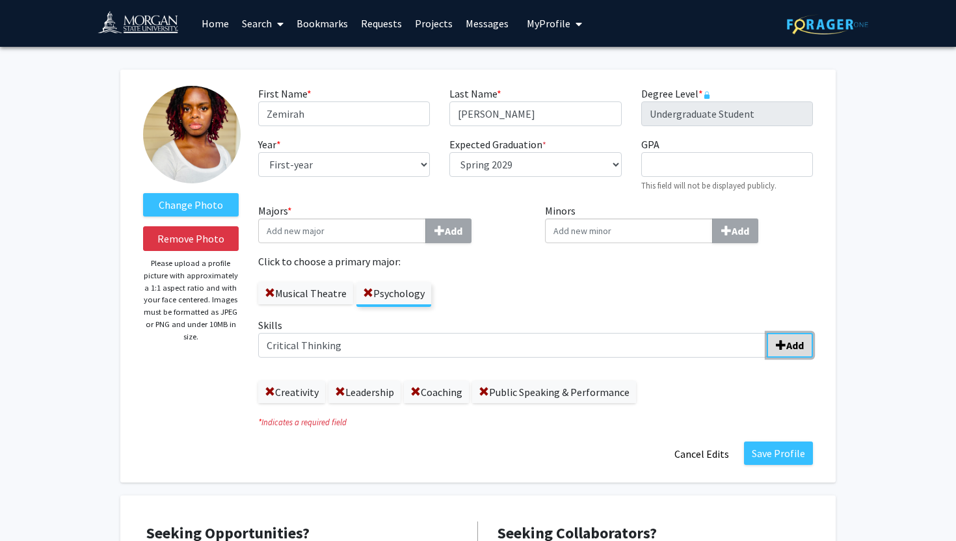
click at [780, 354] on button "Add" at bounding box center [790, 345] width 46 height 25
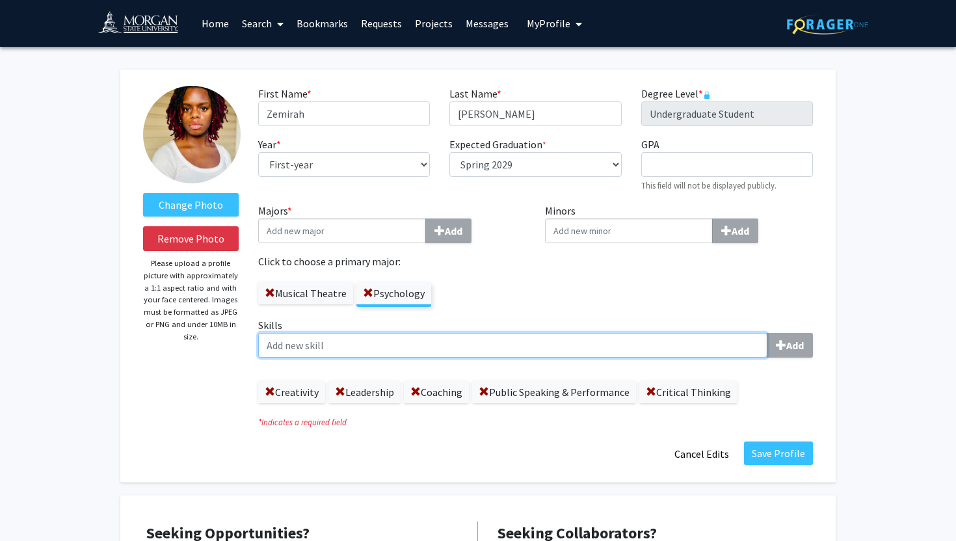
click at [706, 347] on input "Skills Add" at bounding box center [512, 345] width 509 height 25
type input "Research"
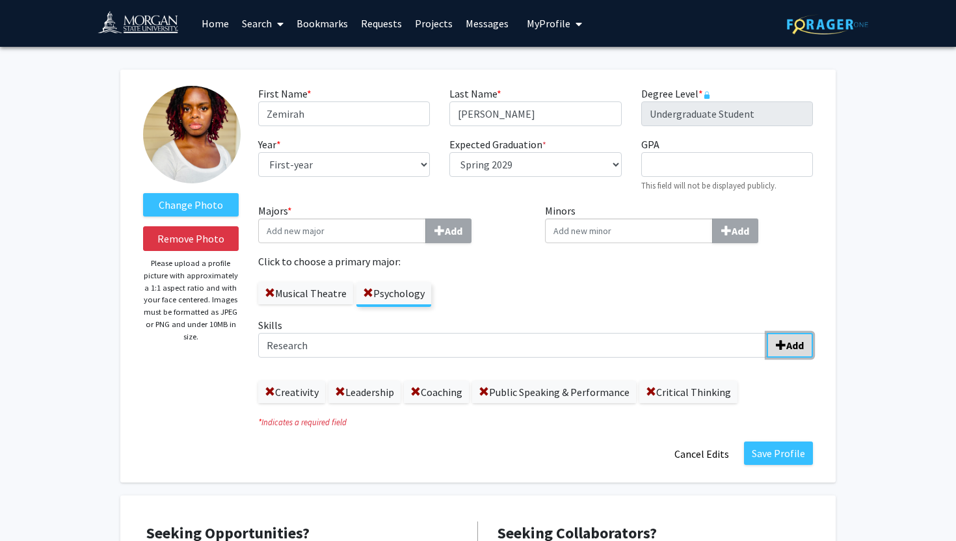
click at [795, 347] on b "Add" at bounding box center [795, 345] width 18 height 13
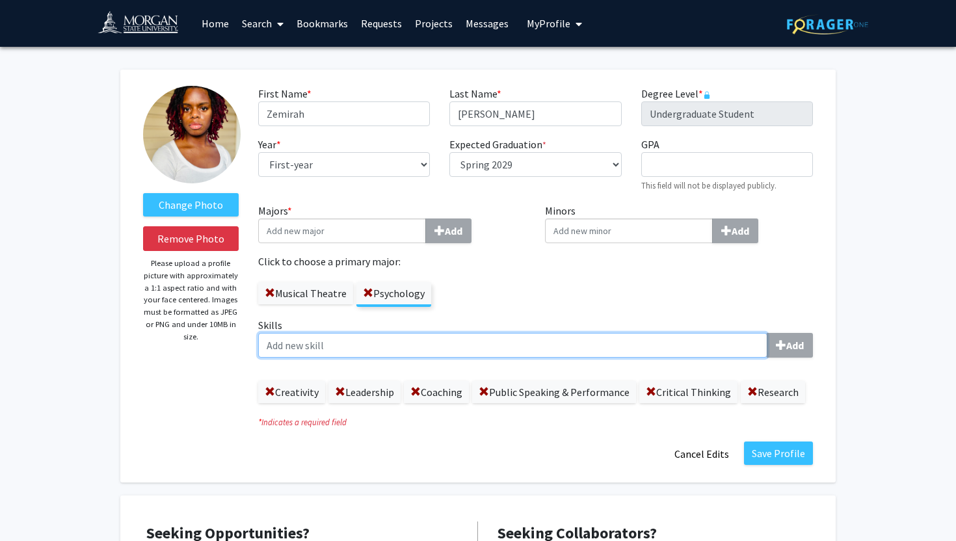
click at [681, 351] on input "Skills Add" at bounding box center [512, 345] width 509 height 25
type input "Attention to detail"
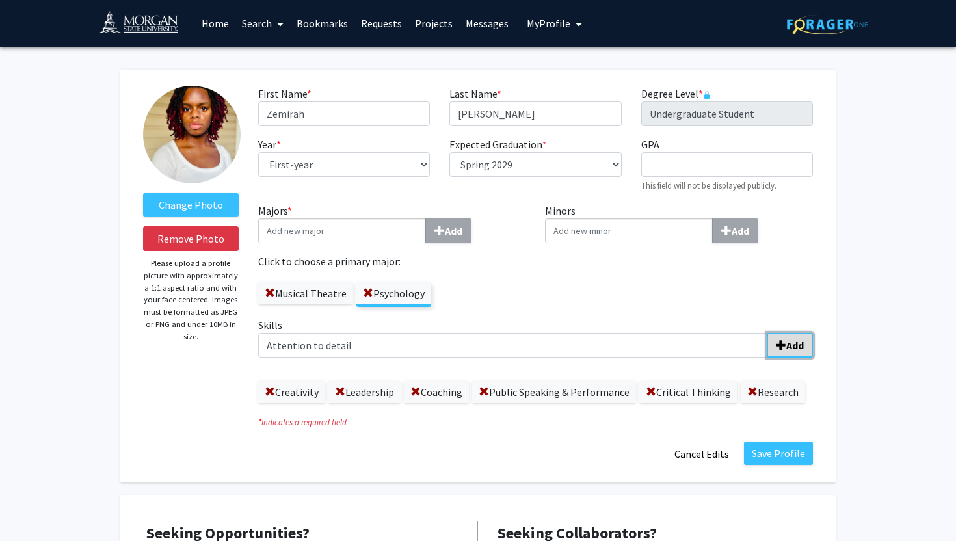
click at [789, 343] on b "Add" at bounding box center [795, 345] width 18 height 13
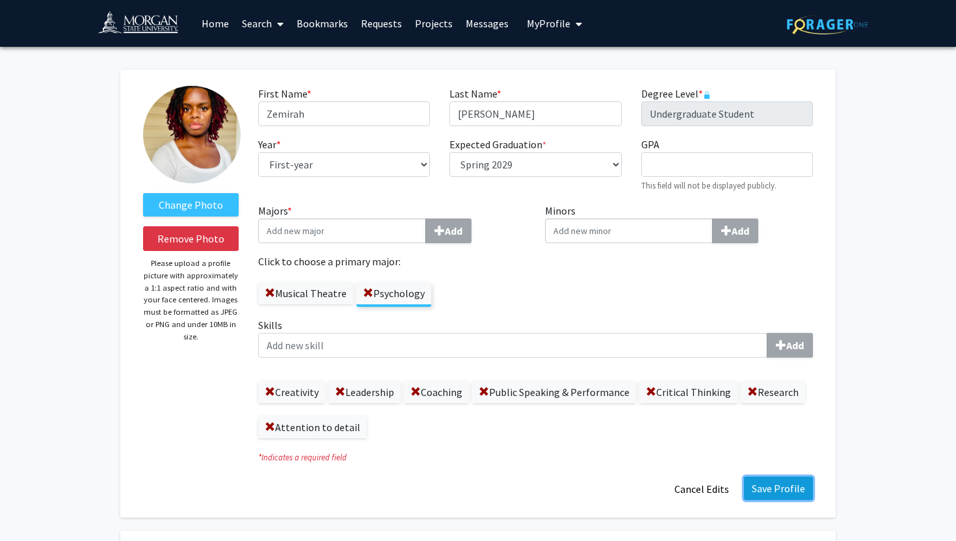
click at [768, 481] on button "Save Profile" at bounding box center [778, 488] width 69 height 23
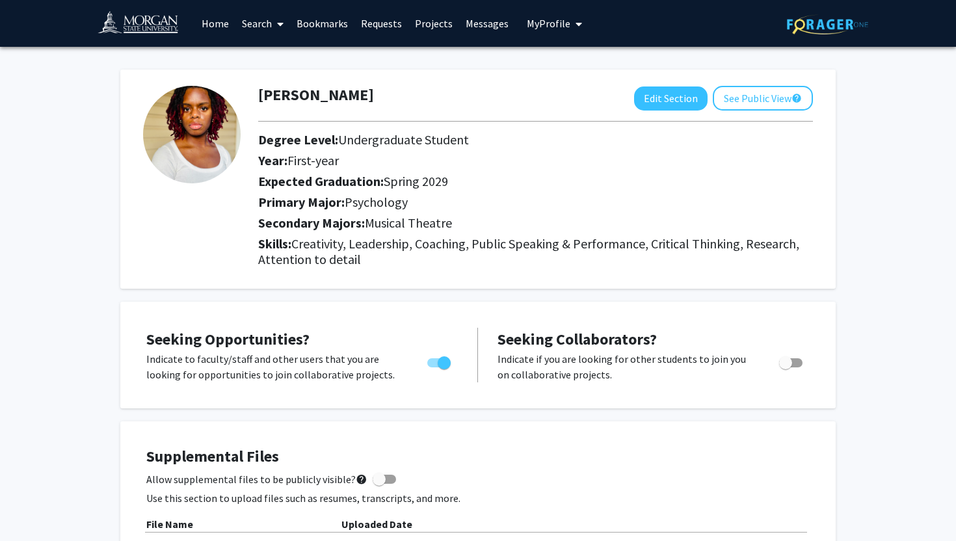
click at [218, 23] on link "Home" at bounding box center [215, 24] width 40 height 46
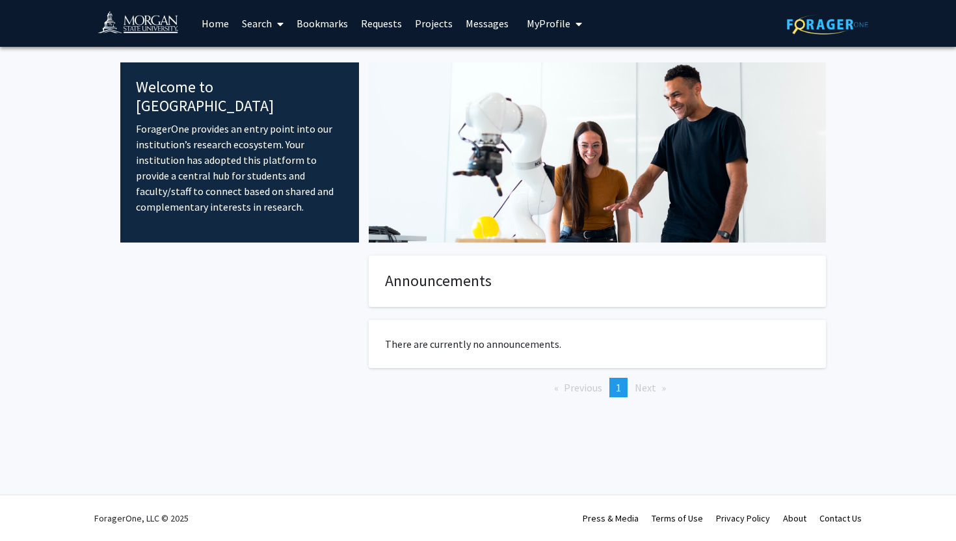
click at [265, 24] on link "Search" at bounding box center [262, 24] width 55 height 46
click at [283, 62] on span "Faculty/Staff" at bounding box center [283, 60] width 96 height 26
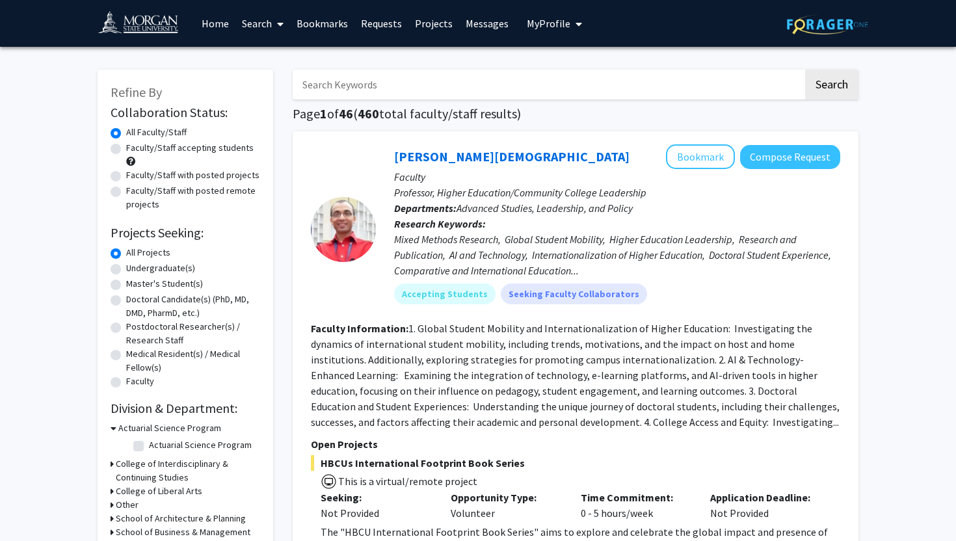
click at [126, 269] on label "Undergraduate(s)" at bounding box center [160, 268] width 69 height 14
click at [126, 269] on input "Undergraduate(s)" at bounding box center [130, 265] width 8 height 8
radio input "true"
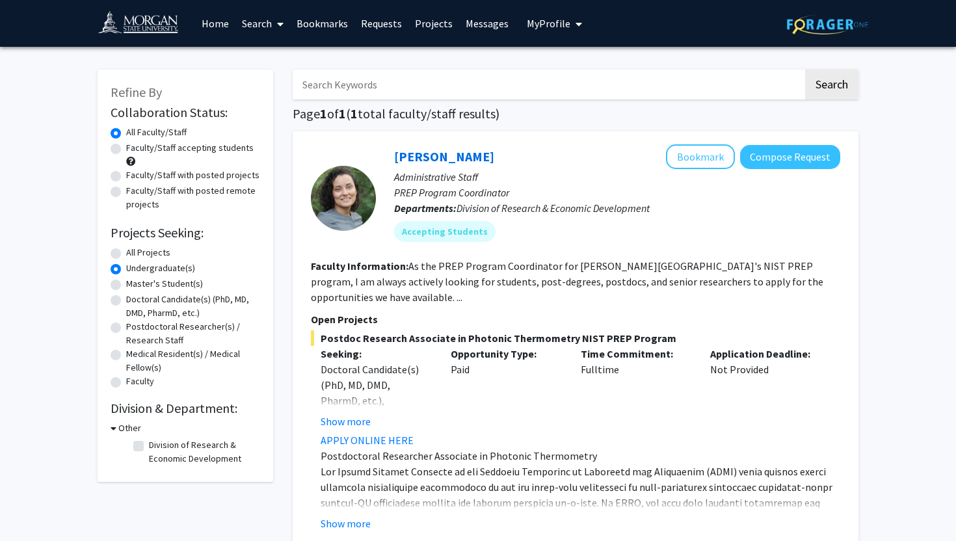
click at [560, 25] on span "My Profile" at bounding box center [549, 23] width 44 height 13
click at [590, 69] on span "View Profile" at bounding box center [607, 75] width 79 height 14
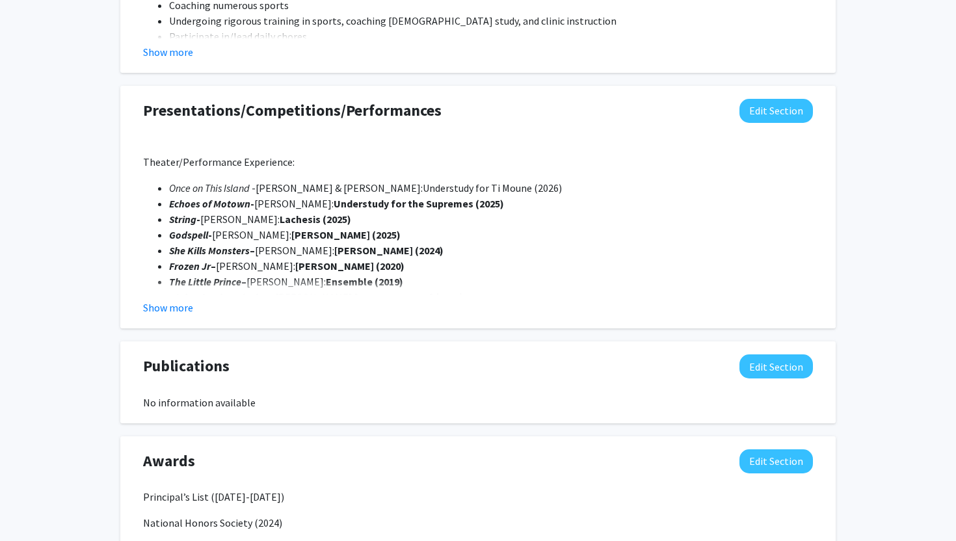
scroll to position [1163, 0]
click at [753, 108] on button "Edit Section" at bounding box center [775, 110] width 73 height 24
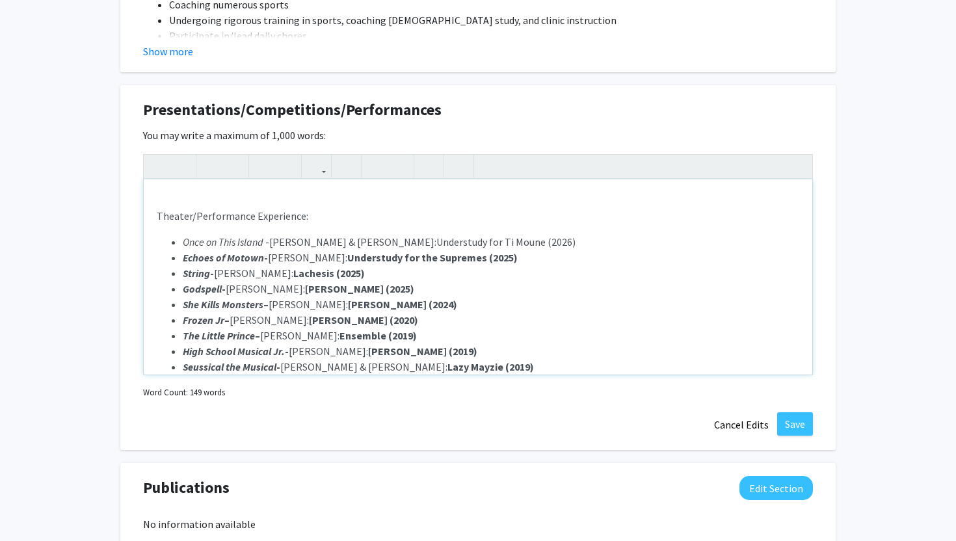
drag, startPoint x: 415, startPoint y: 244, endPoint x: 572, endPoint y: 244, distance: 156.7
click at [572, 244] on li "Once on This Island - [PERSON_NAME] & [PERSON_NAME] : Understudy for [PERSON_NA…" at bounding box center [491, 242] width 616 height 16
type textarea "<lo><i>Dolorsi/Ametconsect Adipiscing:</e><se><do><ei>Temp in Utla Etdolo</ma><…"
click at [211, 168] on icon "button" at bounding box center [210, 165] width 11 height 21
drag, startPoint x: 185, startPoint y: 241, endPoint x: 263, endPoint y: 241, distance: 78.0
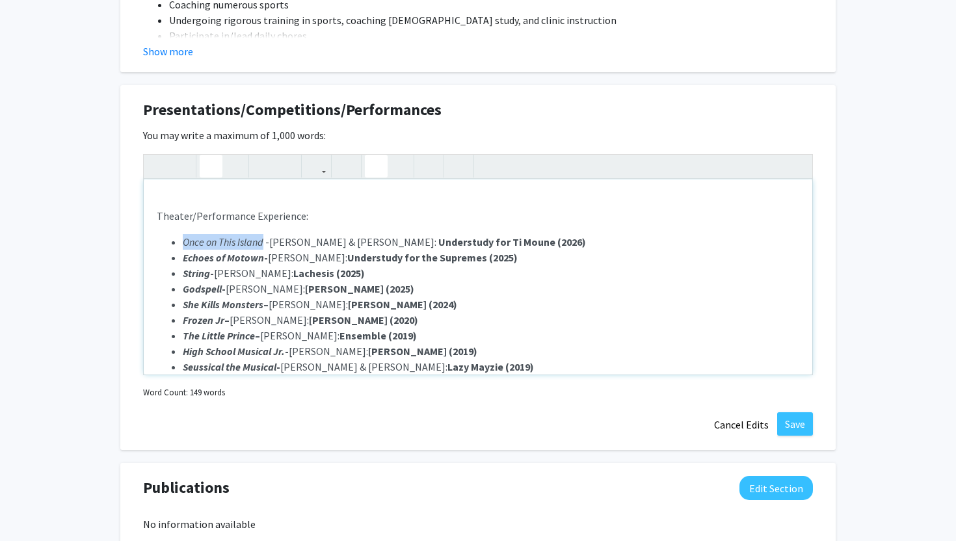
click at [263, 241] on em "Once on This Island" at bounding box center [223, 241] width 81 height 13
type textarea "<lo><i>Dolorsi/Ametconsect Adipiscing:</e><se><do><ei><tempor>Inci ut Labo Etdo…"
click at [207, 164] on icon "button" at bounding box center [210, 165] width 11 height 21
click at [544, 222] on p "Theater/Performance Experience:" at bounding box center [478, 216] width 642 height 16
click at [796, 419] on button "Save" at bounding box center [795, 423] width 36 height 23
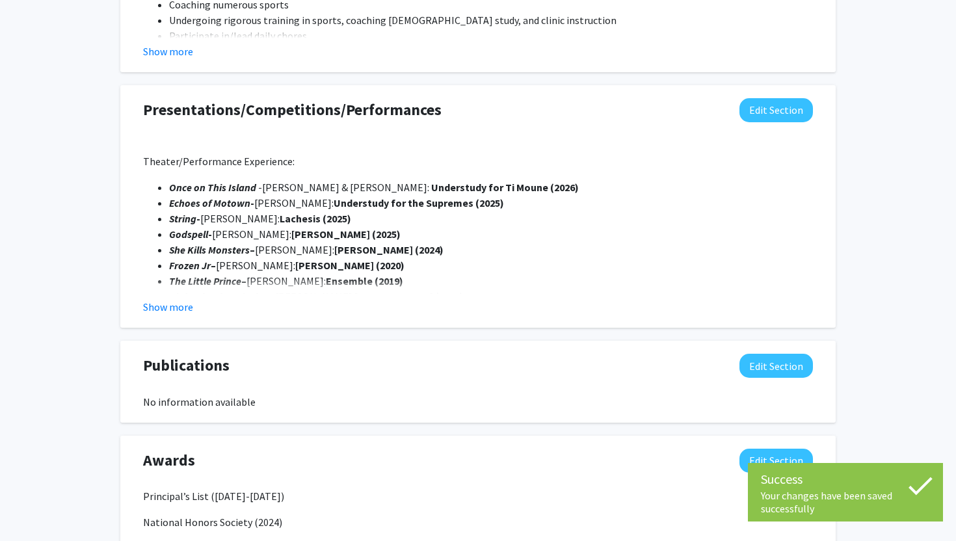
drag, startPoint x: 263, startPoint y: 187, endPoint x: 397, endPoint y: 187, distance: 134.6
click at [397, 187] on span "[PERSON_NAME] & [PERSON_NAME]" at bounding box center [344, 187] width 165 height 13
copy span "[PERSON_NAME] & [PERSON_NAME]"
